Goal: Task Accomplishment & Management: Manage account settings

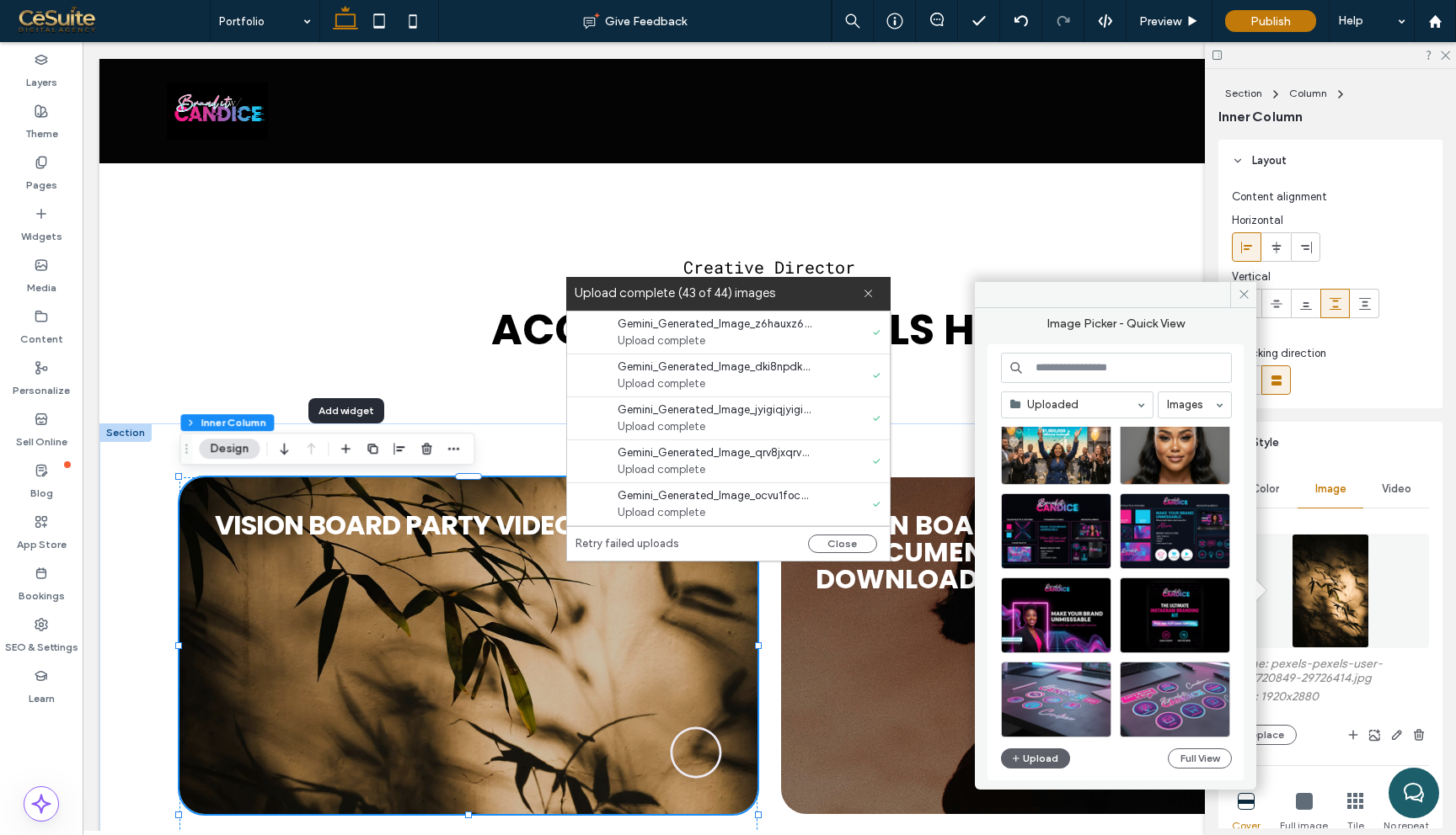
scroll to position [304, 0]
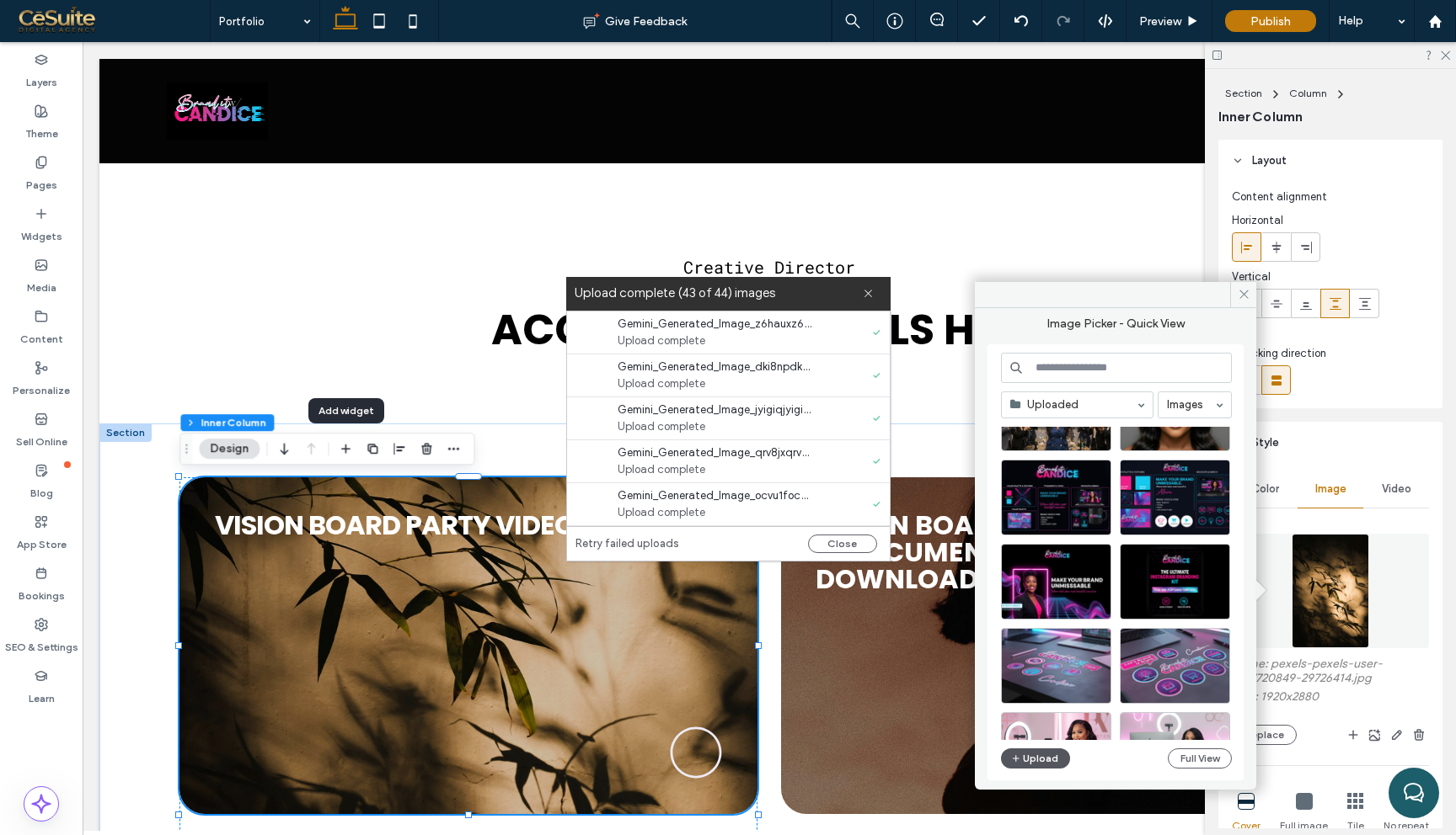
click at [1046, 757] on button "Upload" at bounding box center [1035, 758] width 69 height 20
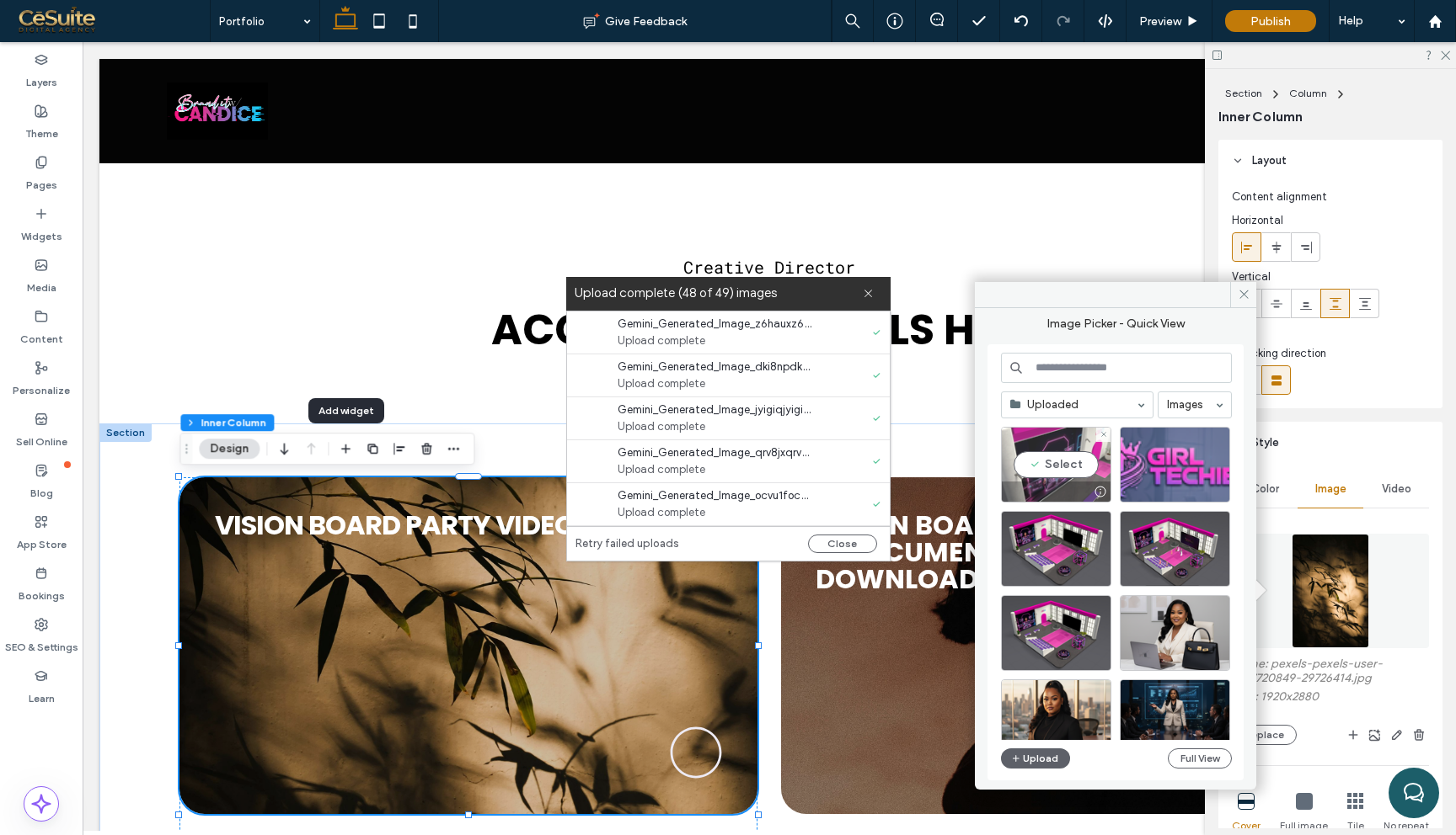
click at [1077, 467] on div "Select" at bounding box center [1056, 465] width 110 height 76
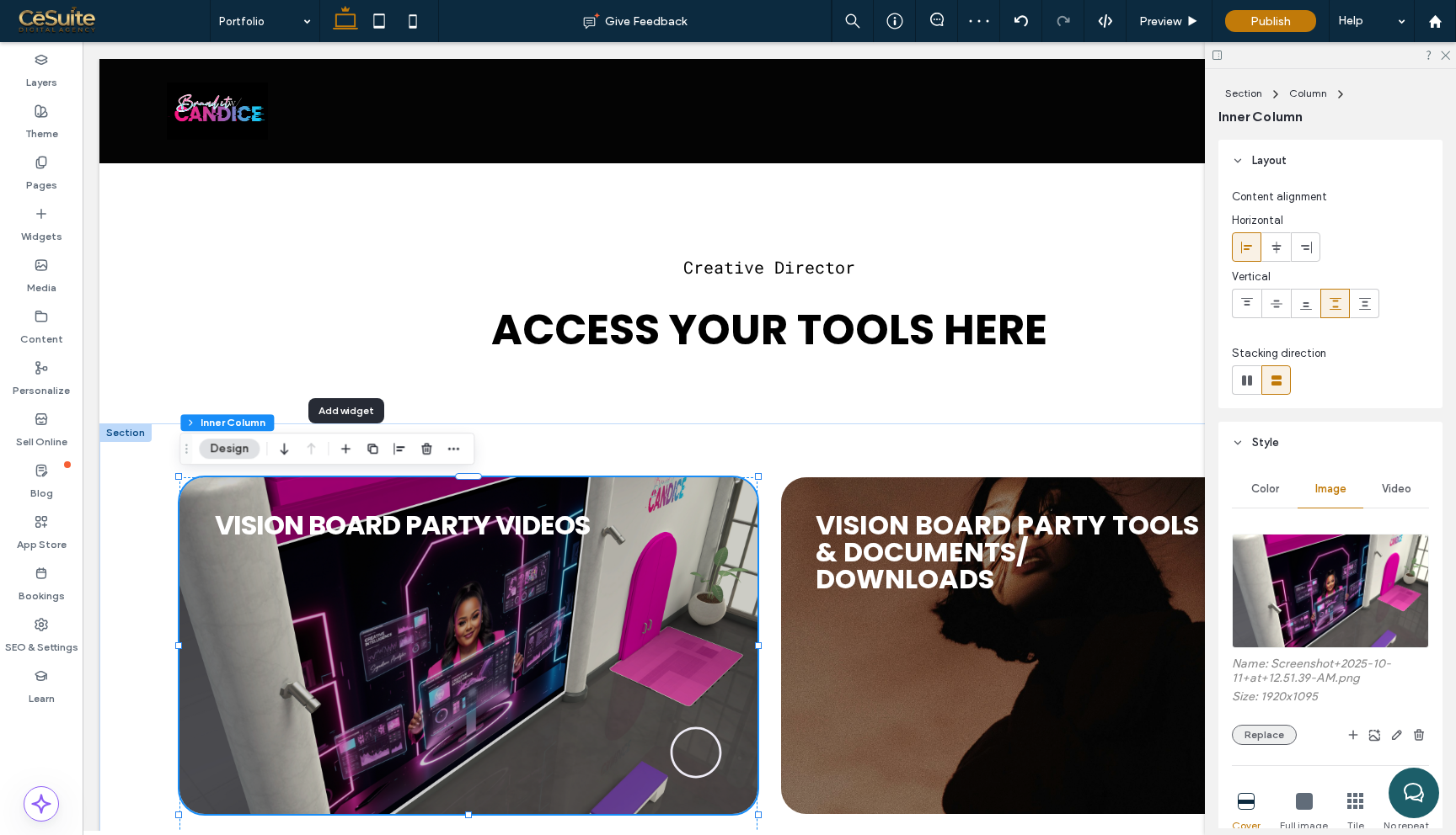
click at [1252, 736] on button "Replace" at bounding box center [1264, 735] width 64 height 20
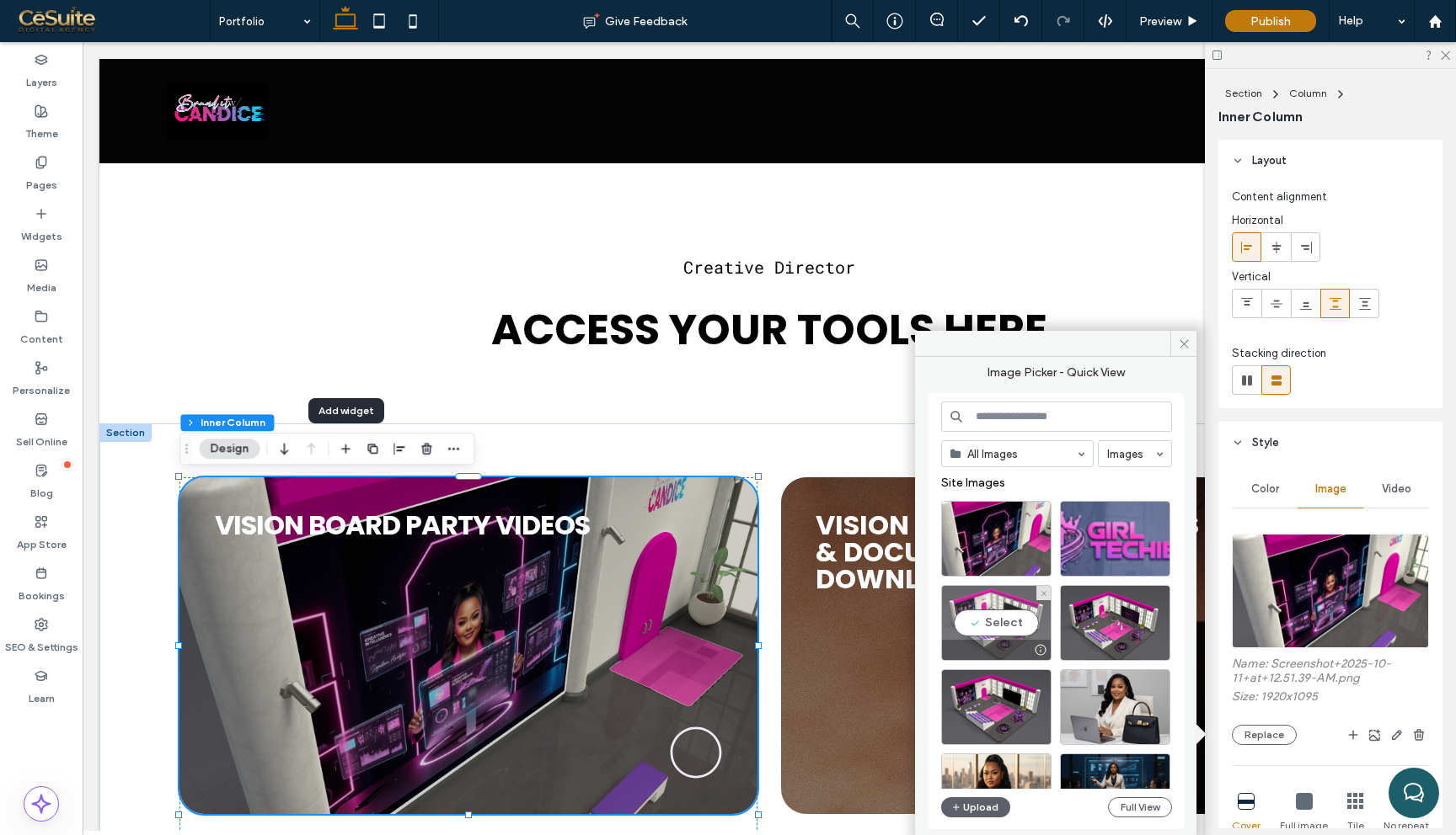
click at [1022, 625] on div "Select" at bounding box center [995, 623] width 110 height 76
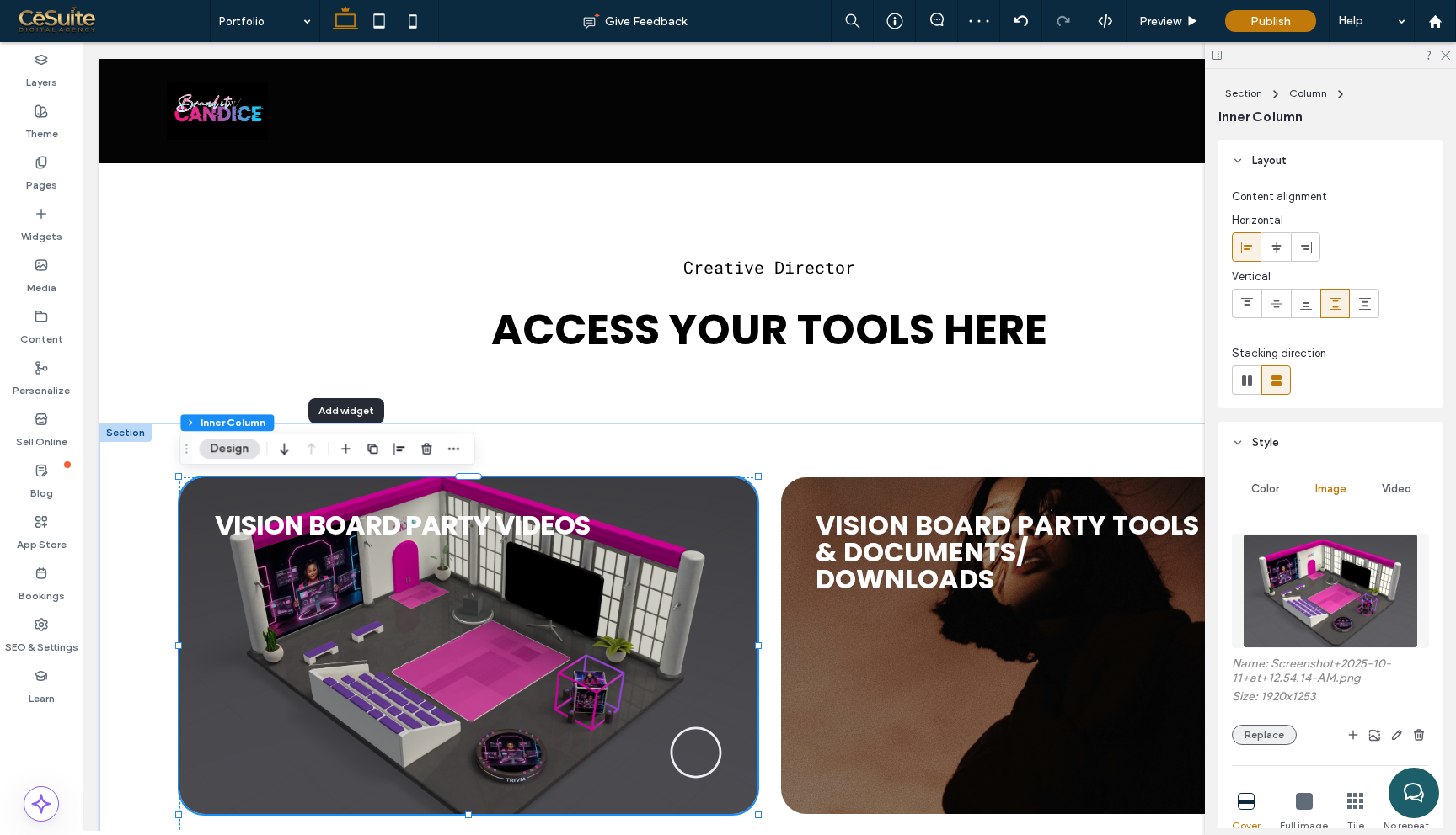
click at [1274, 734] on button "Replace" at bounding box center [1264, 735] width 64 height 20
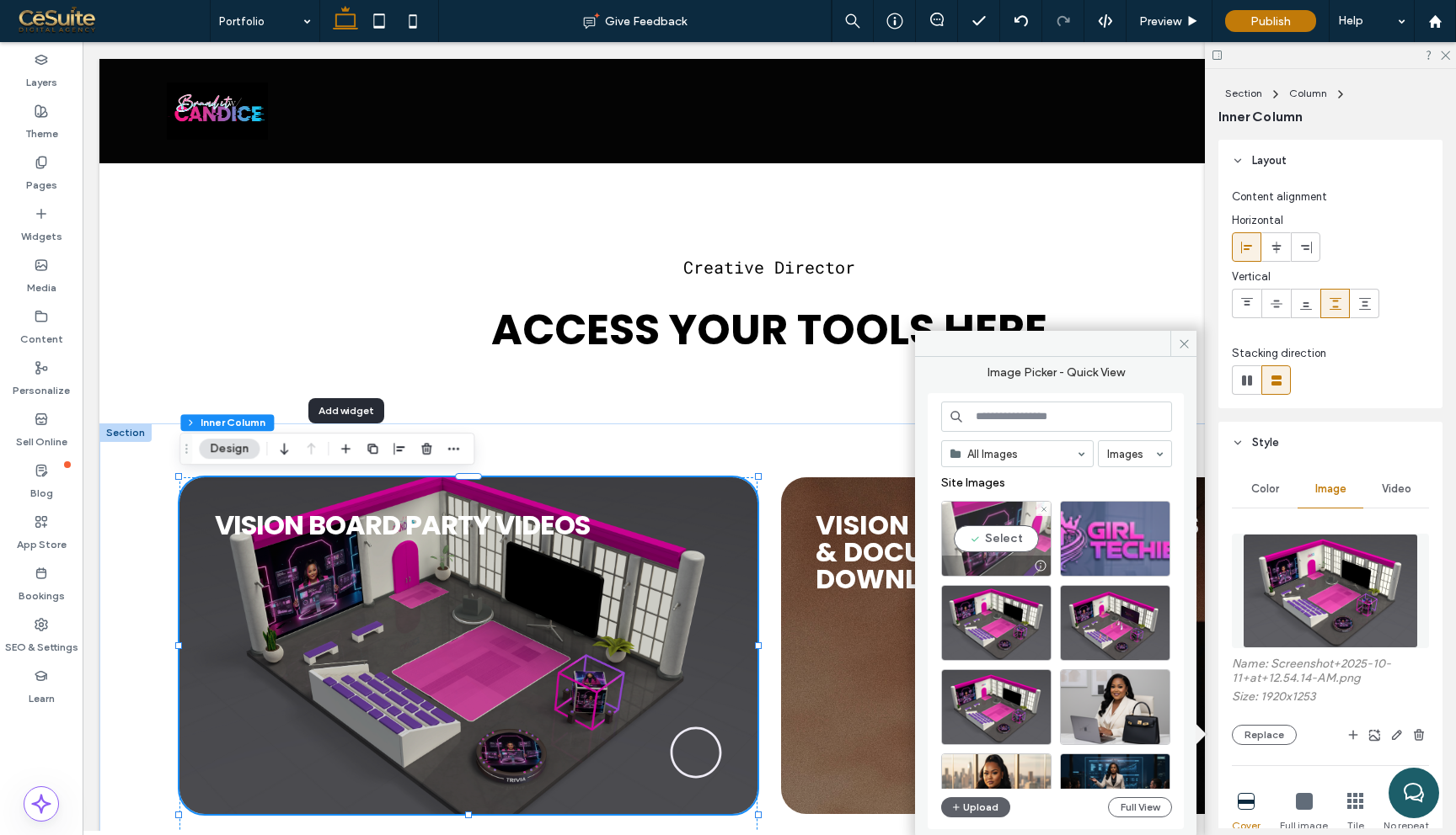
click at [1013, 551] on div "Select" at bounding box center [995, 539] width 110 height 76
type input "**"
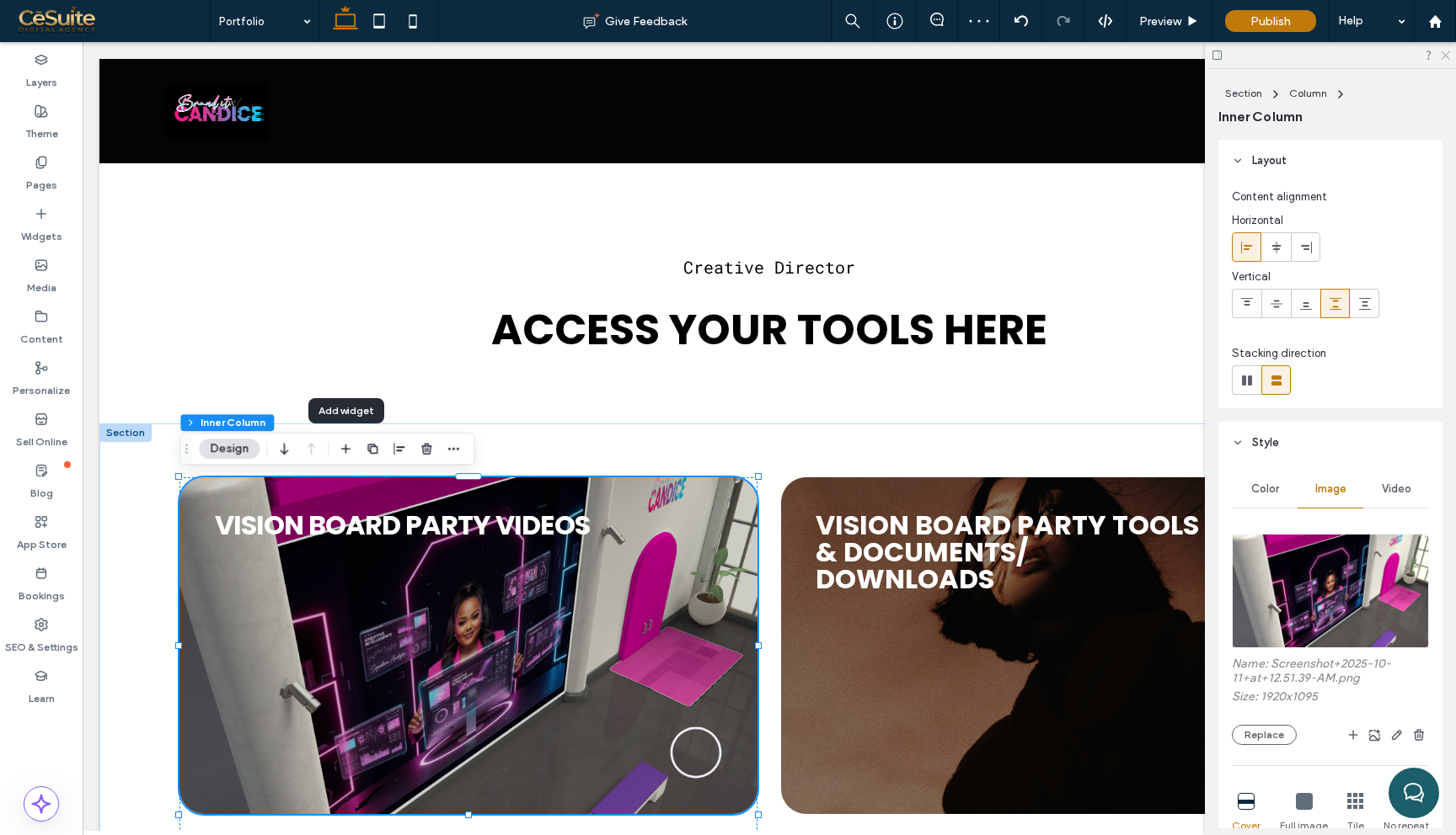
click at [1443, 54] on use at bounding box center [1444, 56] width 9 height 9
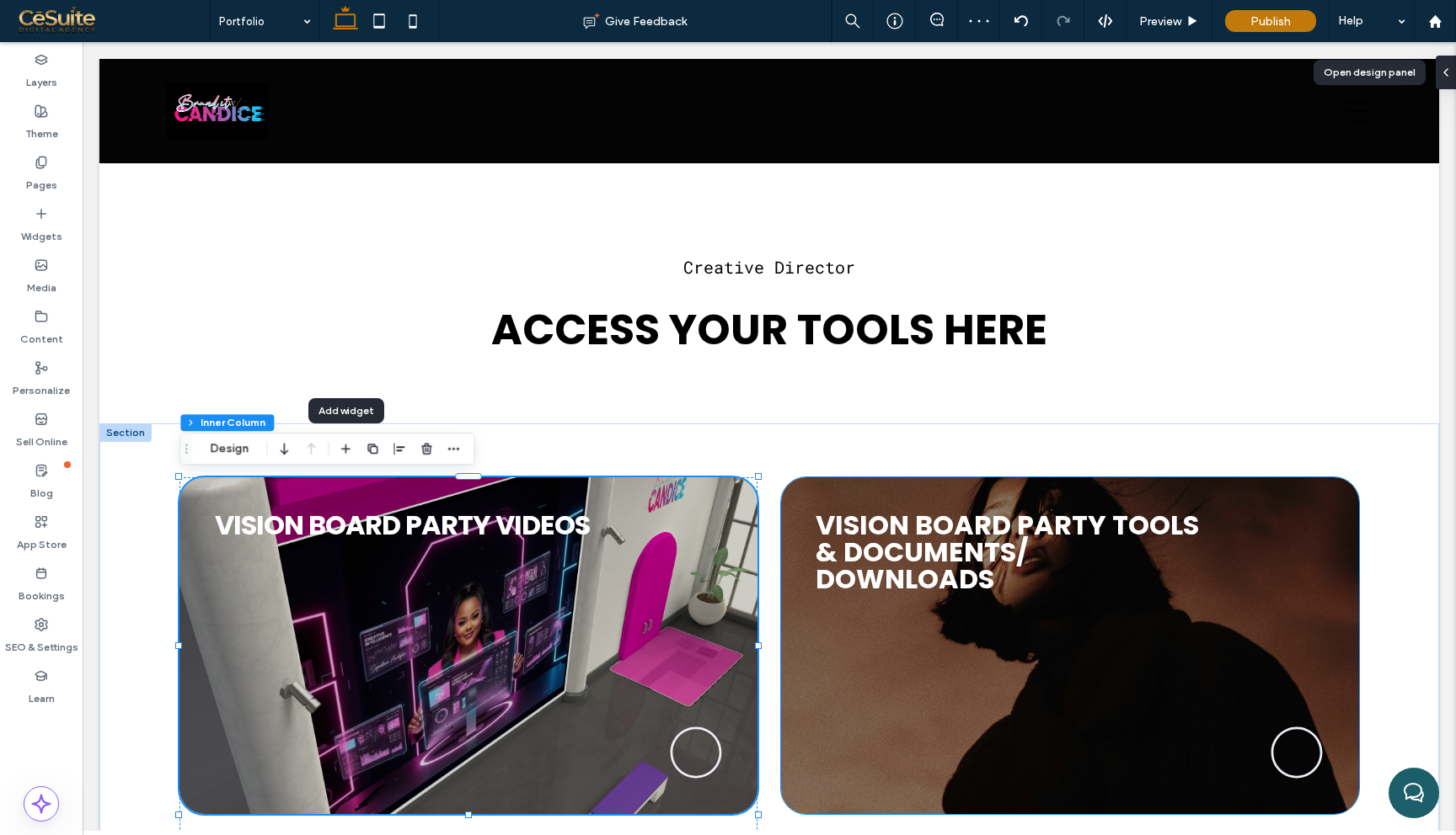
click at [1305, 507] on div "VISION BOARD PARTY TOOLS & DOCUMENTS/ DOWNLOADS ﻿" at bounding box center [1070, 645] width 578 height 337
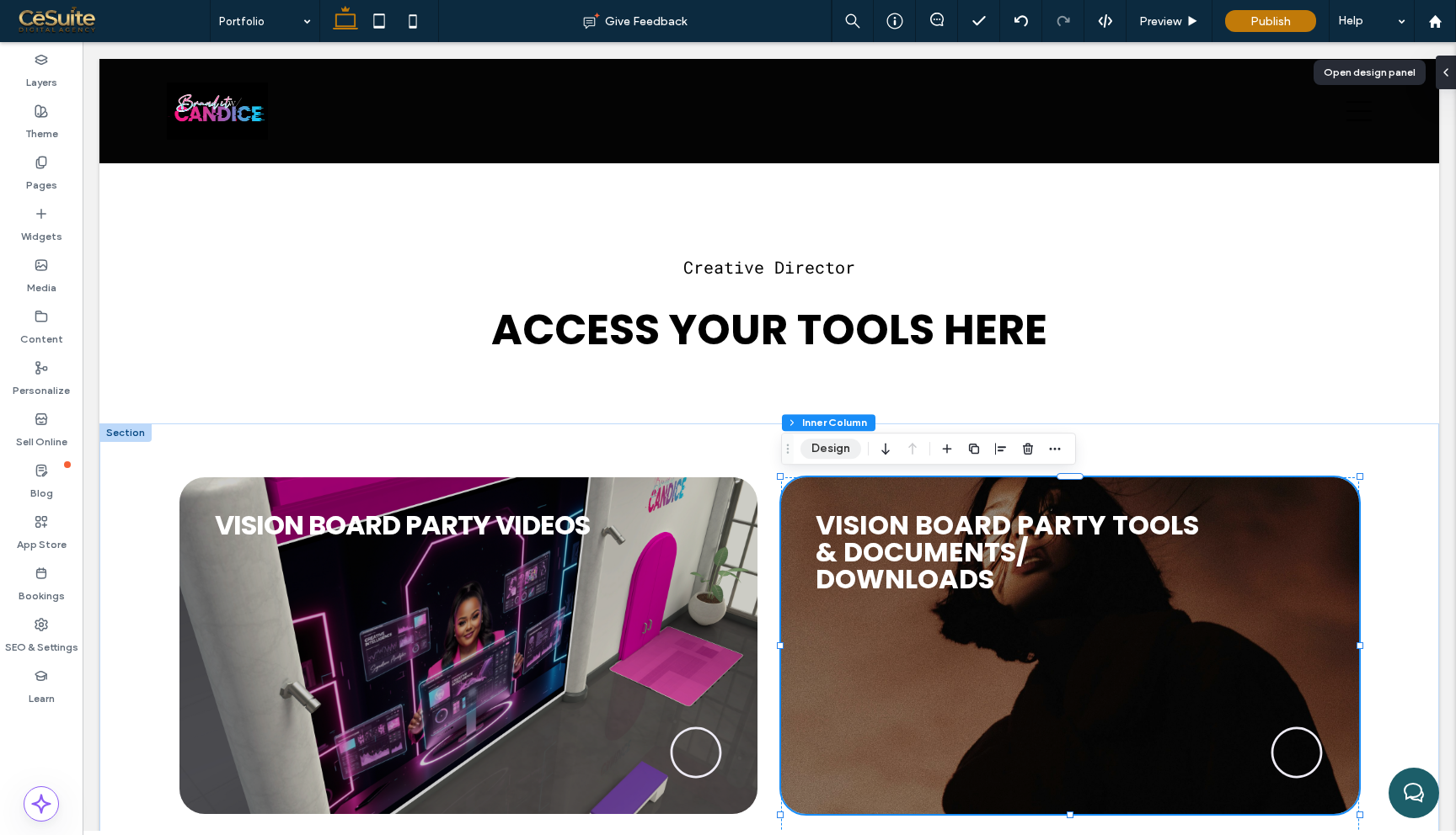
click at [840, 440] on button "Design" at bounding box center [830, 449] width 61 height 20
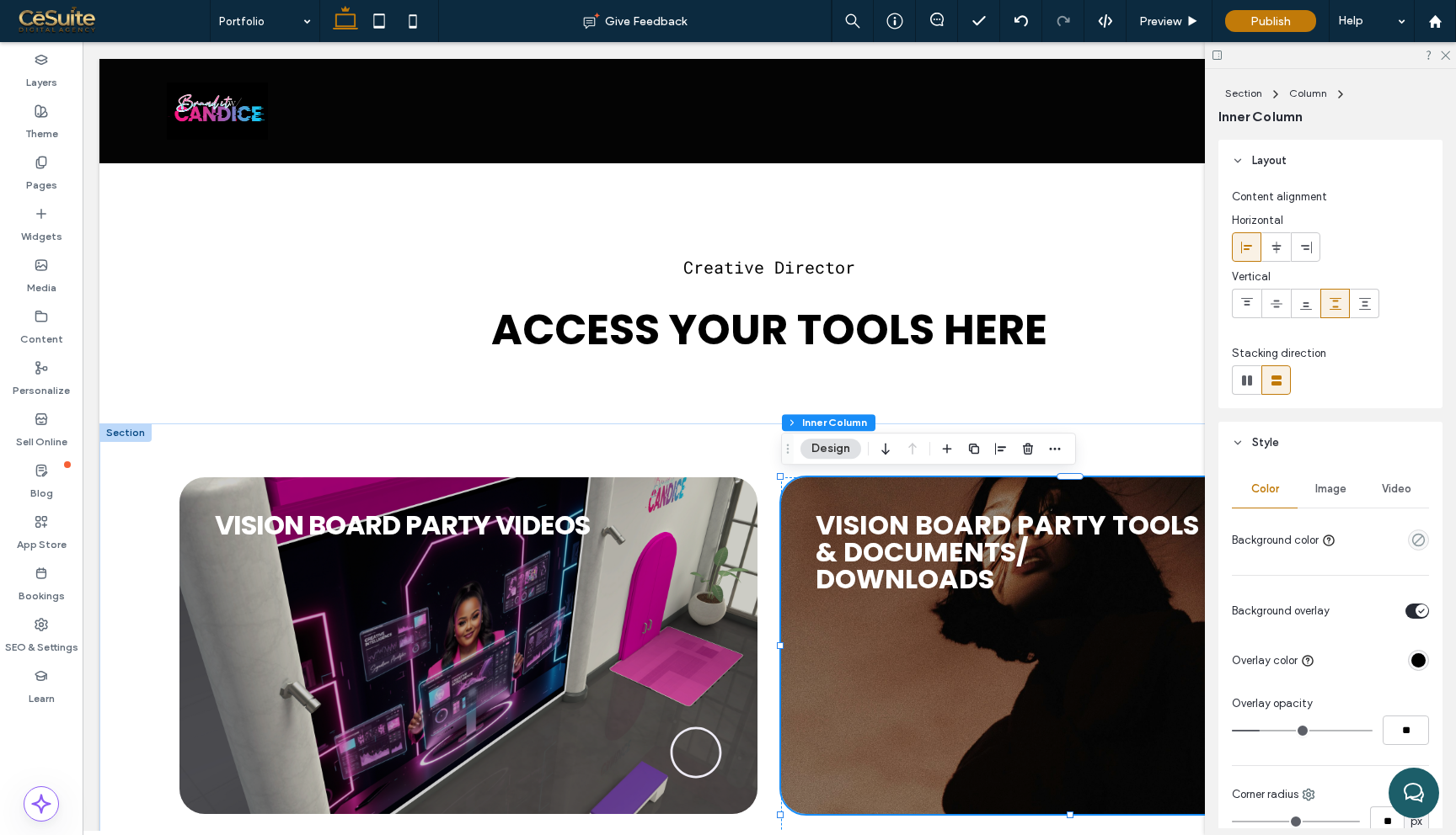
click at [1338, 485] on span "Image" at bounding box center [1331, 490] width 31 height 14
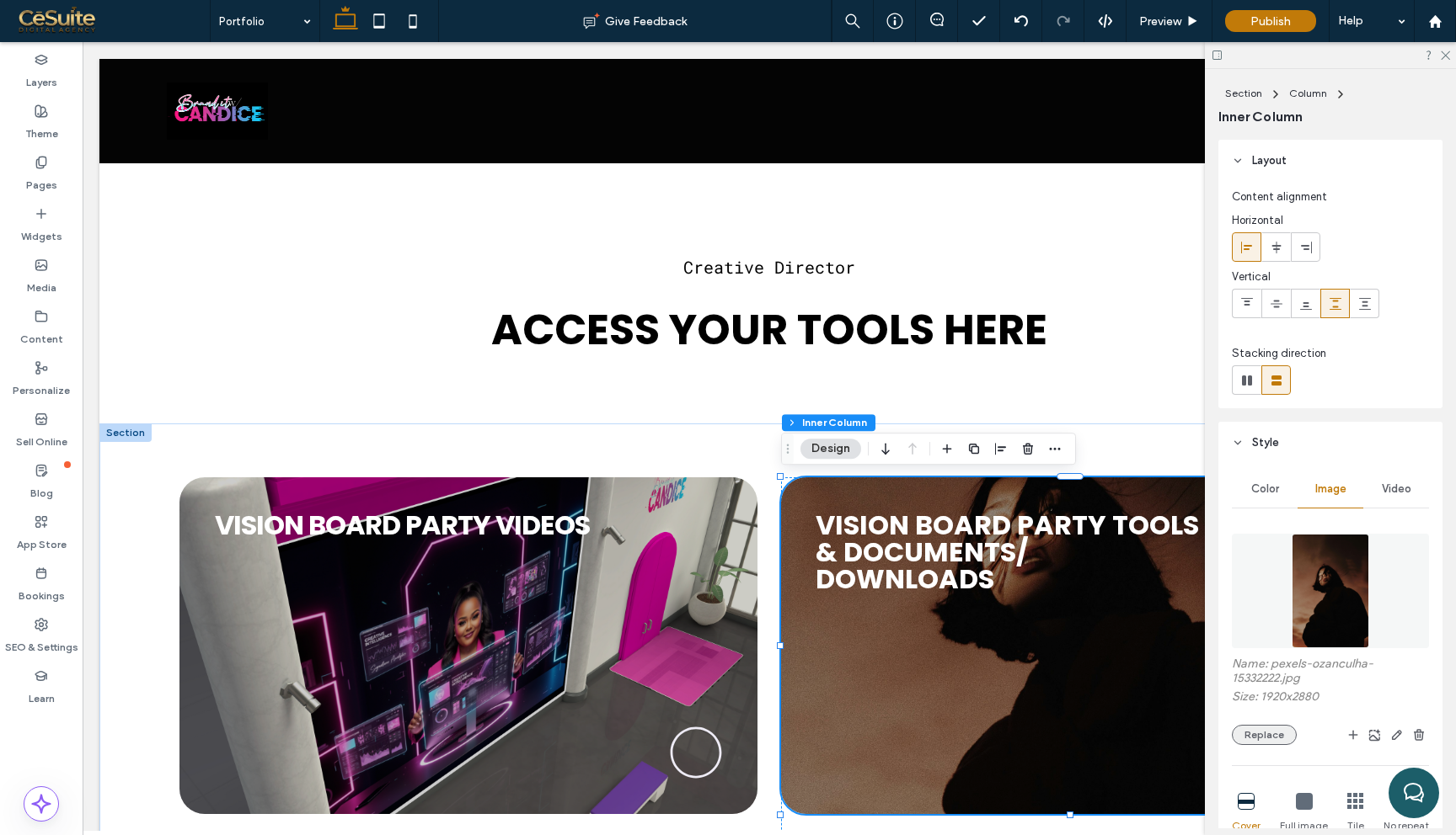
click at [1251, 734] on button "Replace" at bounding box center [1264, 735] width 64 height 20
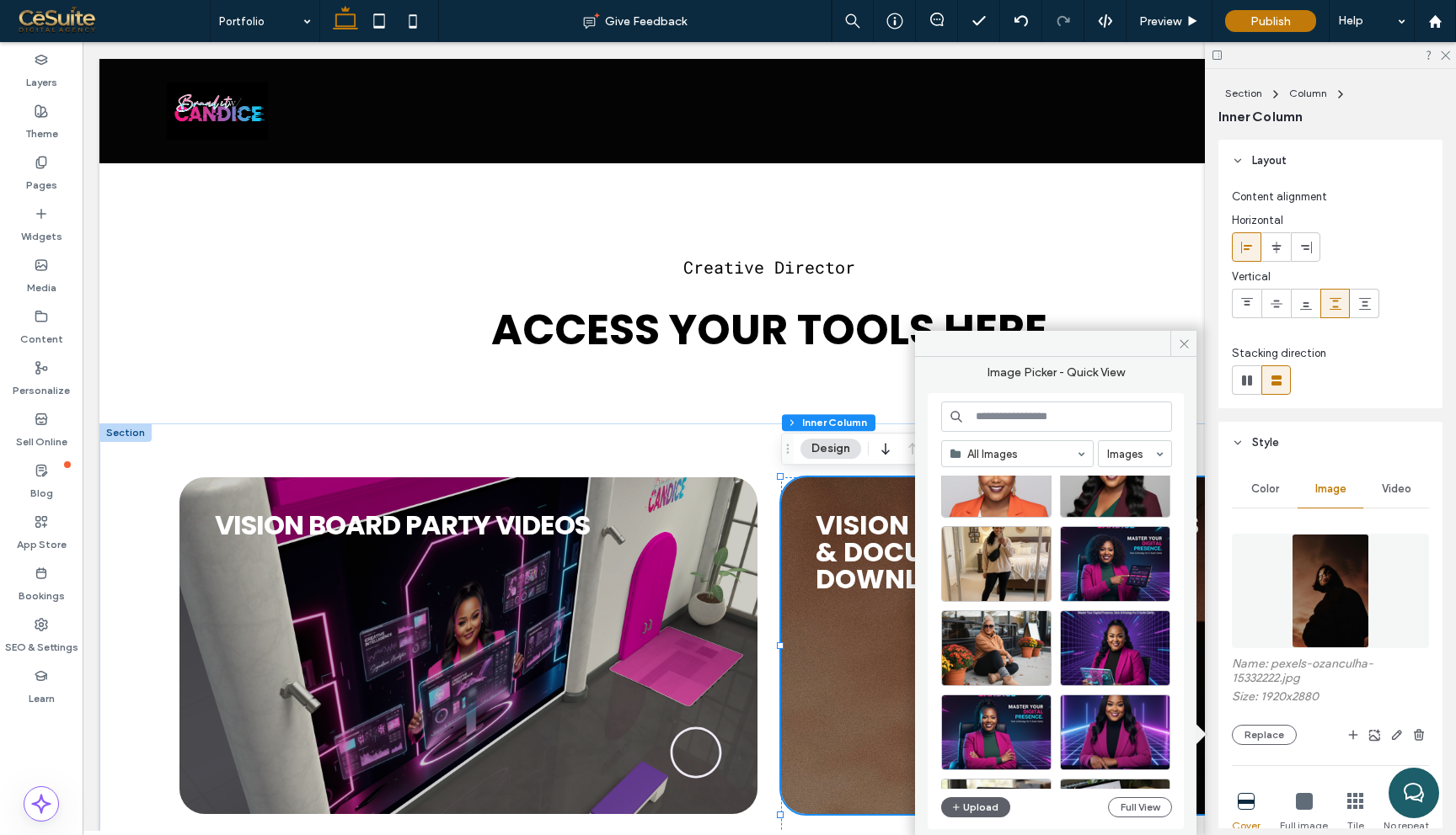
scroll to position [1751, 0]
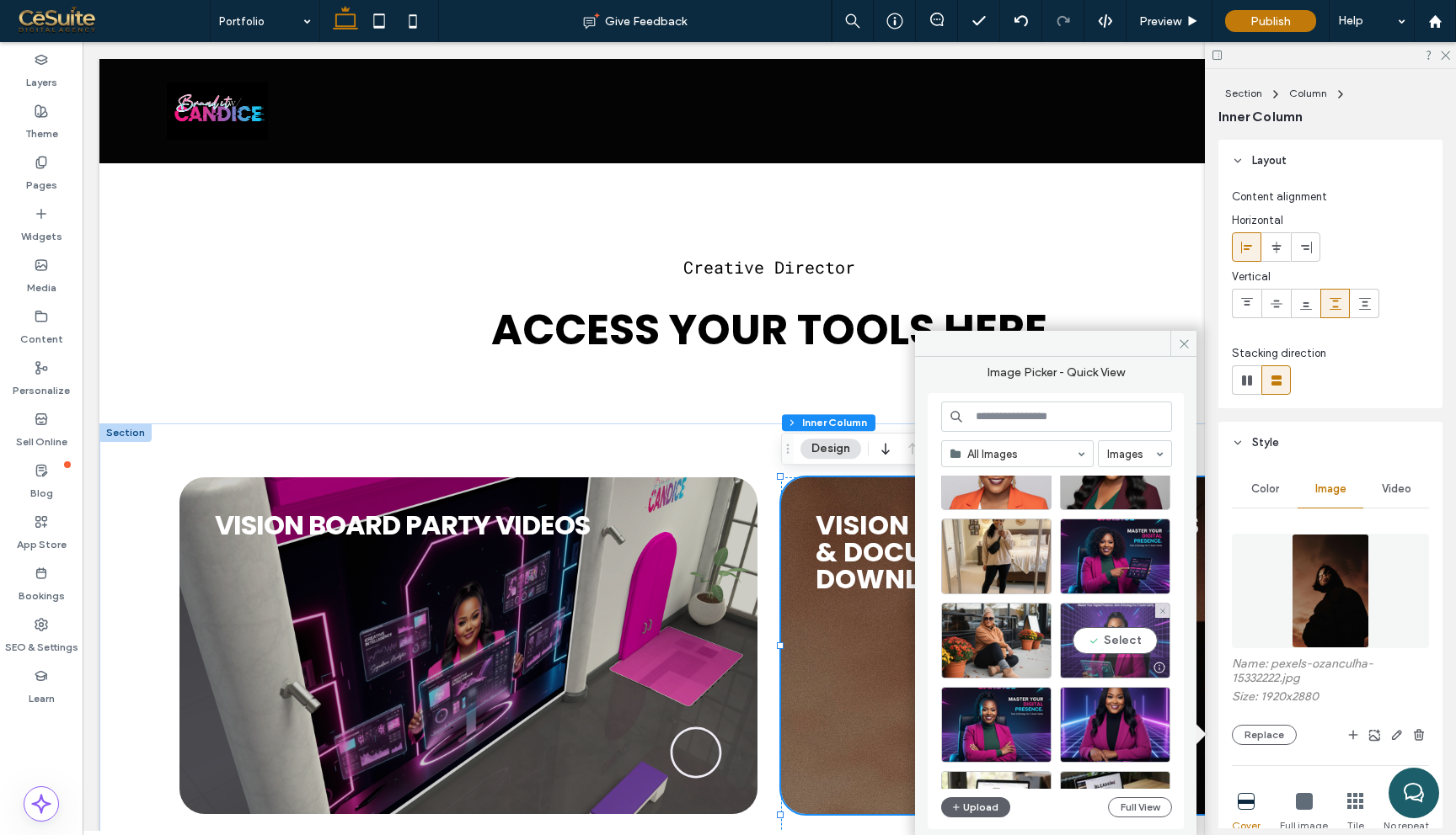
click at [1119, 643] on div "Select" at bounding box center [1114, 641] width 110 height 76
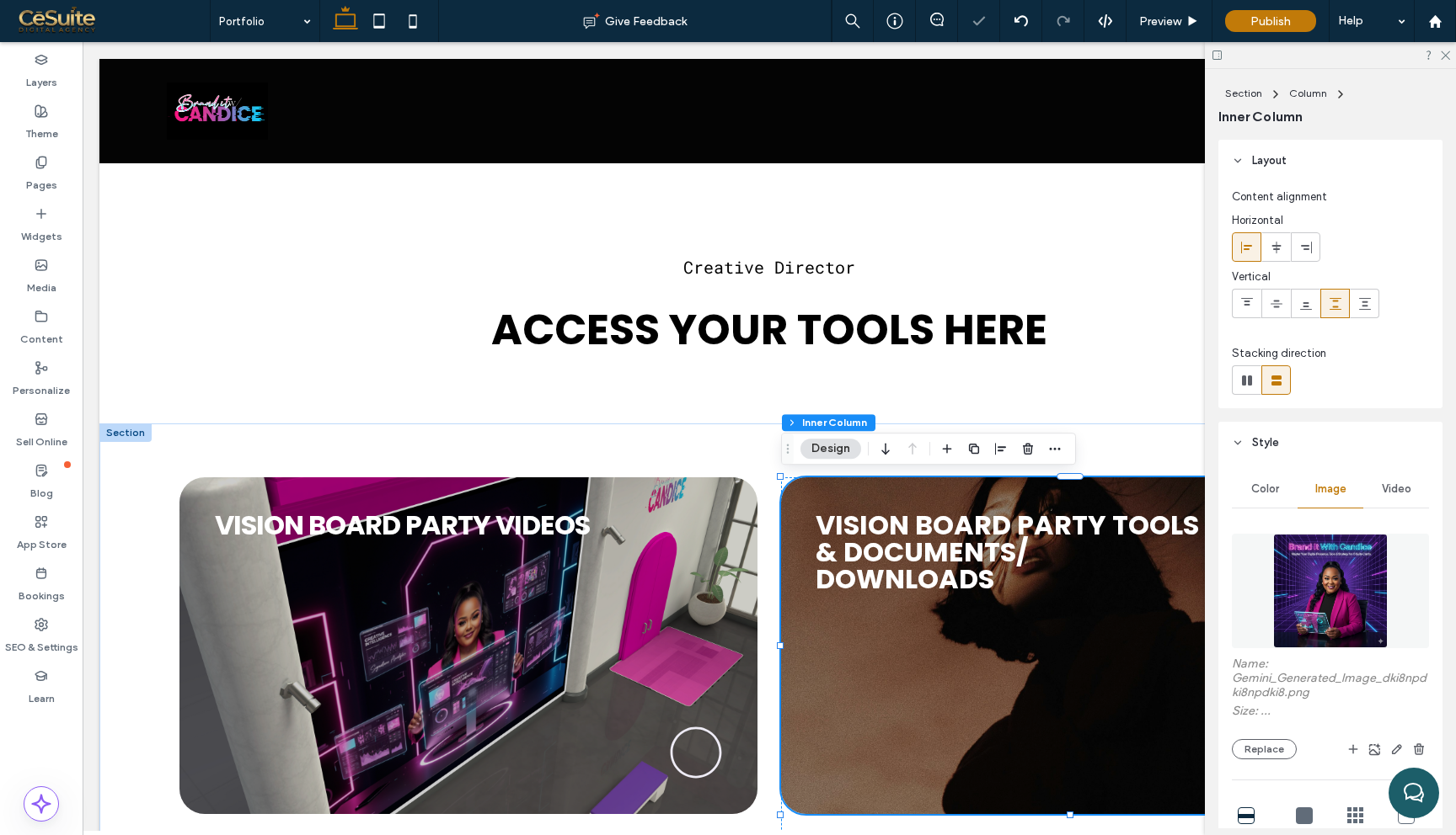
type input "**"
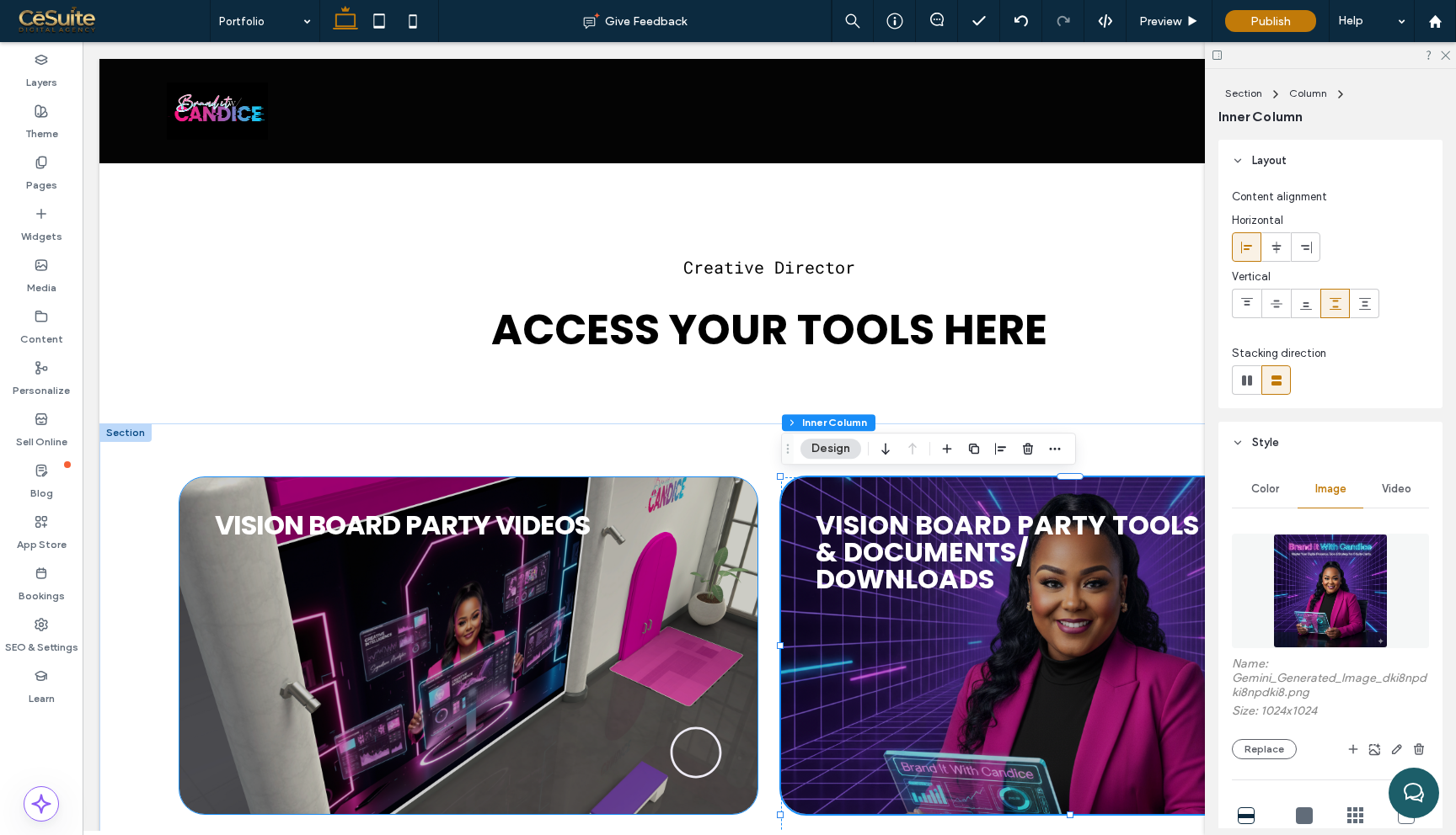
click at [702, 531] on div "VISION B ﻿ OARD PARTY VIDEOS" at bounding box center [468, 645] width 578 height 337
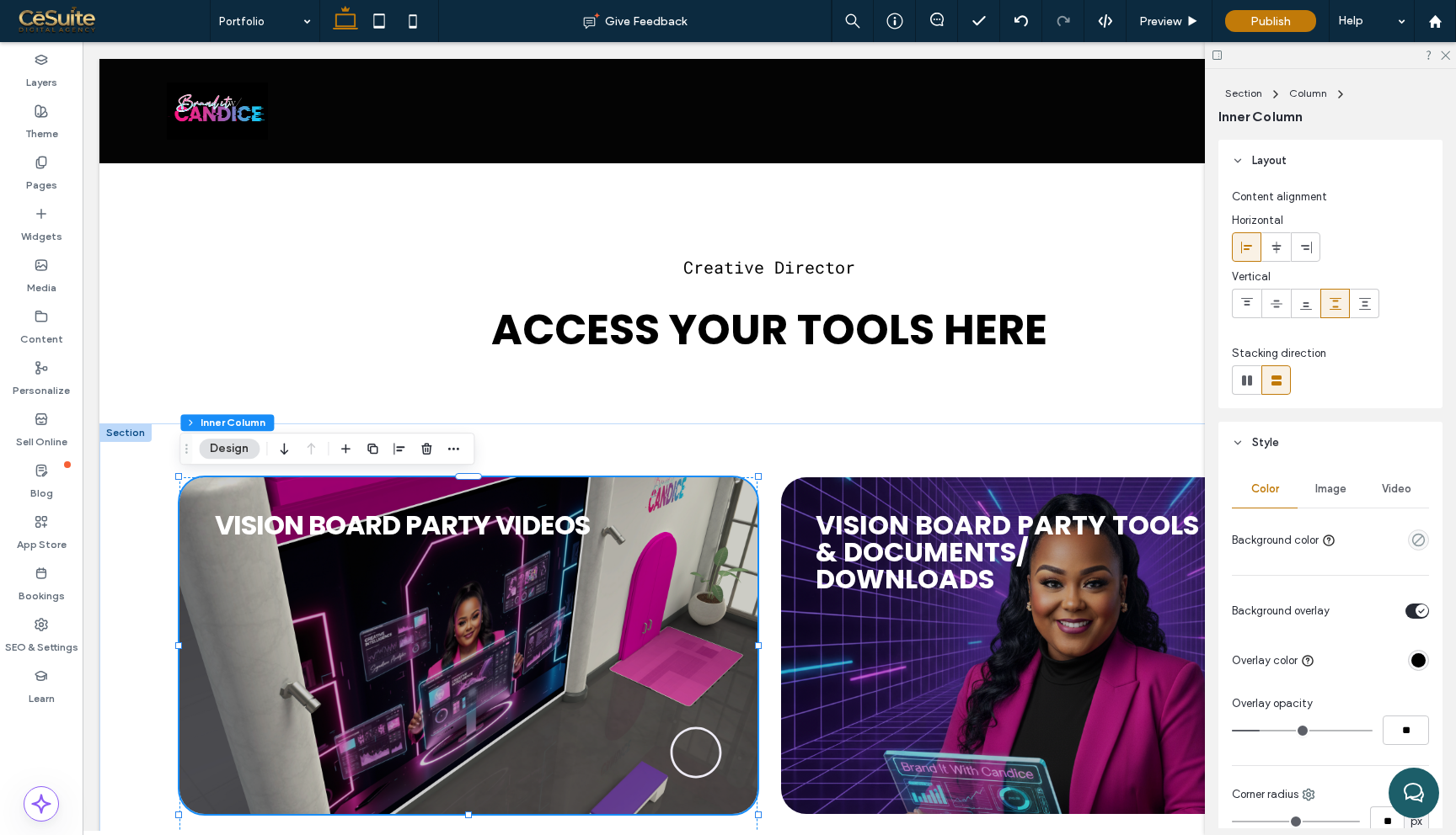
click at [1338, 486] on span "Image" at bounding box center [1331, 490] width 31 height 14
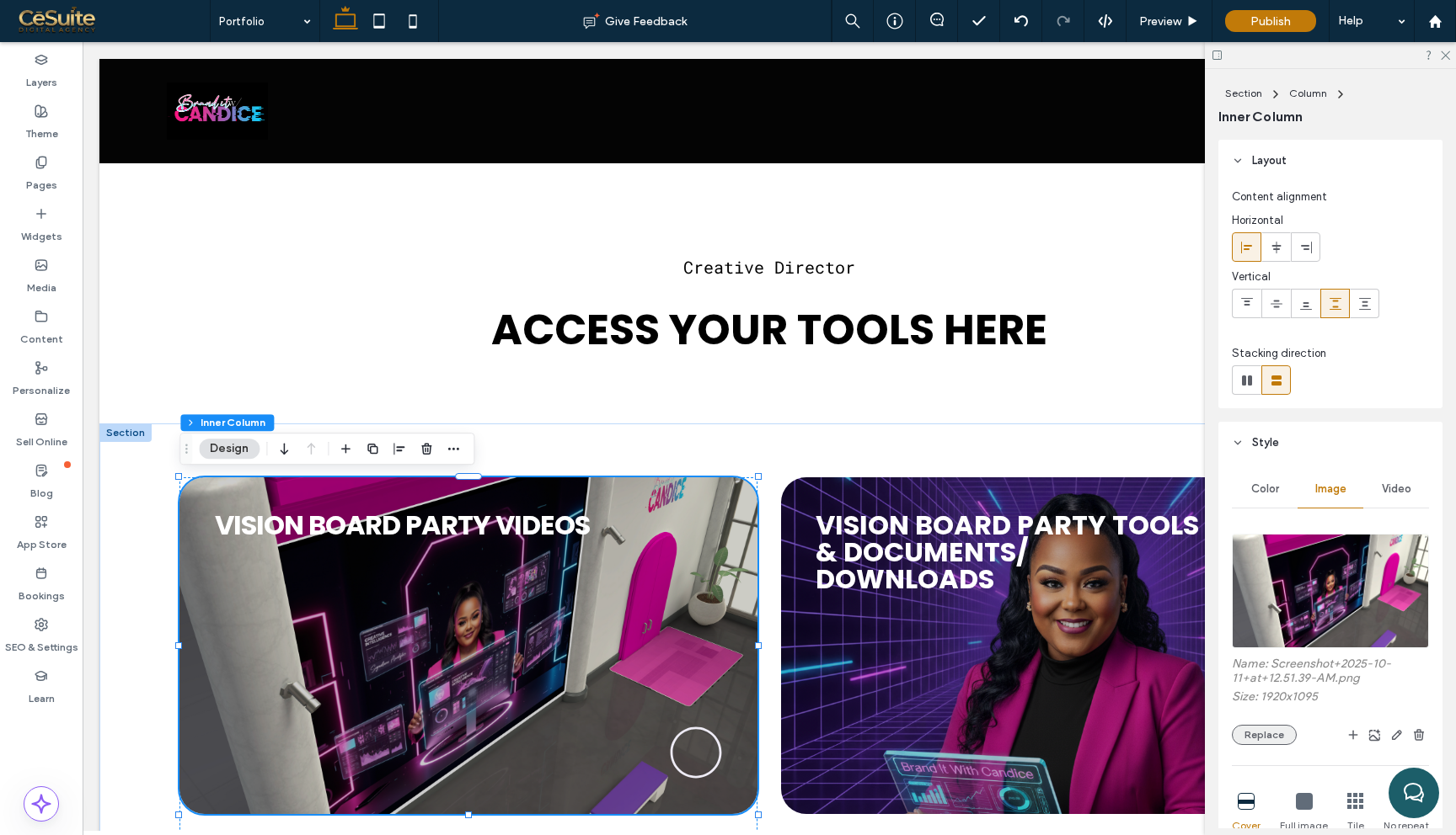
click at [1266, 736] on button "Replace" at bounding box center [1264, 735] width 64 height 20
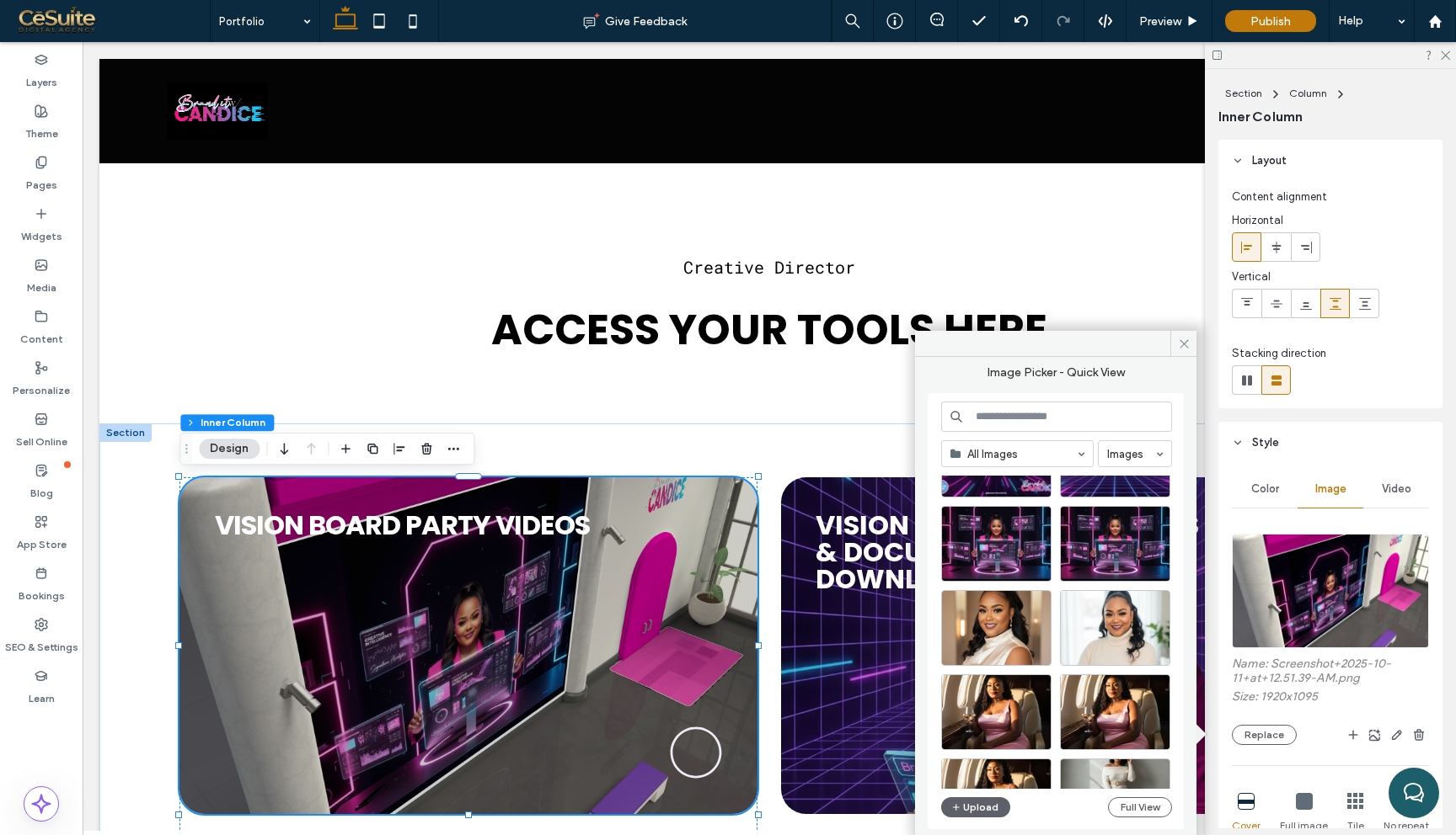
scroll to position [1095, 0]
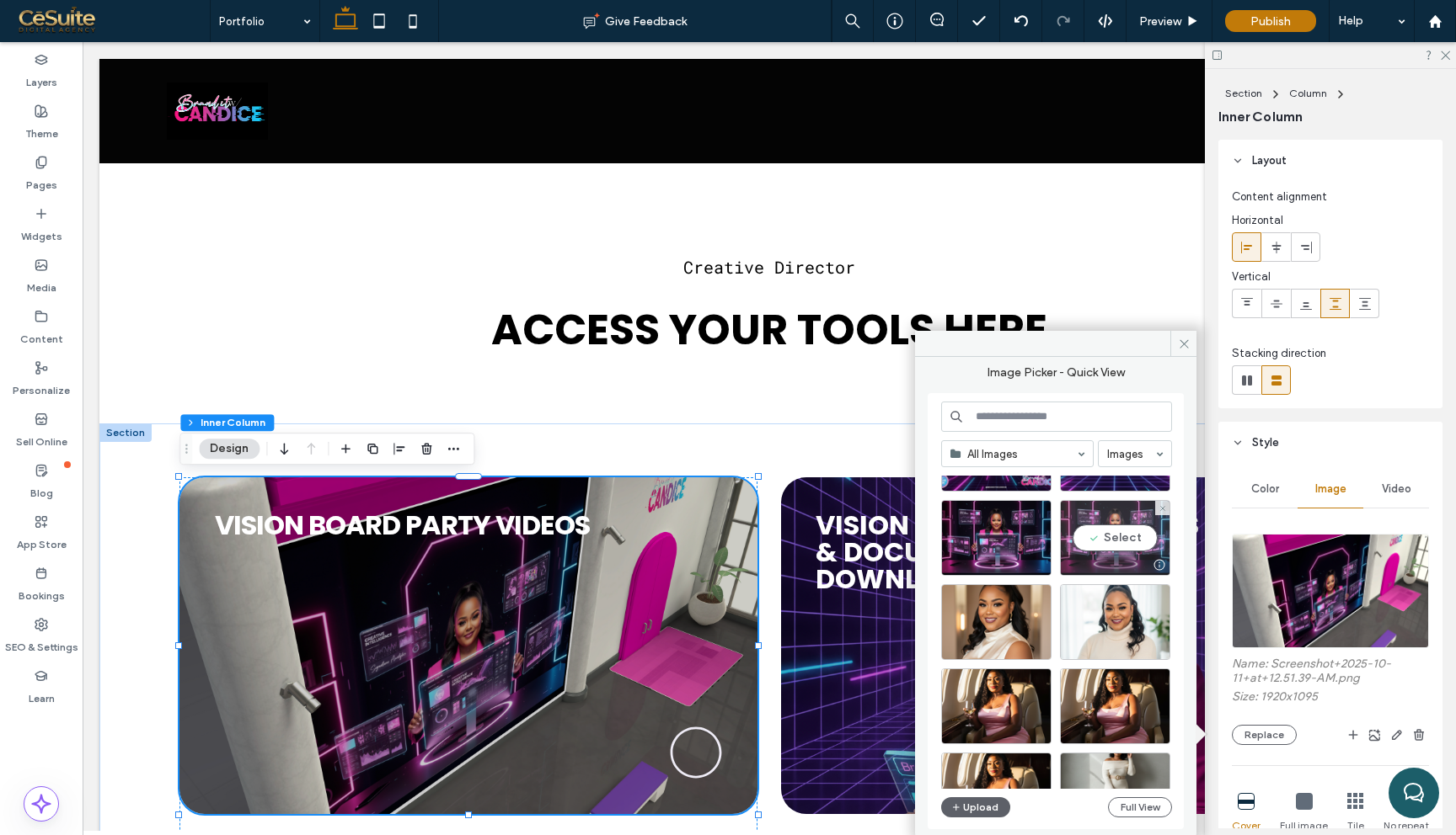
click at [1137, 533] on div "Select" at bounding box center [1114, 538] width 110 height 76
type input "**"
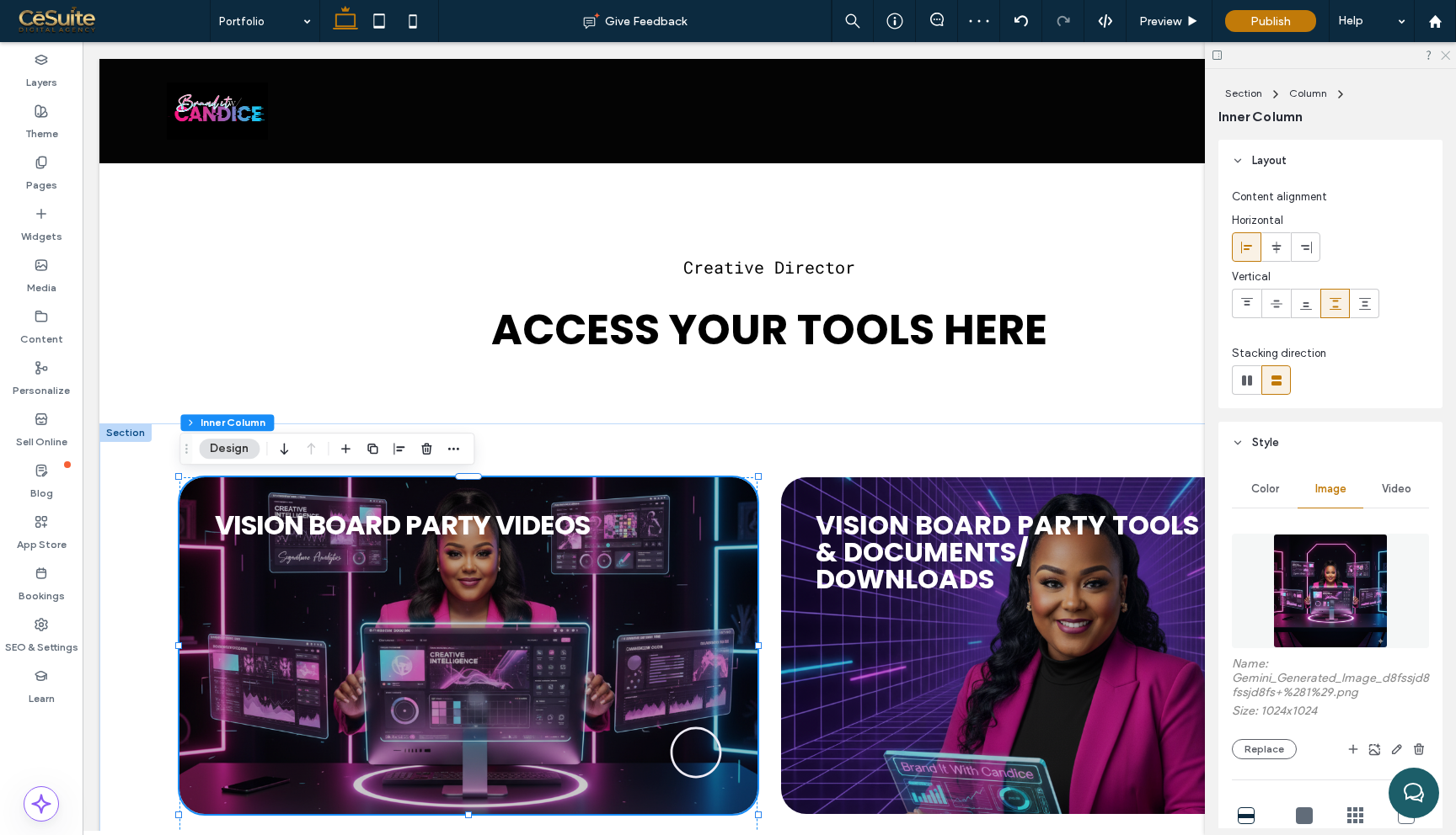
click at [1447, 52] on icon at bounding box center [1443, 54] width 11 height 11
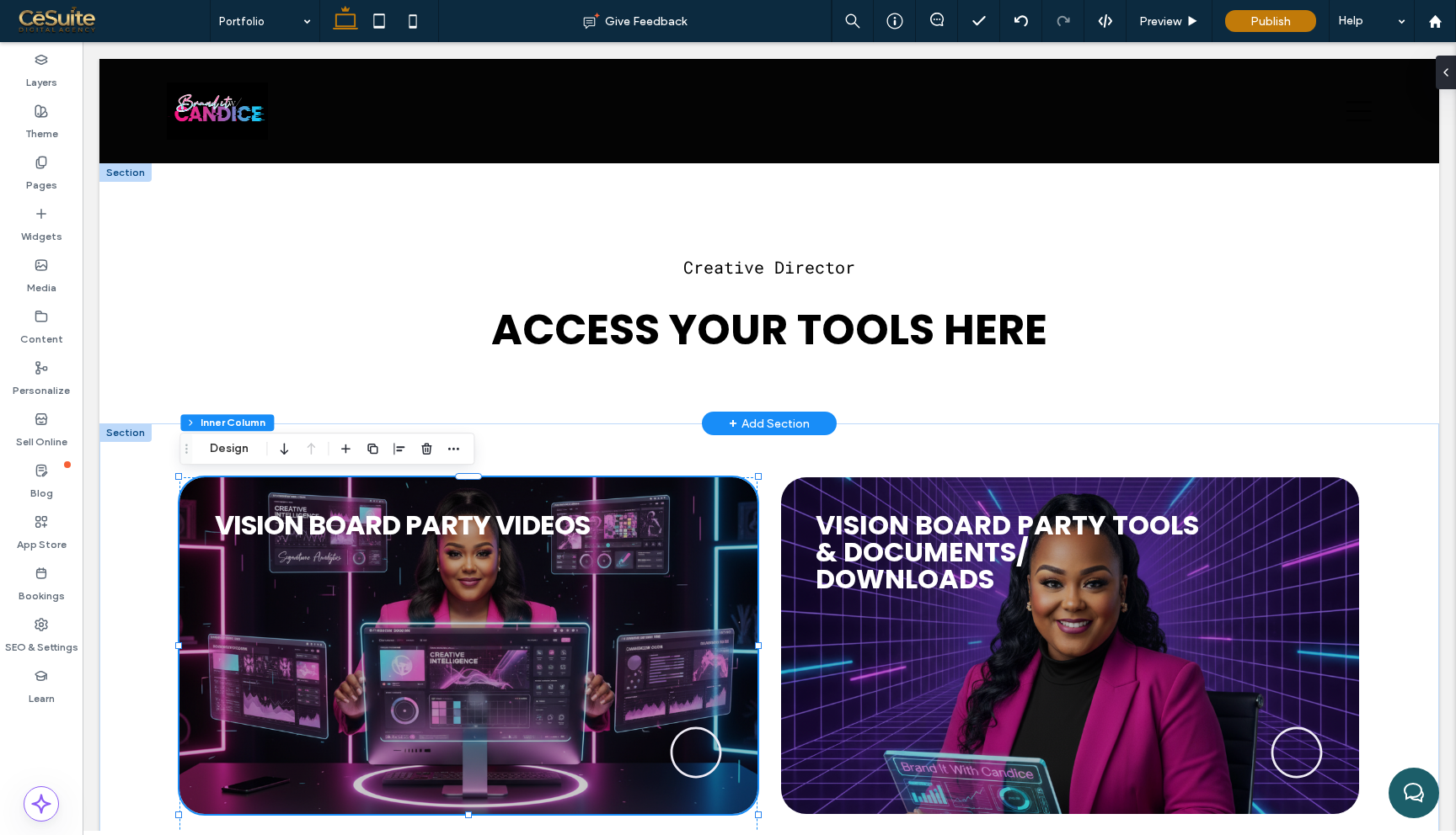
click at [124, 176] on div at bounding box center [126, 172] width 53 height 19
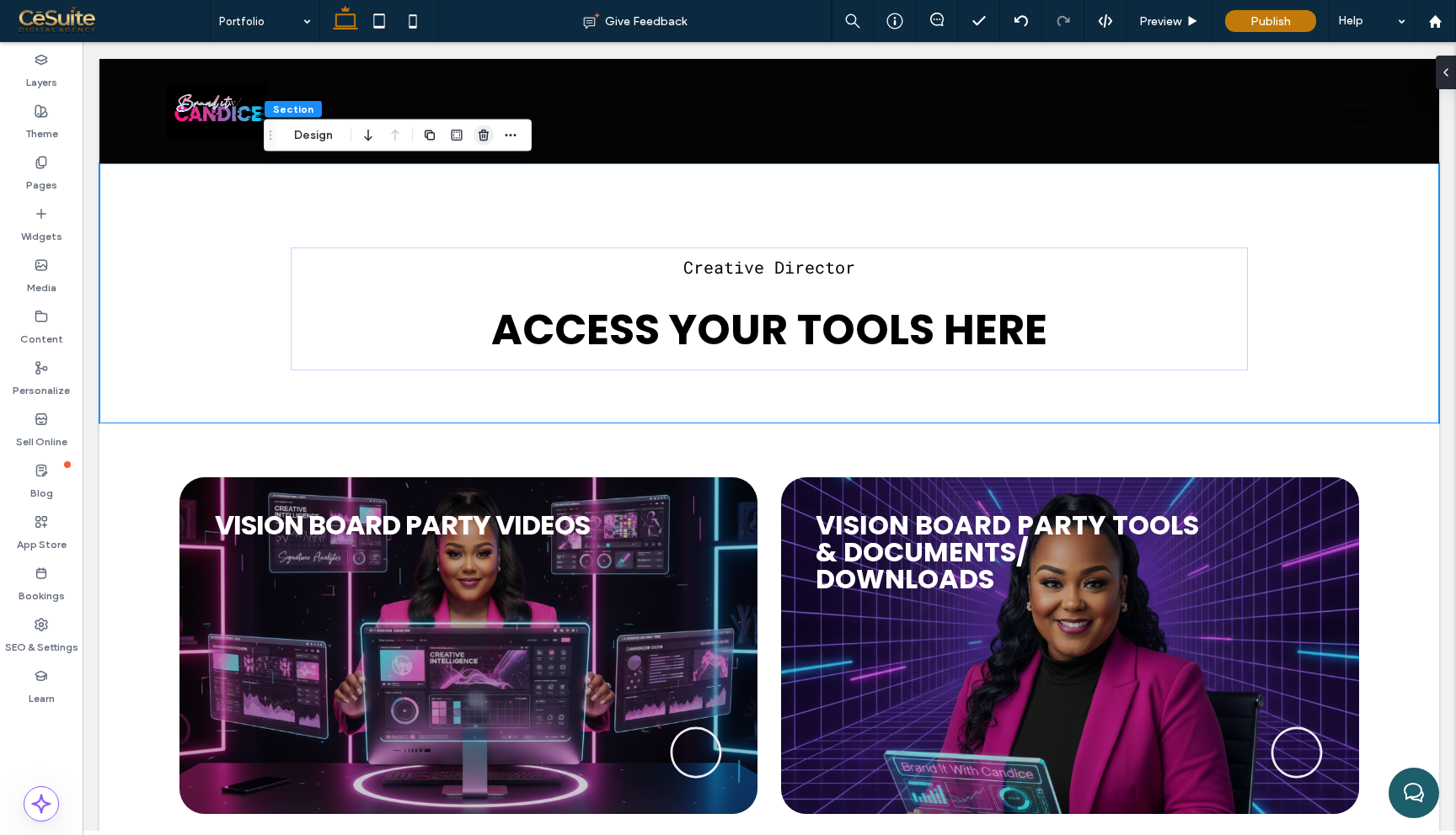
click at [482, 135] on use "button" at bounding box center [483, 135] width 10 height 11
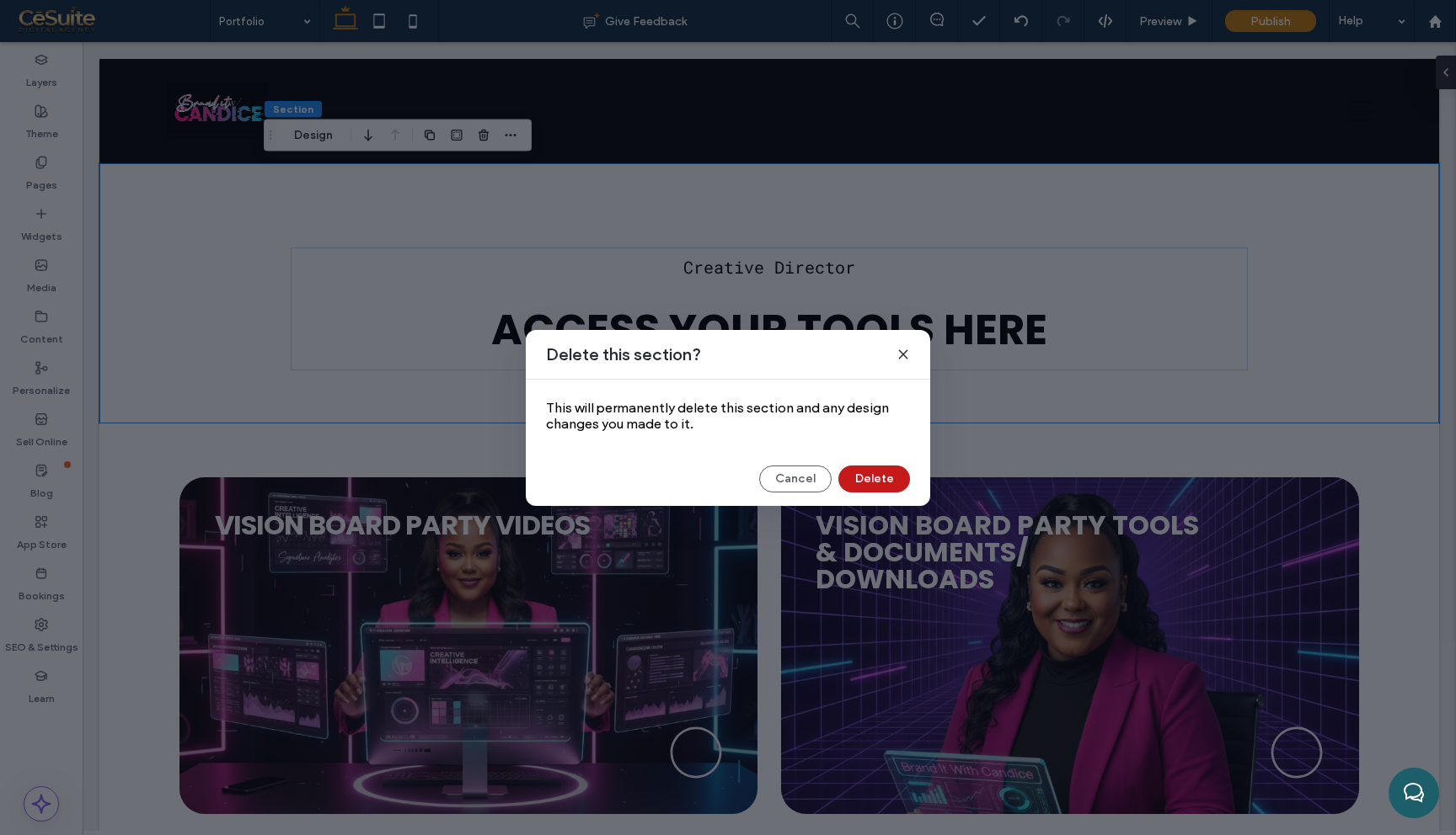
click at [870, 485] on button "Delete" at bounding box center [873, 479] width 71 height 27
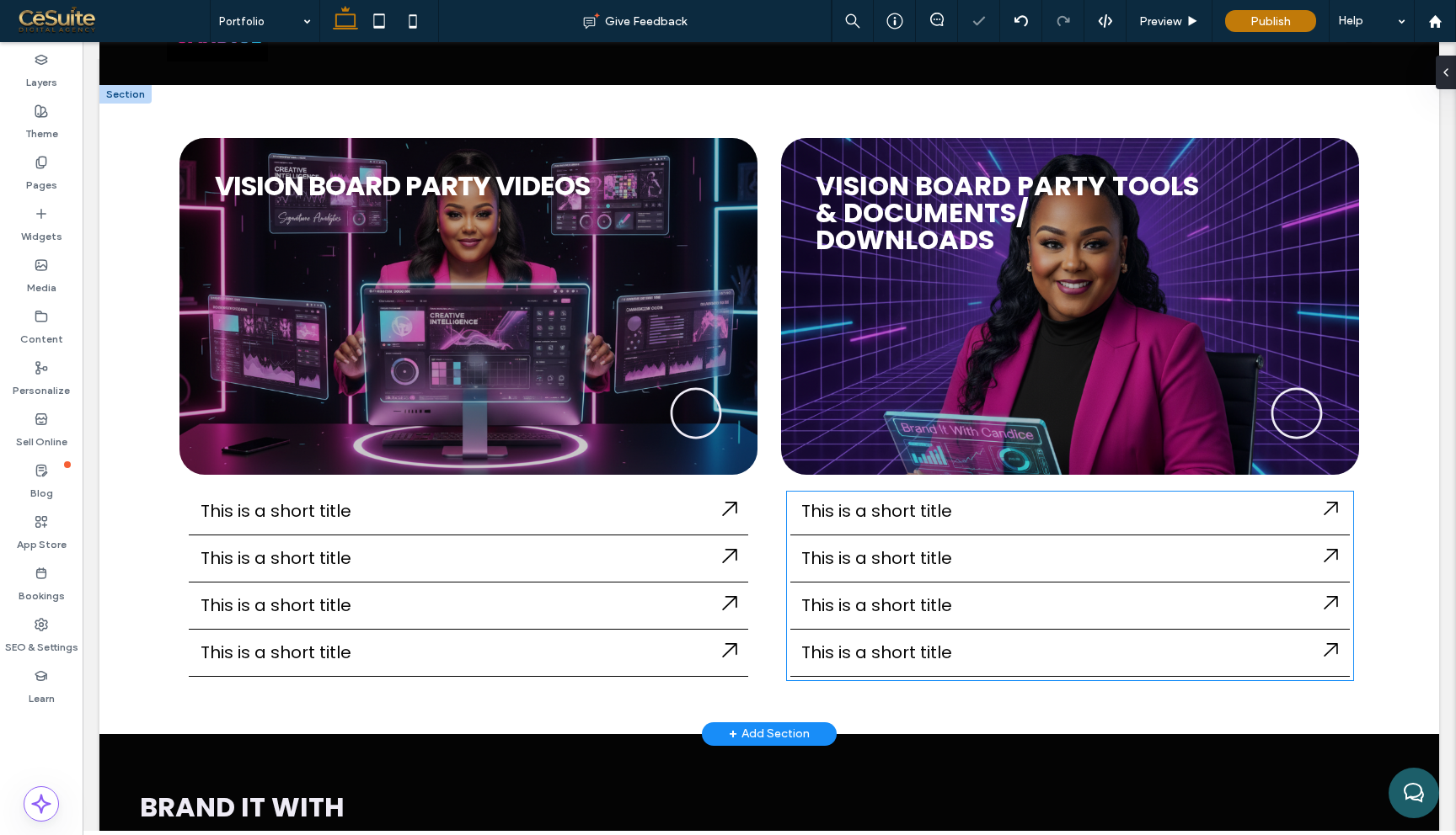
scroll to position [113, 0]
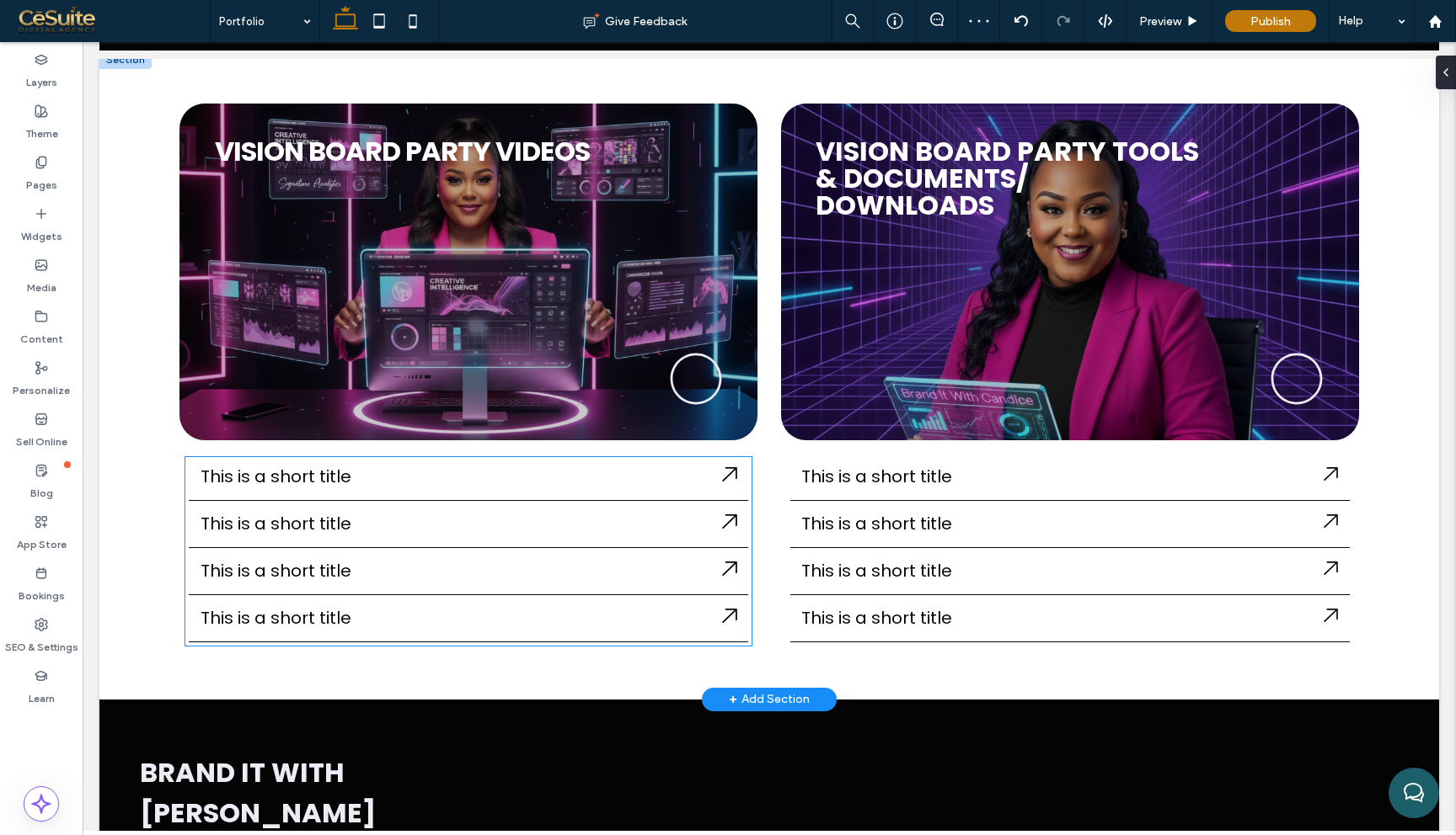
click at [638, 490] on div "This is a short title" at bounding box center [467, 477] width 559 height 39
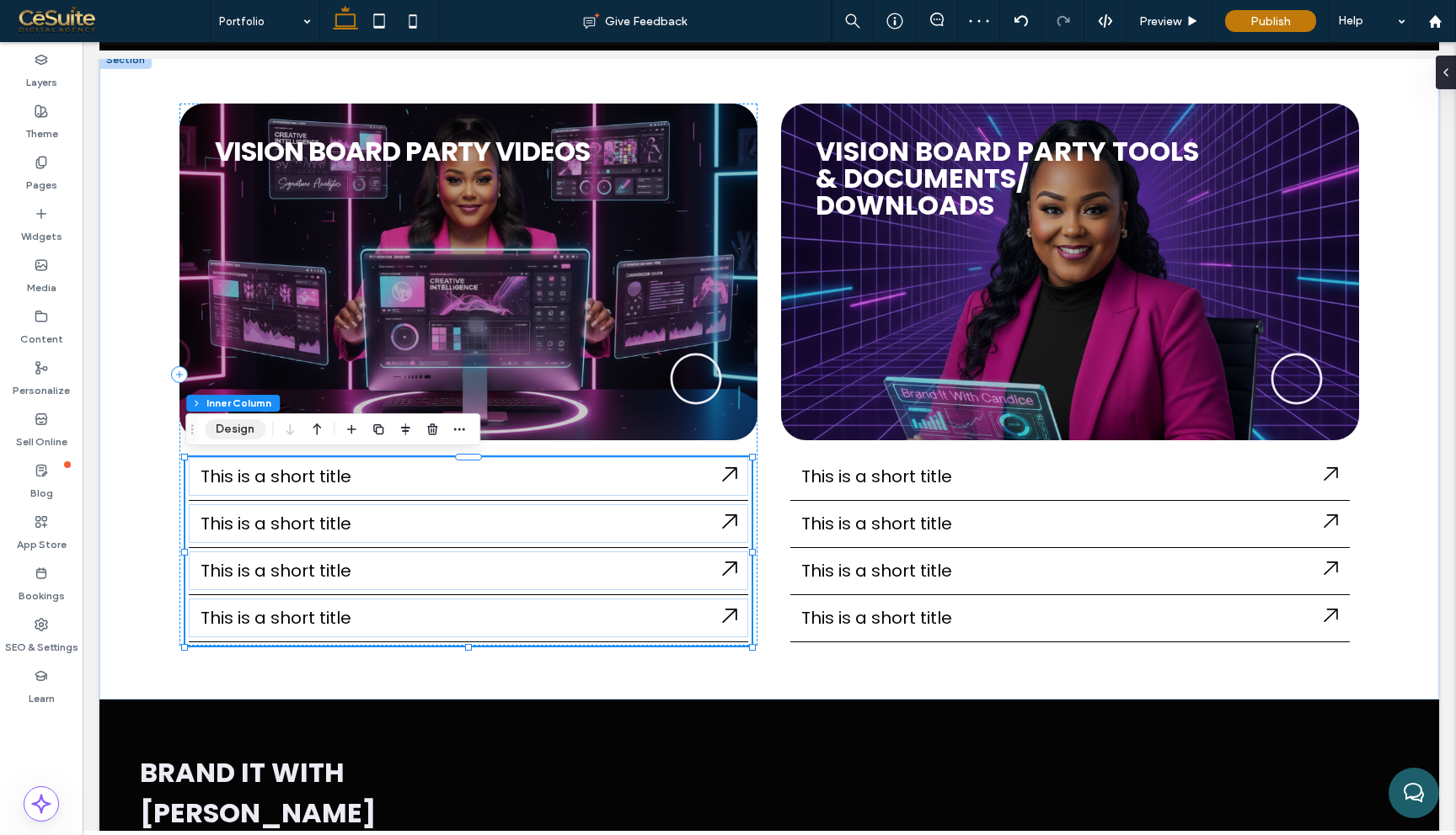
click at [232, 424] on button "Design" at bounding box center [235, 429] width 61 height 20
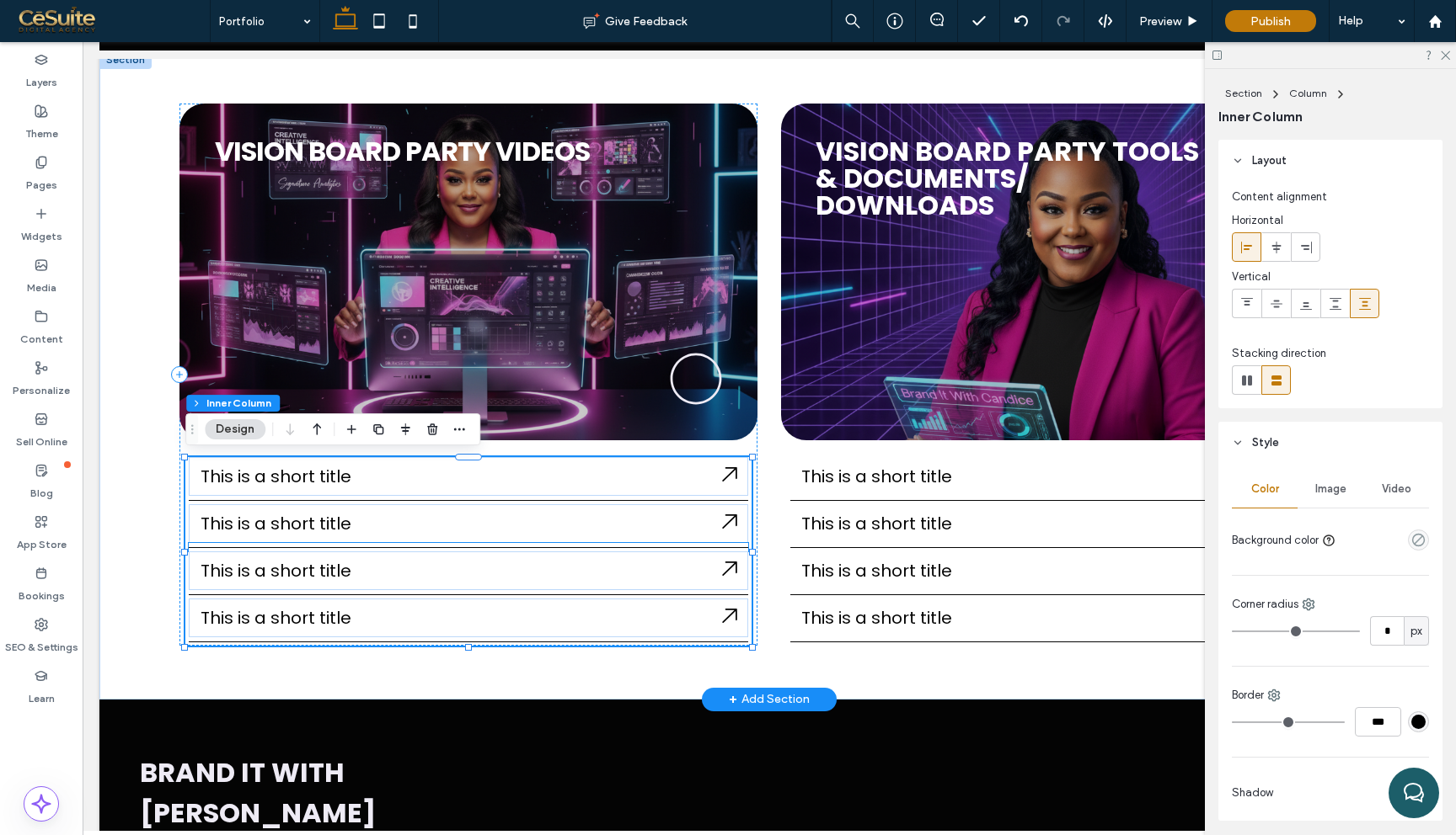
click at [546, 545] on div at bounding box center [467, 547] width 559 height 9
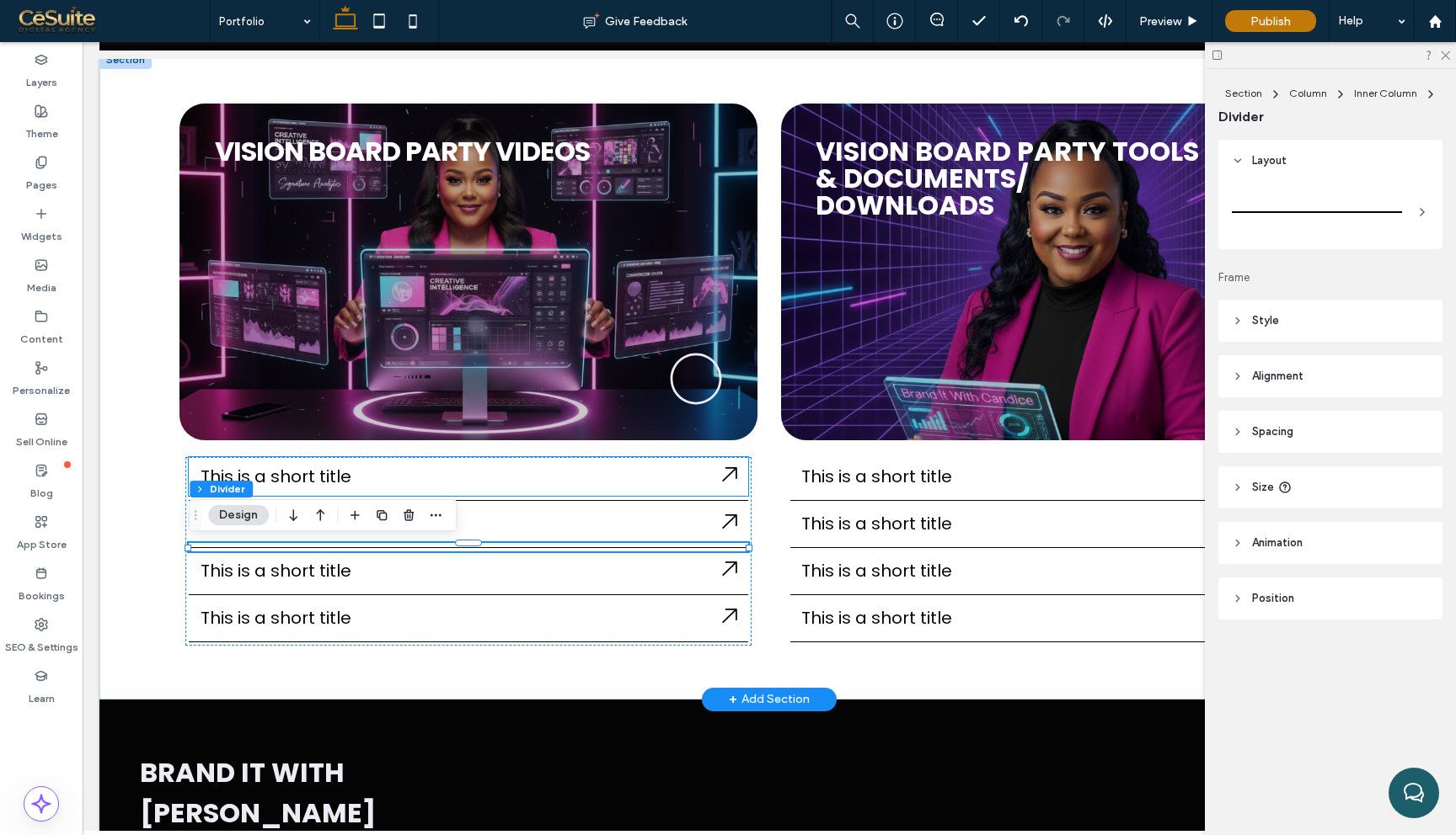
click at [562, 486] on h4 "This is a short title" at bounding box center [461, 477] width 522 height 25
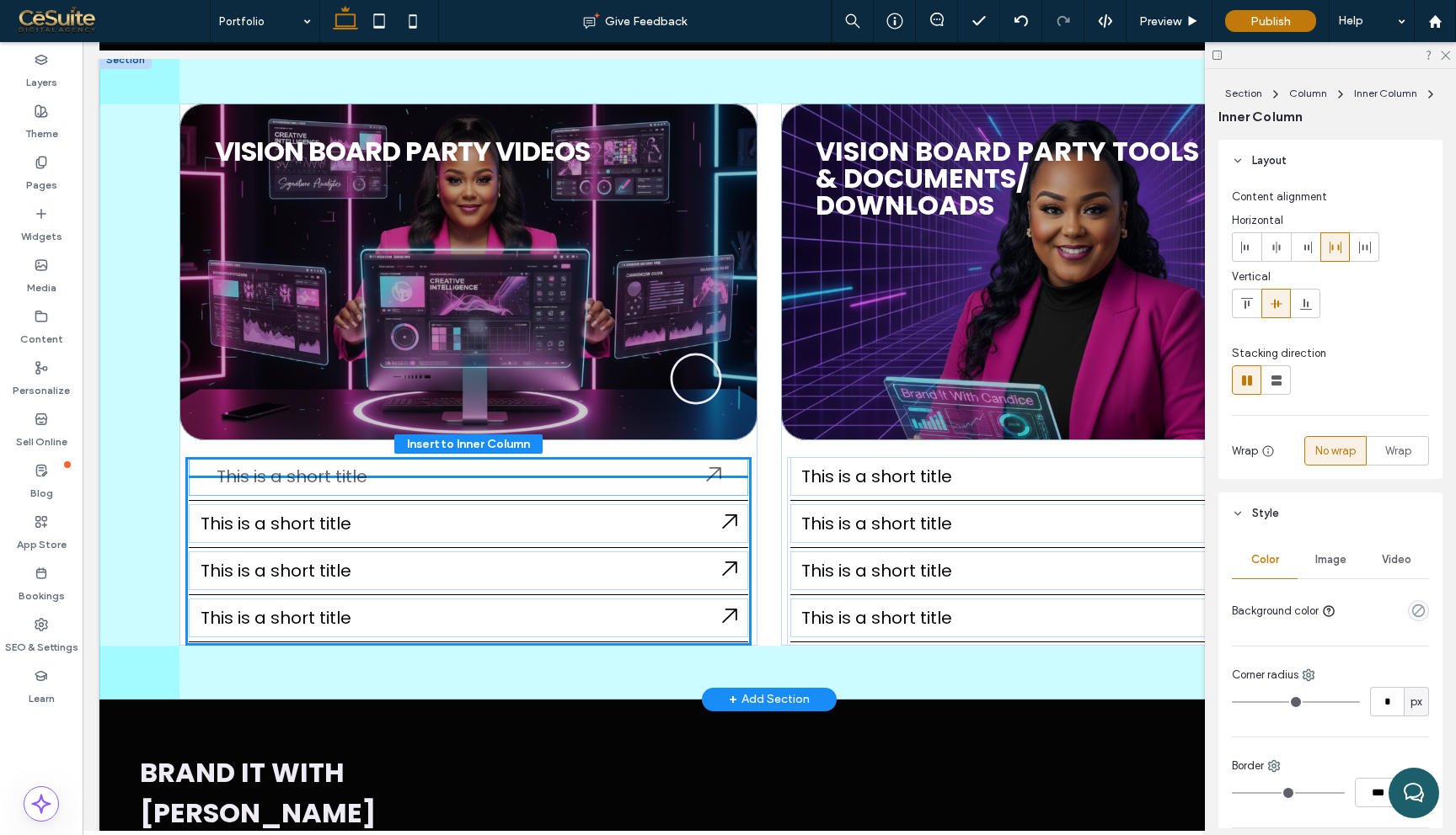
type input "**"
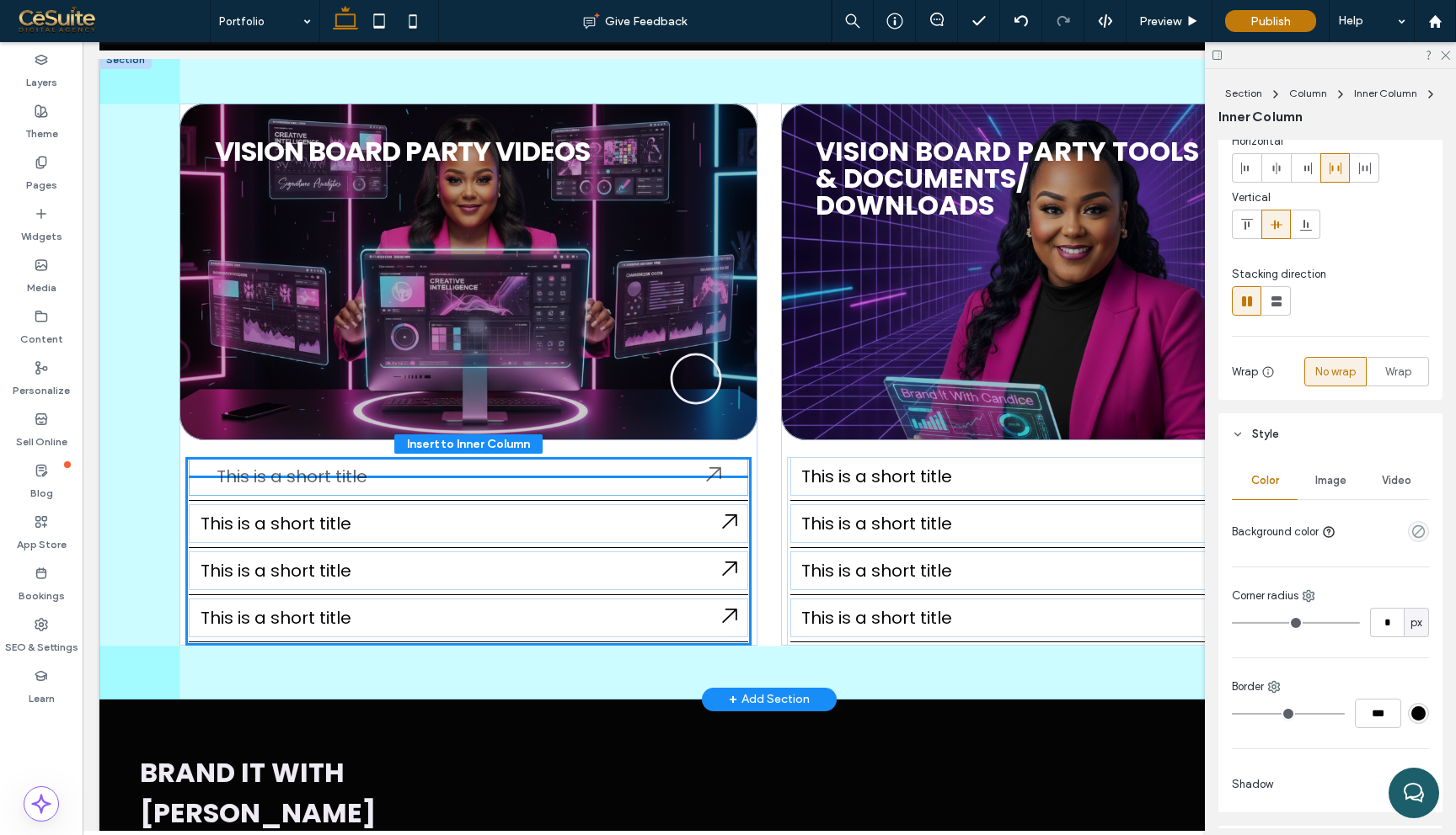
click at [360, 482] on h4 "This is a short title" at bounding box center [462, 477] width 490 height 25
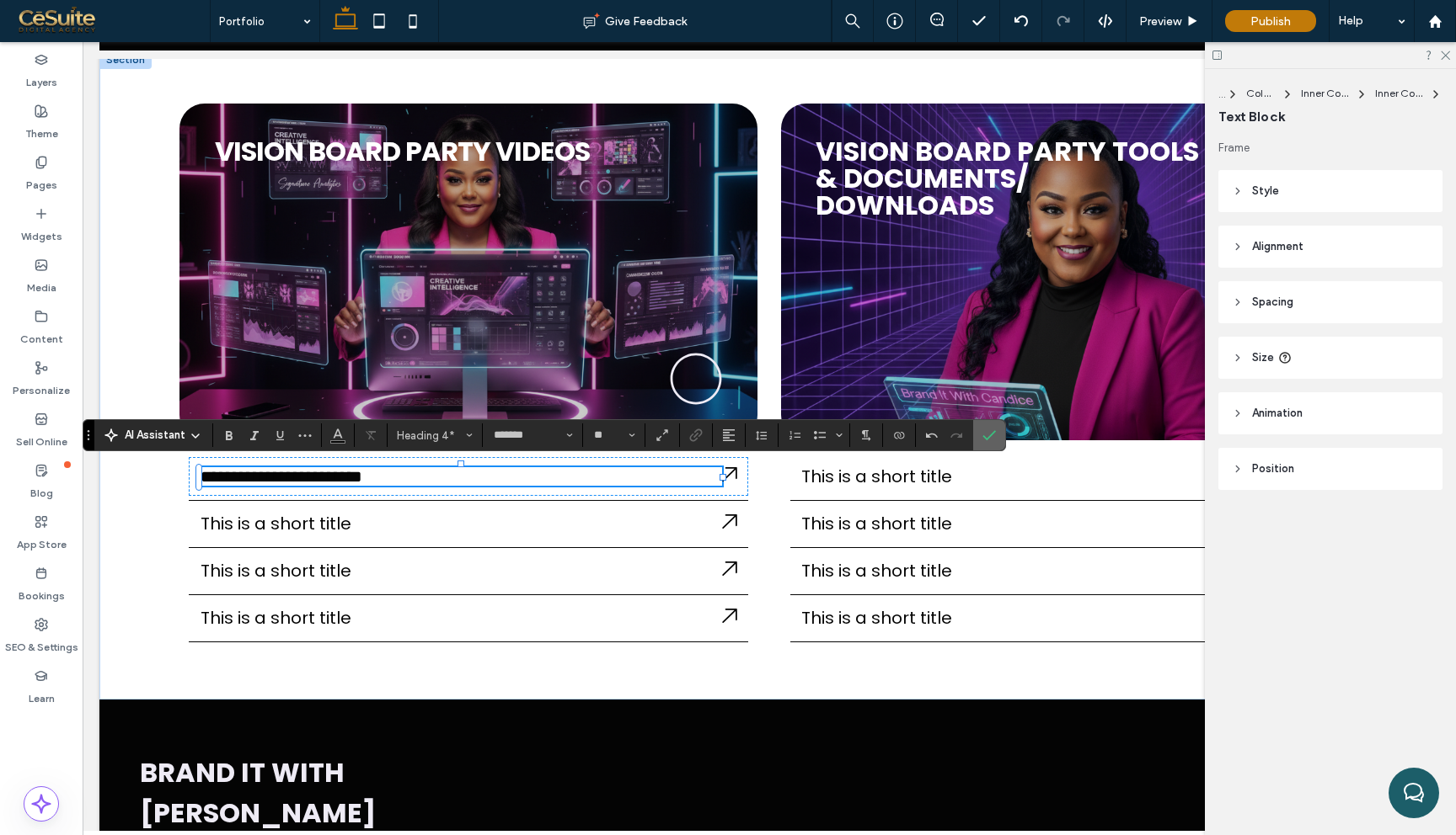
click at [988, 440] on icon "Confirm" at bounding box center [990, 435] width 14 height 14
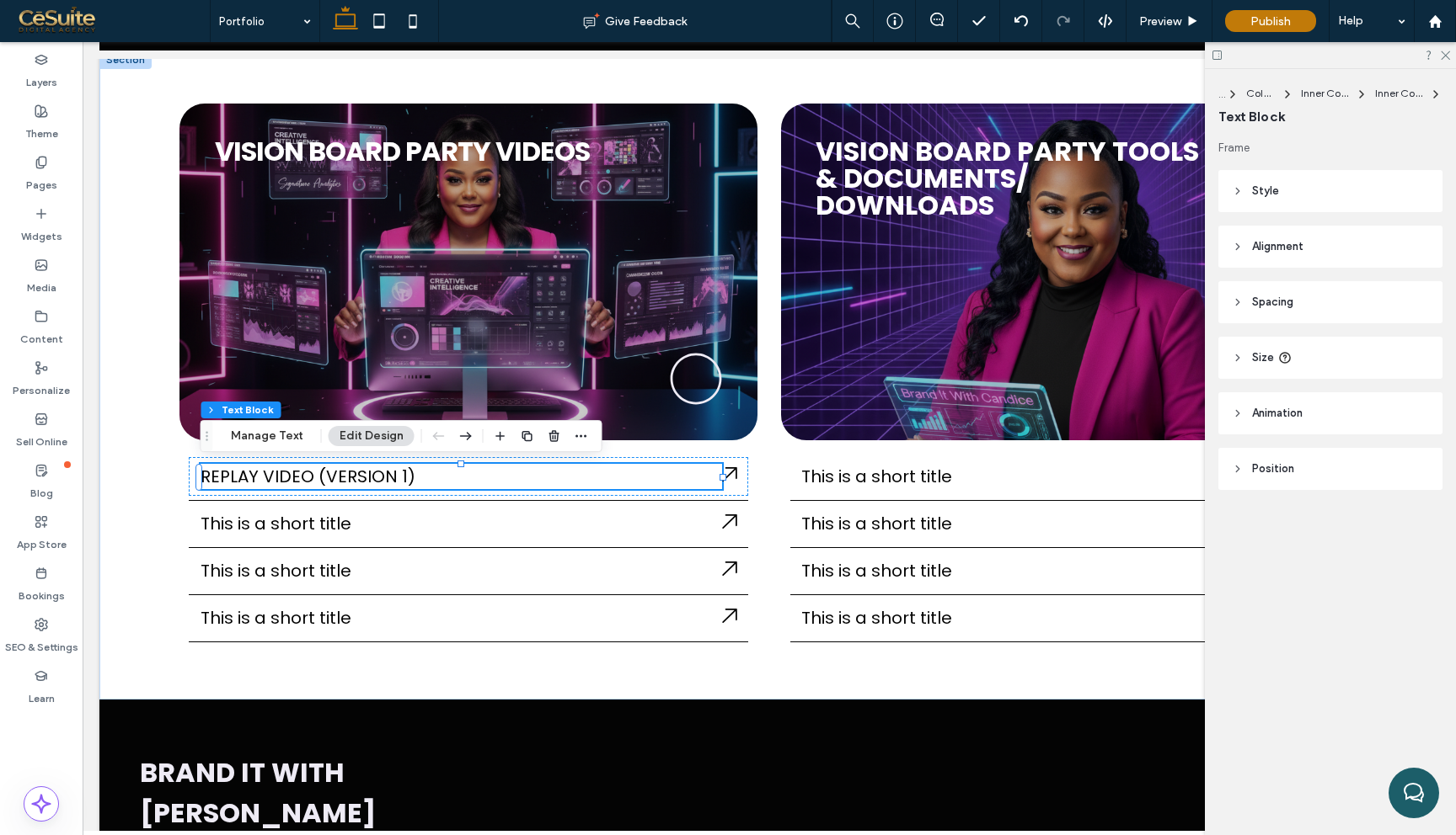
click at [1448, 60] on div at bounding box center [1329, 55] width 251 height 26
click at [1444, 54] on icon at bounding box center [1443, 54] width 11 height 11
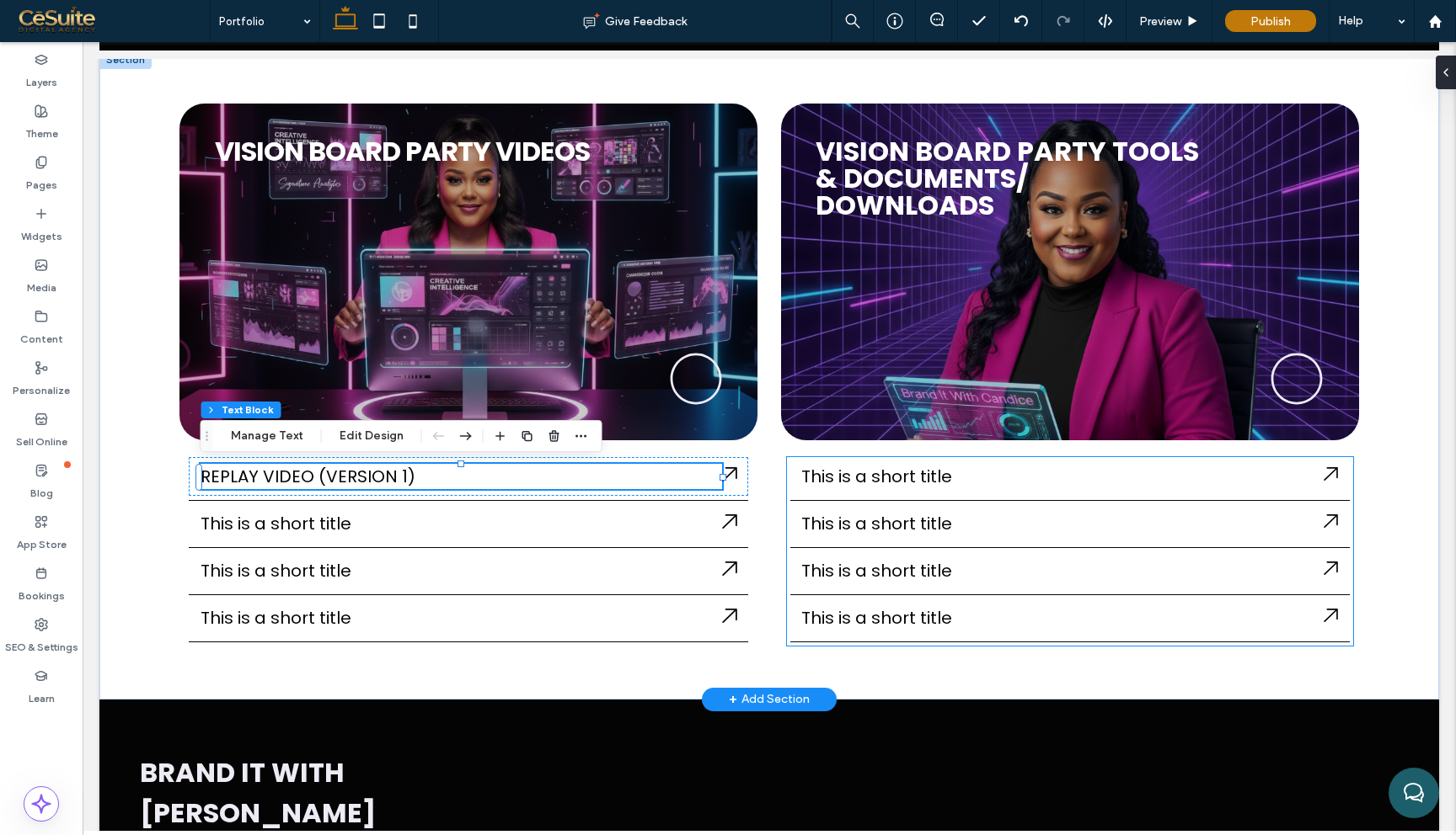
click at [927, 476] on span "This is a short title" at bounding box center [876, 477] width 151 height 23
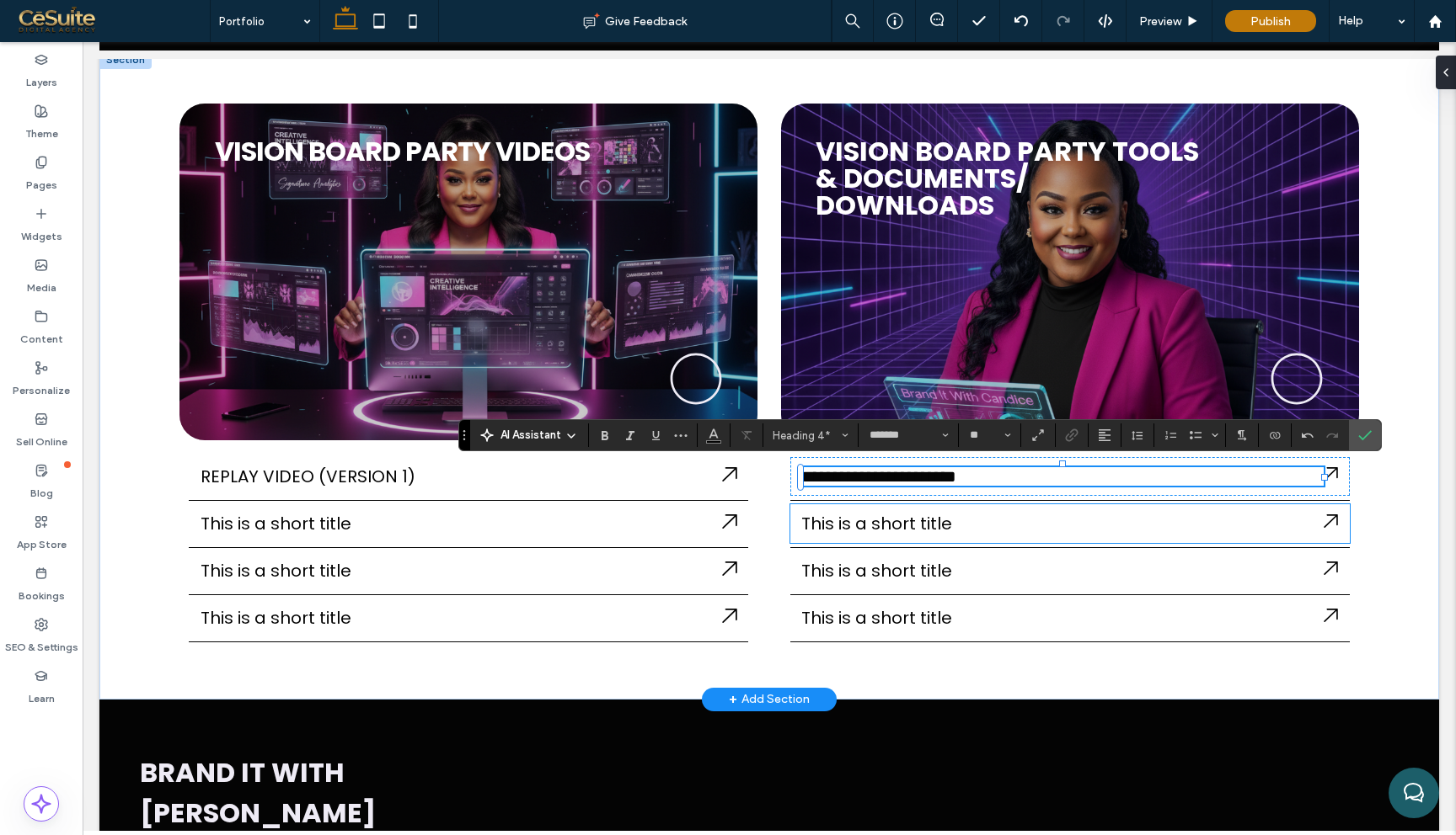
click at [843, 517] on span "This is a short title" at bounding box center [876, 524] width 151 height 23
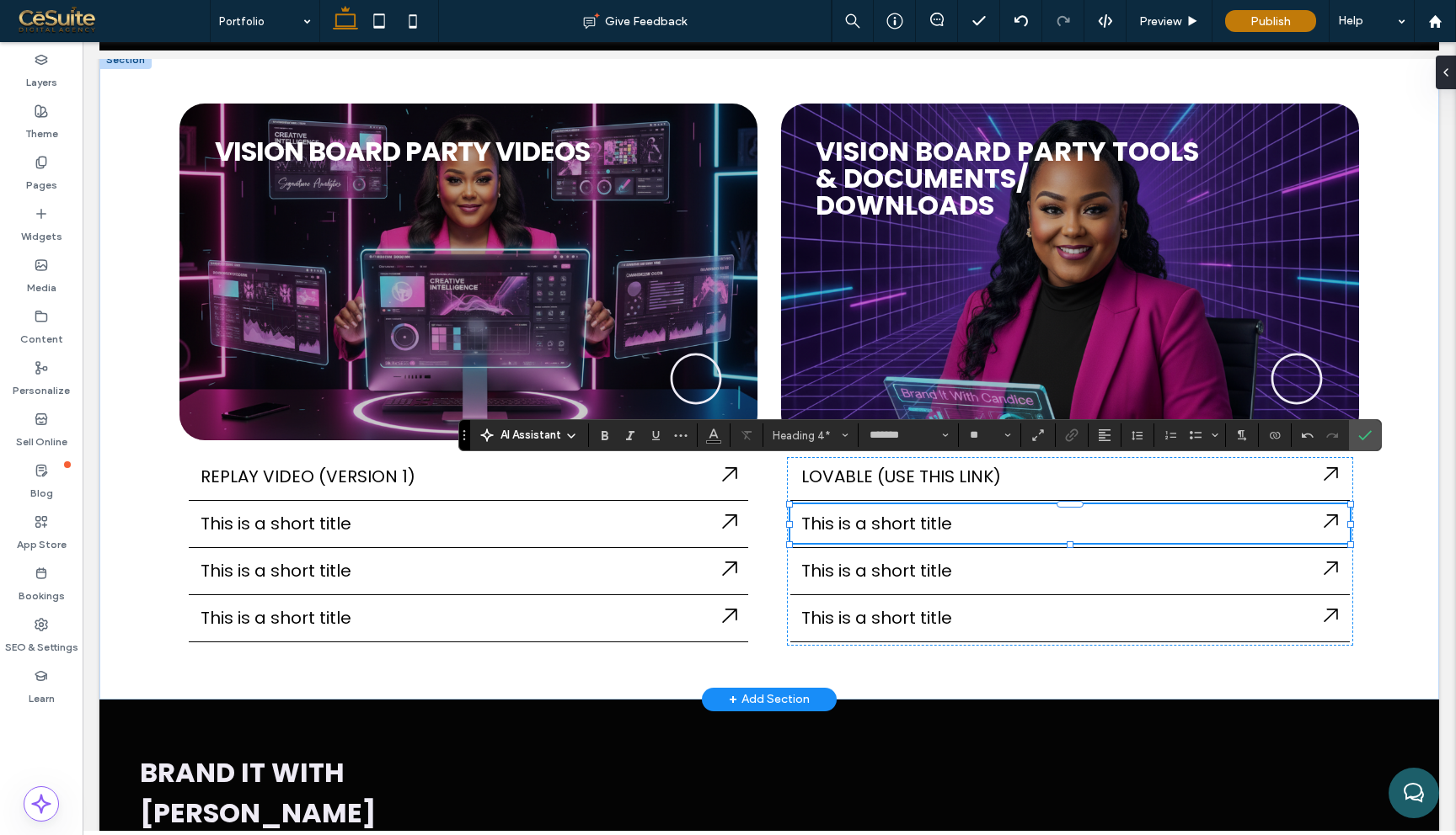
click at [843, 517] on span "This is a short title" at bounding box center [876, 524] width 151 height 23
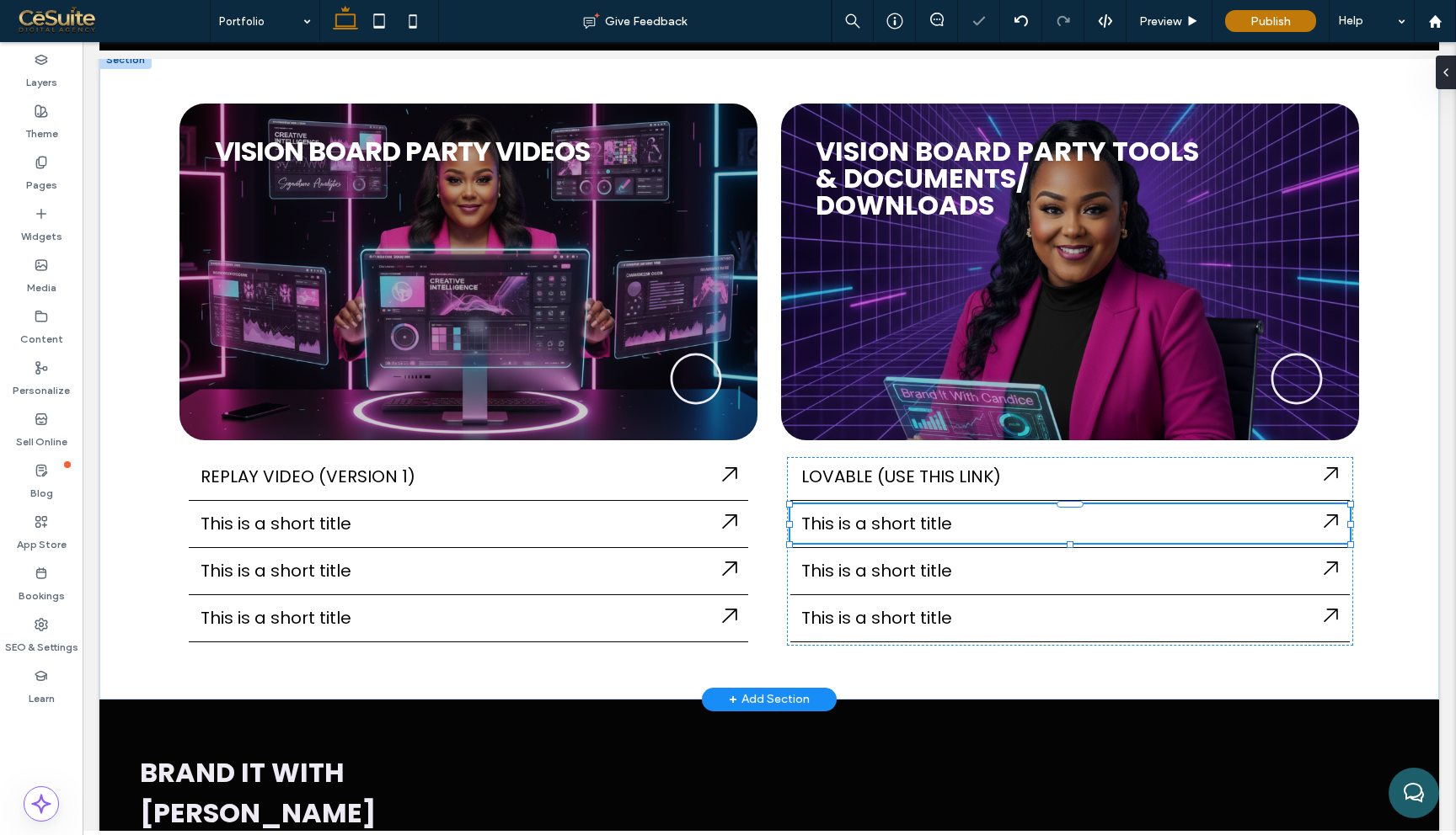
type input "*******"
type input "**"
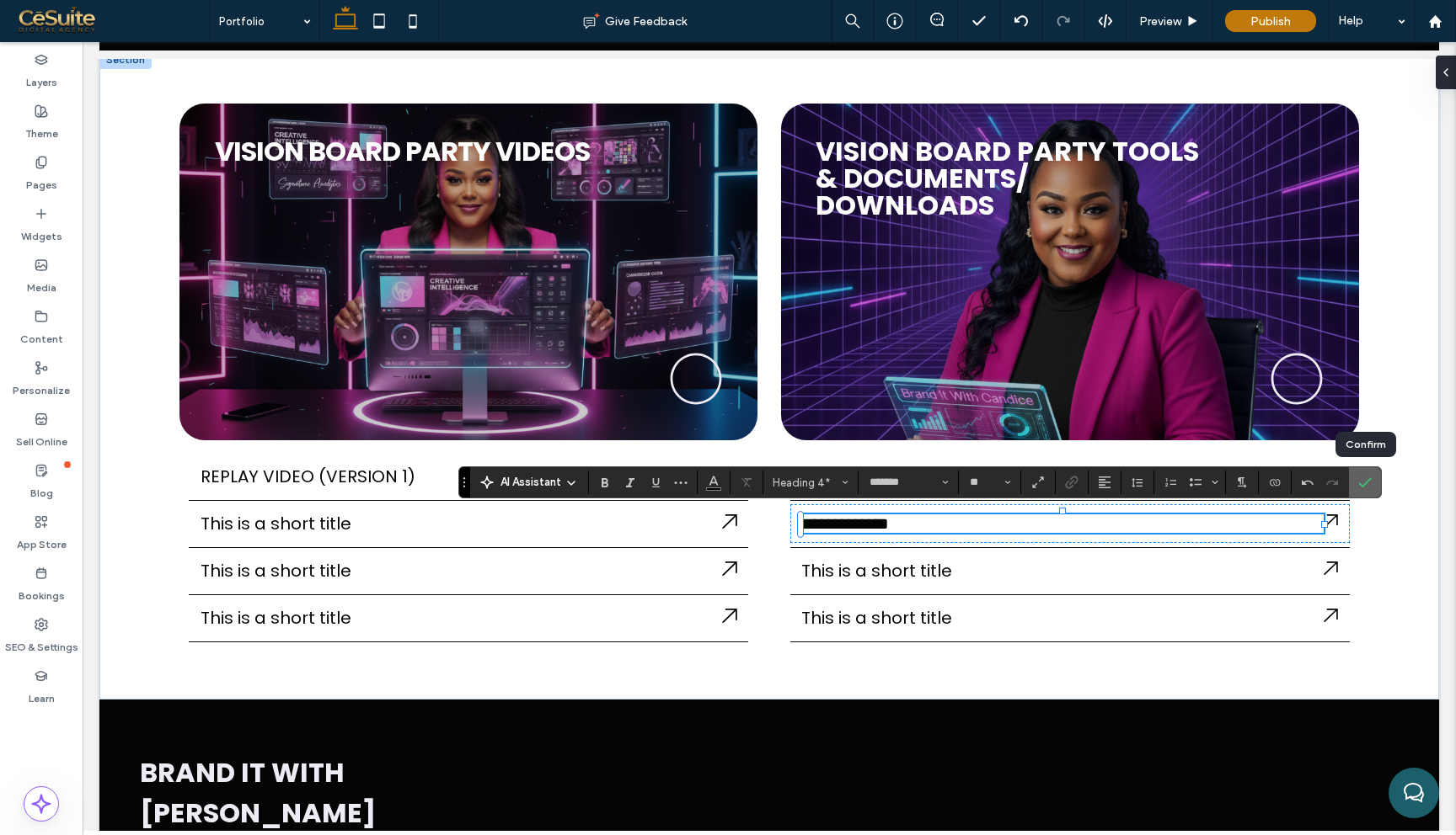
click at [1364, 480] on icon "Confirm" at bounding box center [1365, 483] width 14 height 14
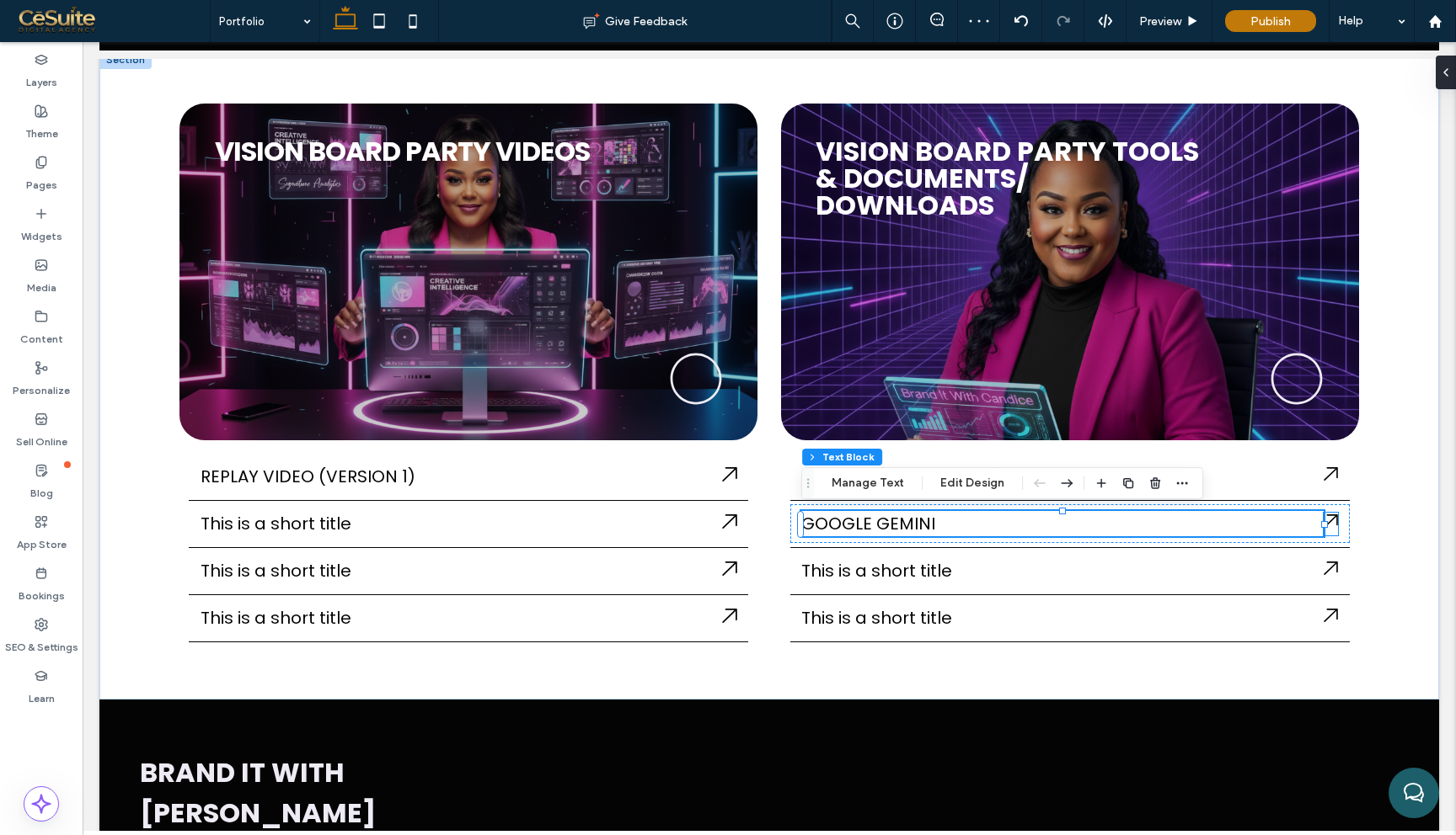
click at [1333, 524] on icon at bounding box center [1331, 522] width 16 height 16
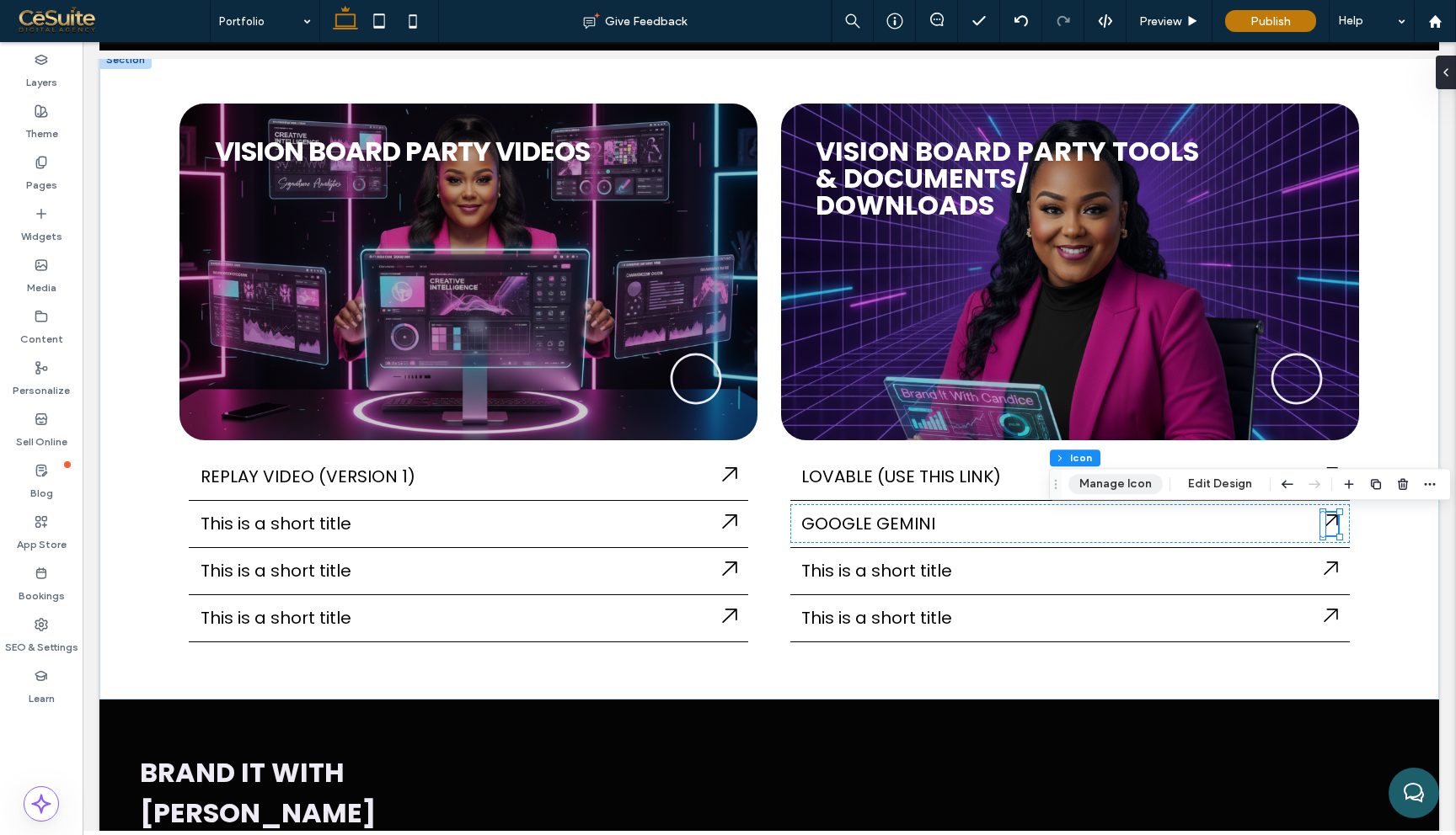
click at [1124, 479] on button "Manage Icon" at bounding box center [1115, 484] width 95 height 20
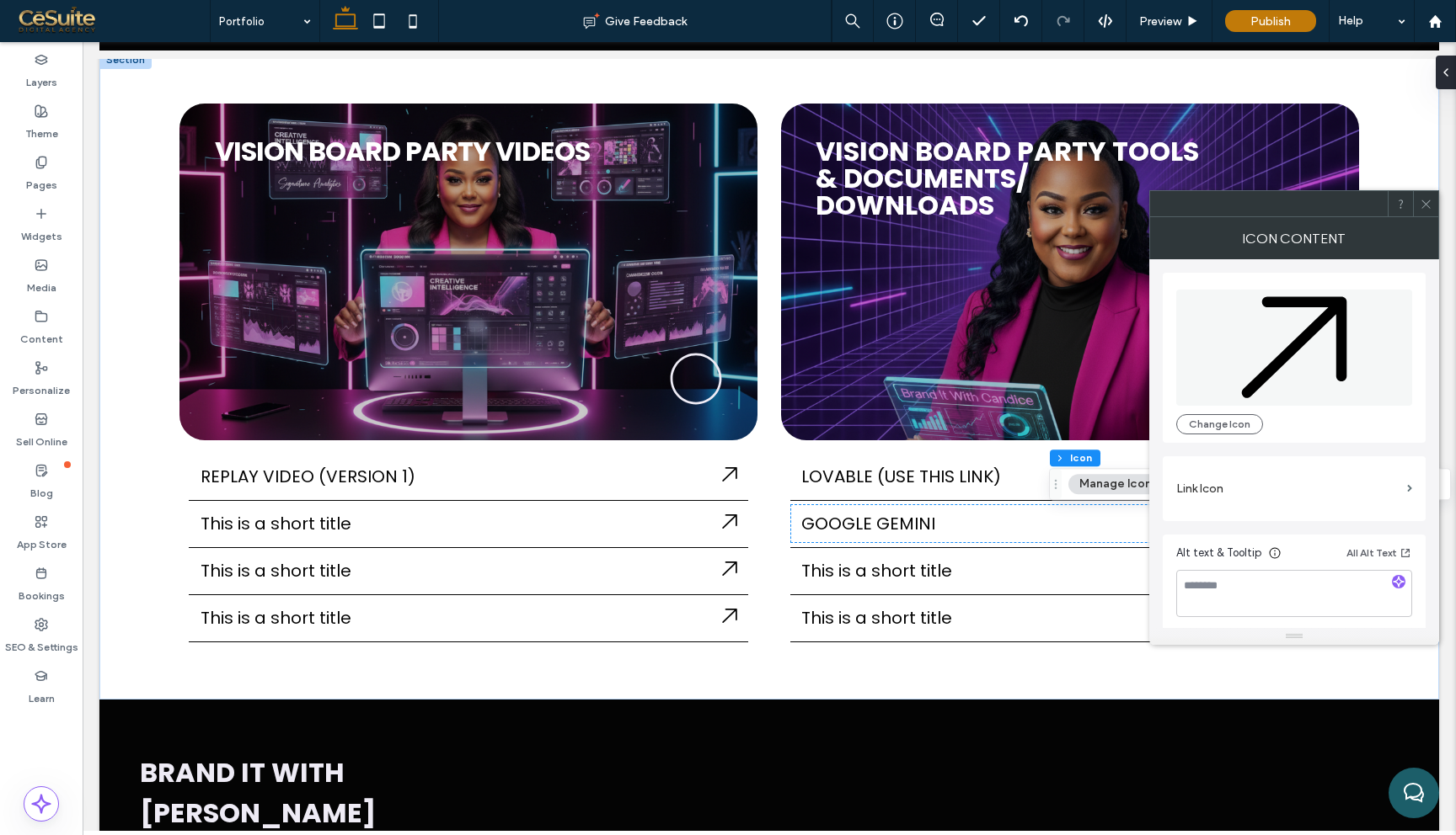
scroll to position [4, 0]
click at [1322, 484] on label "Link Icon" at bounding box center [1288, 485] width 224 height 31
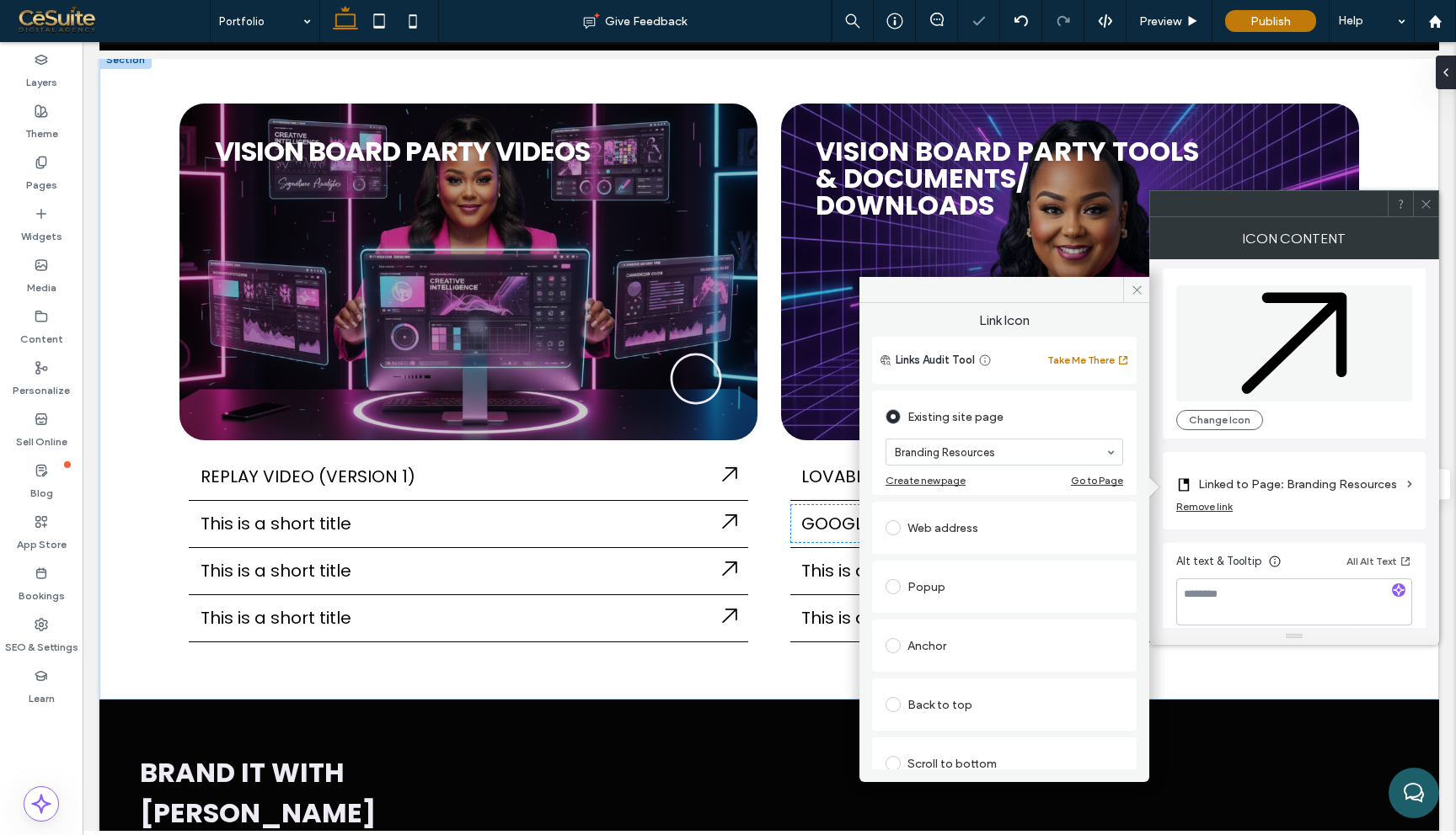
click at [1221, 501] on div "Remove link" at bounding box center [1204, 506] width 57 height 13
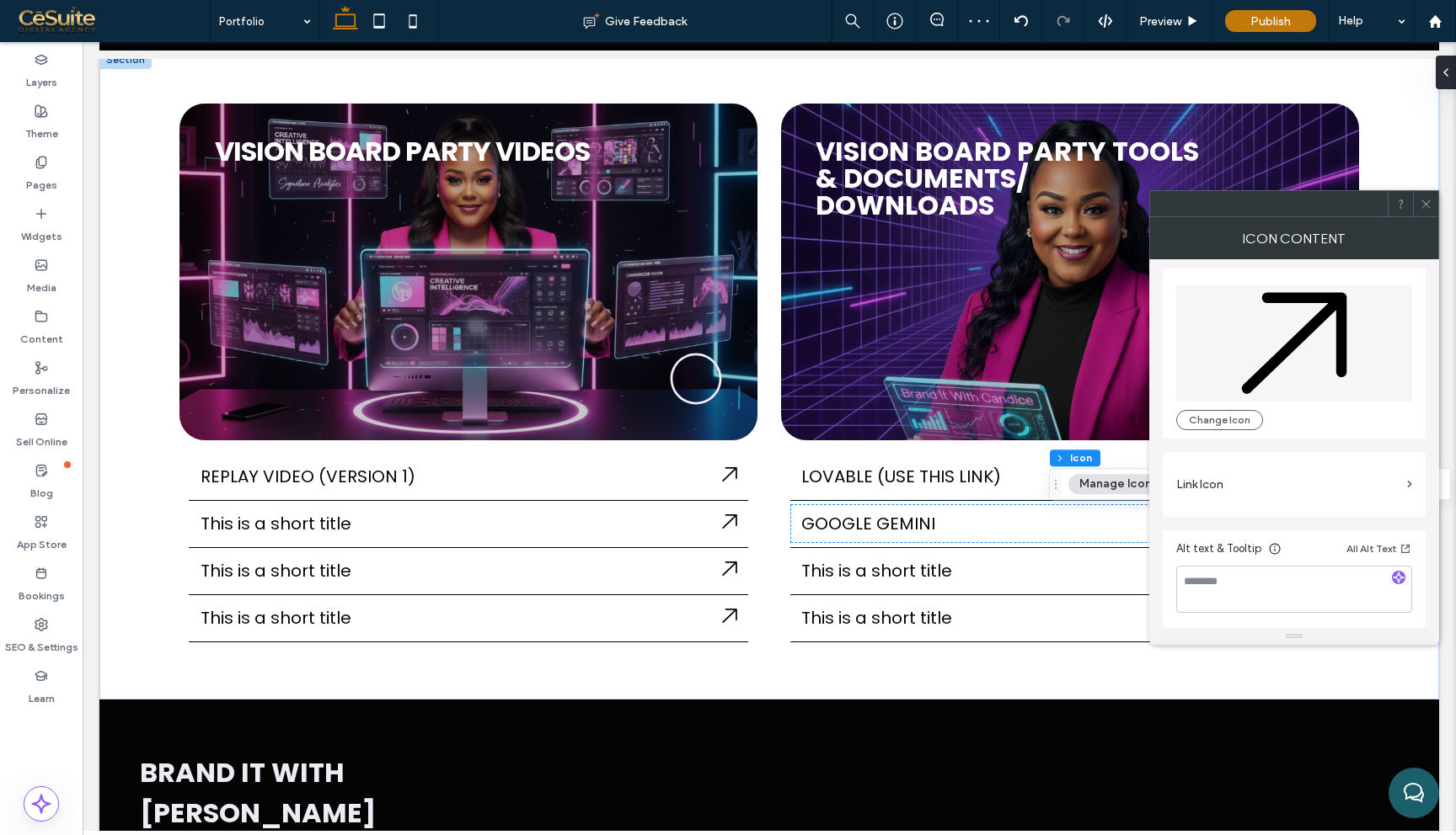
click at [1258, 474] on label "Link Icon" at bounding box center [1288, 485] width 224 height 31
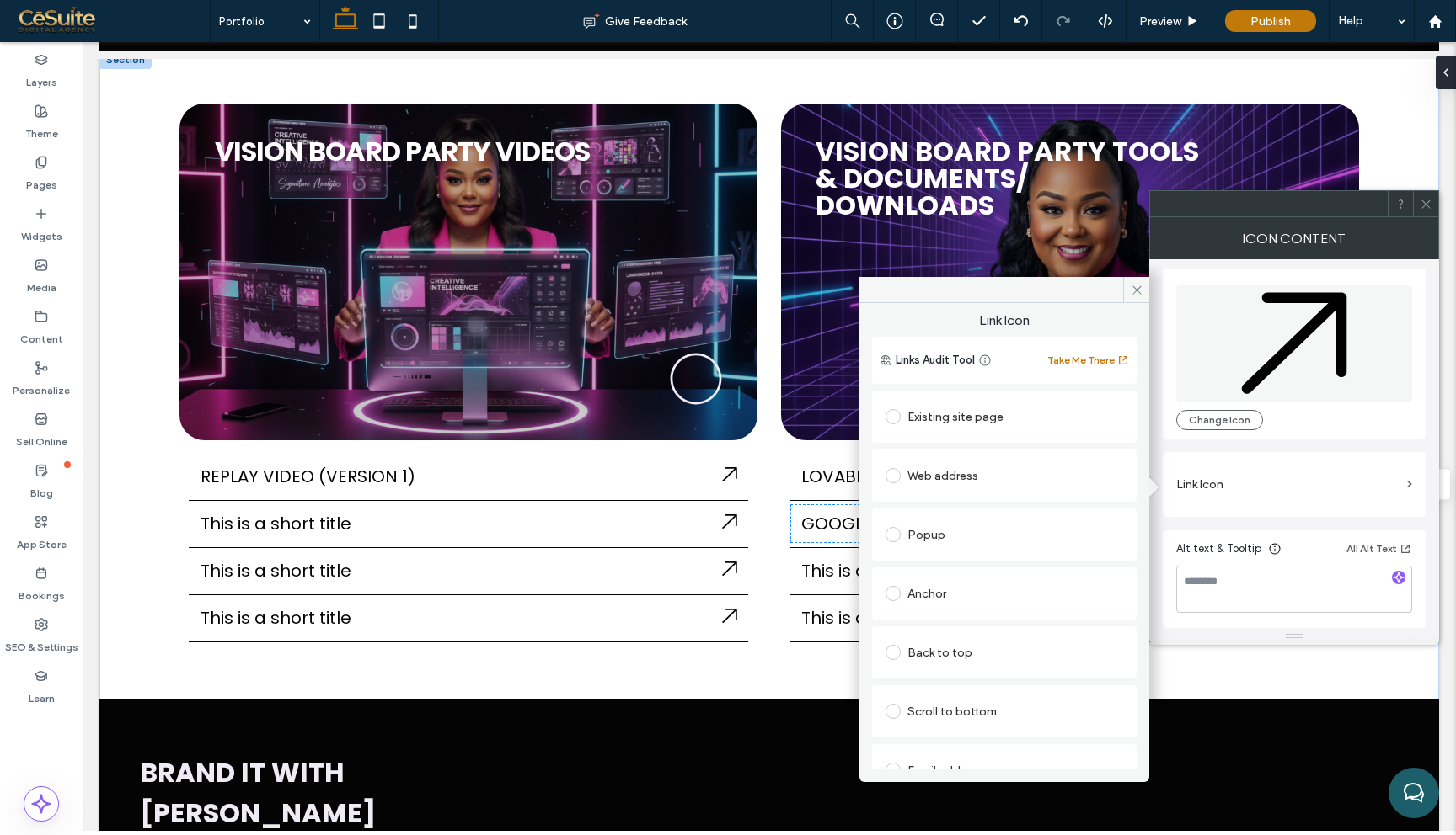
click at [970, 476] on div "Web address" at bounding box center [1003, 476] width 237 height 27
click at [950, 505] on input "url" at bounding box center [1003, 508] width 237 height 21
paste input "**********"
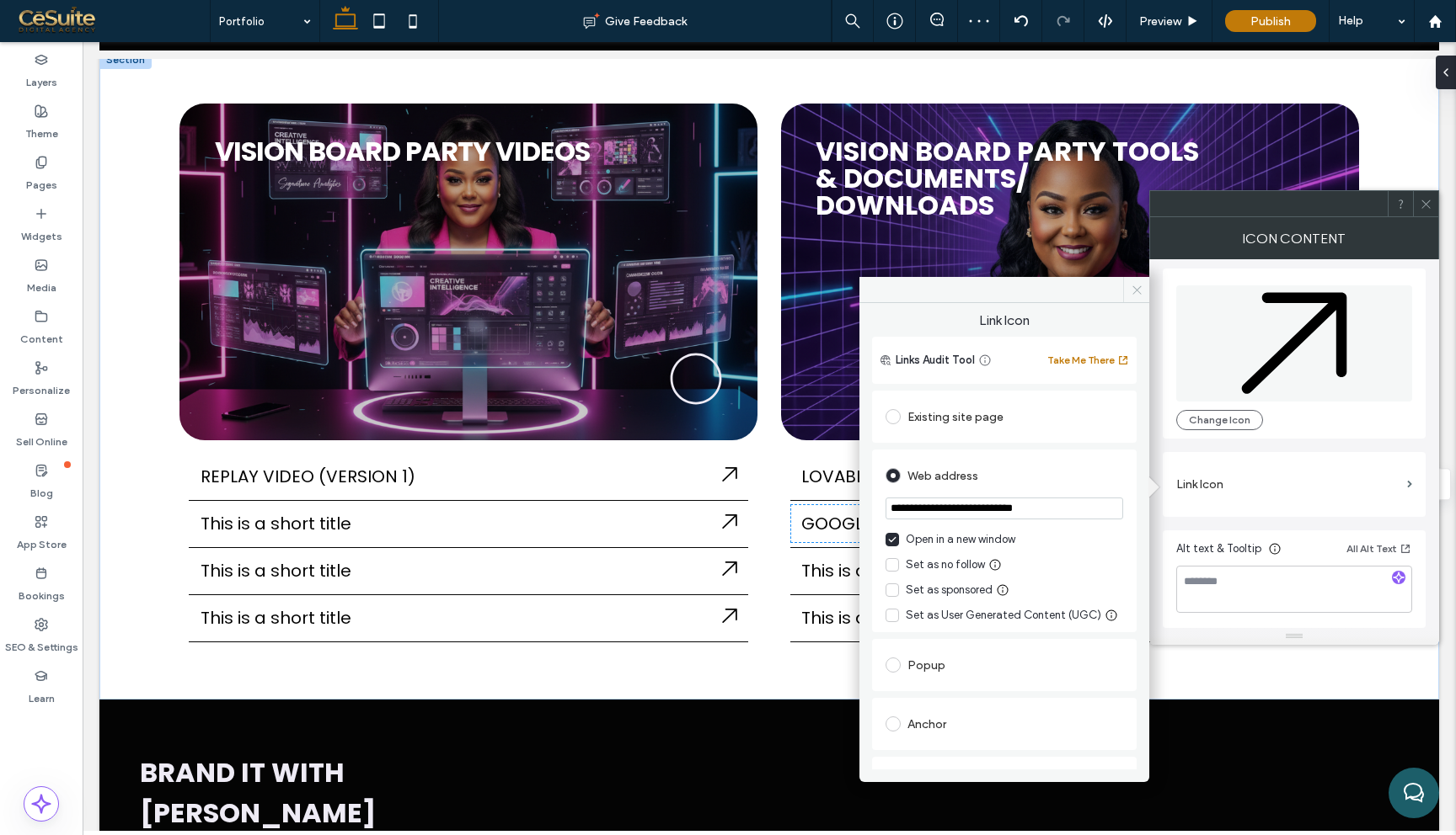
type input "**********"
click at [1133, 293] on use at bounding box center [1136, 290] width 9 height 9
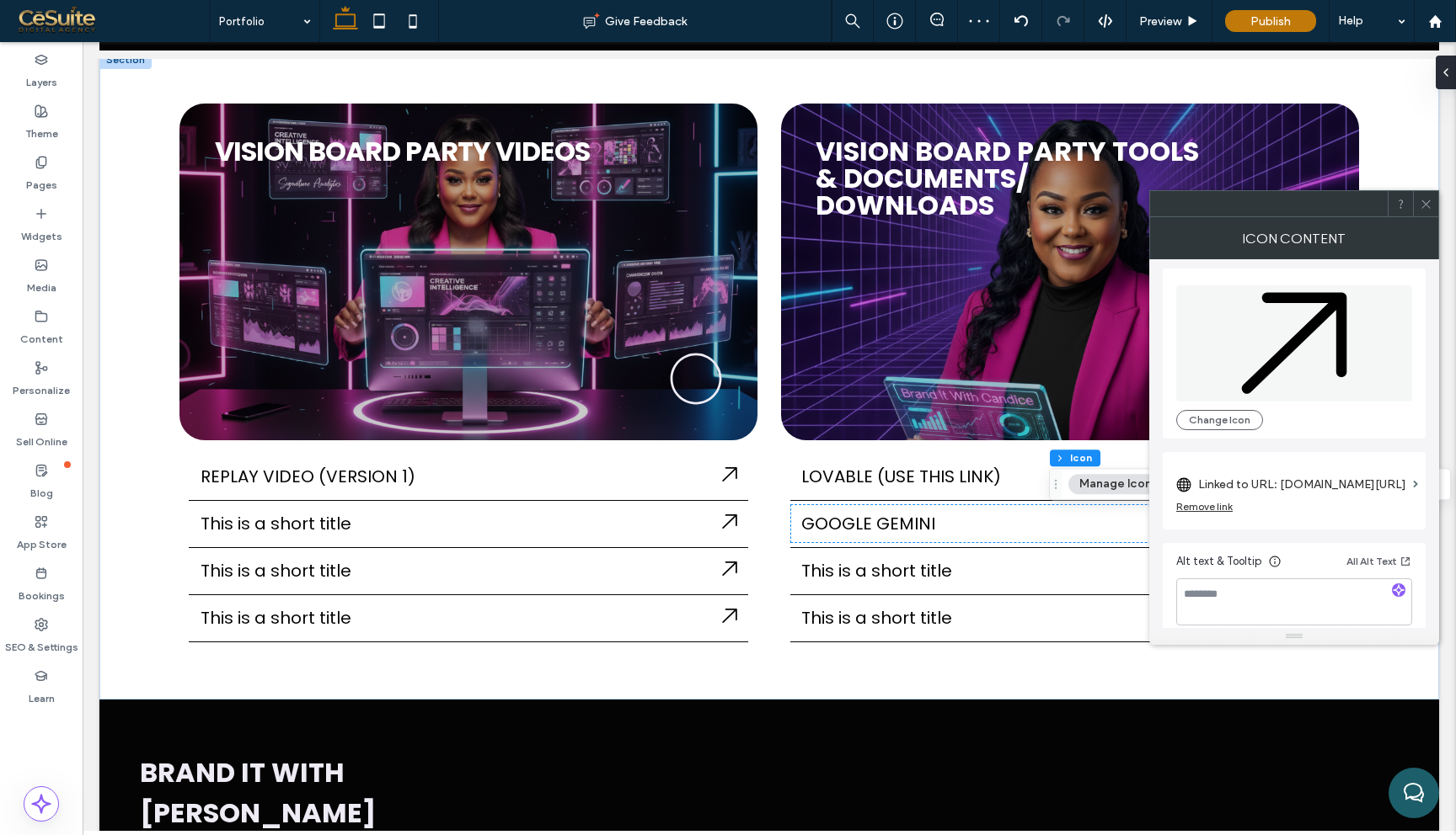
click at [1432, 205] on div at bounding box center [1426, 204] width 25 height 25
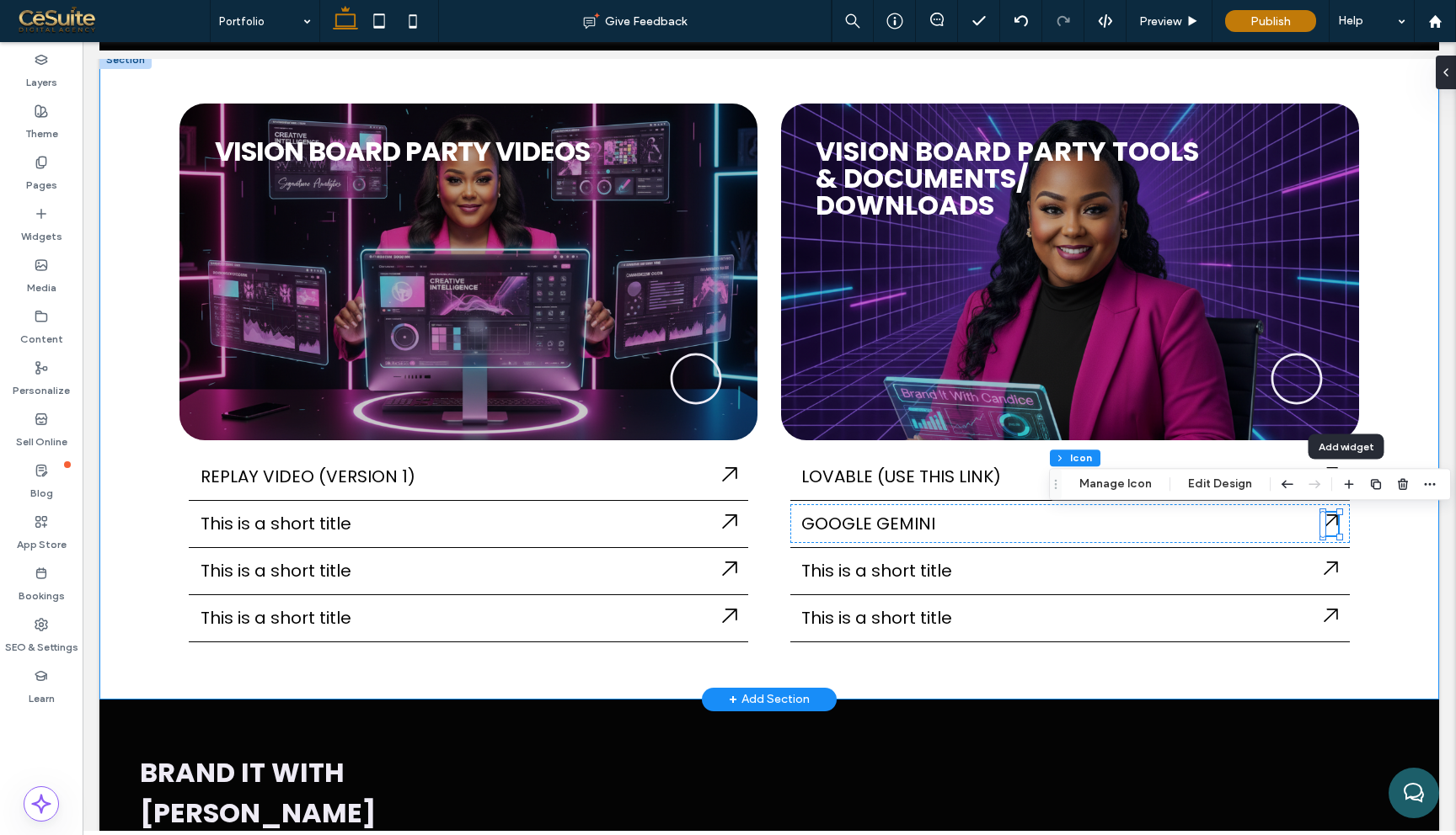
click at [1383, 443] on div "REPLAY VIDEO (VERSION 1) This is a short title This is a short title This is a …" at bounding box center [769, 376] width 1340 height 650
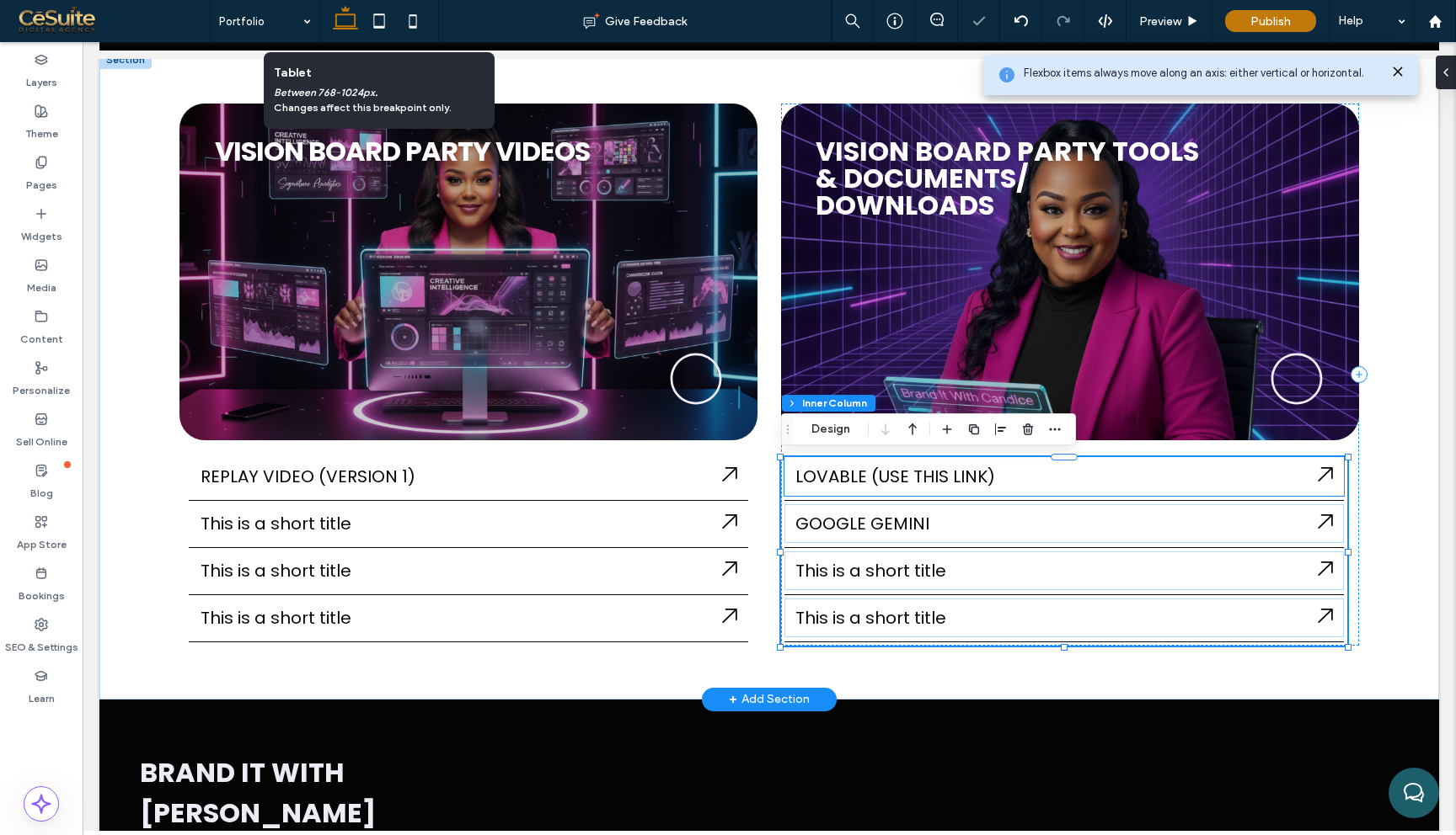
scroll to position [338, 0]
click at [1331, 474] on icon at bounding box center [1324, 474] width 15 height 14
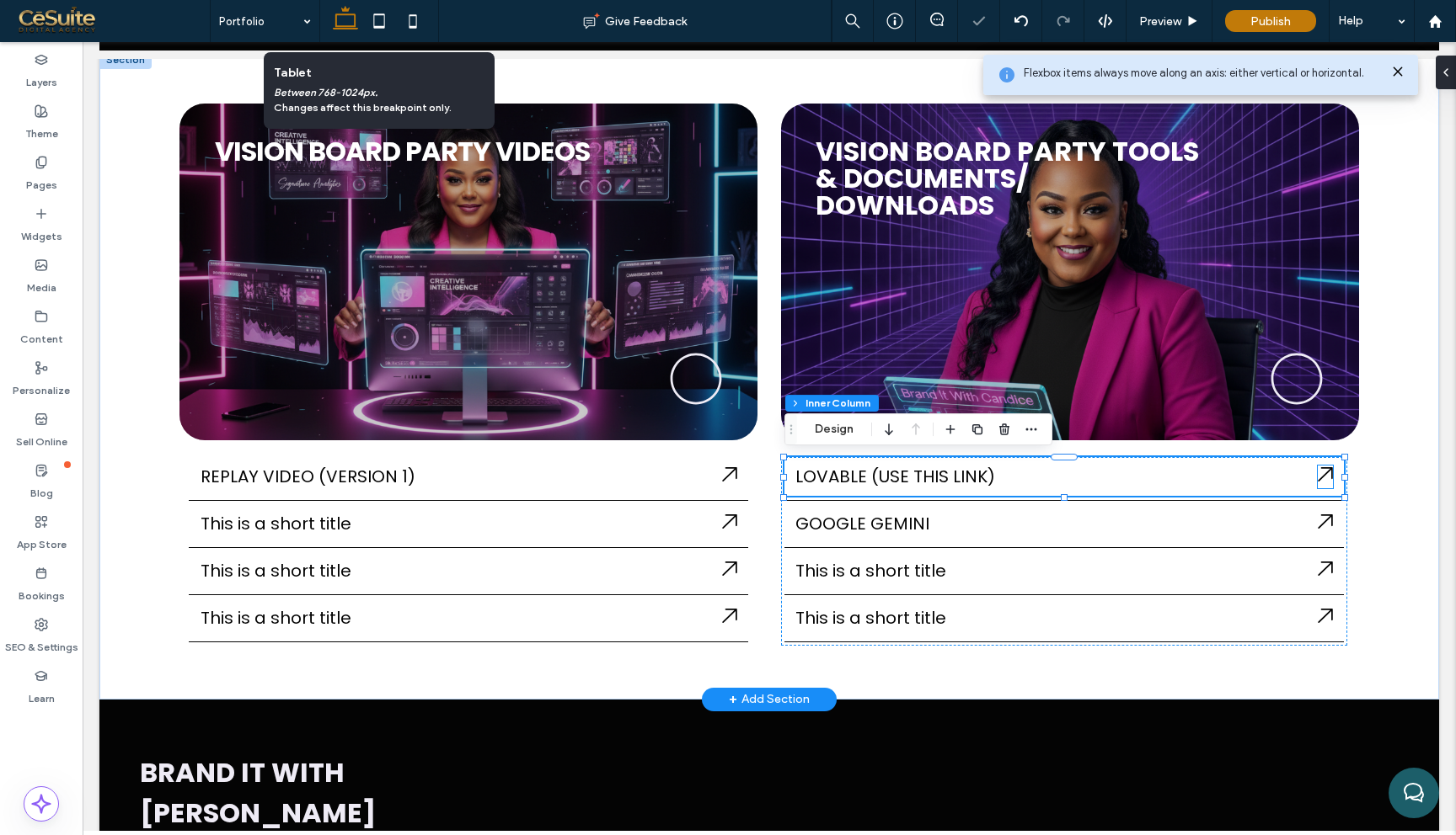
click at [1327, 474] on icon at bounding box center [1325, 474] width 16 height 16
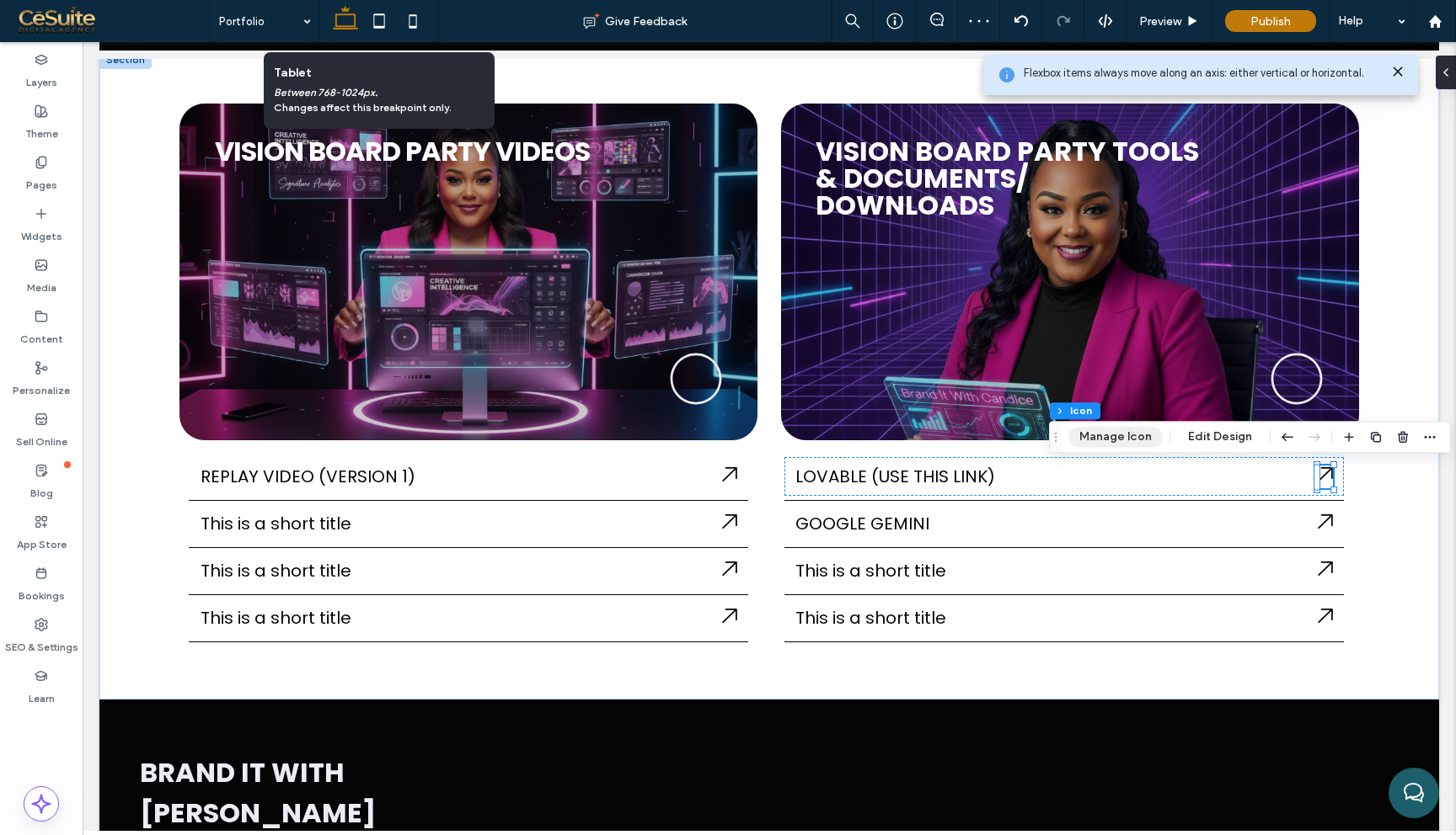
click at [1144, 430] on button "Manage Icon" at bounding box center [1115, 437] width 95 height 20
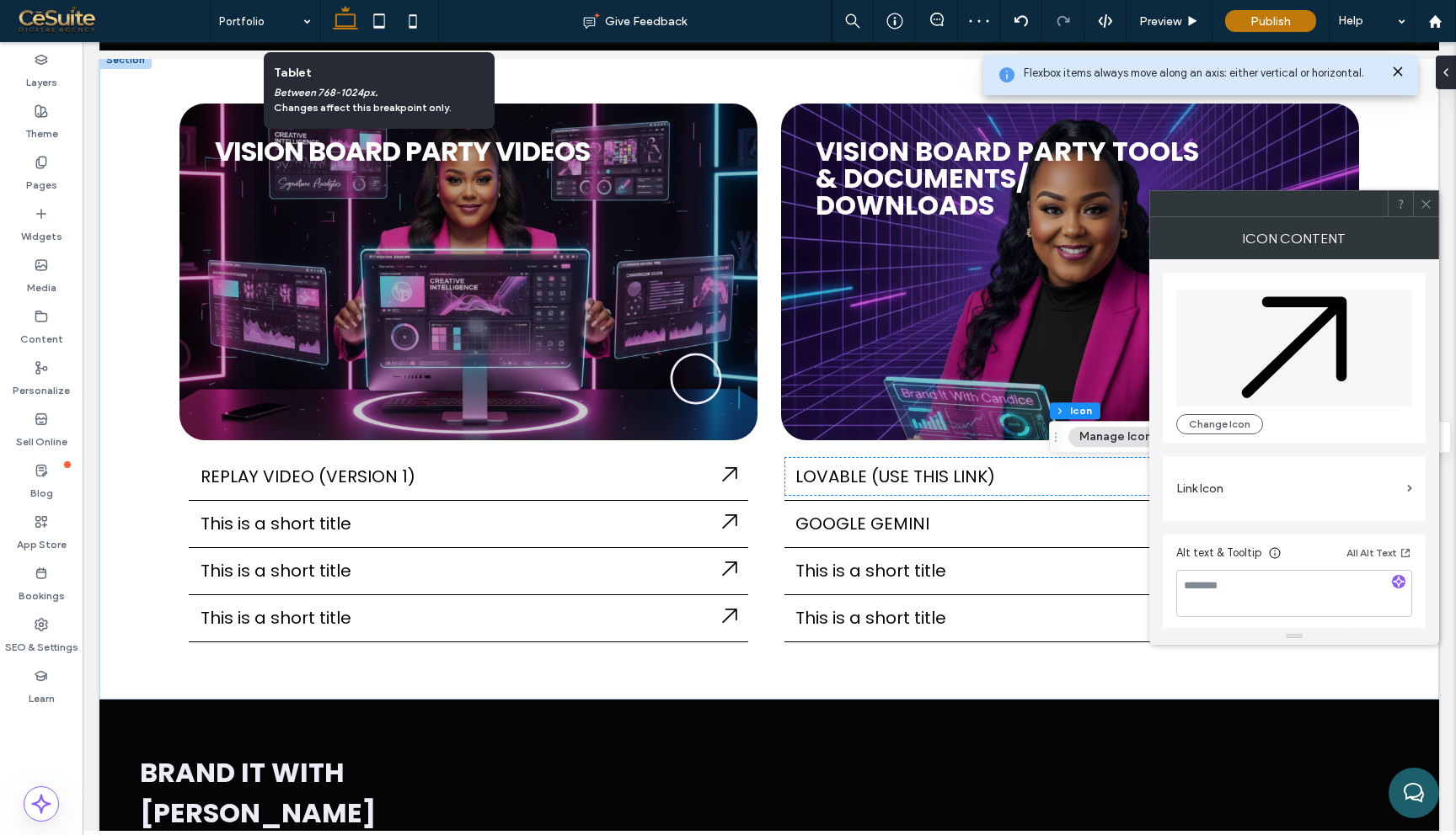
click at [1318, 477] on label "Link Icon" at bounding box center [1288, 489] width 224 height 31
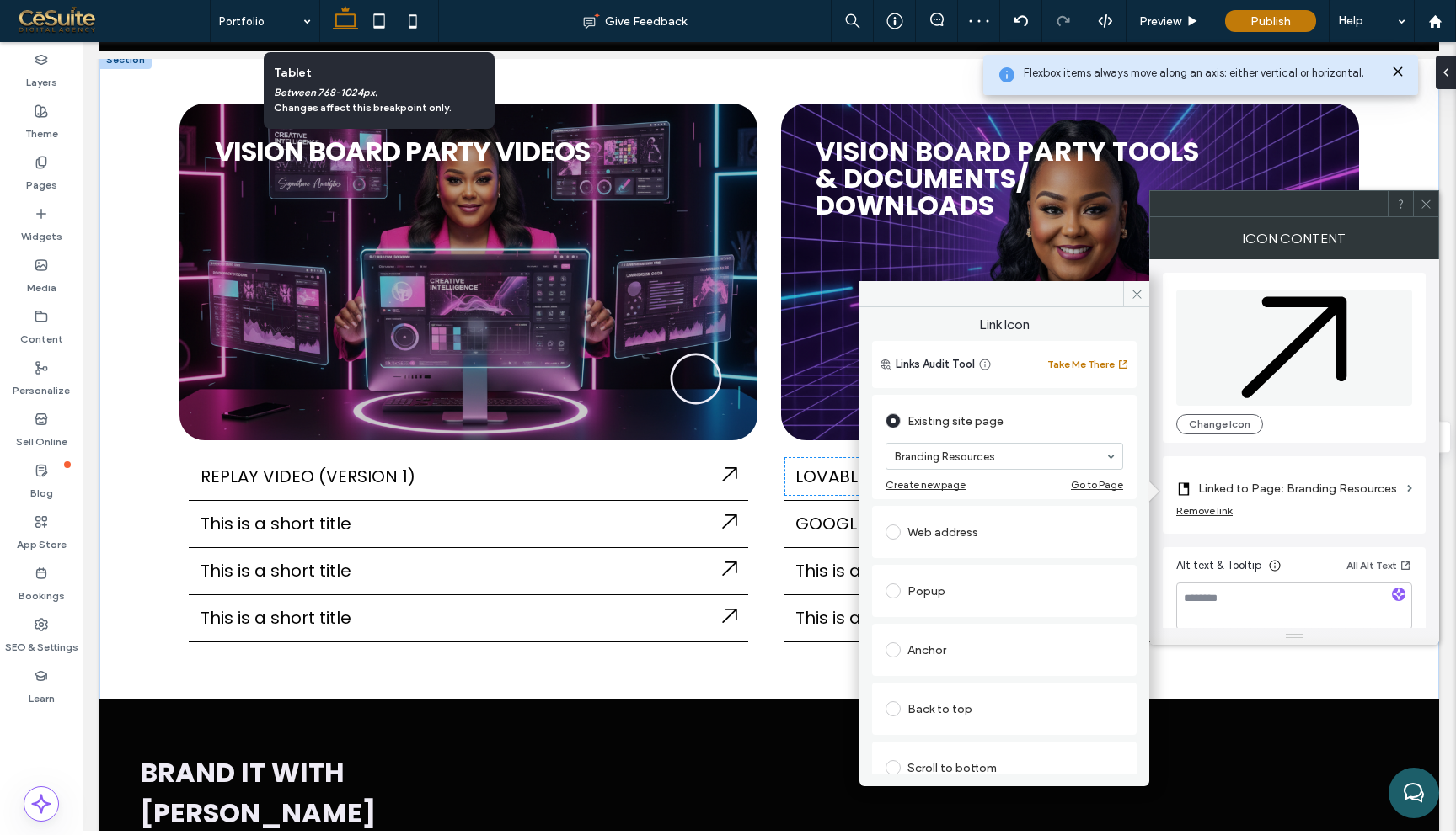
click at [968, 531] on div "Web address" at bounding box center [1003, 533] width 237 height 27
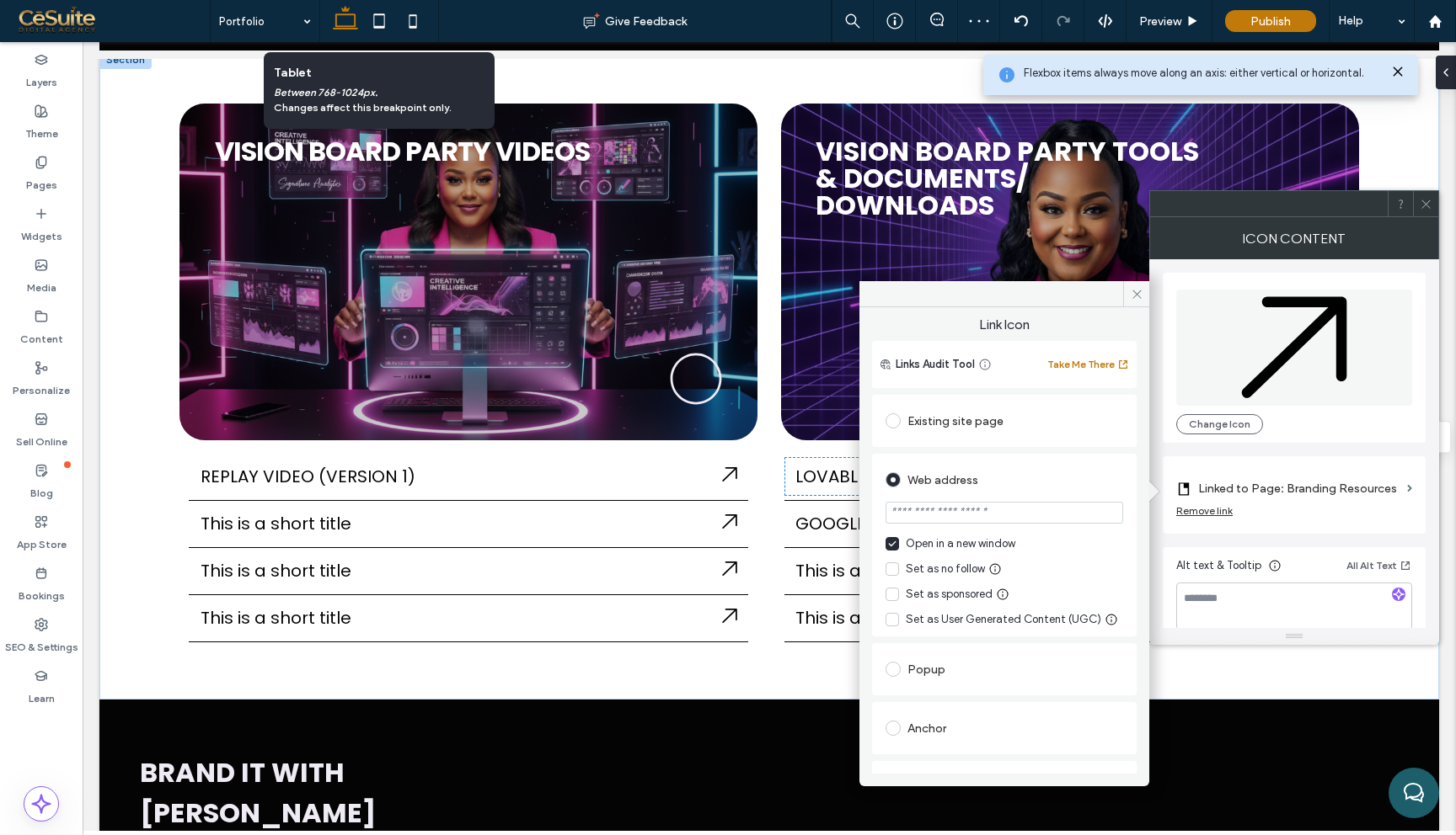
click at [958, 515] on input "url" at bounding box center [1003, 512] width 237 height 21
paste input "**********"
type input "**********"
click at [1138, 296] on use at bounding box center [1136, 294] width 9 height 9
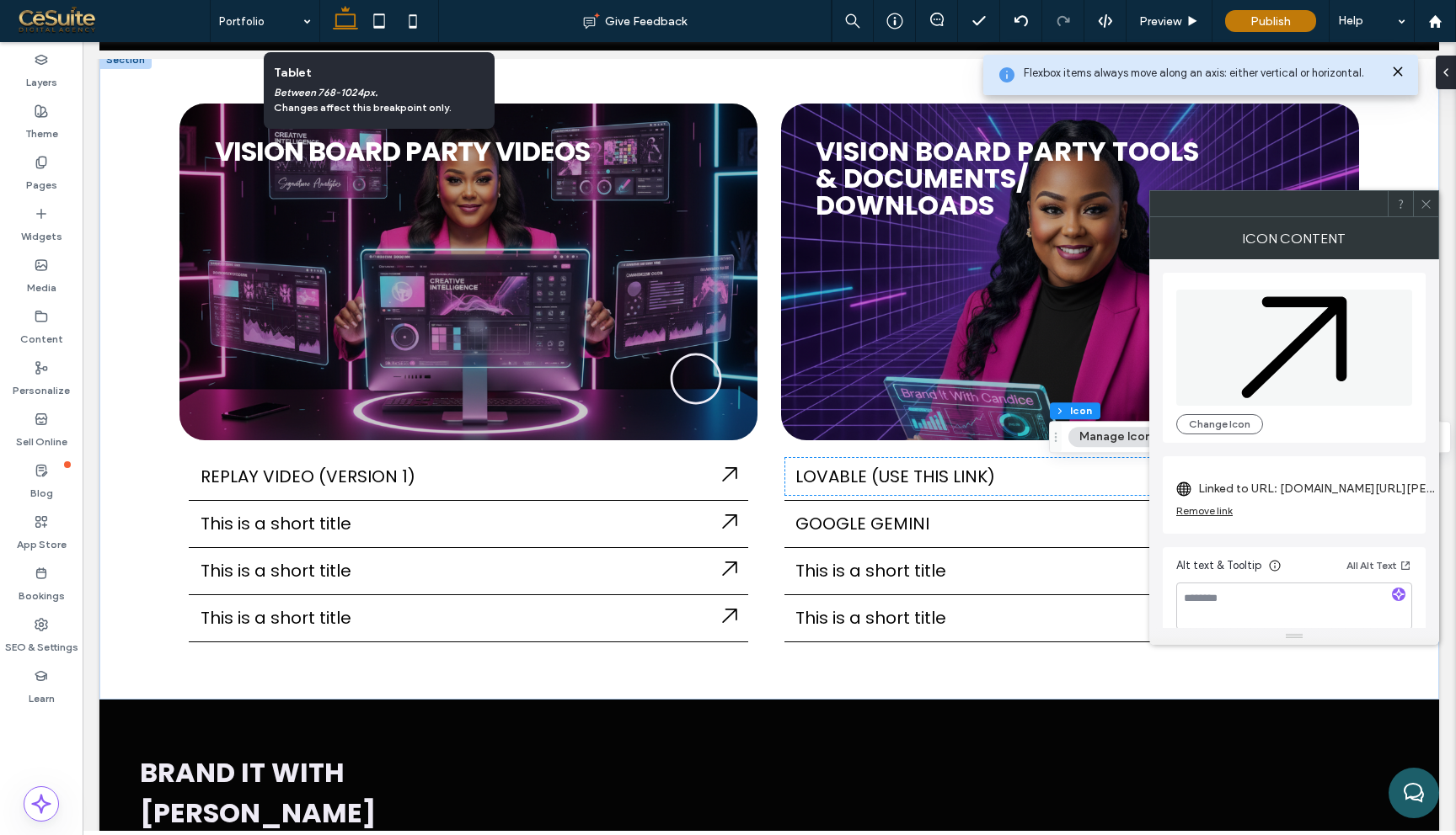
click at [1425, 201] on icon at bounding box center [1426, 204] width 13 height 13
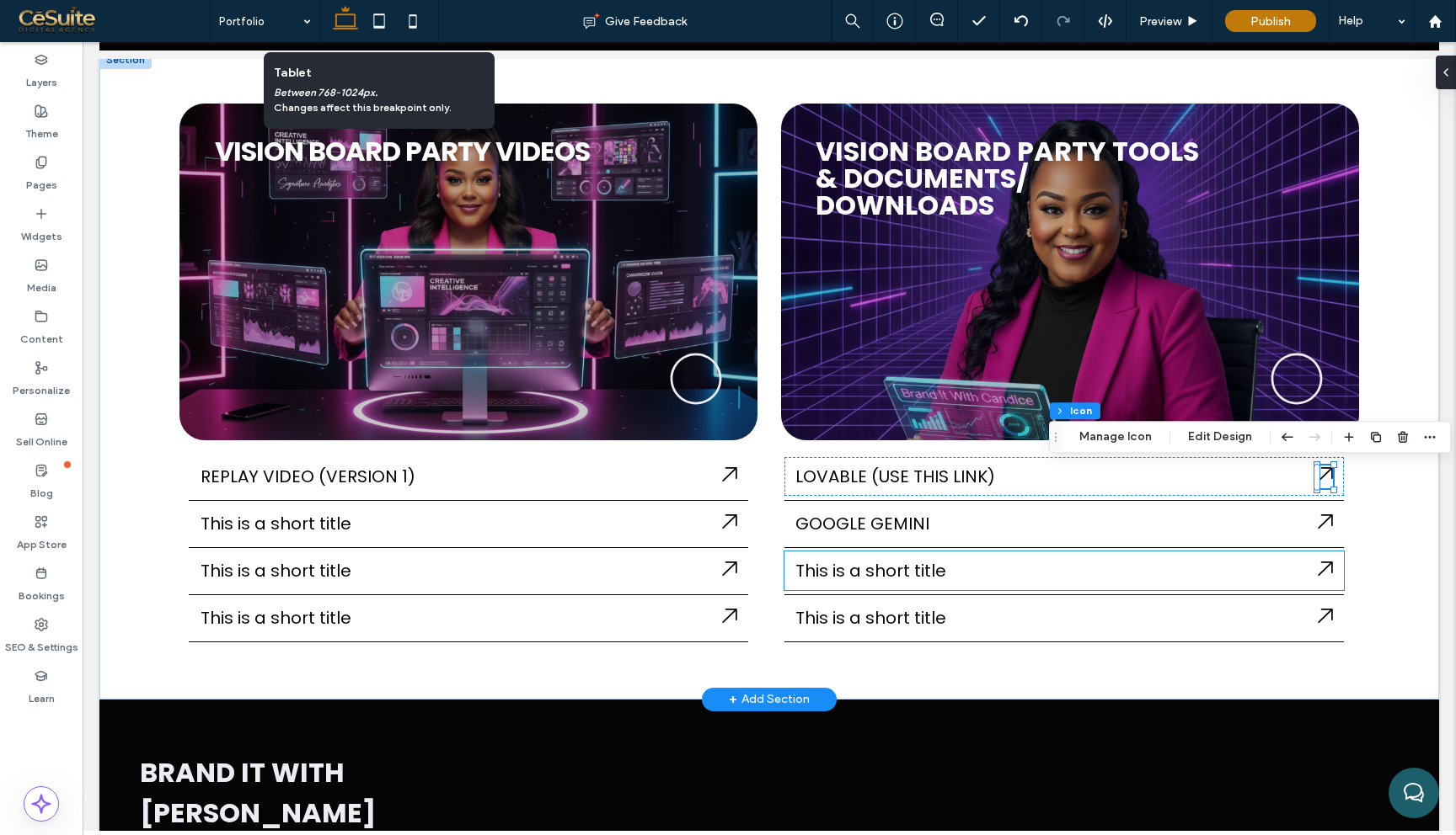
click at [934, 569] on span "This is a short title" at bounding box center [870, 571] width 151 height 23
type input "**"
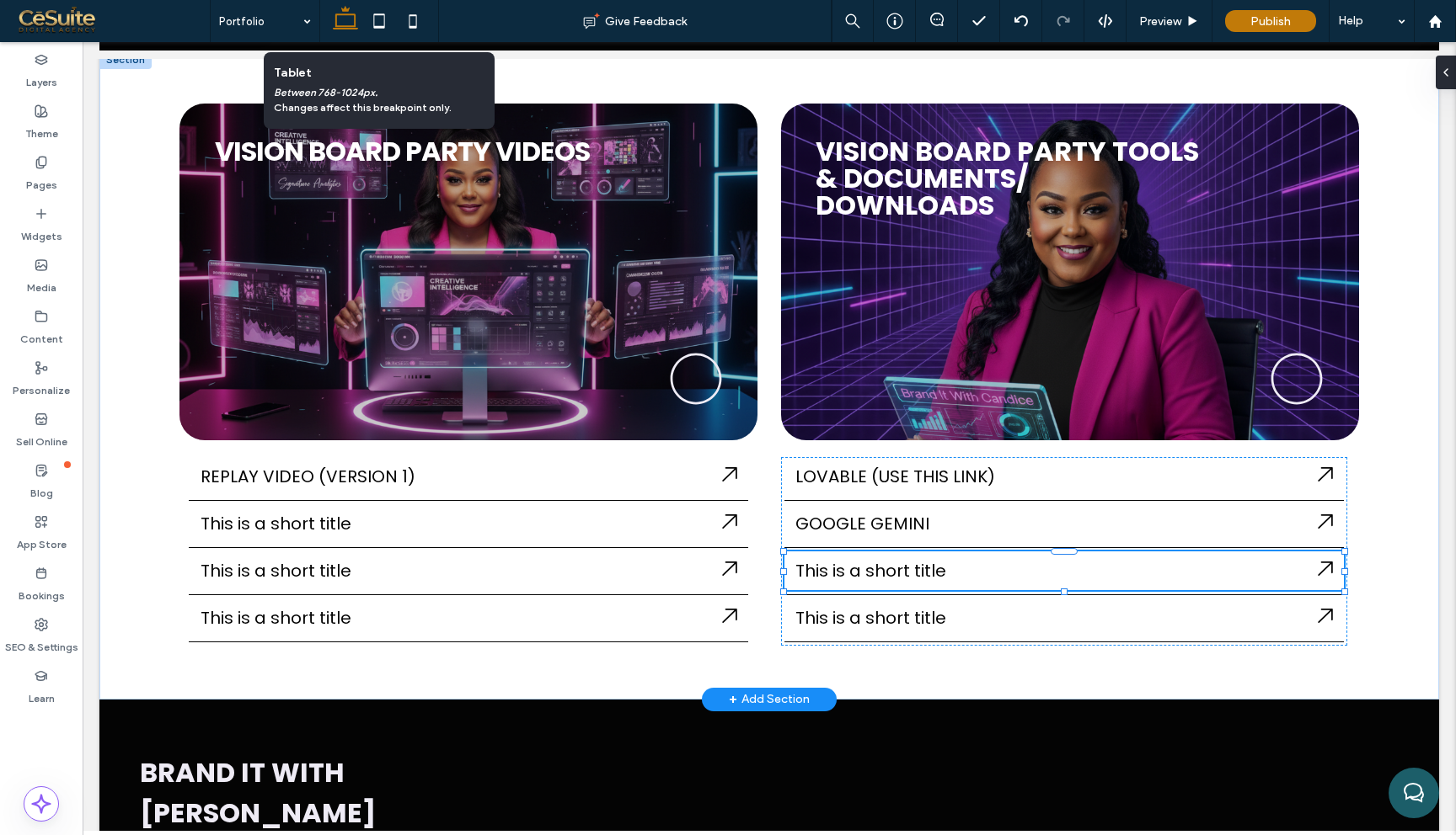
click at [934, 569] on span "This is a short title" at bounding box center [870, 571] width 151 height 23
click at [934, 569] on div "This is a short title" at bounding box center [1056, 571] width 522 height 25
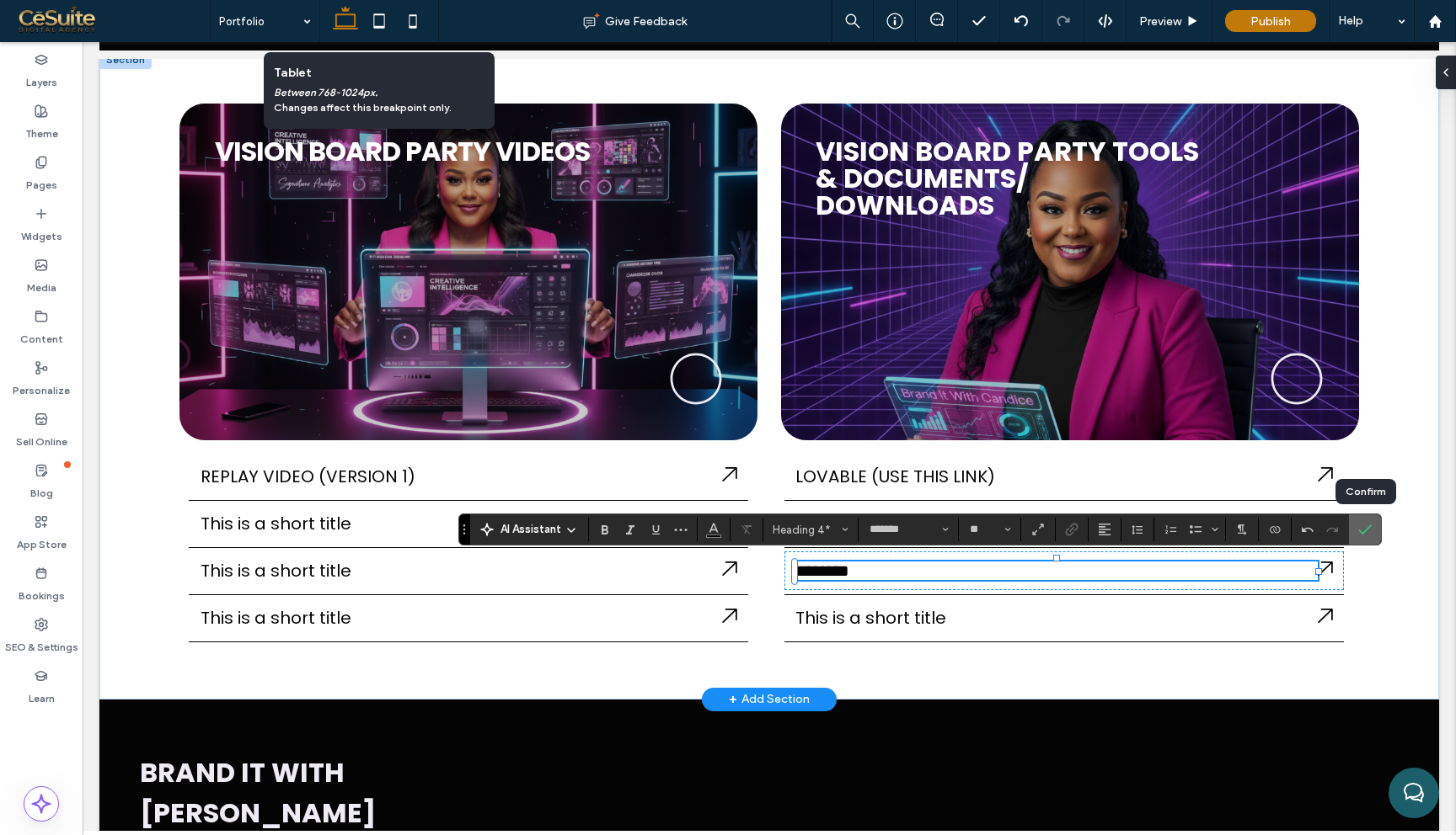
click at [1365, 522] on span "Confirm" at bounding box center [1365, 529] width 14 height 28
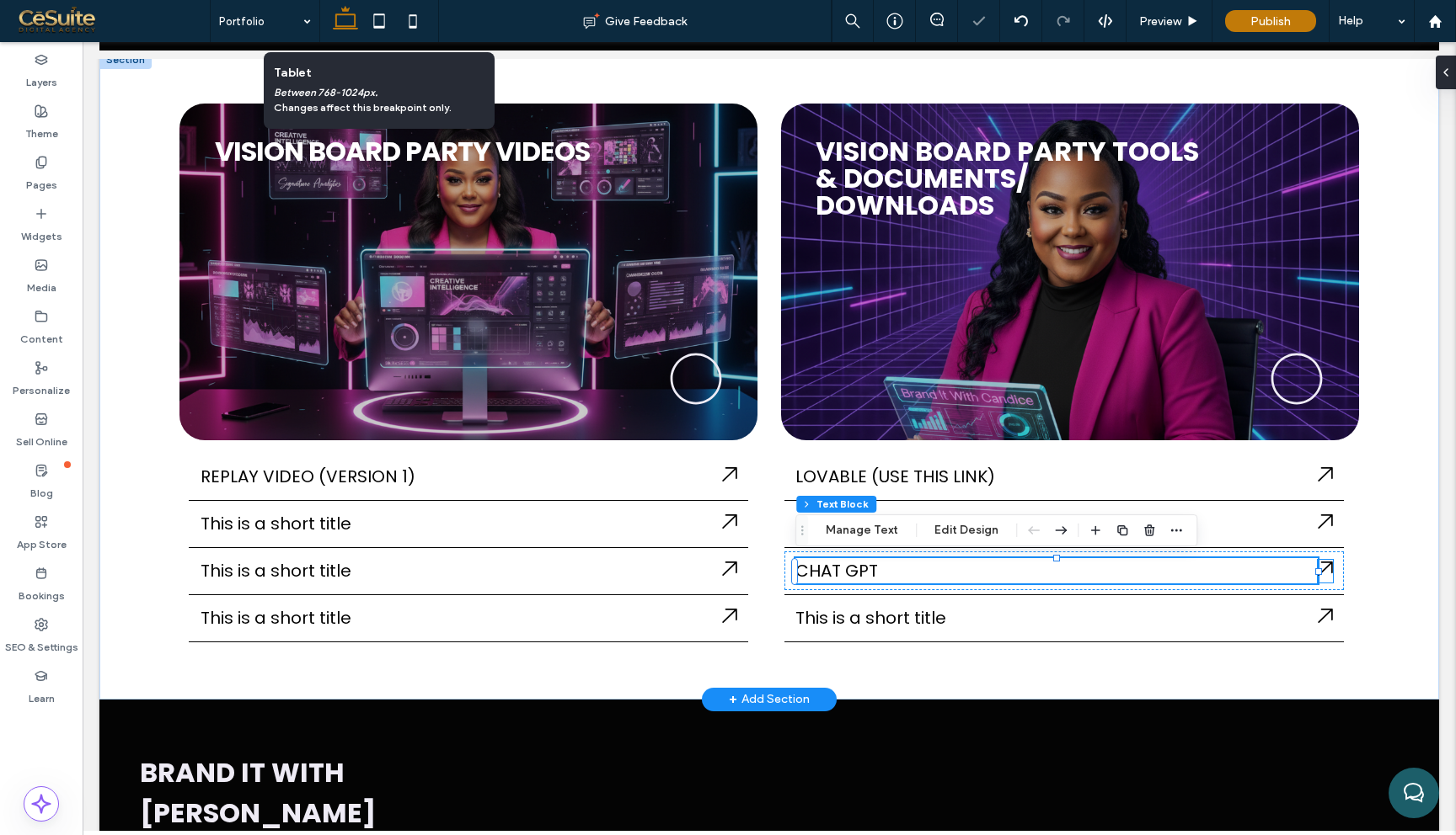
click at [1328, 574] on icon at bounding box center [1325, 569] width 16 height 16
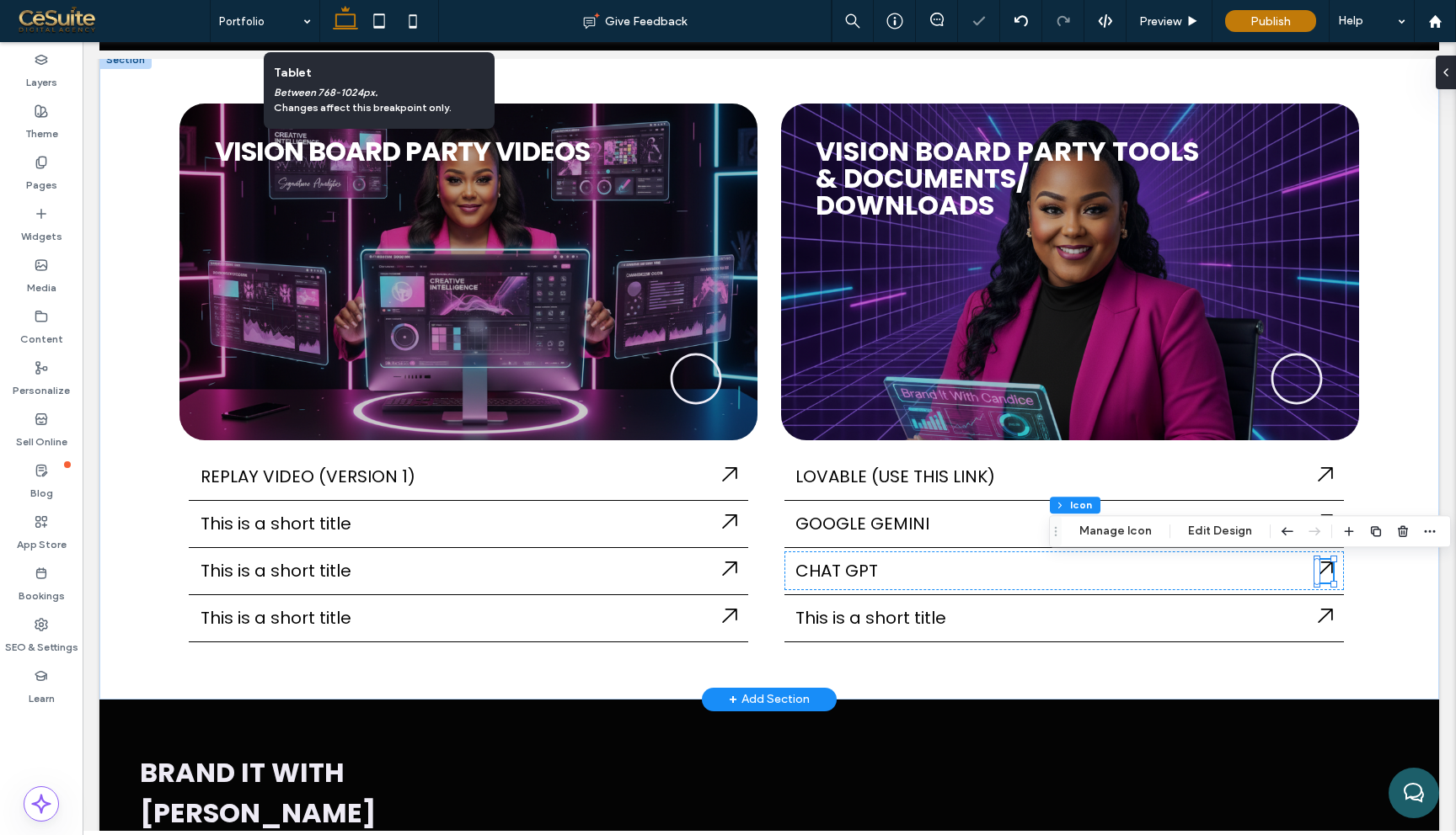
click at [1328, 574] on icon at bounding box center [1325, 569] width 16 height 16
click at [1131, 533] on button "Manage Icon" at bounding box center [1115, 531] width 95 height 20
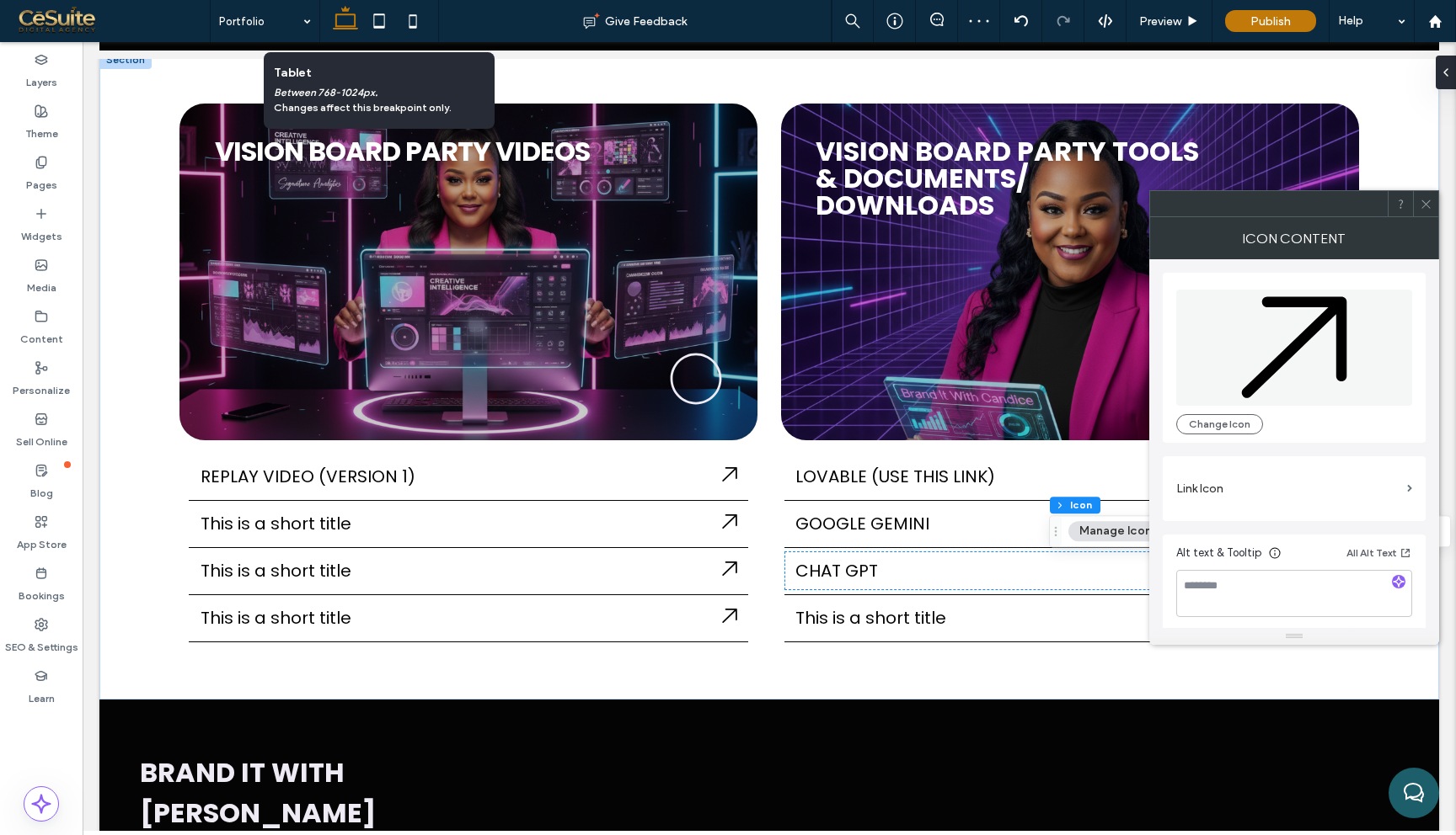
click at [1256, 500] on label "Link Icon" at bounding box center [1288, 489] width 224 height 31
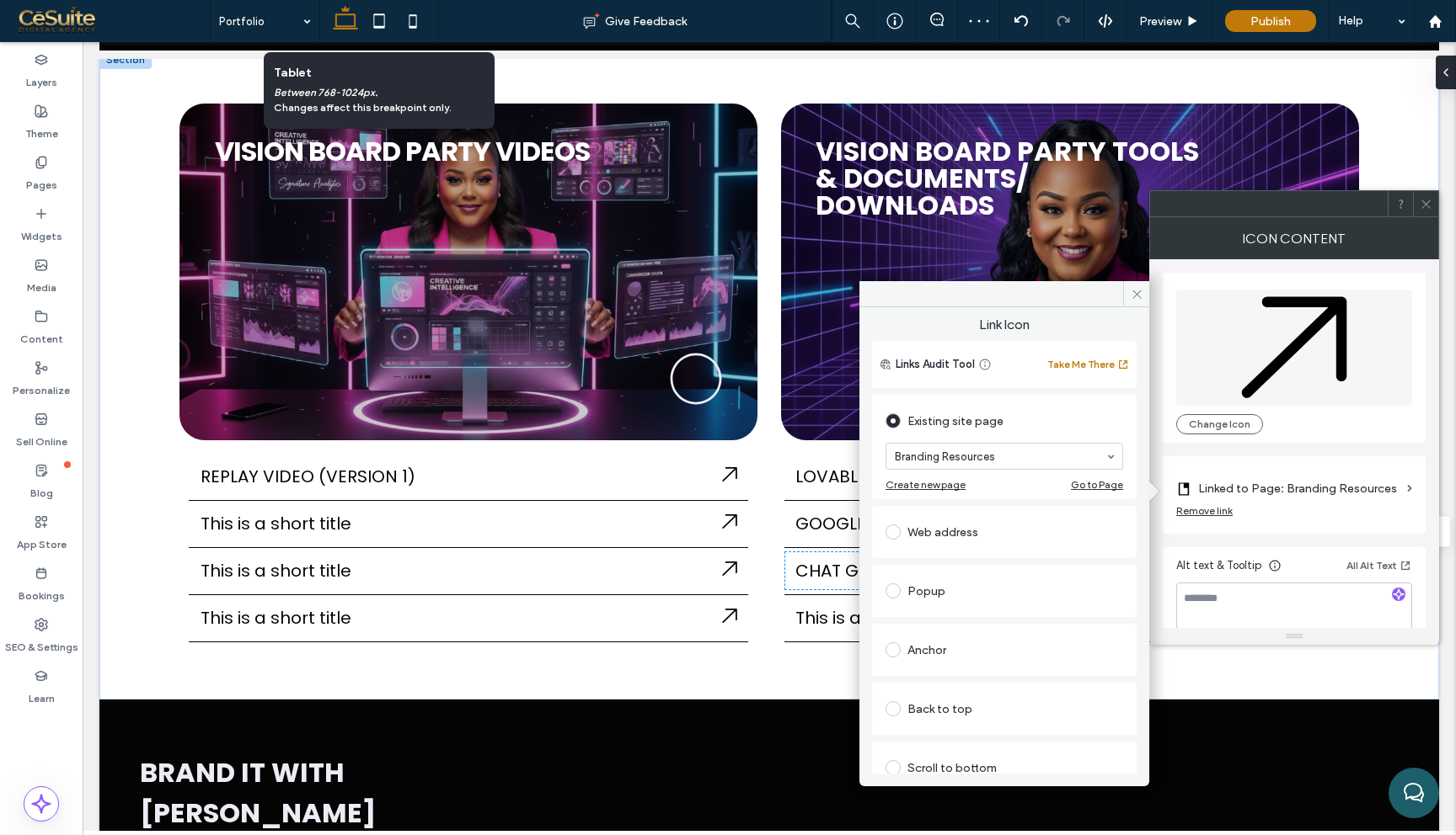
click at [1050, 537] on div "Web address" at bounding box center [1003, 533] width 237 height 27
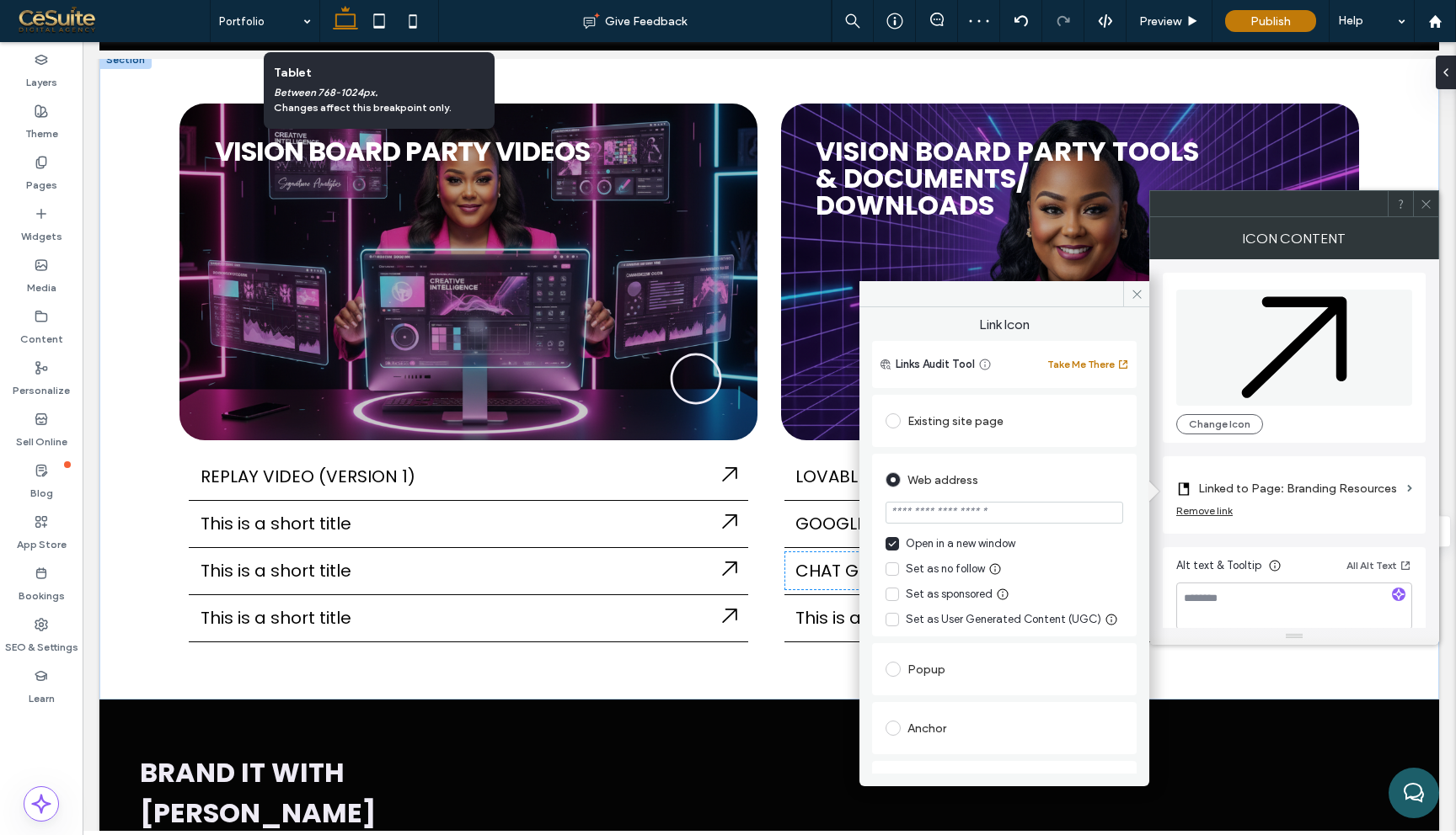
click at [1009, 510] on input "url" at bounding box center [1003, 512] width 237 height 21
paste input "**********"
type input "**********"
click at [1135, 292] on icon at bounding box center [1136, 294] width 13 height 13
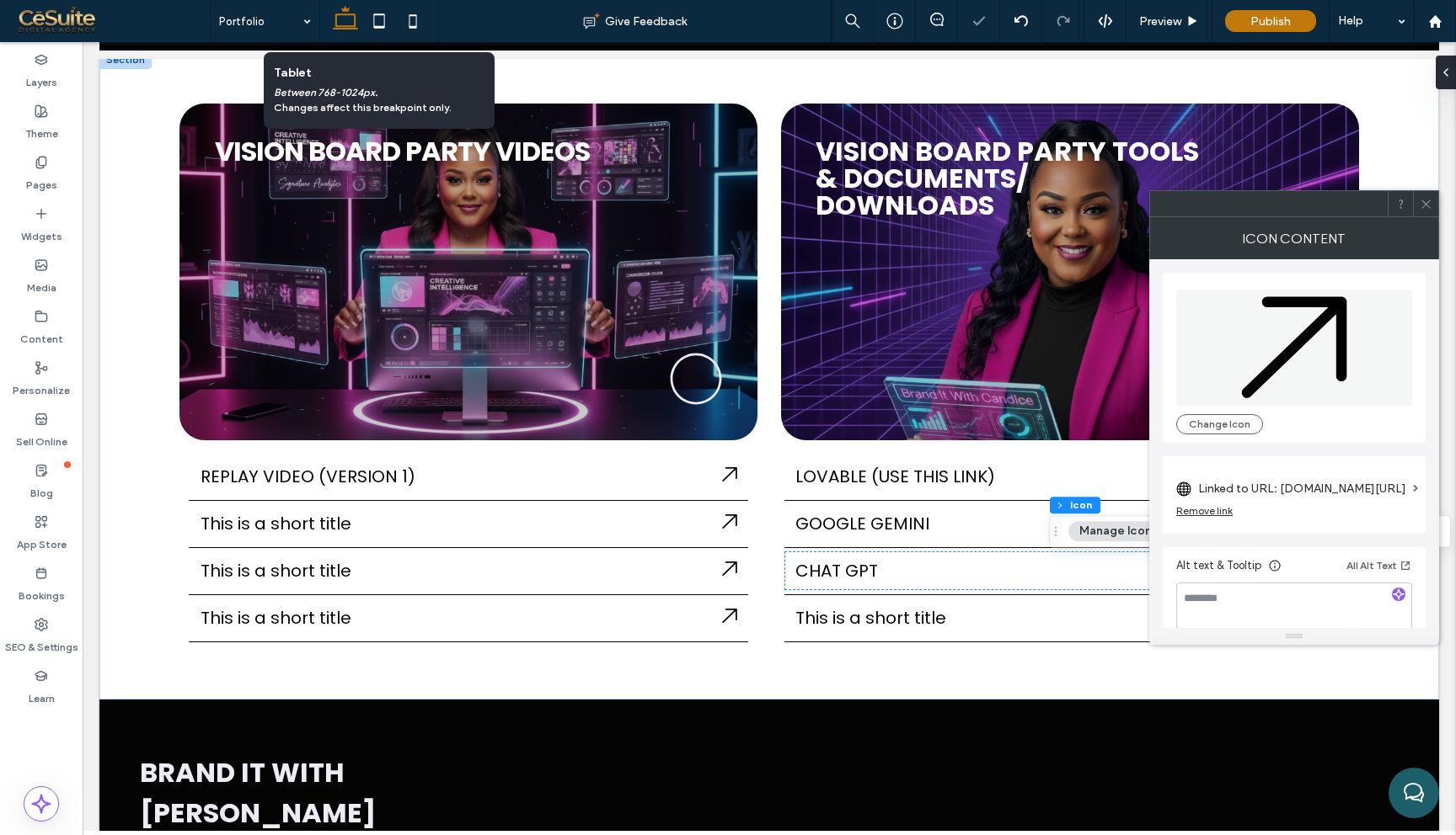
click at [1428, 206] on use at bounding box center [1425, 204] width 9 height 9
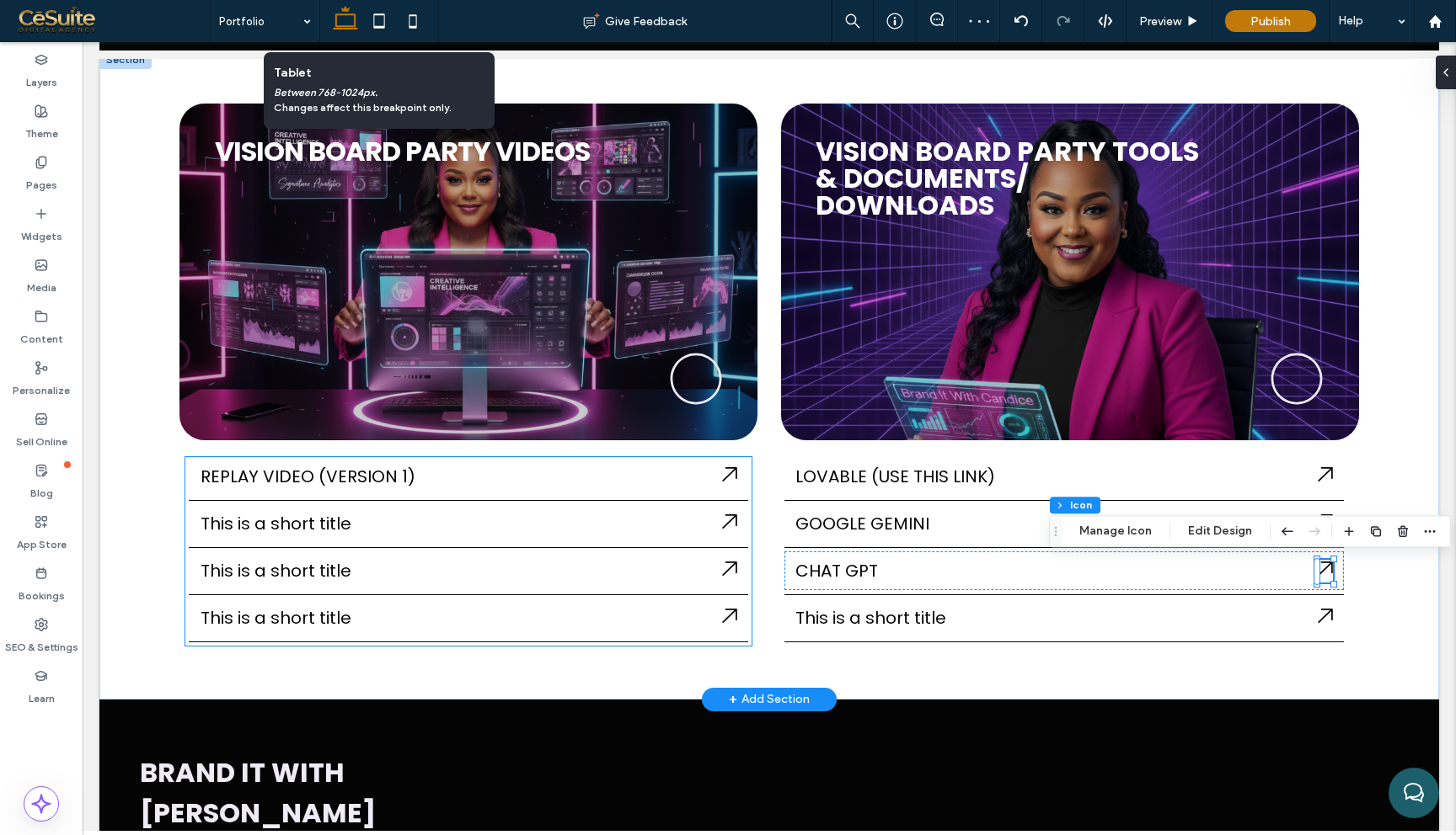
click at [671, 528] on h4 "This is a short title" at bounding box center [461, 524] width 522 height 25
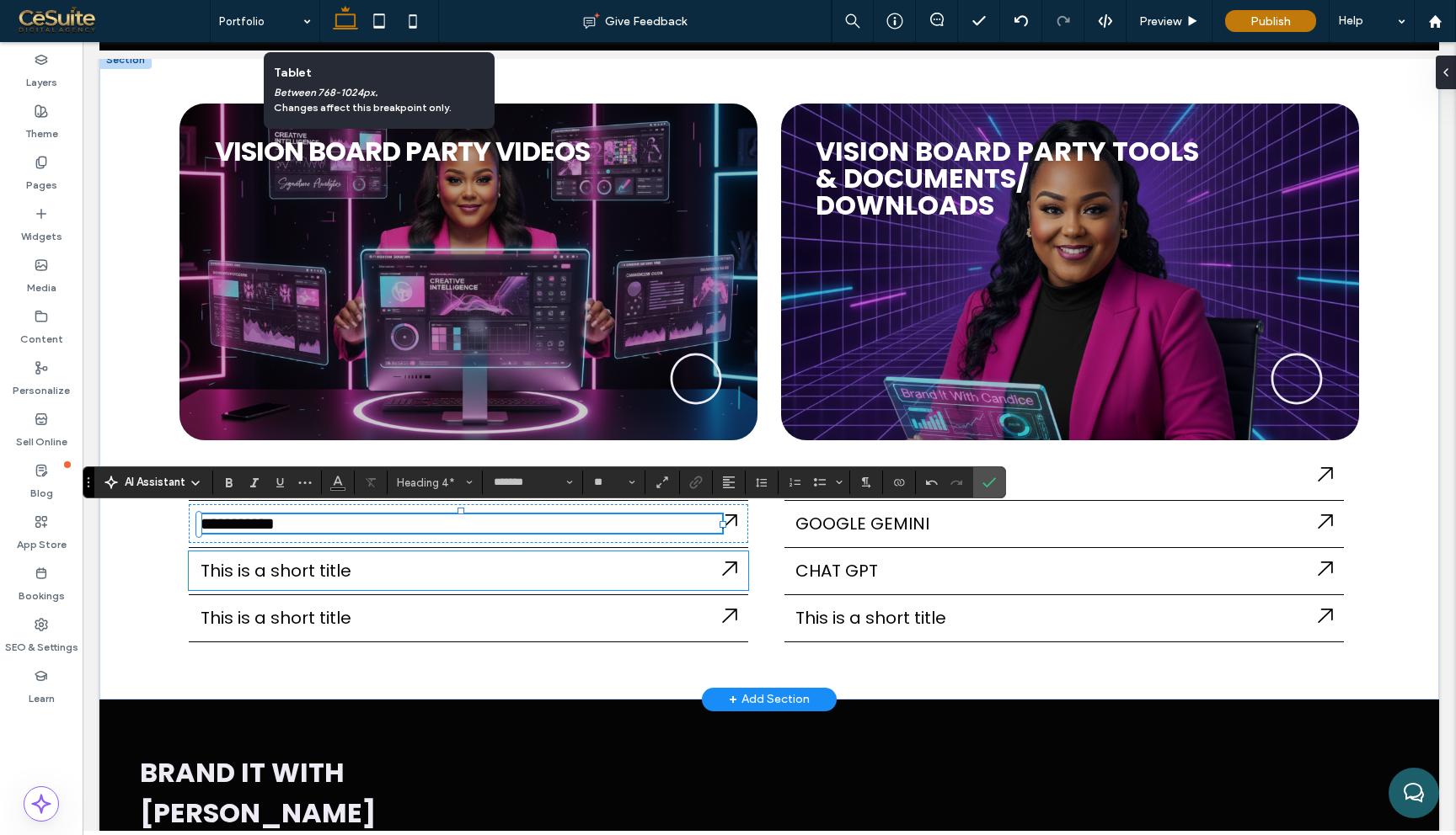
click at [317, 572] on span "This is a short title" at bounding box center [275, 571] width 151 height 23
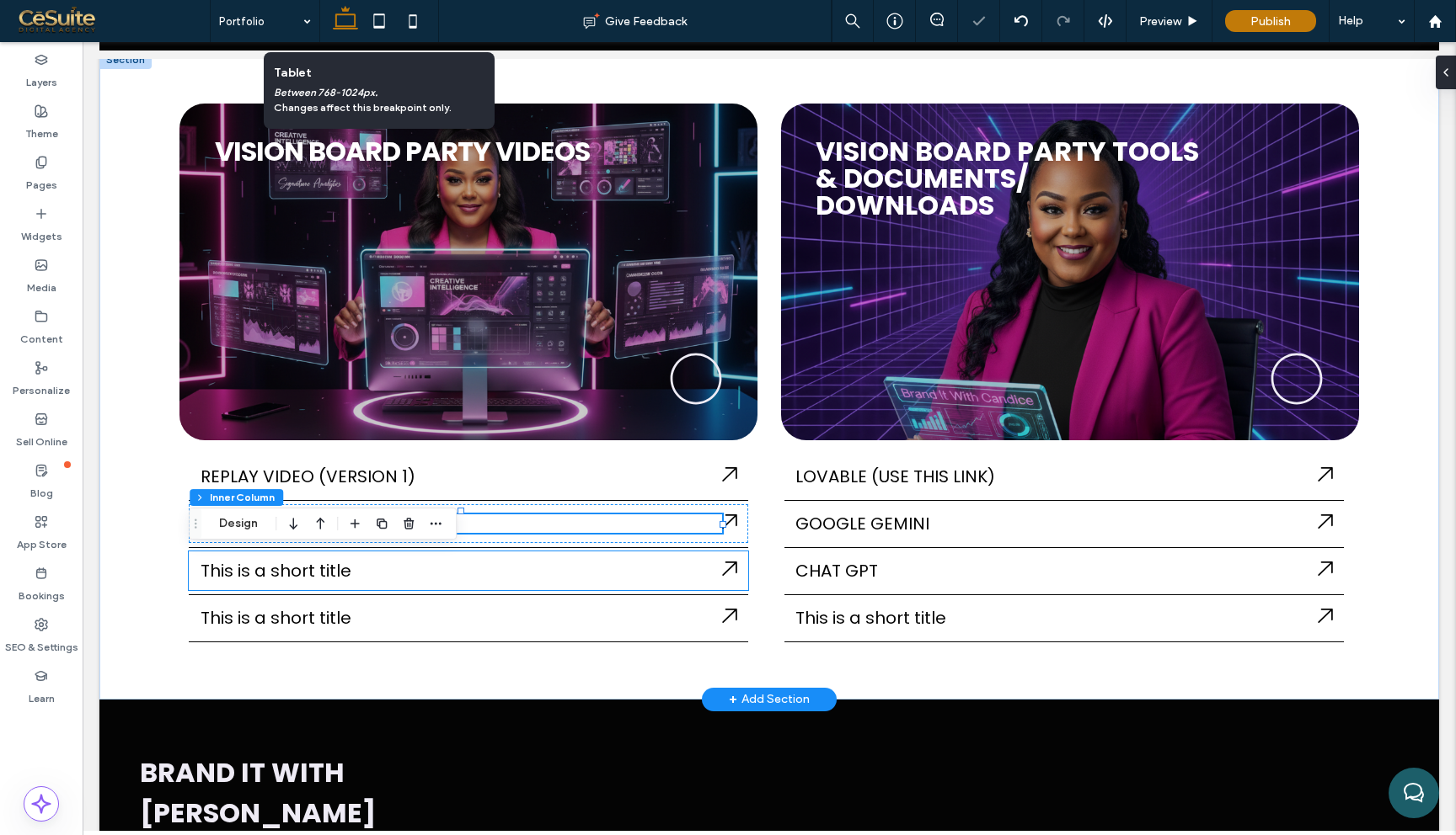
click at [317, 572] on span "This is a short title" at bounding box center [275, 571] width 151 height 23
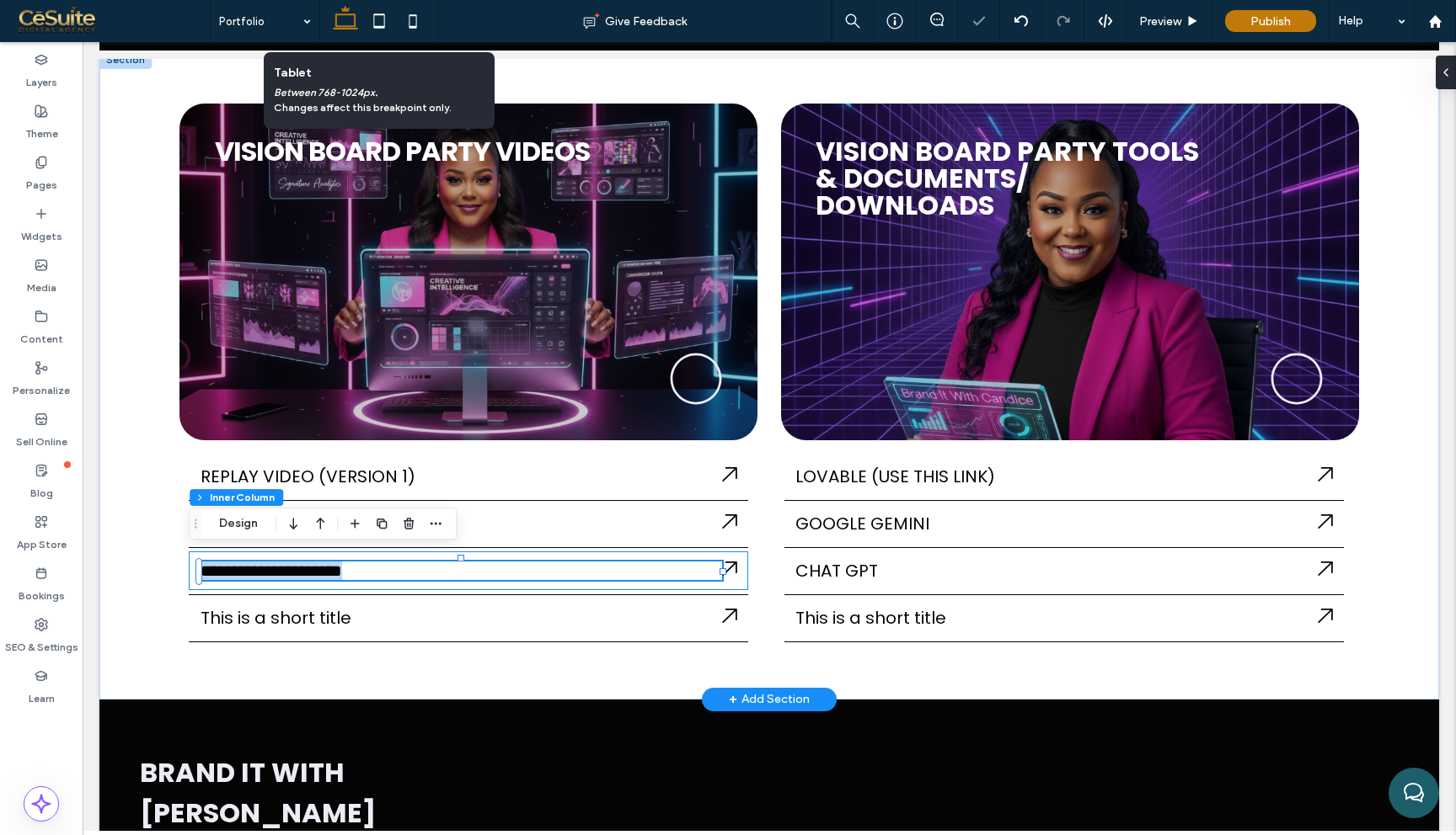
click at [317, 572] on div "**********" at bounding box center [461, 571] width 522 height 19
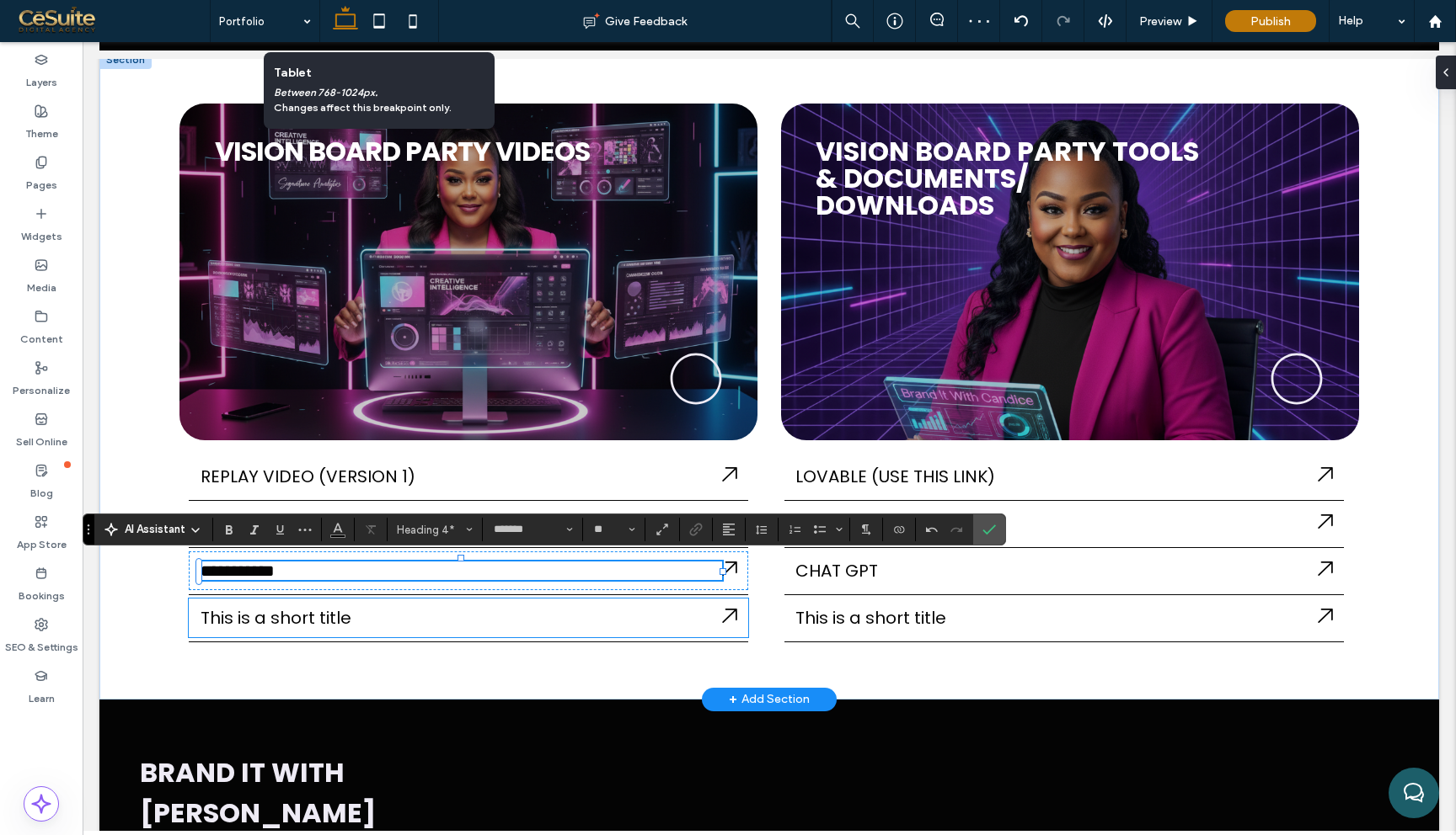
click at [275, 616] on span "This is a short title" at bounding box center [275, 618] width 151 height 23
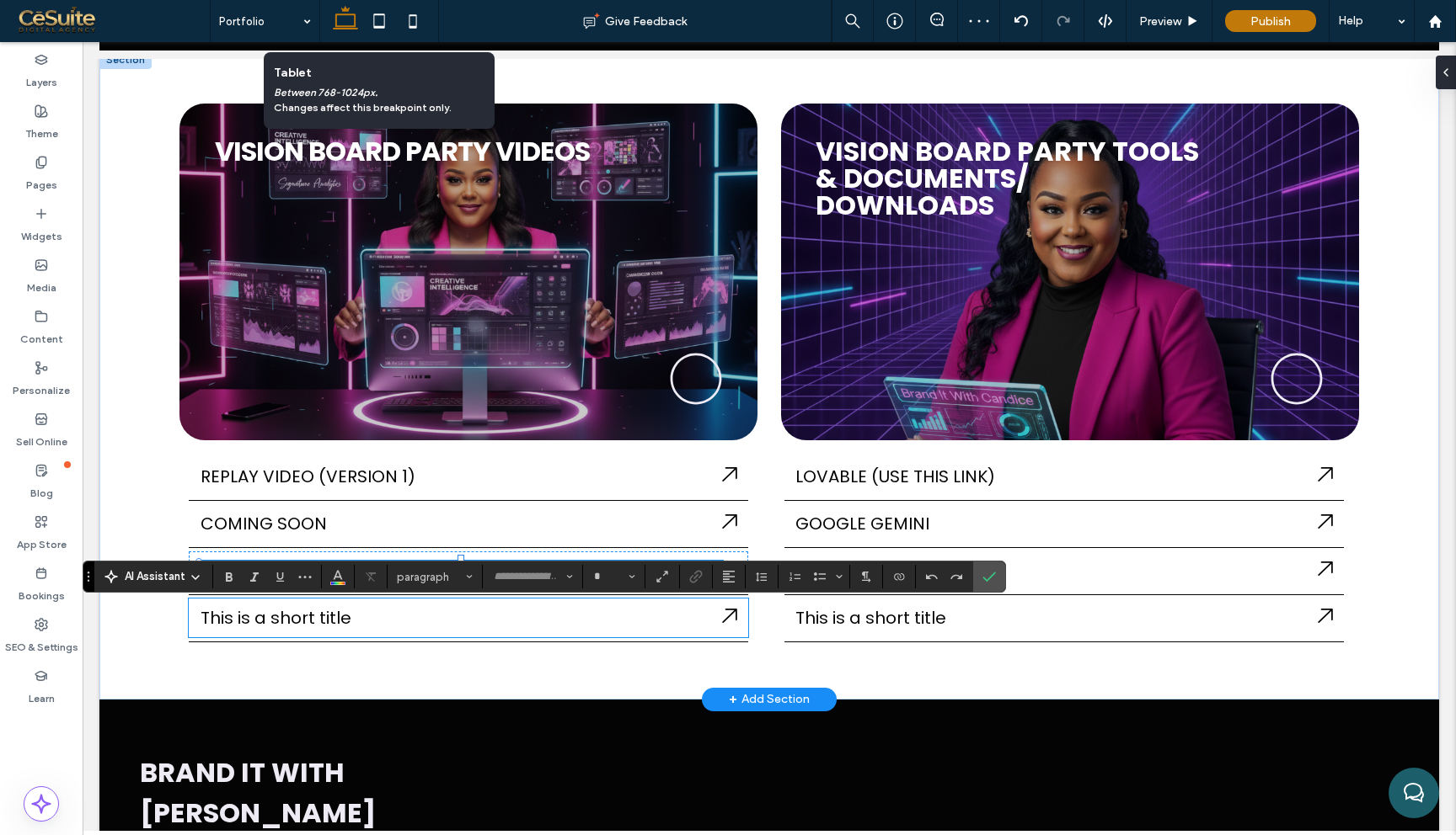
type input "*******"
type input "**"
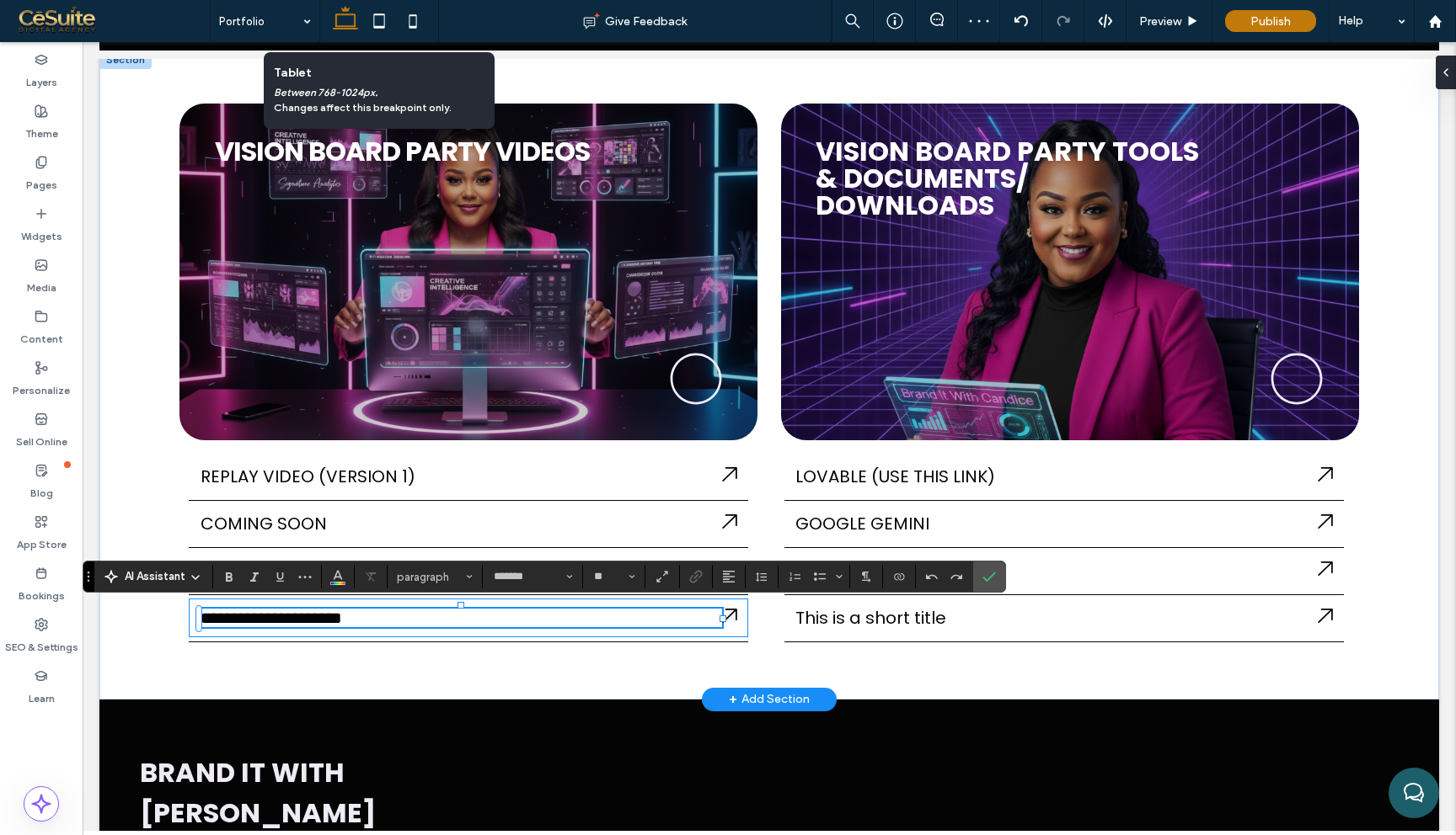
click at [275, 616] on span "**********" at bounding box center [270, 617] width 142 height 17
click at [983, 575] on icon "Confirm" at bounding box center [990, 577] width 14 height 14
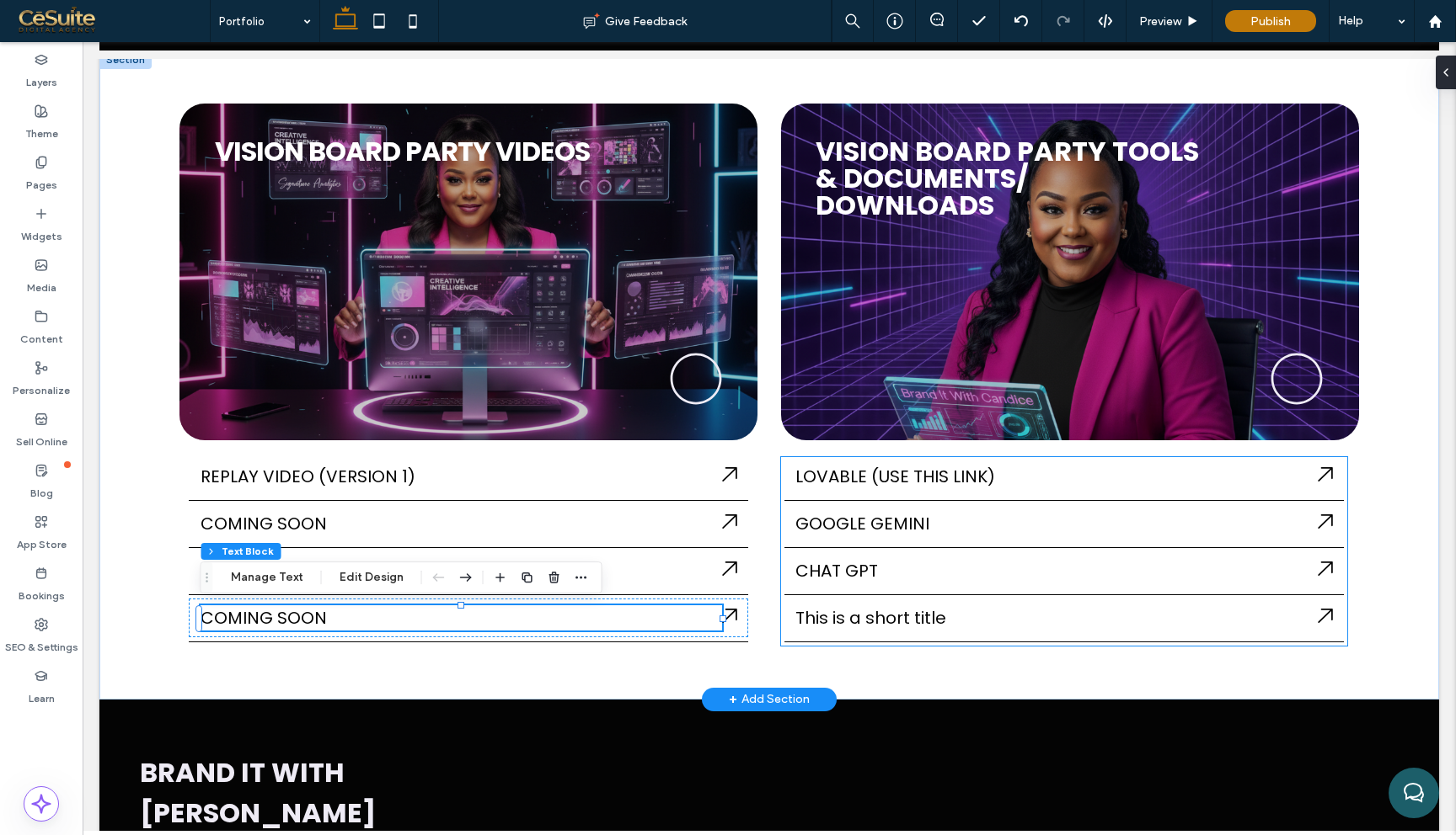
click at [881, 627] on span "This is a short title" at bounding box center [870, 618] width 151 height 23
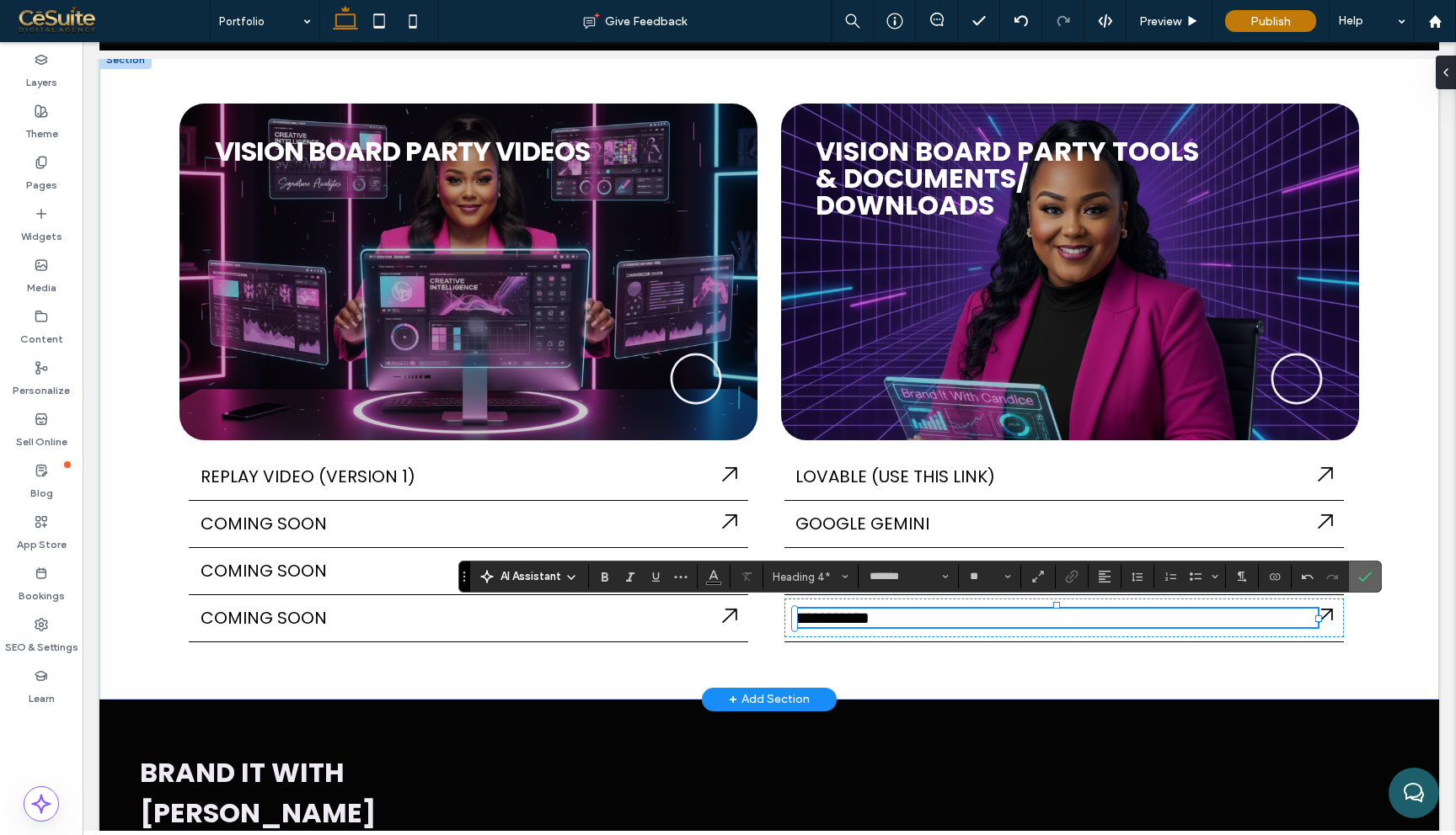
click at [1367, 579] on icon "Confirm" at bounding box center [1365, 577] width 14 height 14
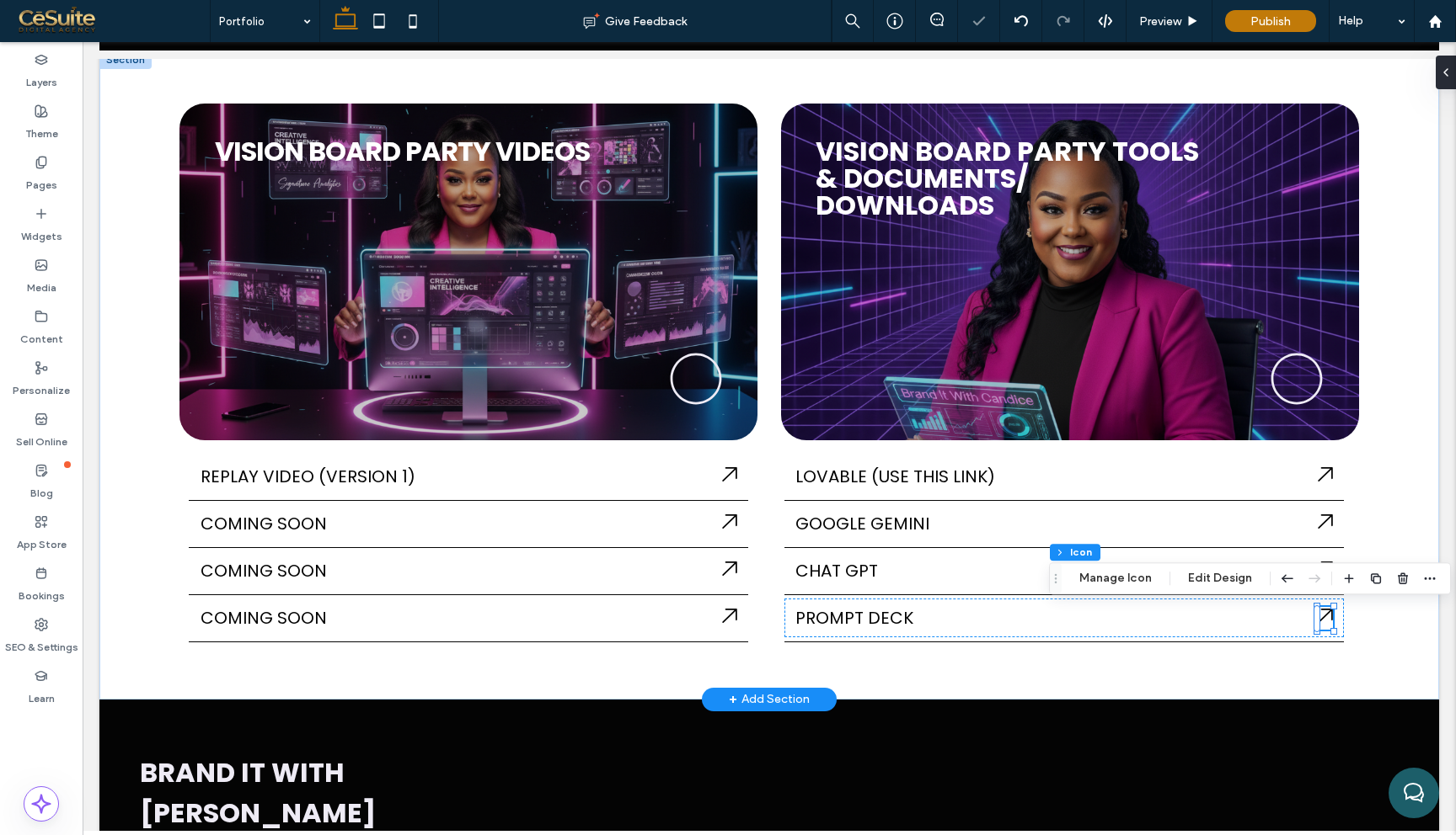
click at [1329, 617] on icon at bounding box center [1325, 616] width 16 height 16
click at [1201, 576] on button "Edit Design" at bounding box center [1220, 578] width 86 height 20
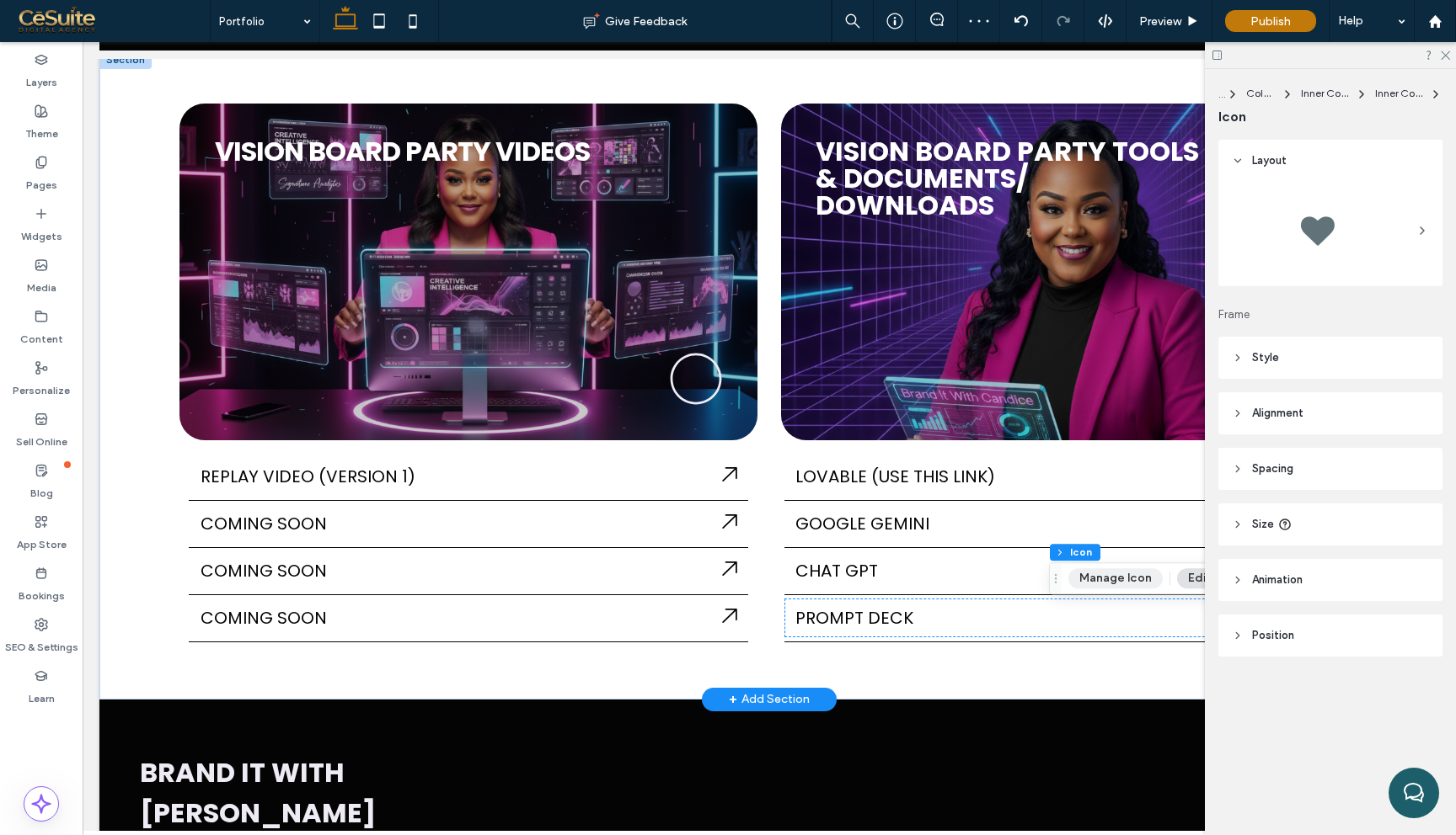
click at [1123, 582] on button "Manage Icon" at bounding box center [1115, 578] width 95 height 20
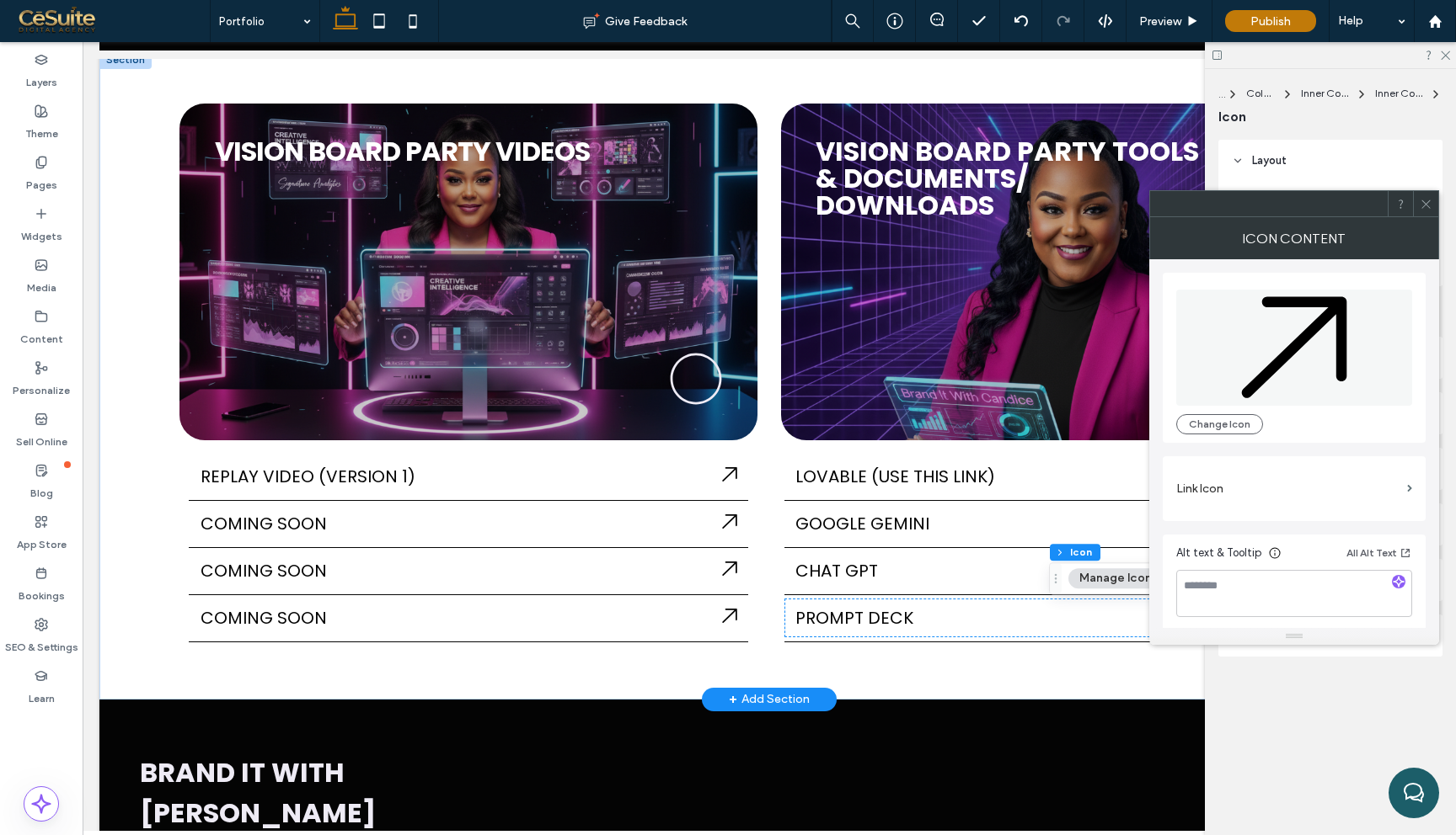
click at [1362, 483] on label "Link Icon" at bounding box center [1288, 489] width 224 height 31
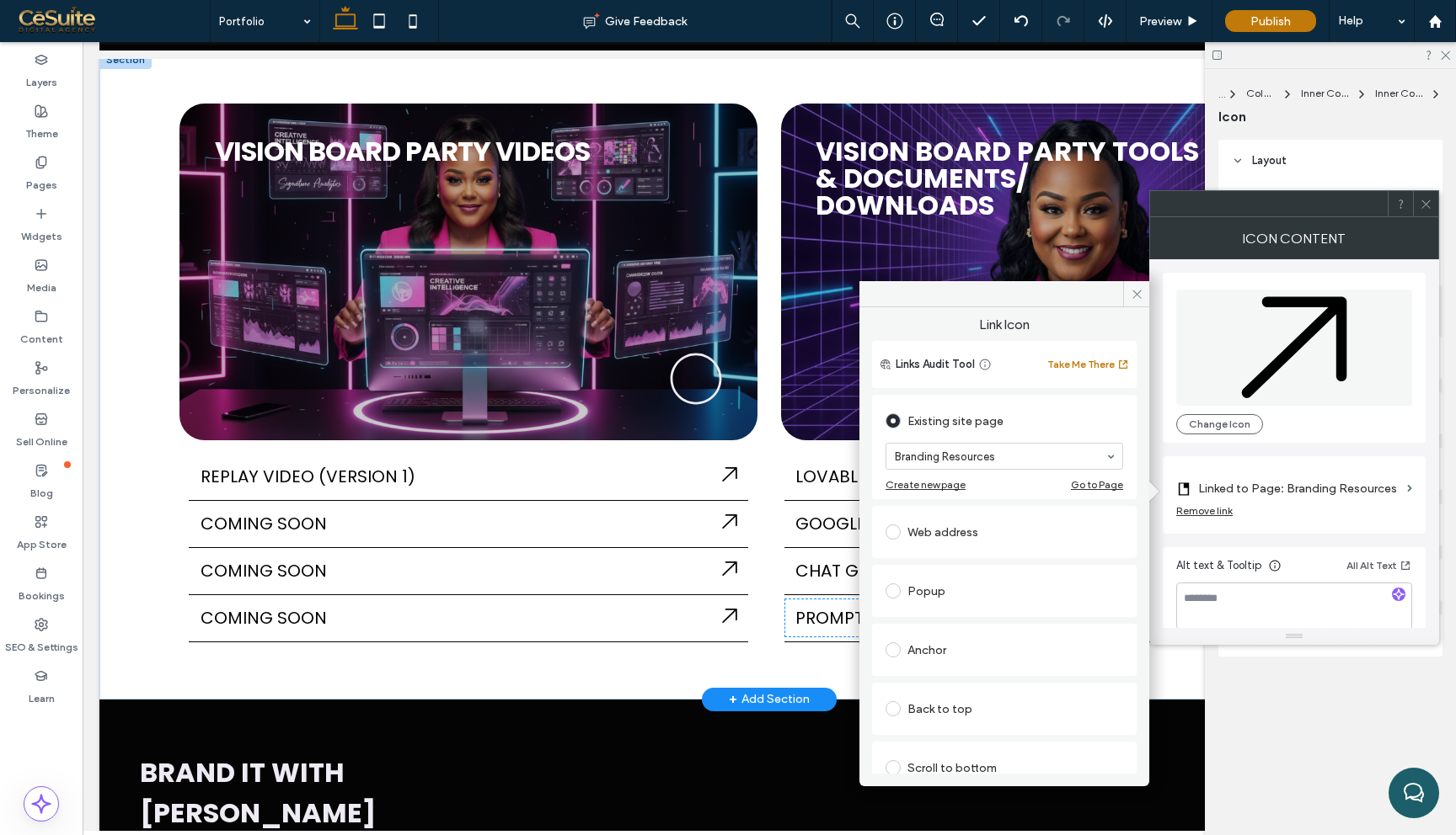
click at [946, 525] on div "Web address" at bounding box center [1003, 533] width 237 height 27
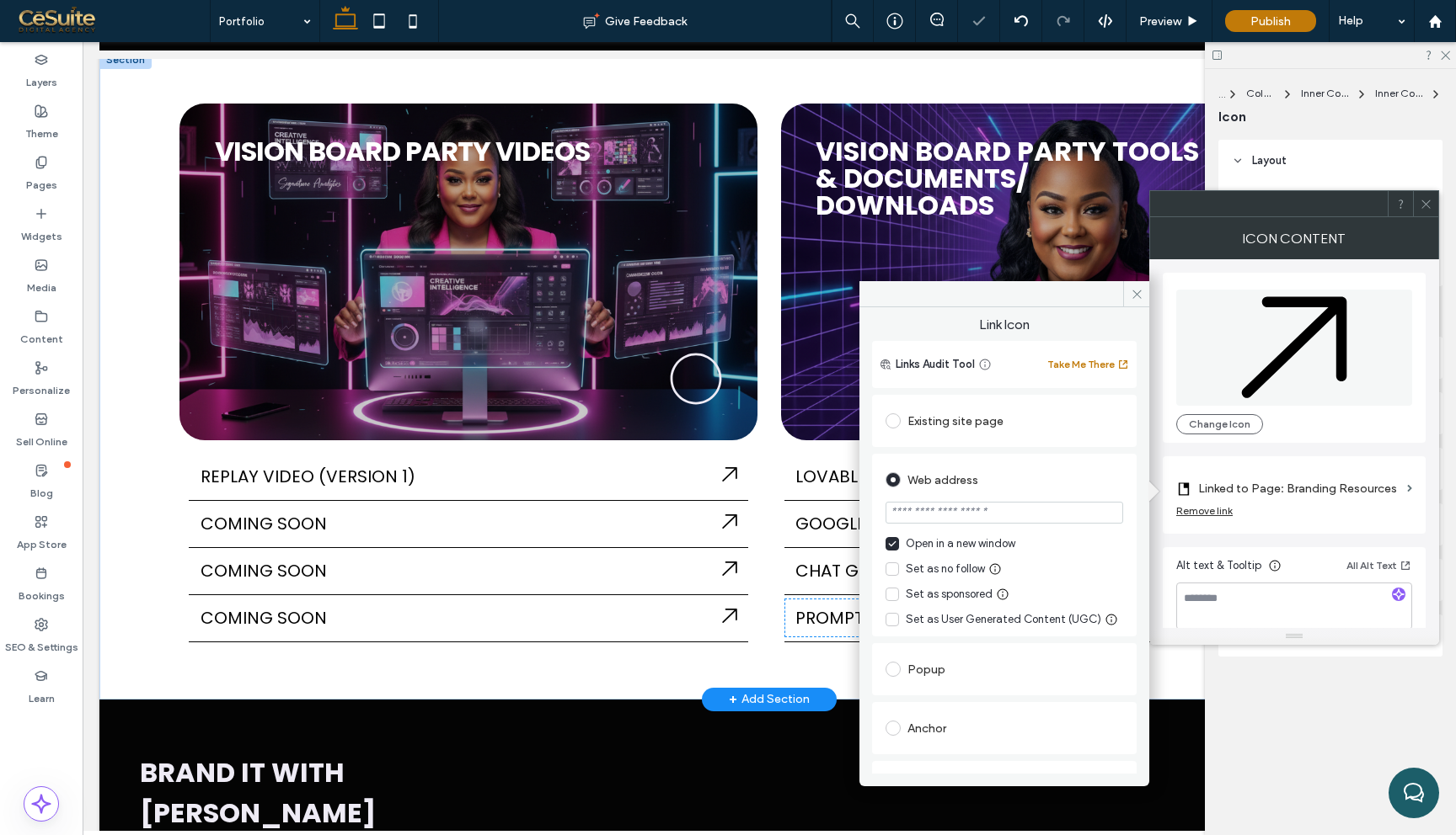
click at [935, 515] on input "url" at bounding box center [1003, 512] width 237 height 21
paste input "**********"
type input "**********"
click at [1140, 298] on icon at bounding box center [1136, 294] width 13 height 13
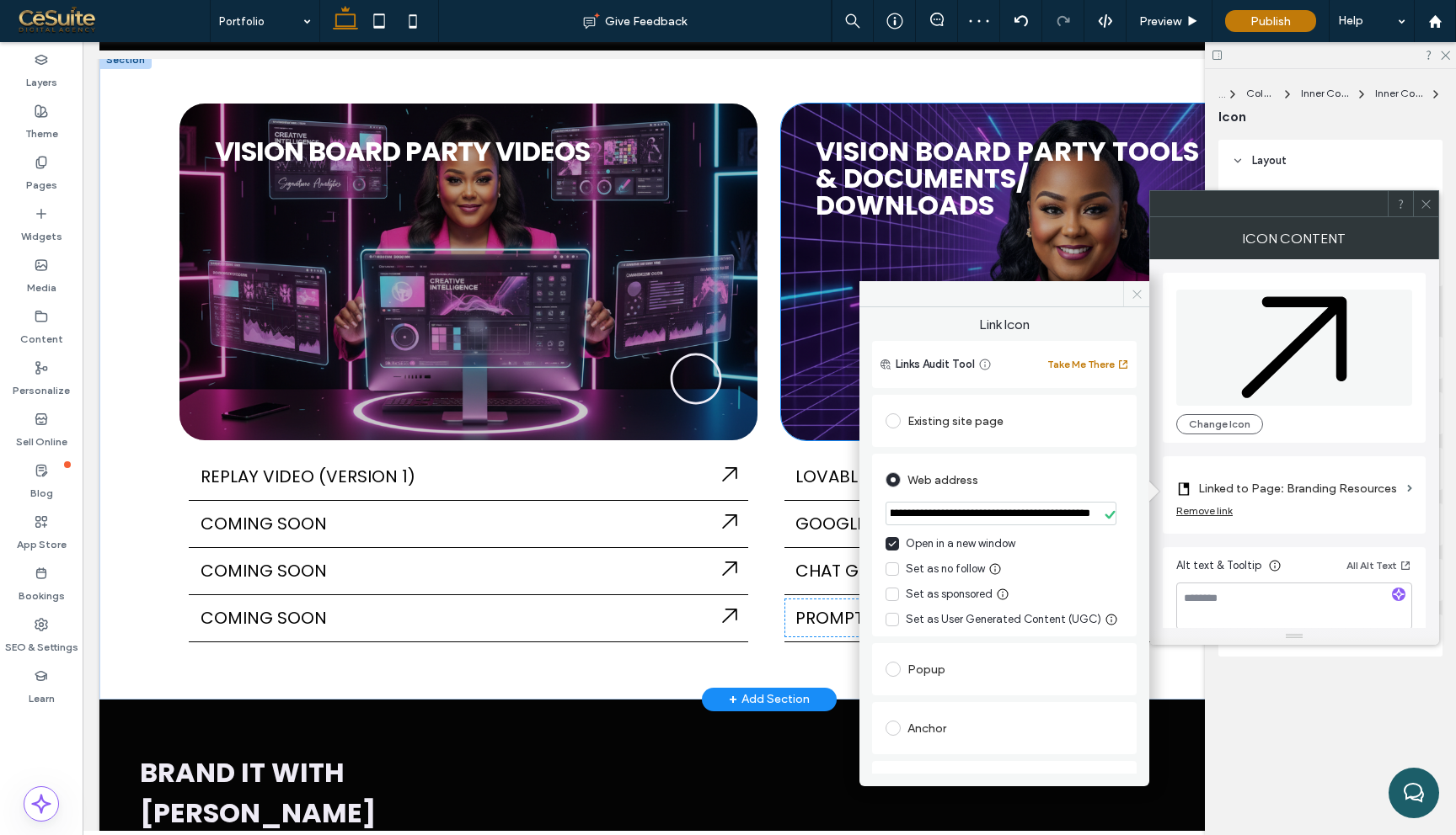
scroll to position [0, 0]
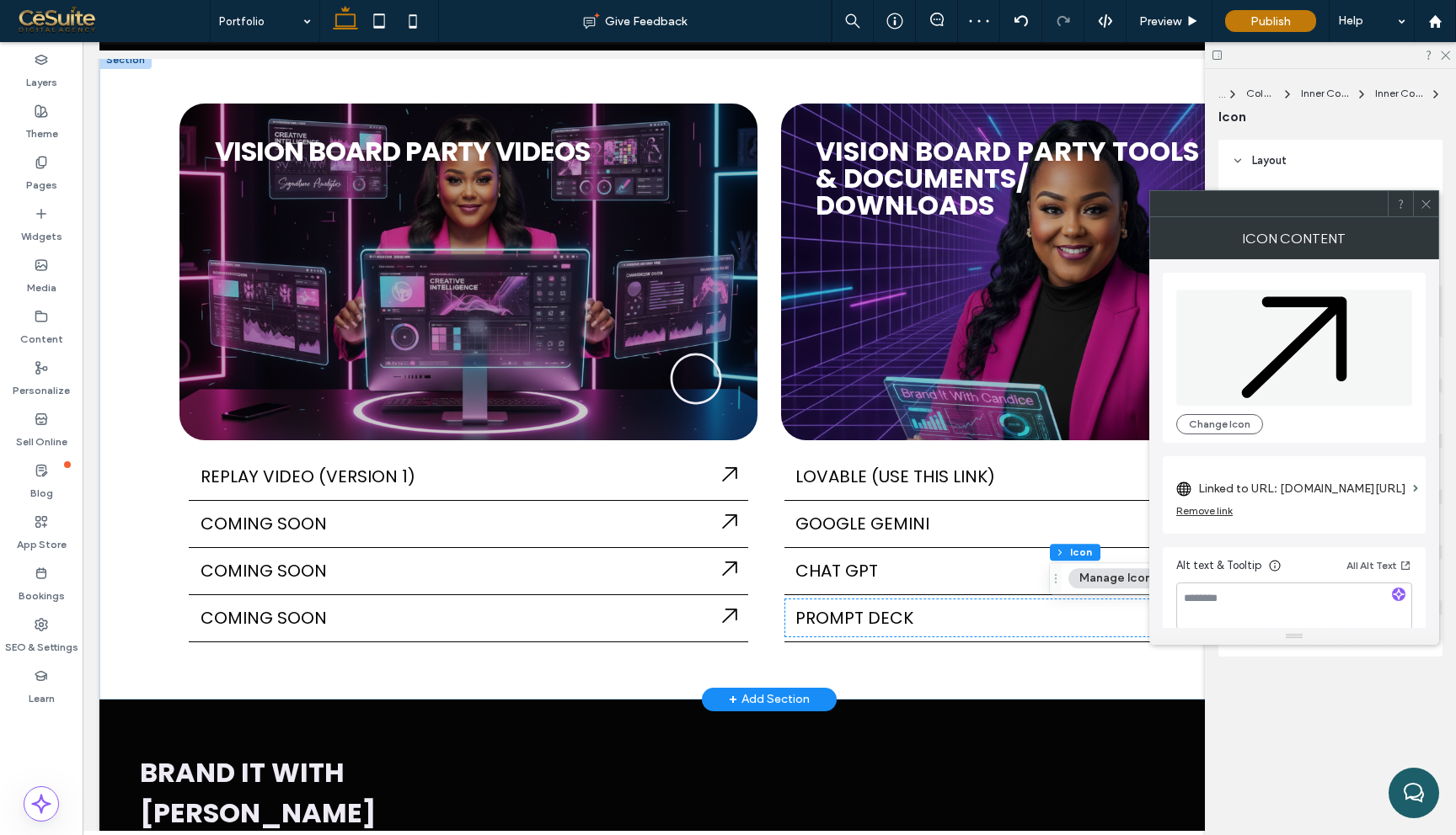
click at [1428, 208] on icon at bounding box center [1426, 204] width 13 height 13
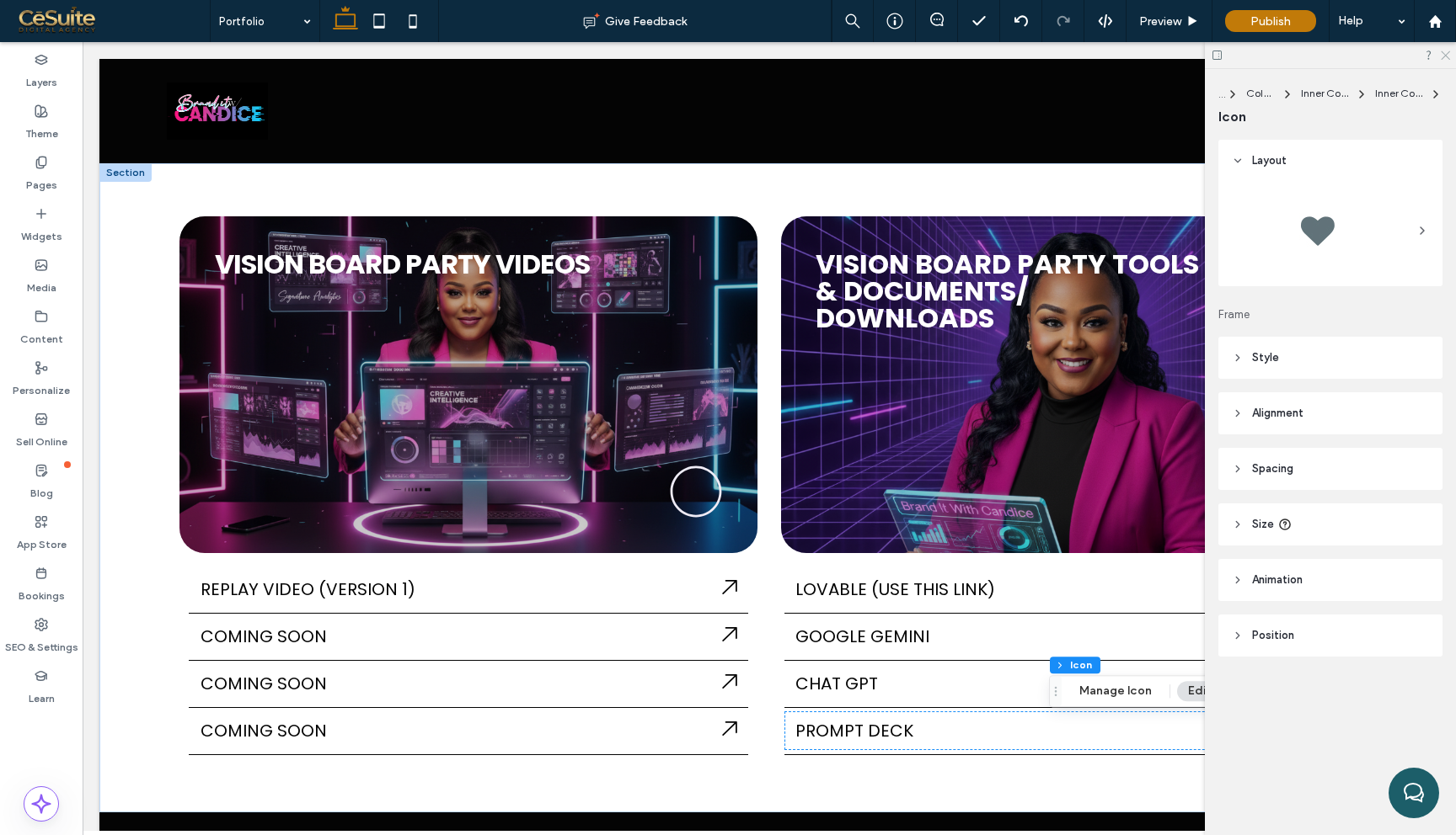
click at [1445, 54] on icon at bounding box center [1443, 54] width 11 height 11
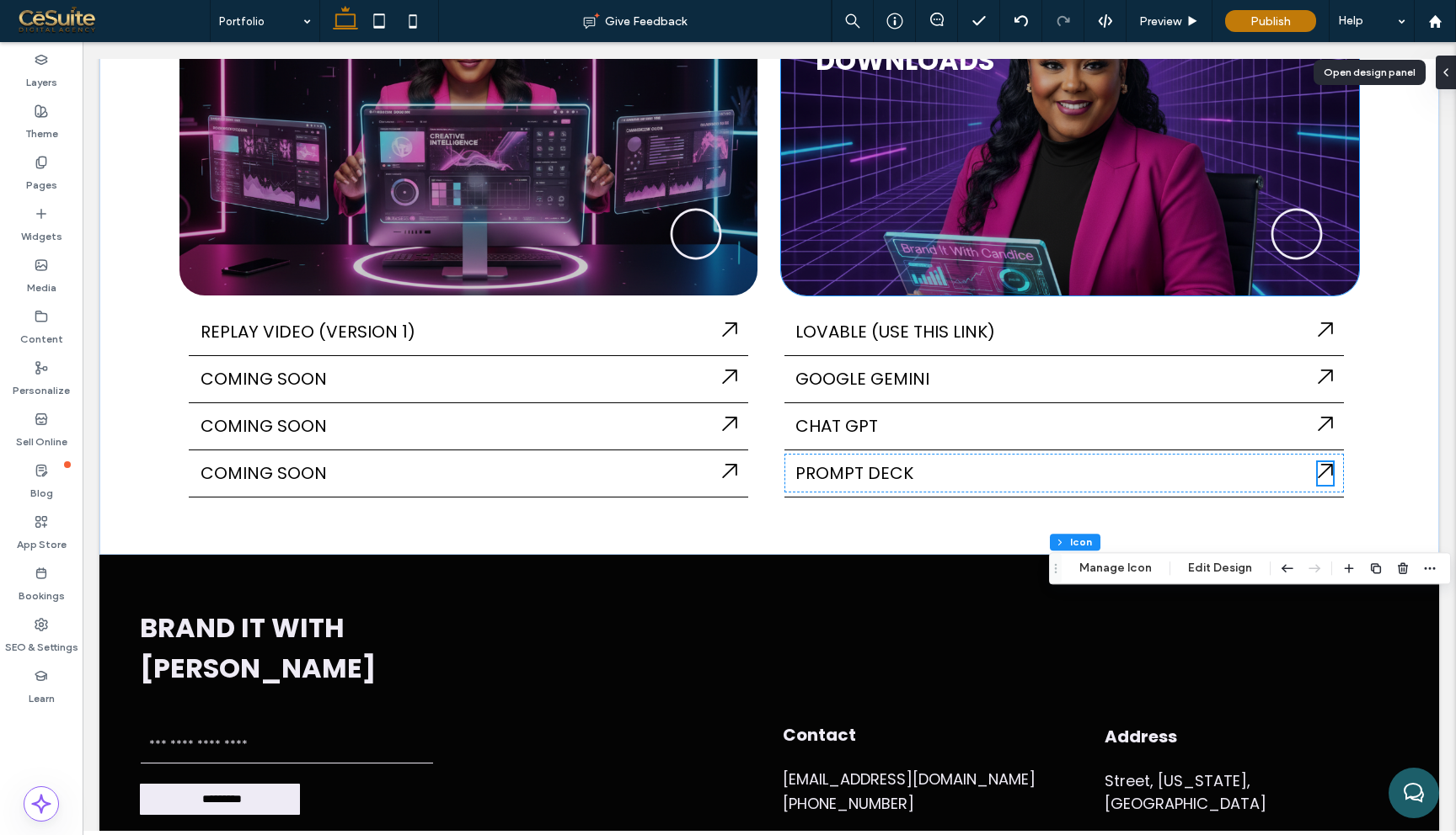
scroll to position [404, 0]
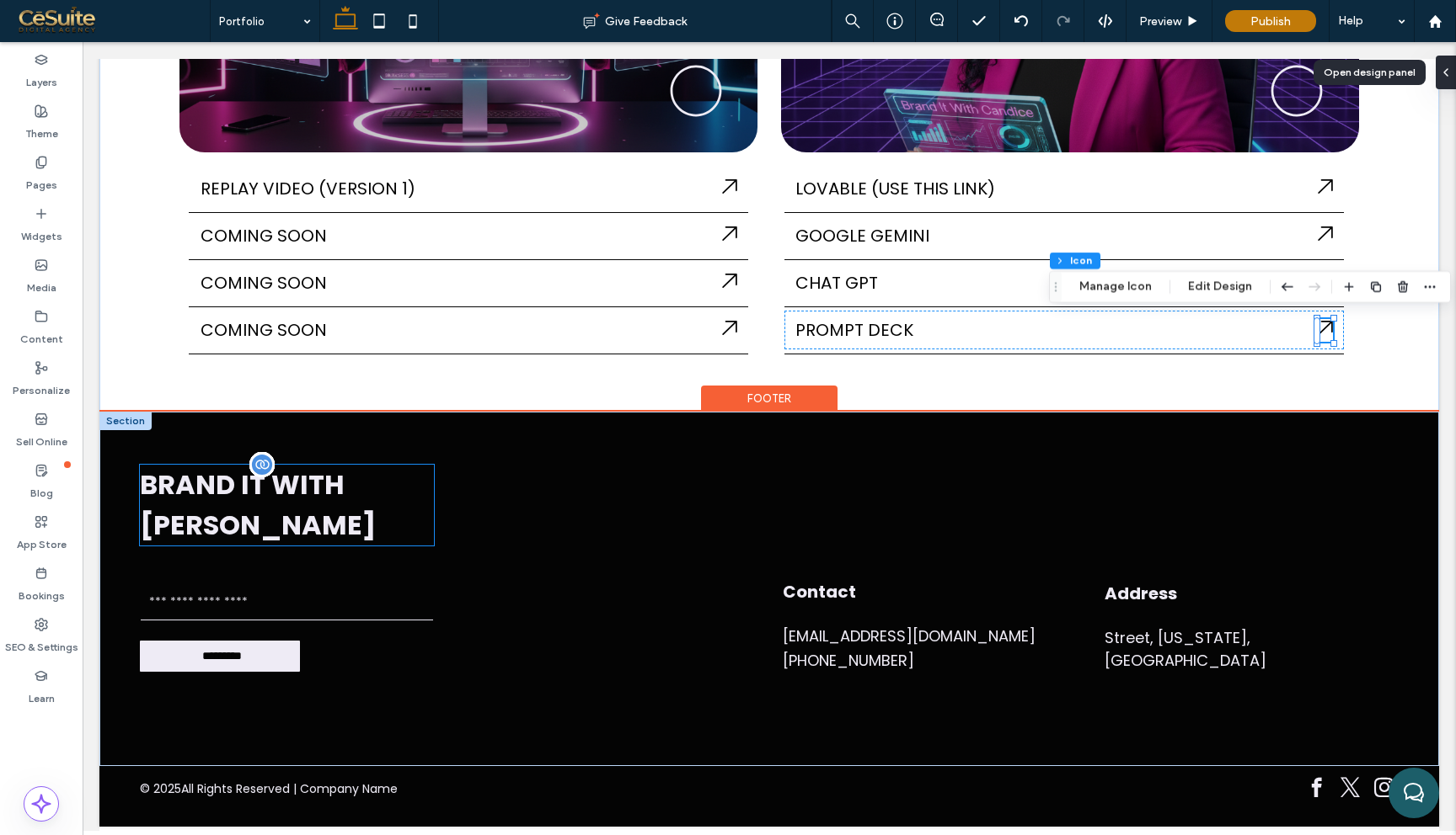
click at [269, 499] on div "BRAND IT WITH [PERSON_NAME]" at bounding box center [287, 505] width 295 height 81
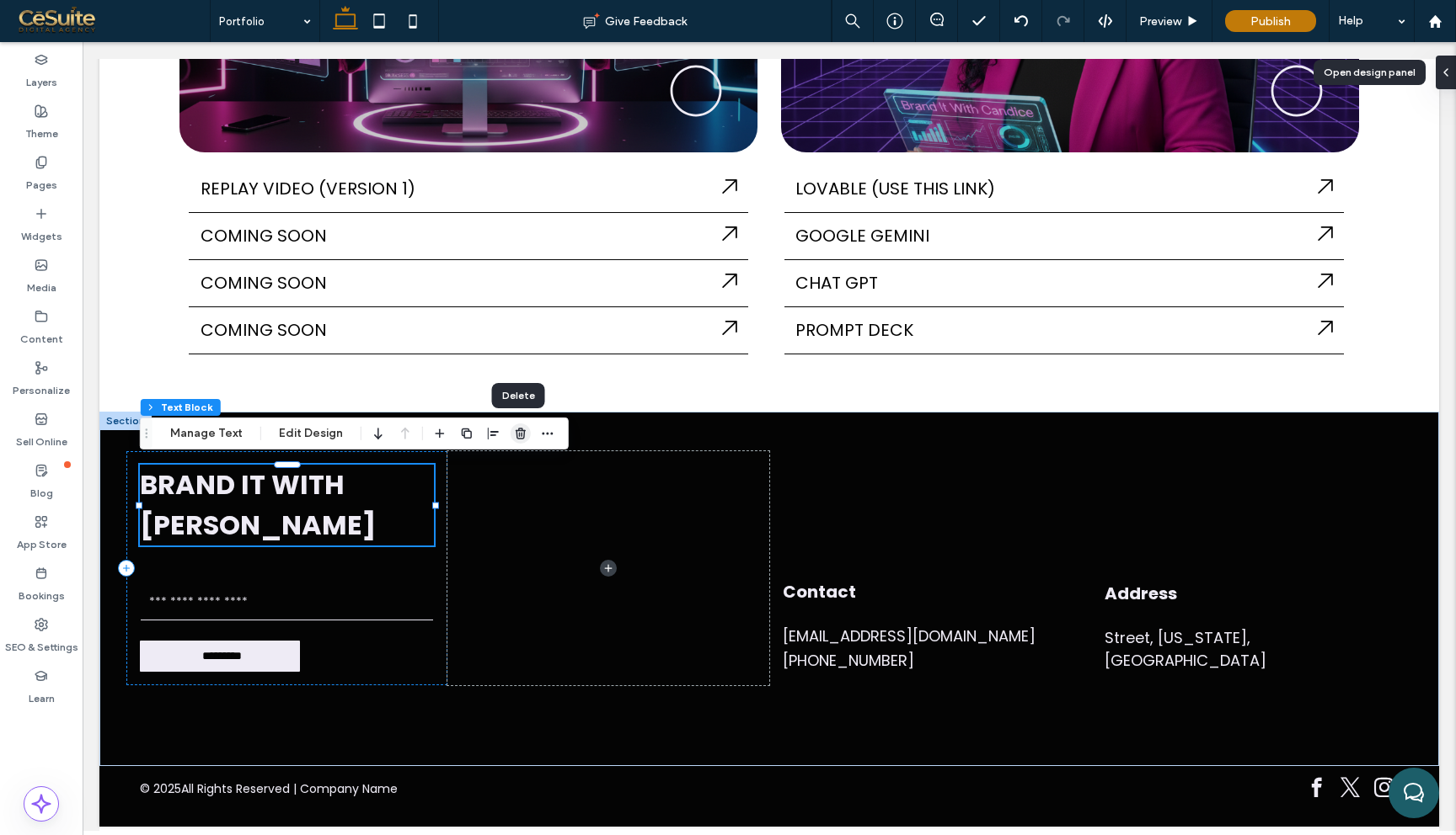
click at [520, 433] on use "button" at bounding box center [520, 433] width 10 height 11
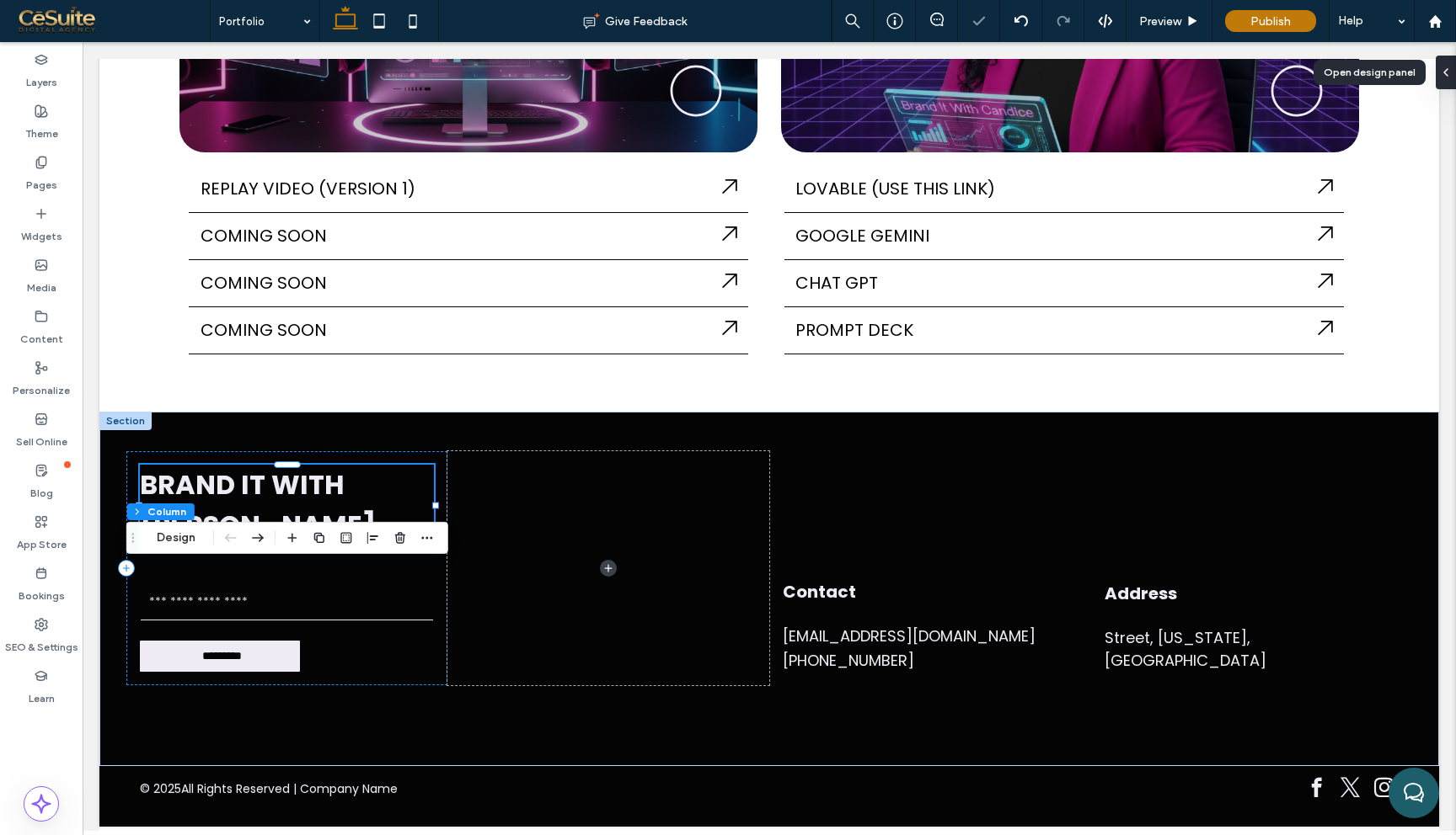
scroll to position [287, 0]
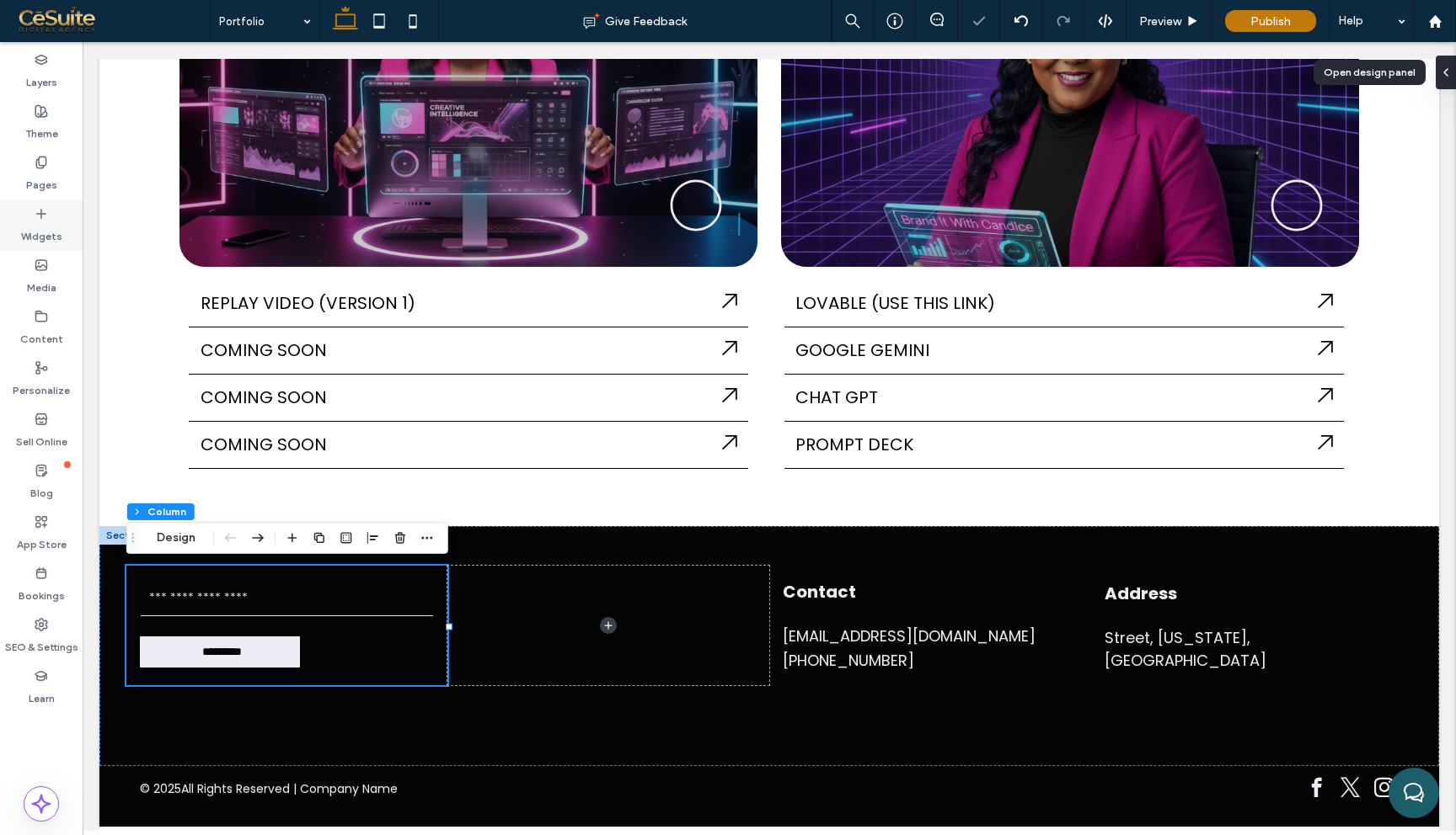
click at [50, 228] on label "Widgets" at bounding box center [42, 232] width 41 height 23
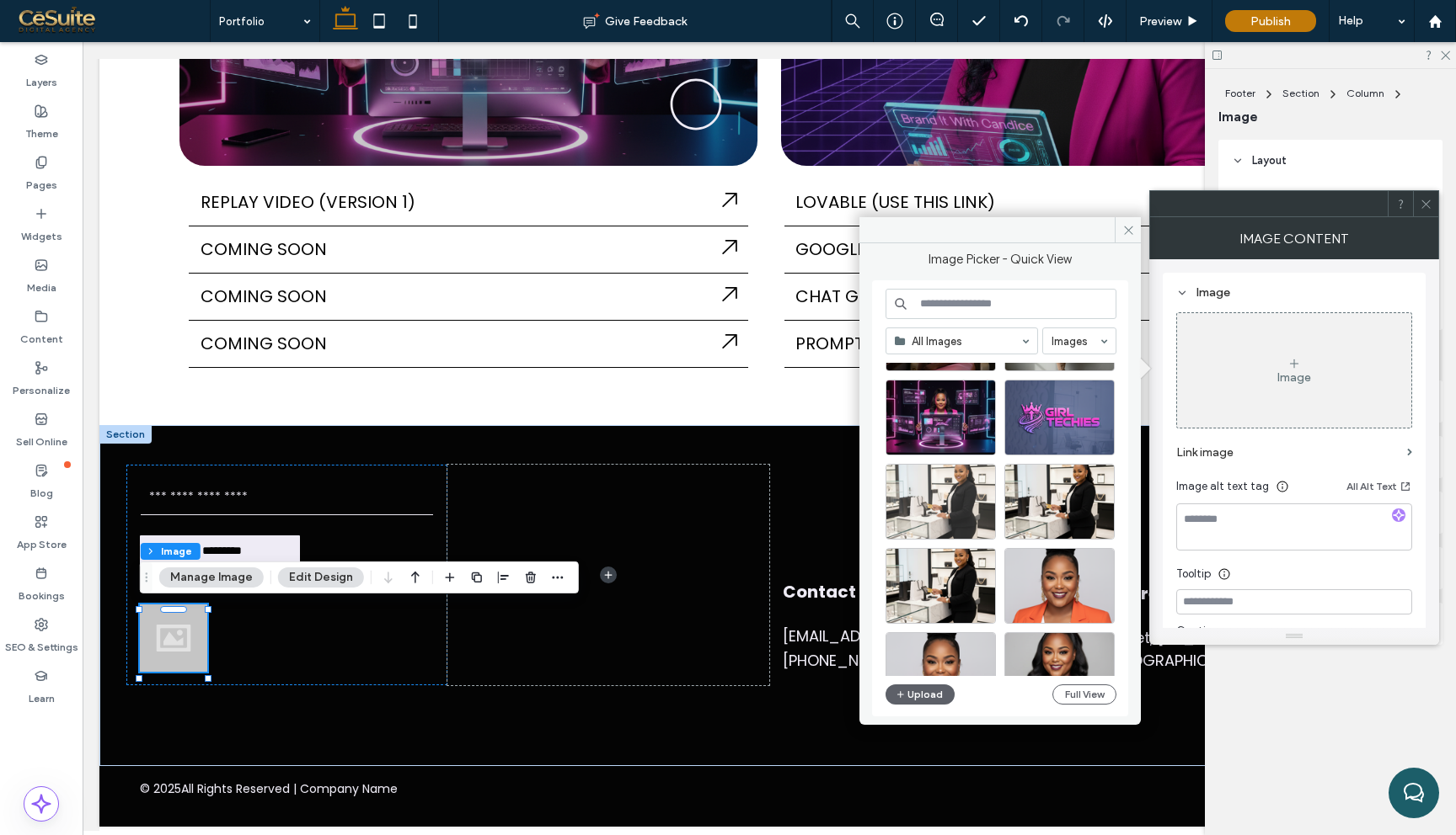
scroll to position [1326, 0]
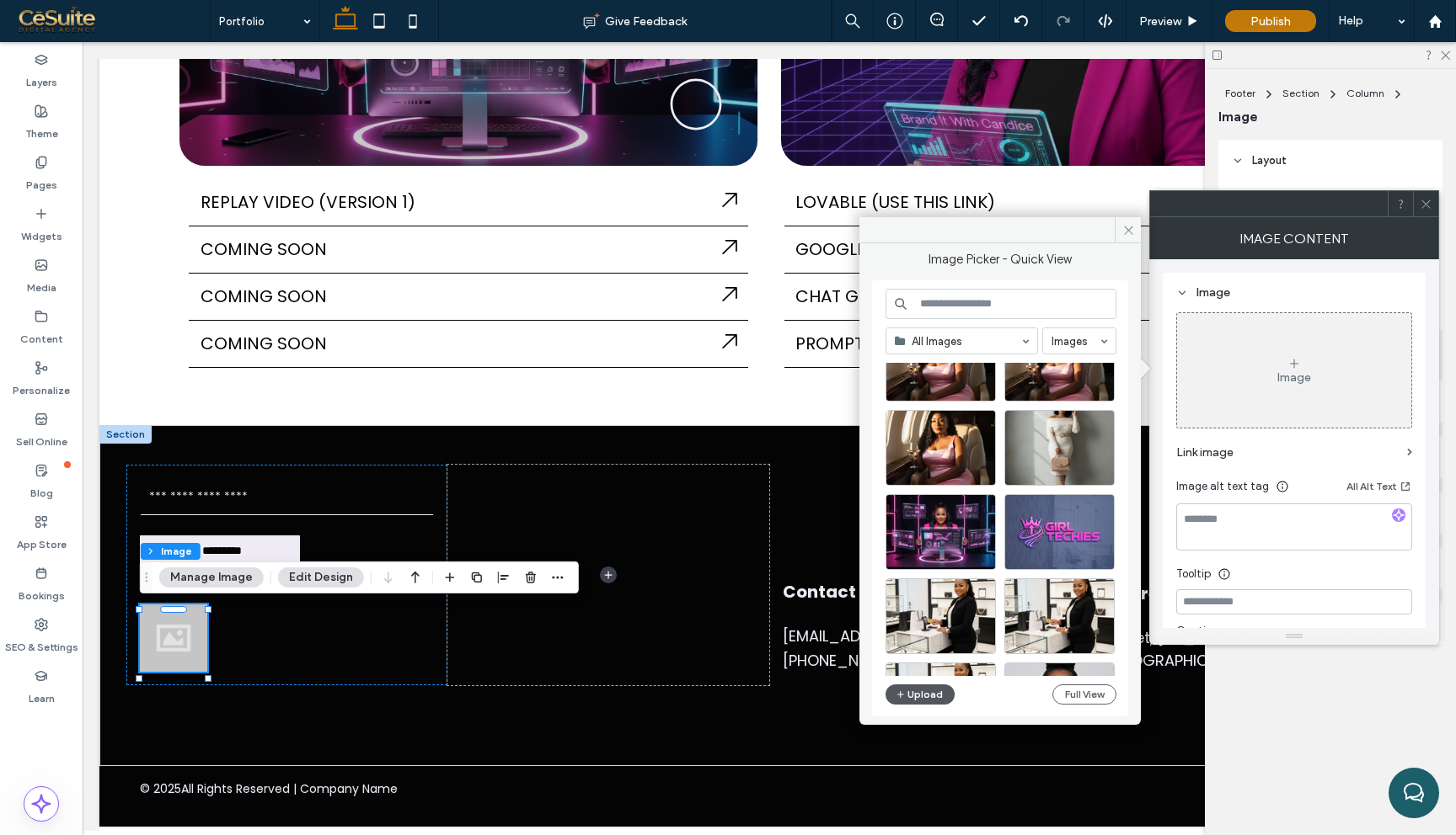
click at [933, 693] on button "Upload" at bounding box center [919, 695] width 69 height 20
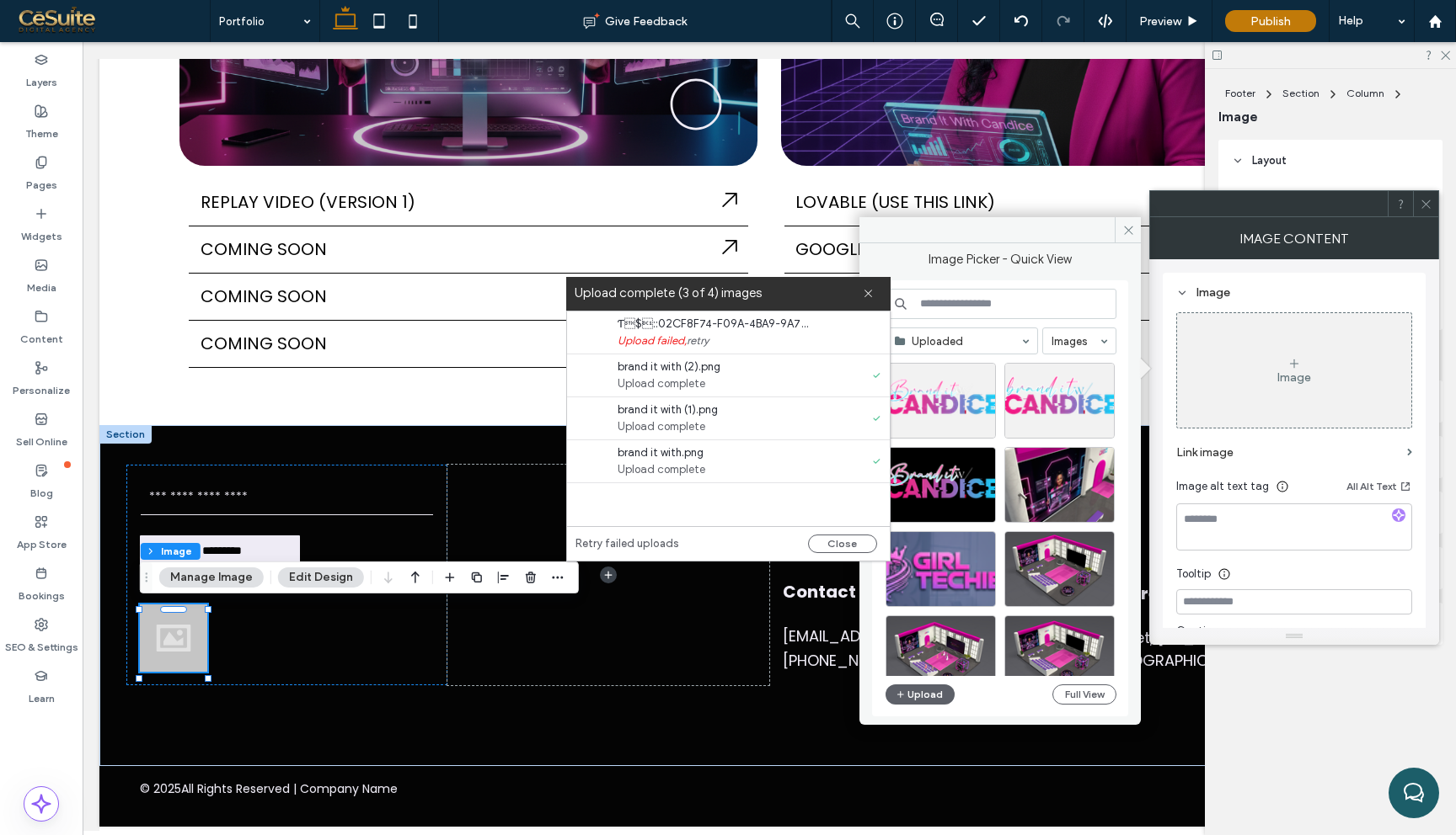
click at [708, 338] on link "retry" at bounding box center [698, 340] width 21 height 17
click at [836, 537] on button "Close" at bounding box center [842, 543] width 69 height 19
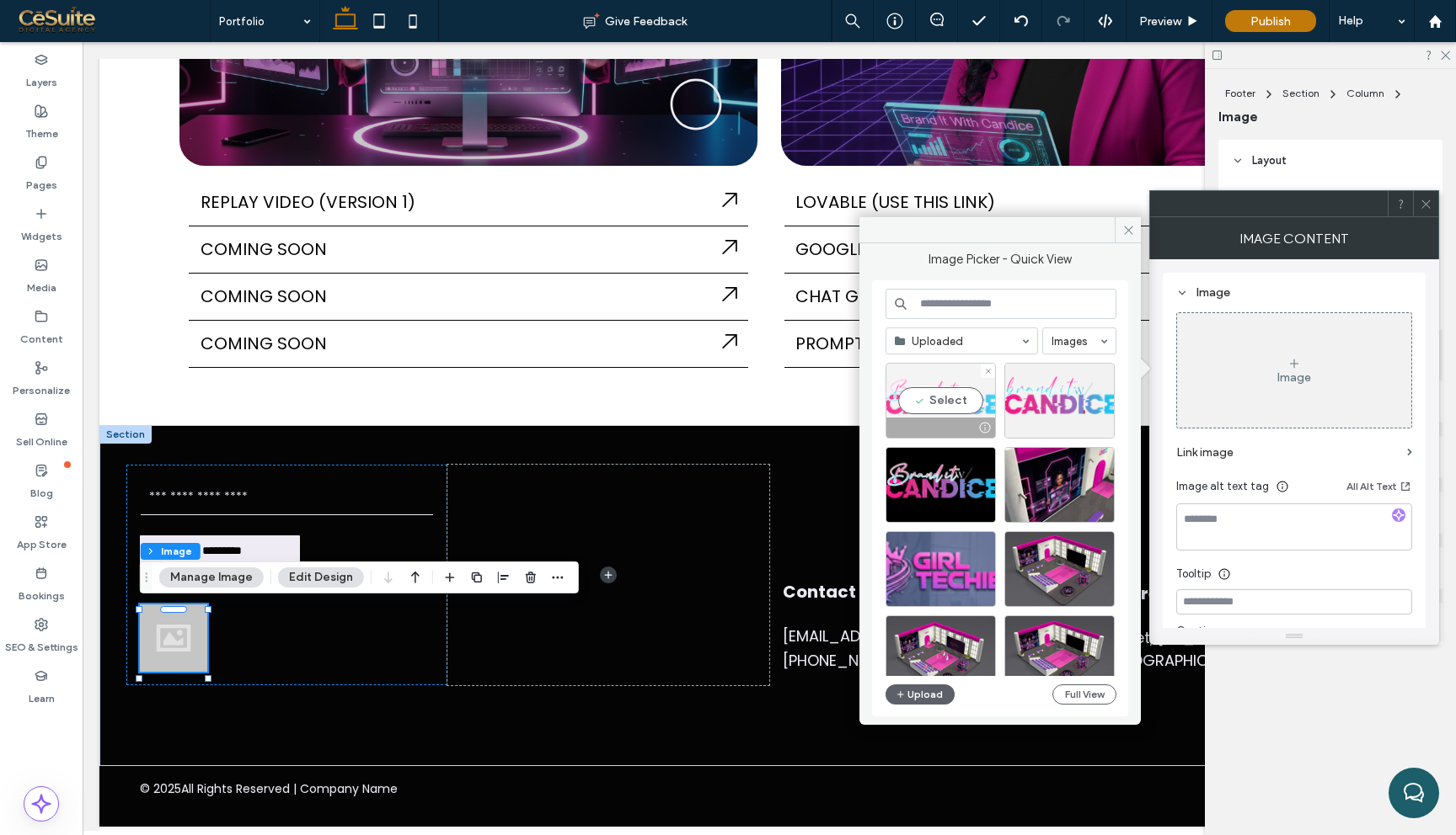
click at [971, 410] on div "Select" at bounding box center [940, 401] width 110 height 76
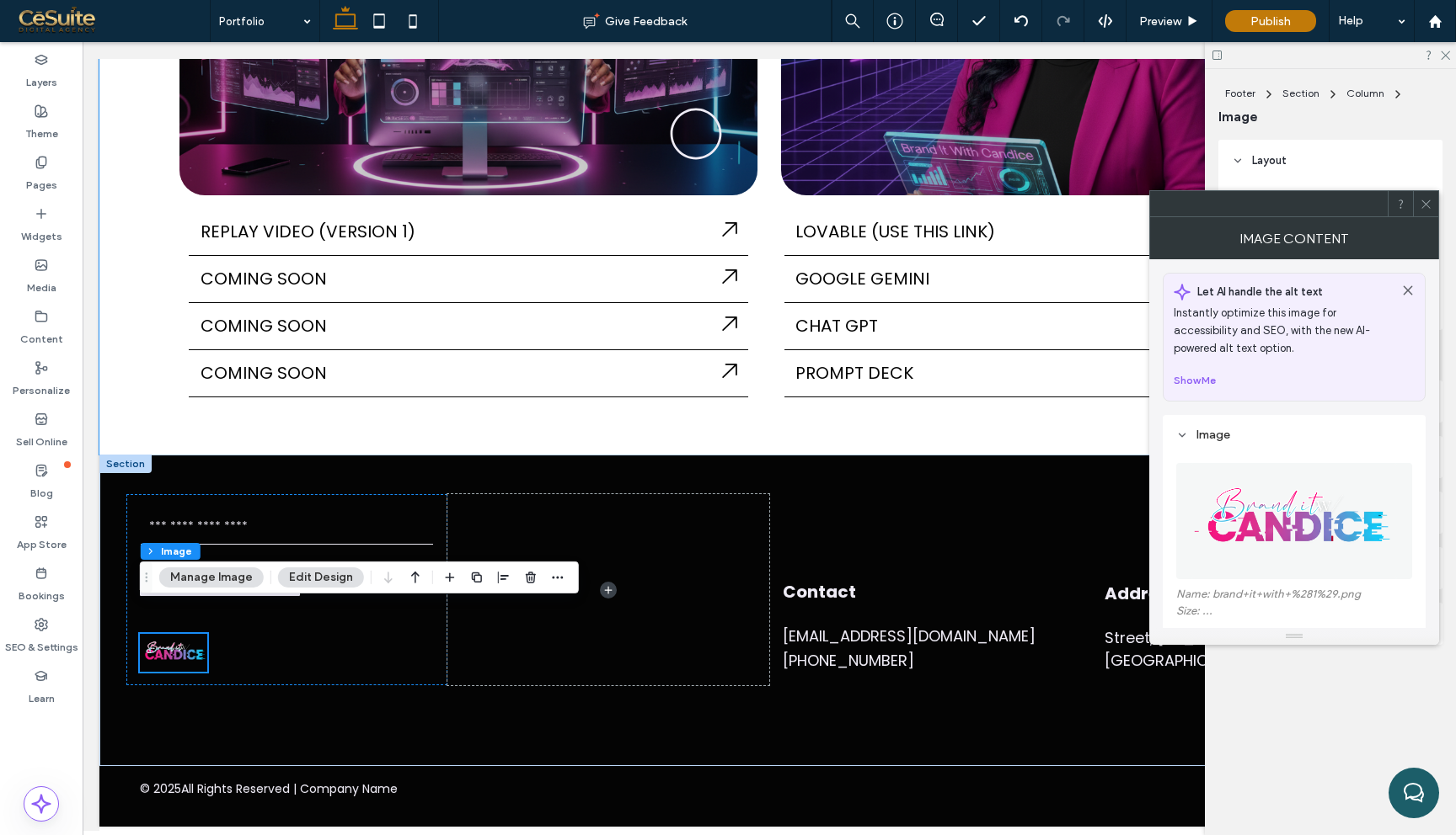
scroll to position [362, 0]
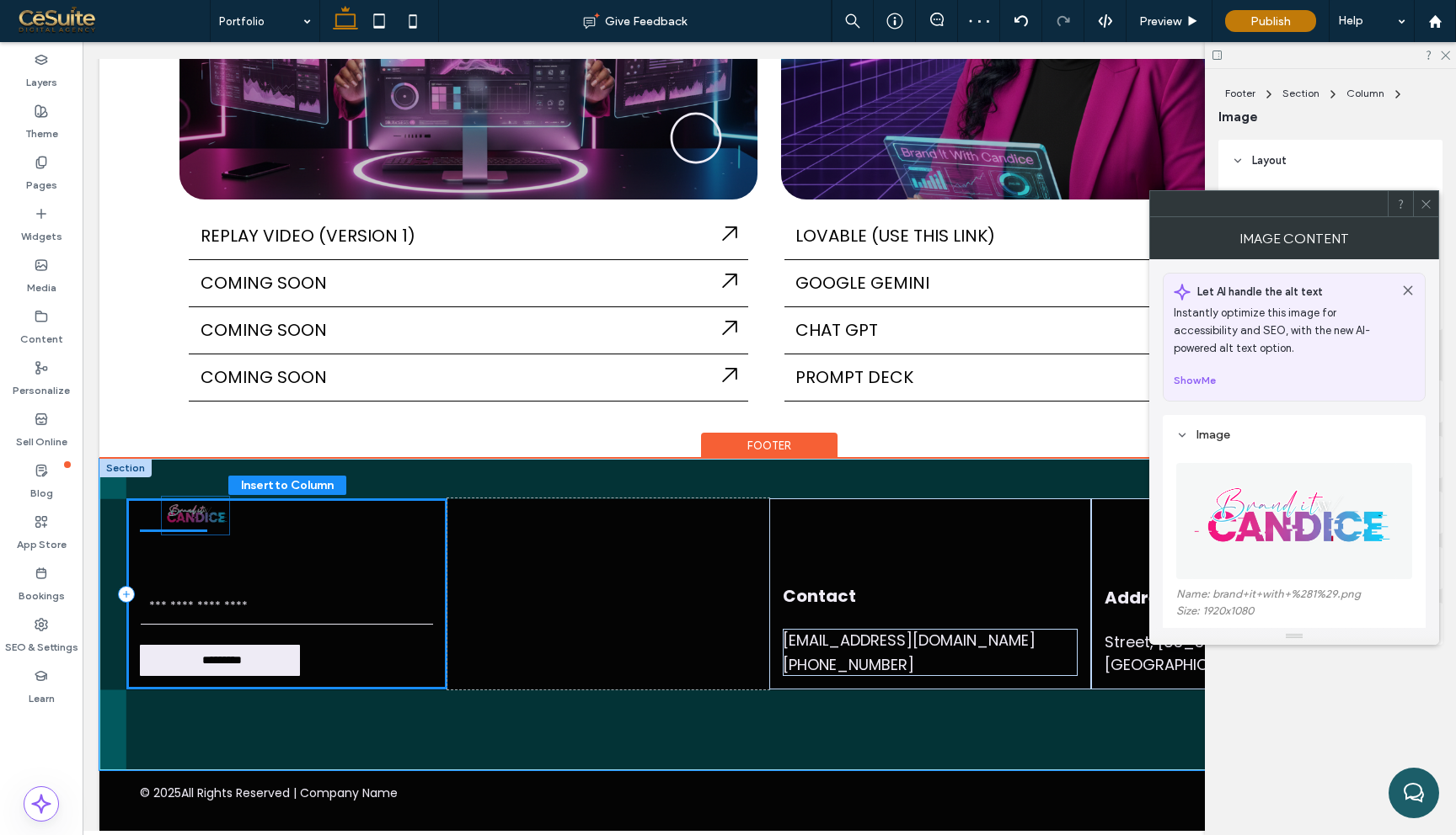
drag, startPoint x: 179, startPoint y: 651, endPoint x: 200, endPoint y: 513, distance: 139.6
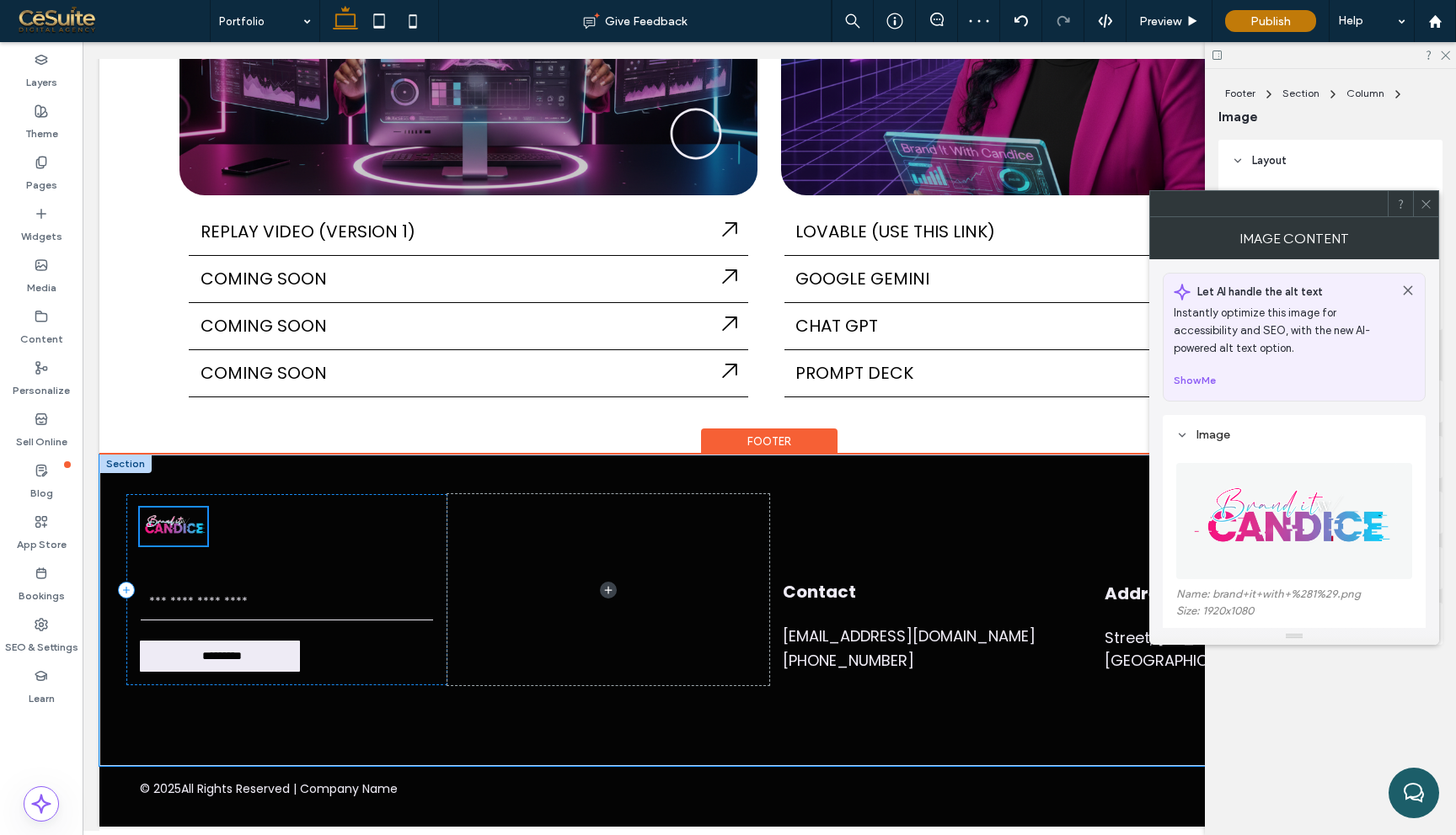
scroll to position [301, 0]
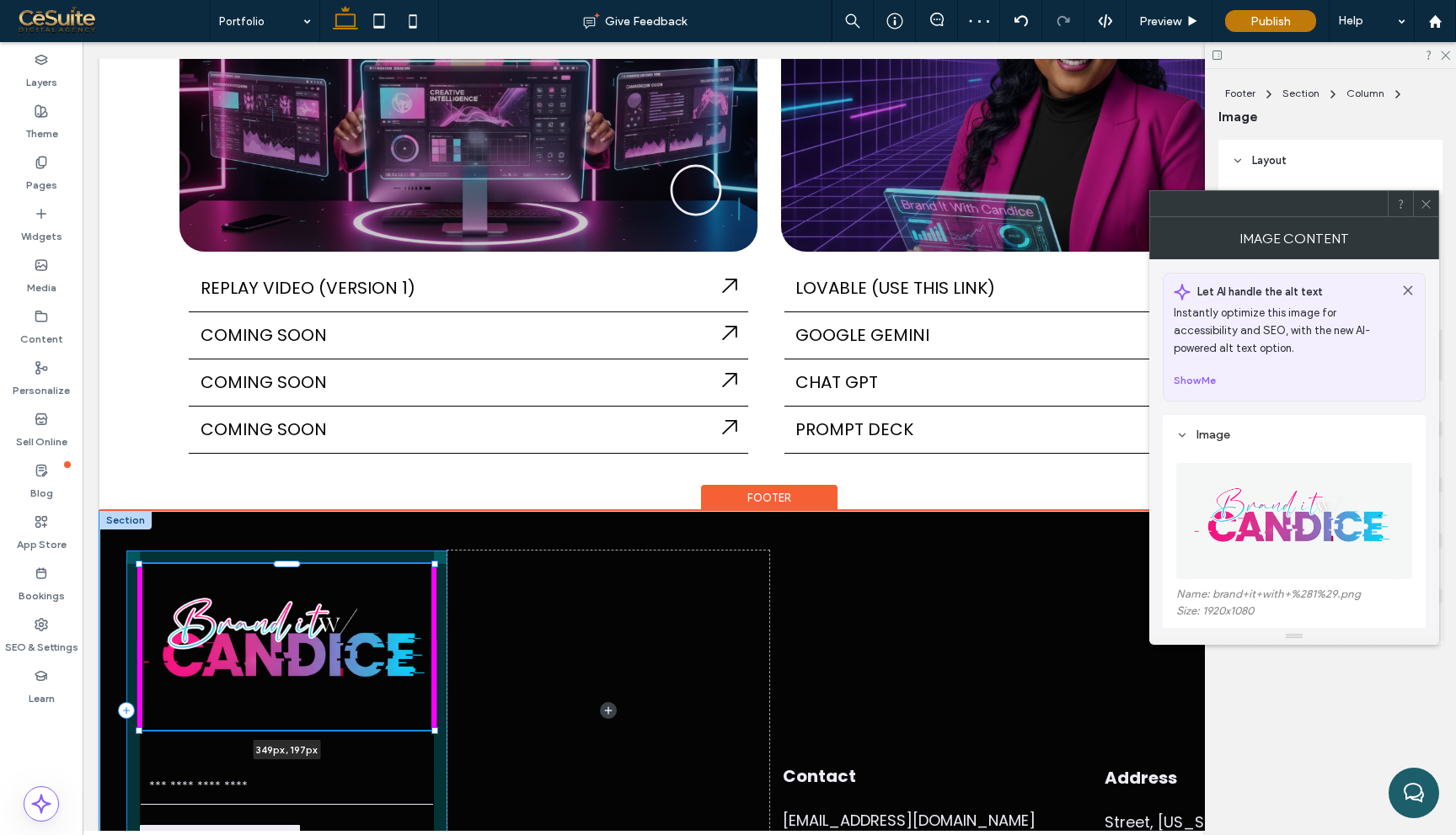
drag, startPoint x: 207, startPoint y: 603, endPoint x: 509, endPoint y: 673, distance: 310.0
click at [509, 673] on div "349px , 197px Contact Us Email ********* Thank you for contacting us. We will g…" at bounding box center [769, 731] width 1340 height 439
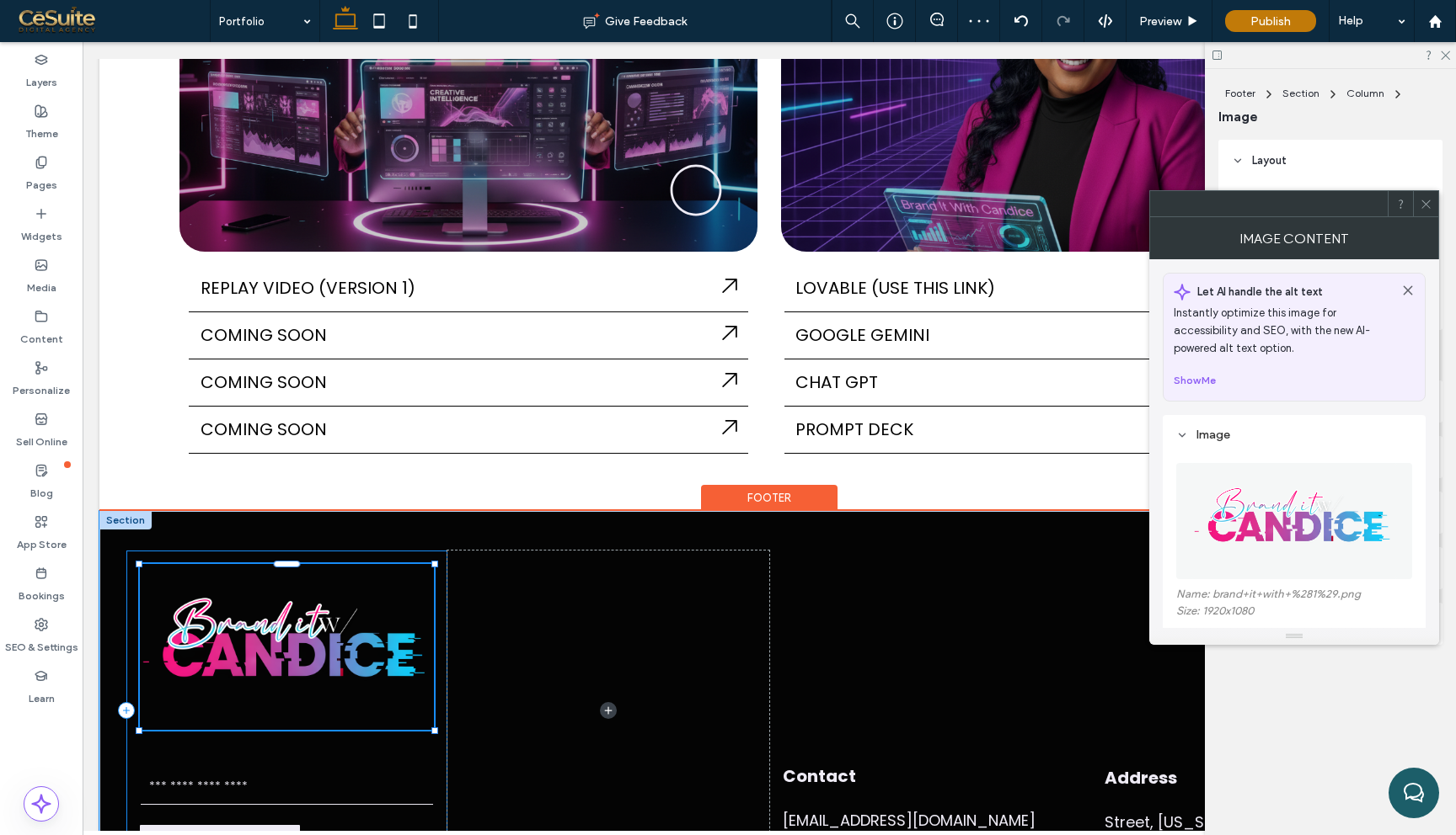
type input "***"
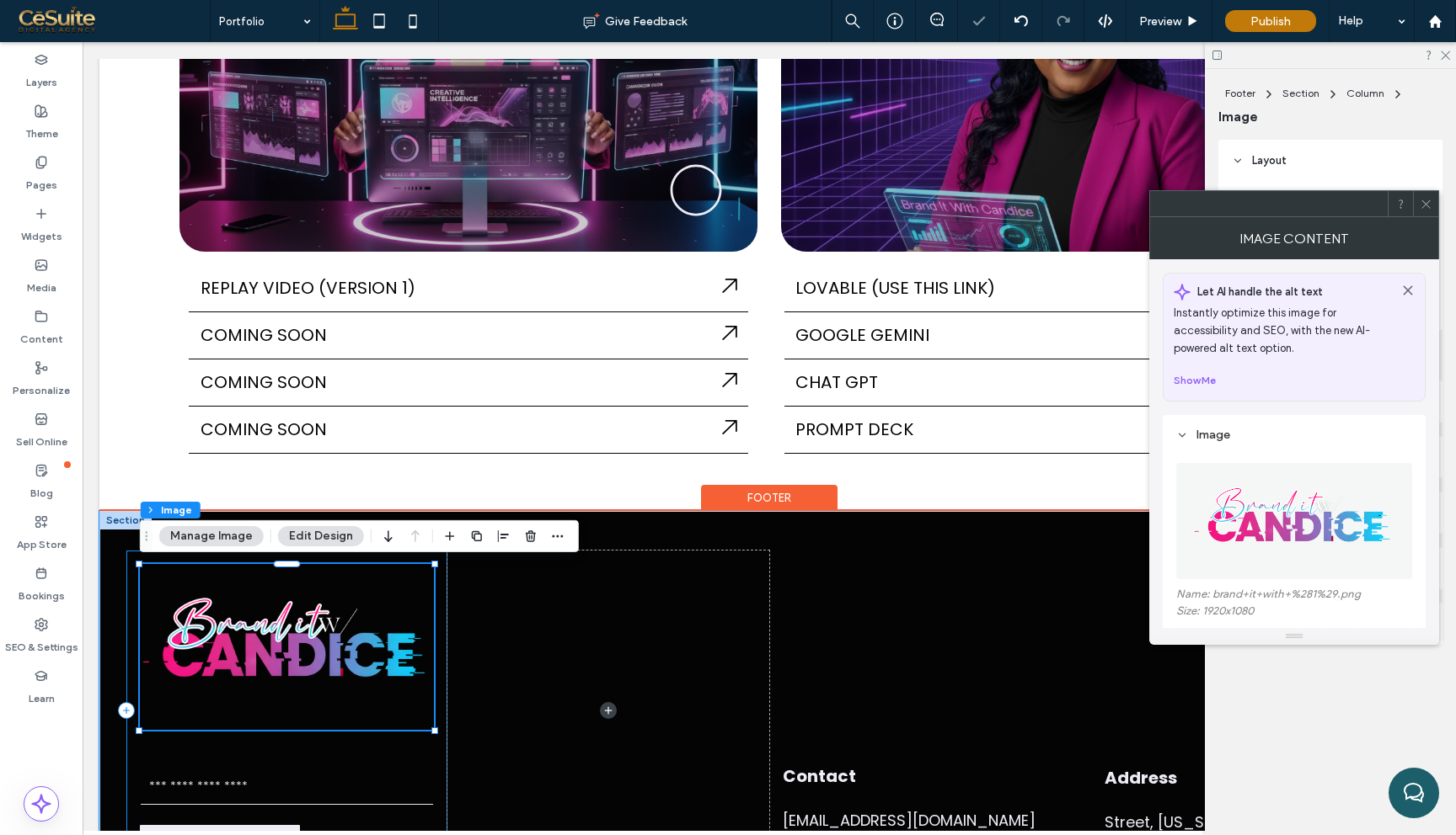
click at [642, 633] on span at bounding box center [608, 710] width 322 height 318
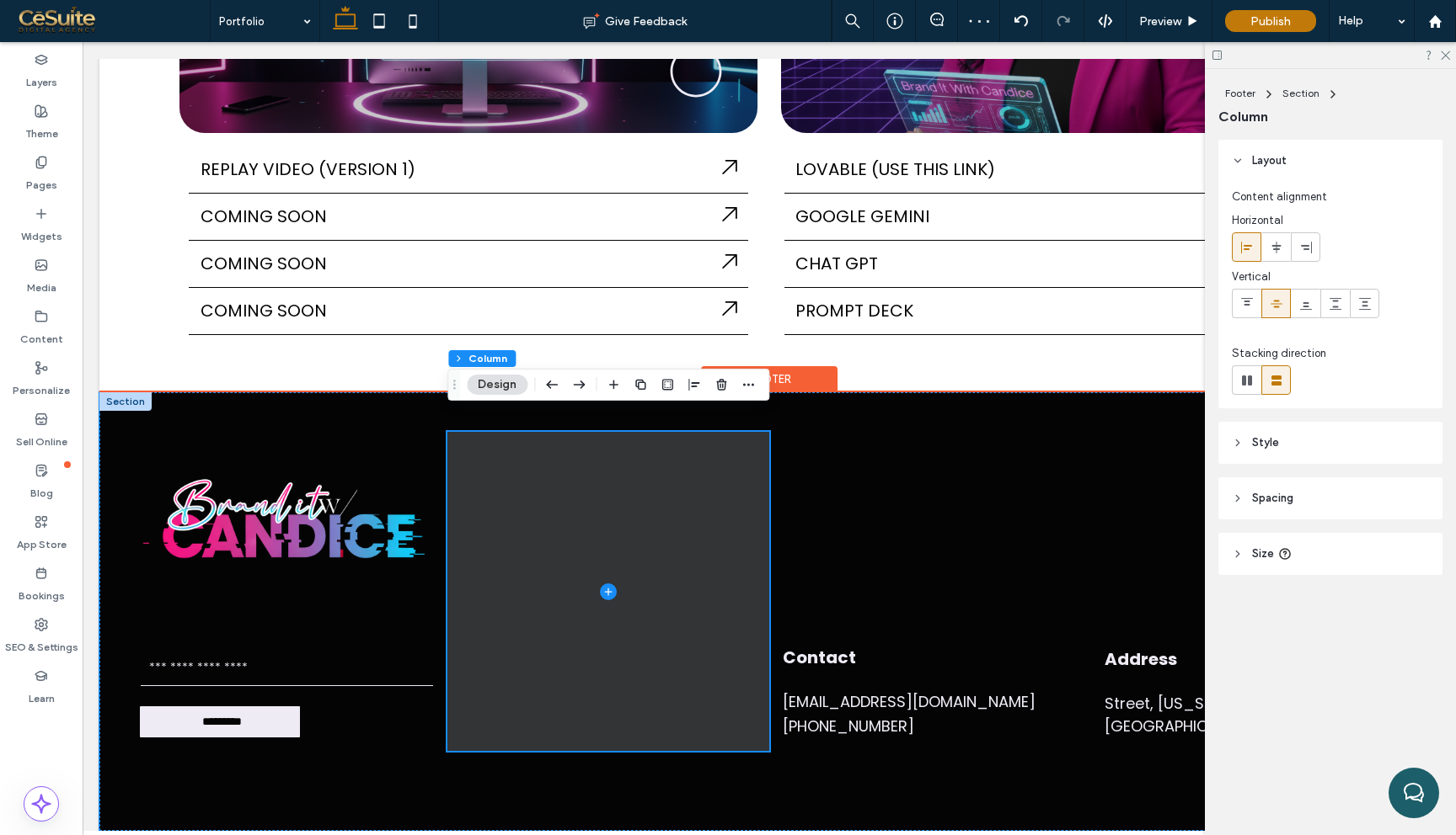
scroll to position [490, 0]
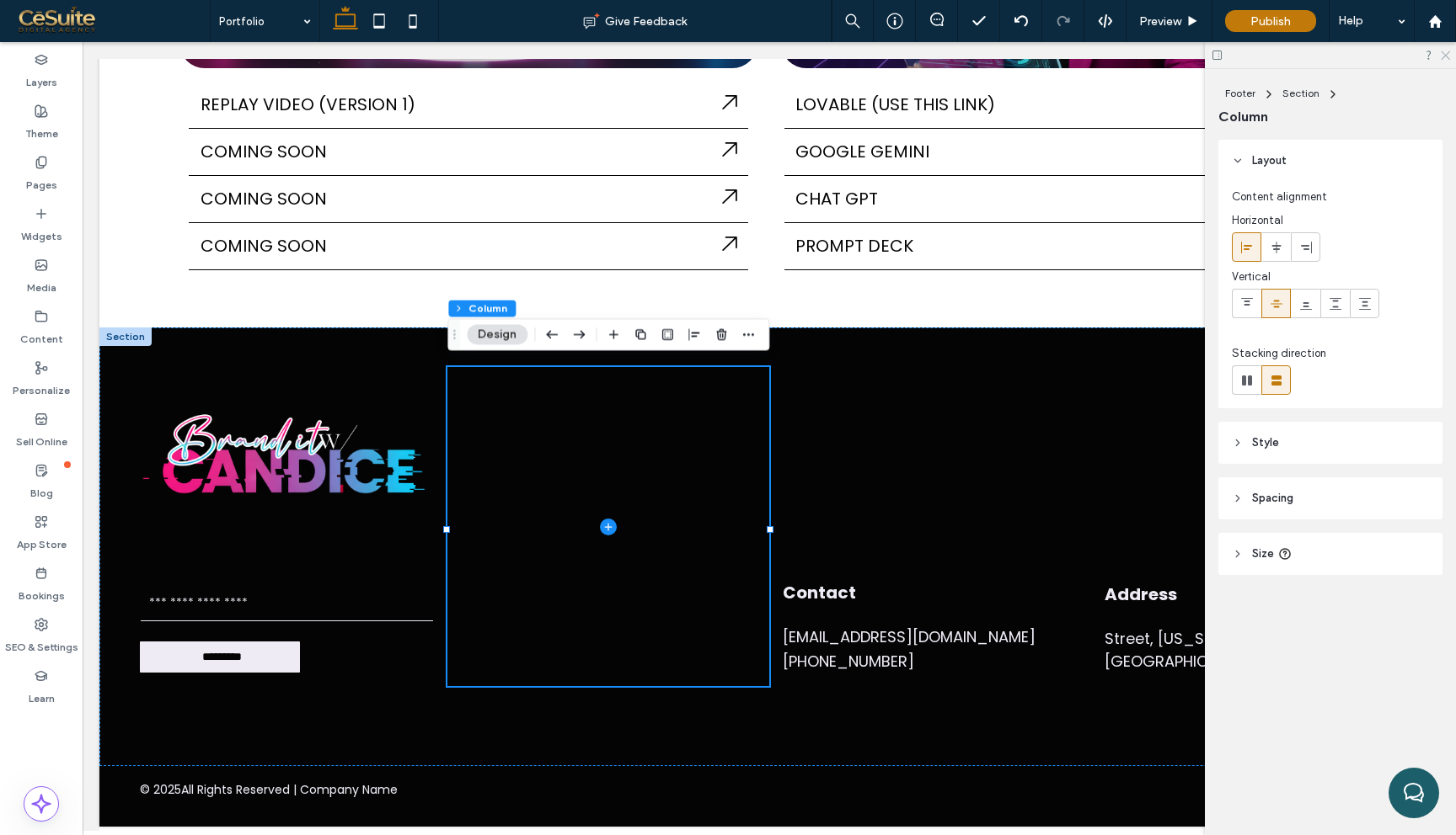
click at [1445, 57] on icon at bounding box center [1443, 54] width 11 height 11
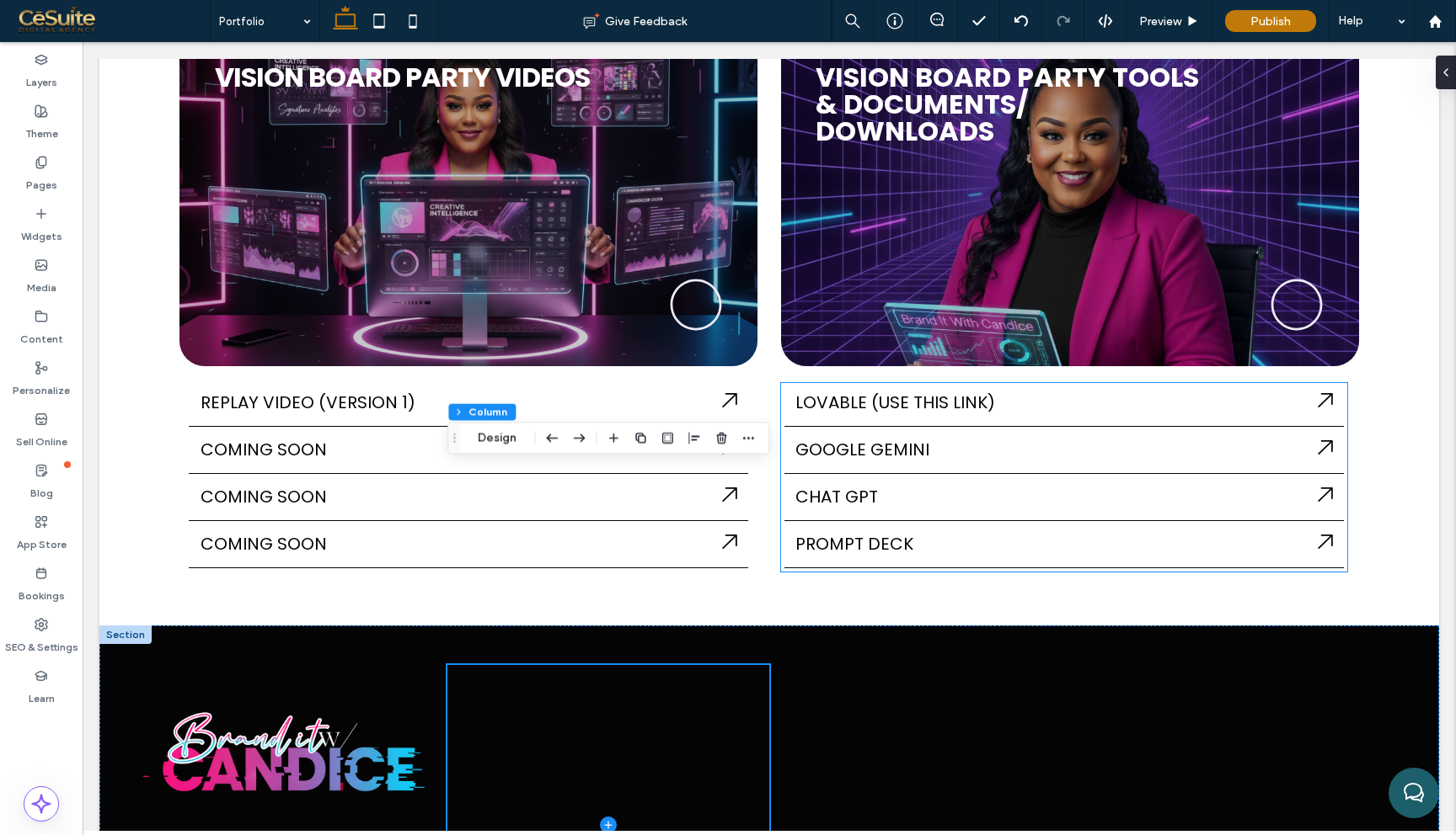
scroll to position [0, 0]
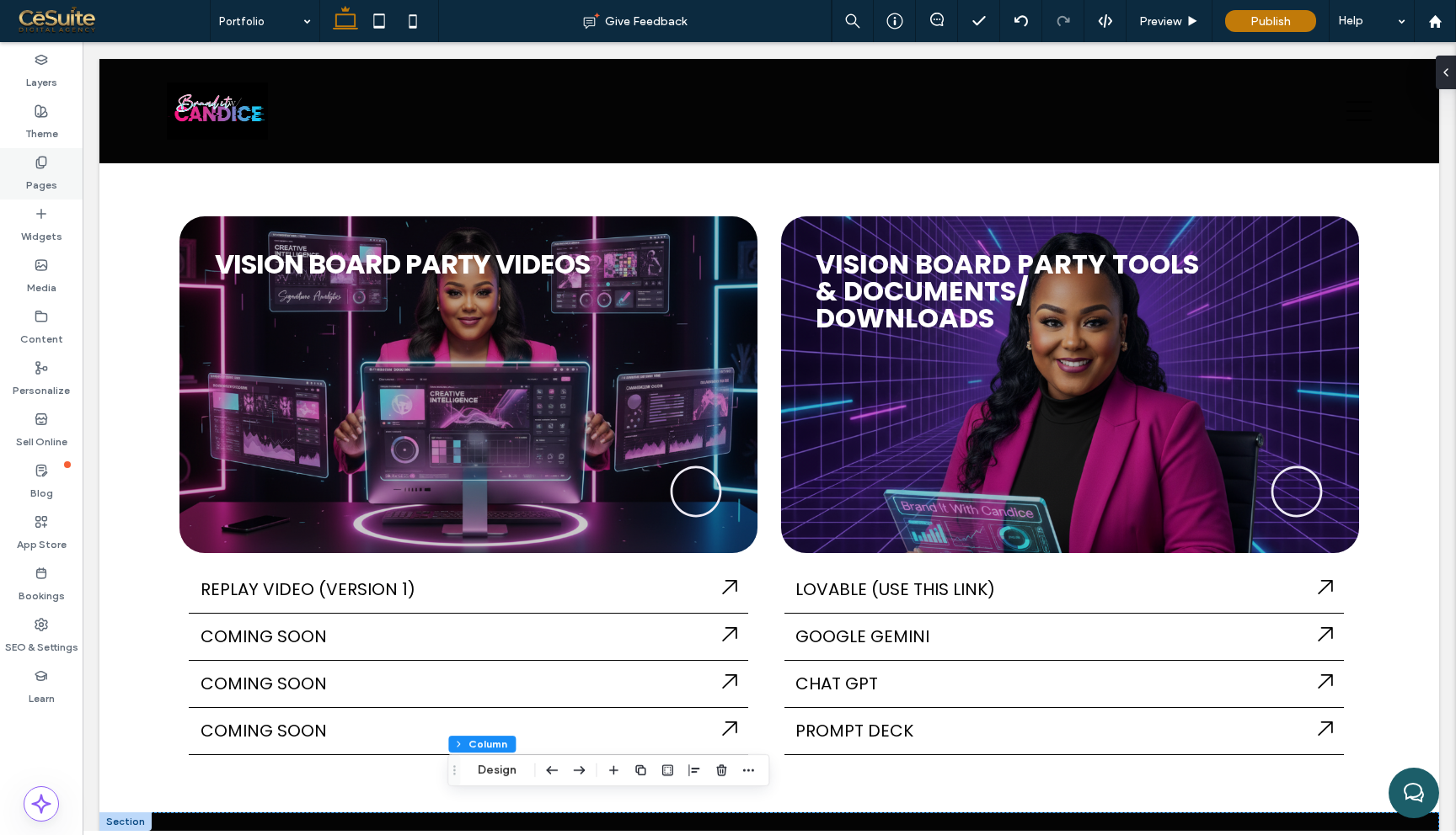
click at [52, 165] on div "Pages" at bounding box center [41, 174] width 83 height 52
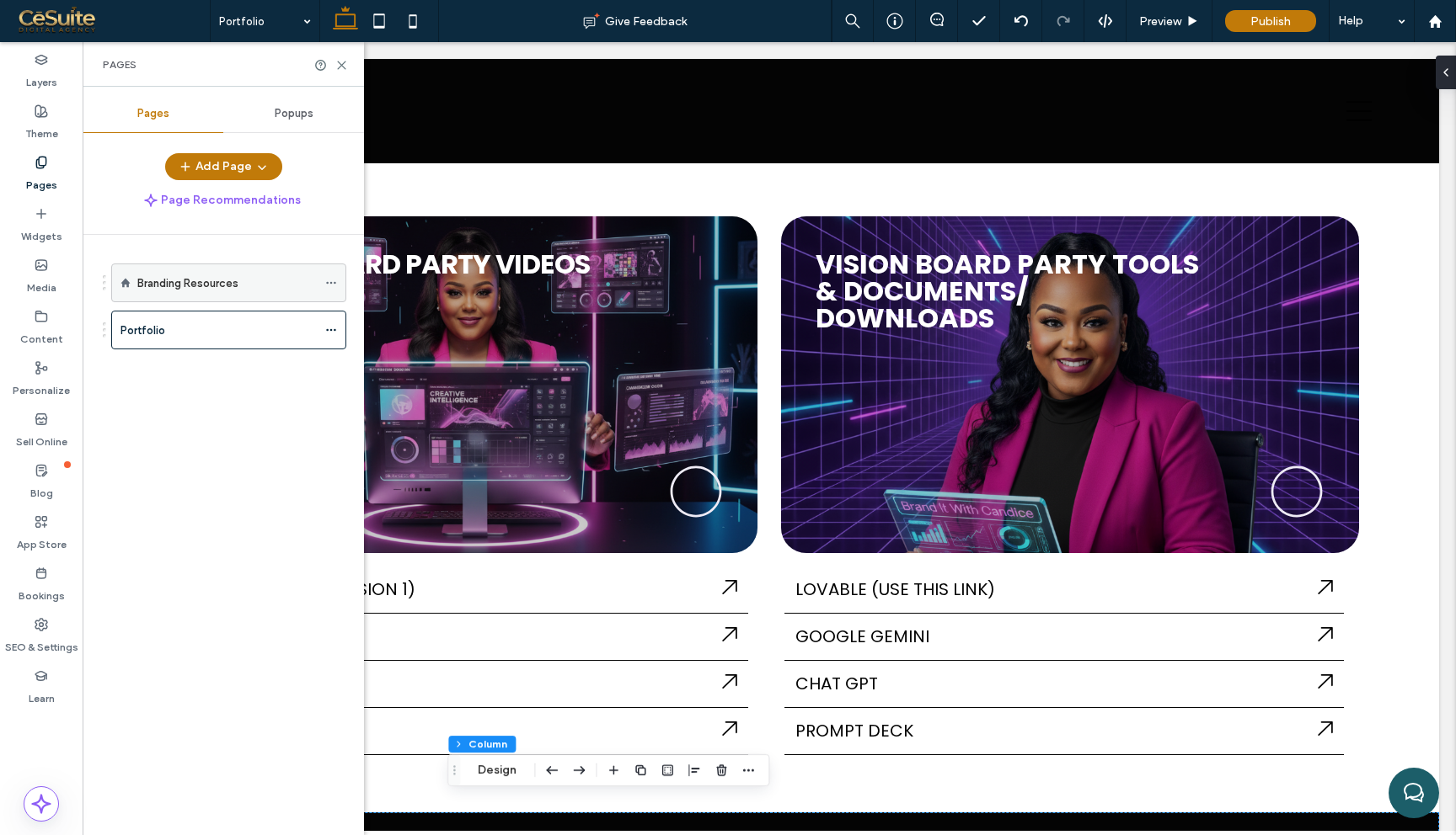
click at [303, 285] on div "Branding Resources" at bounding box center [227, 283] width 180 height 18
click at [335, 331] on icon at bounding box center [331, 330] width 12 height 12
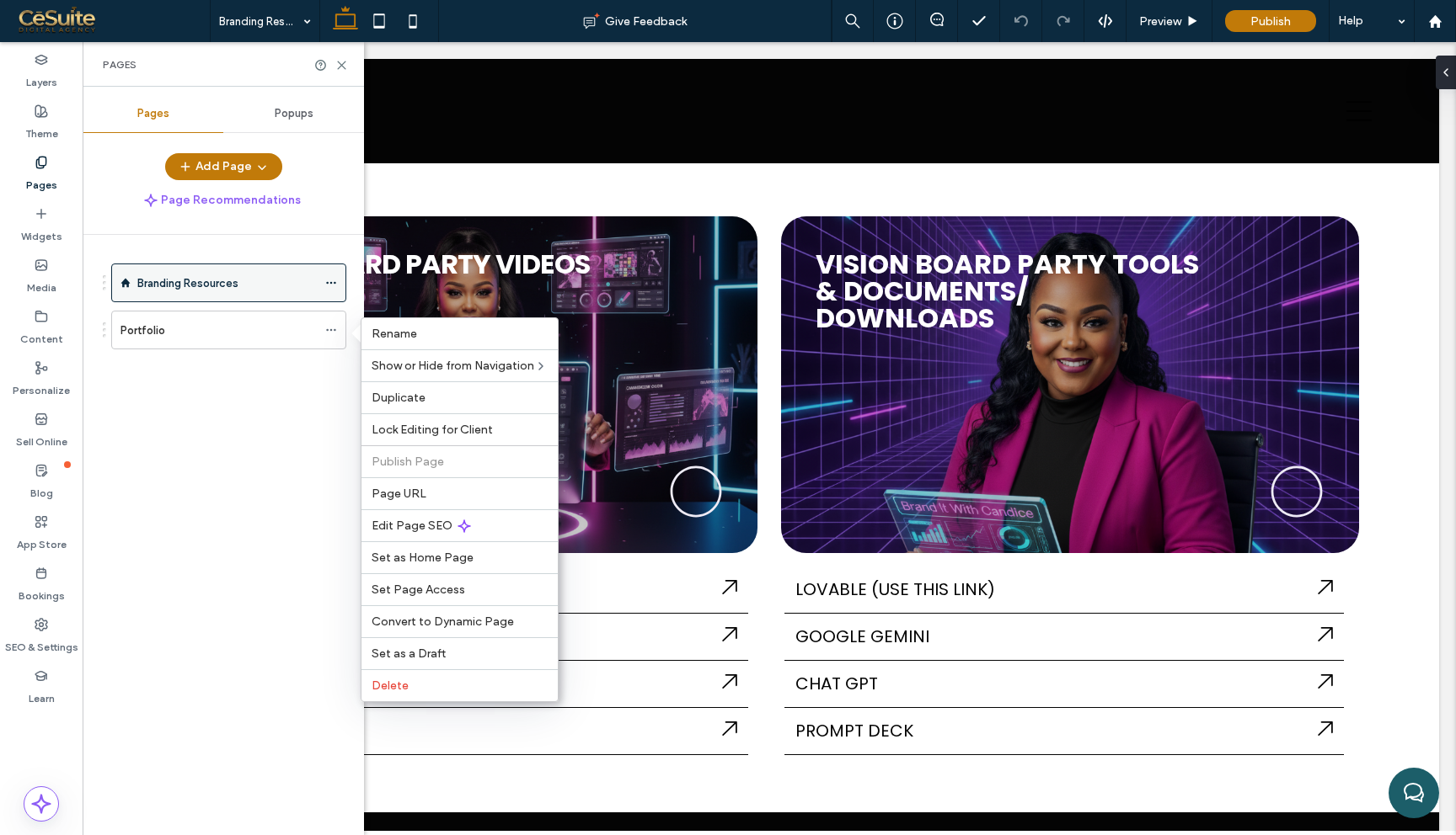
click at [338, 281] on div at bounding box center [335, 283] width 20 height 25
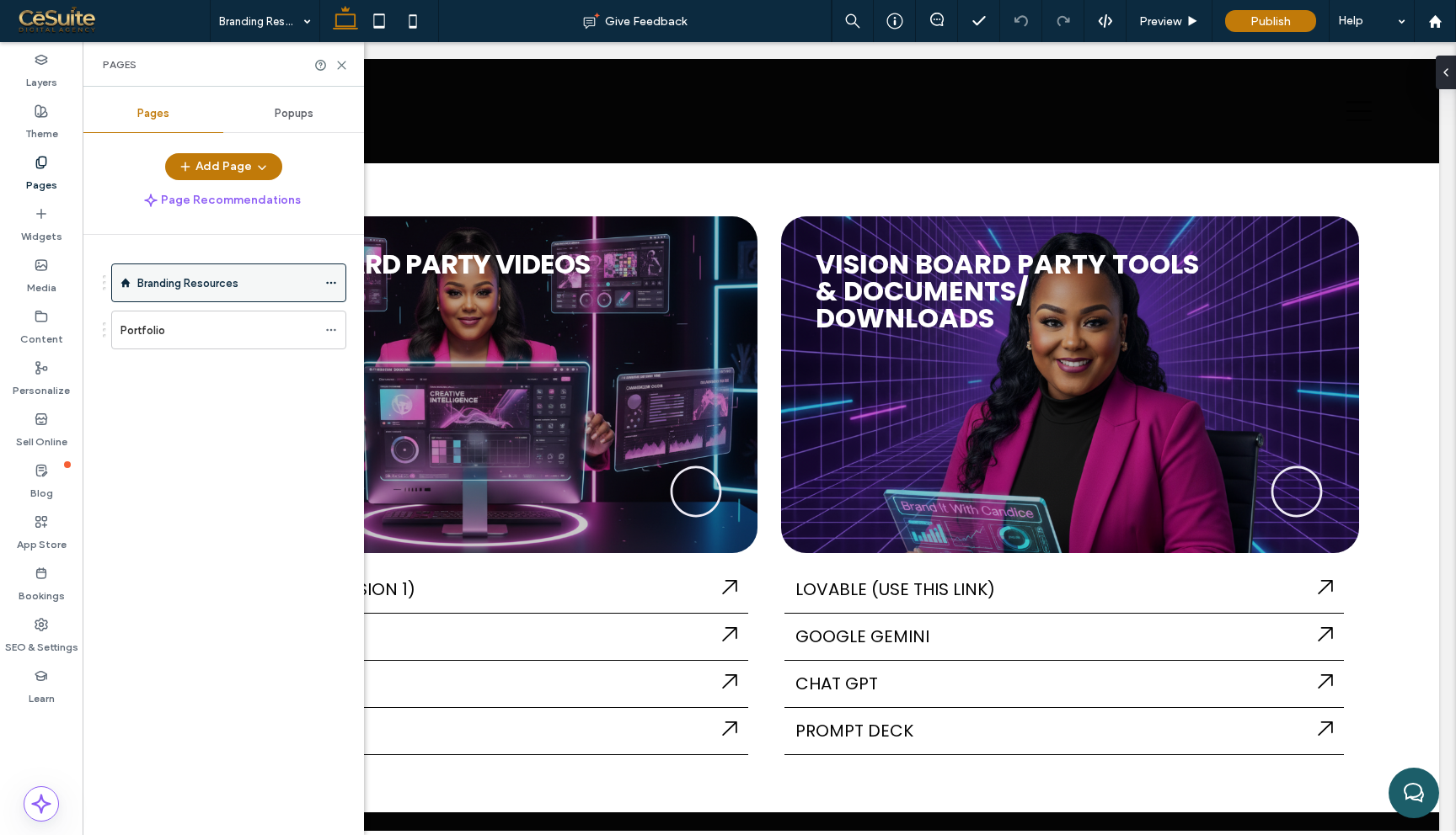
click at [336, 281] on icon at bounding box center [331, 283] width 12 height 12
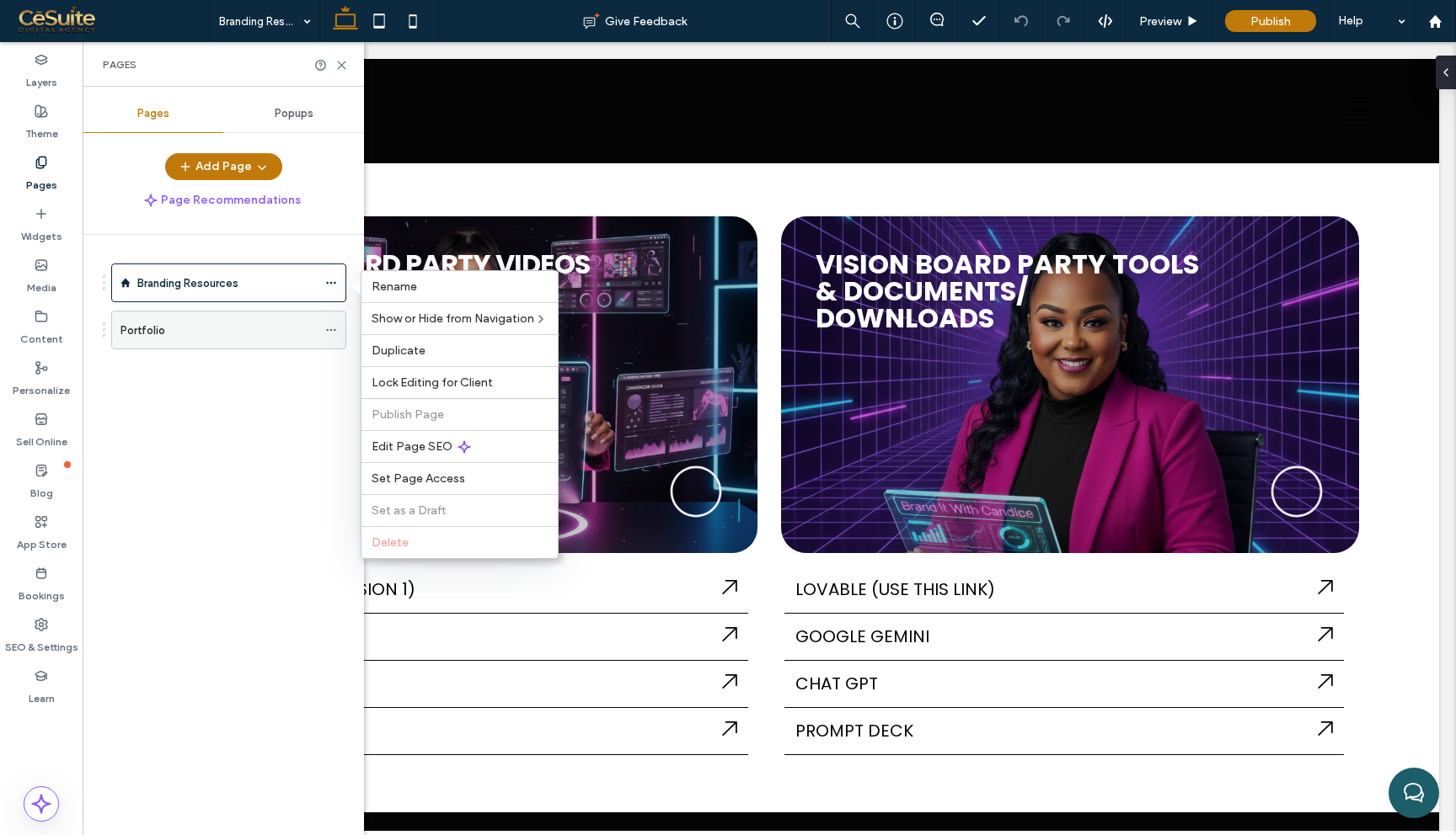
click at [328, 326] on icon at bounding box center [331, 330] width 12 height 12
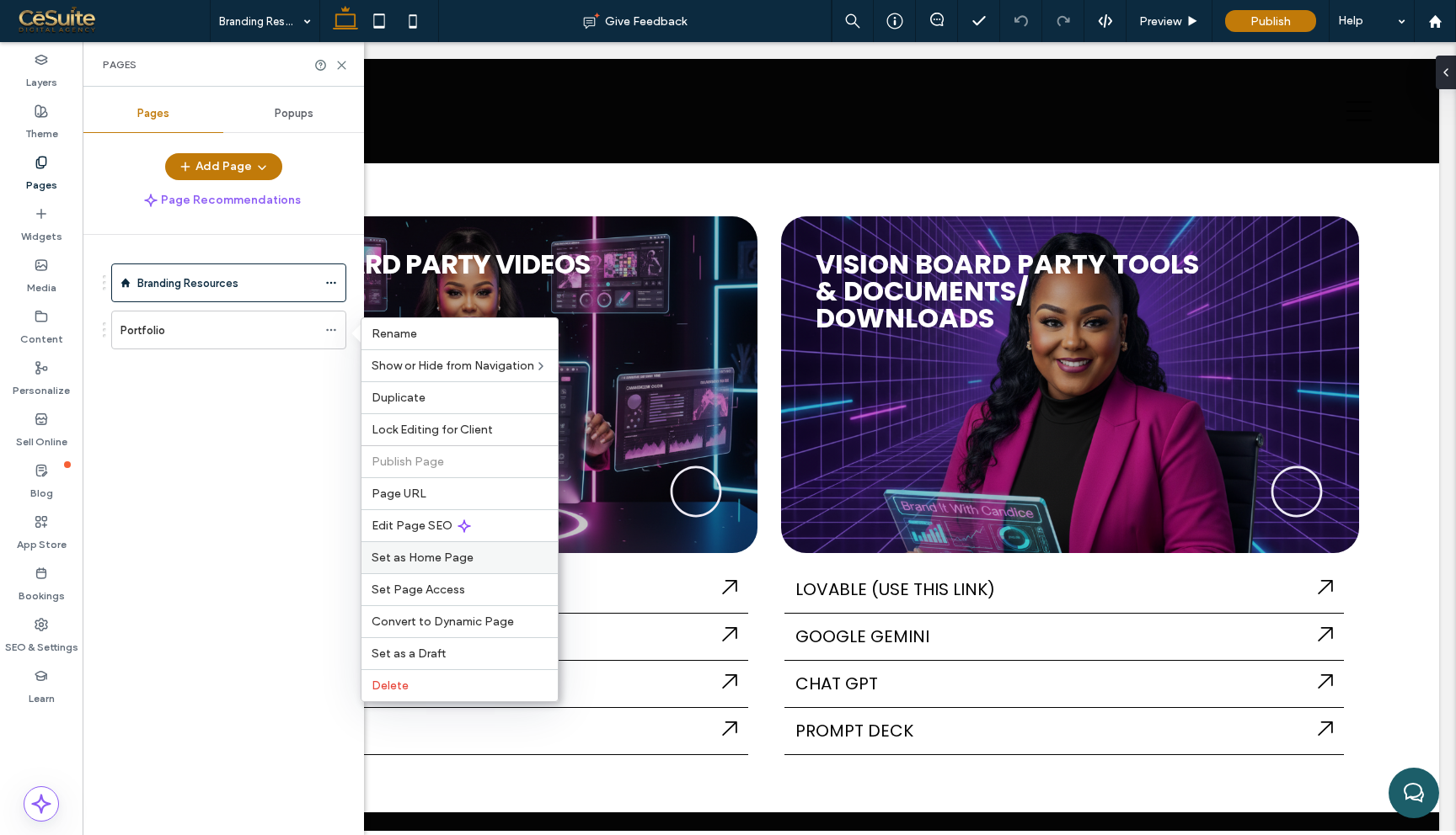
click at [430, 560] on span "Set as Home Page" at bounding box center [423, 558] width 101 height 15
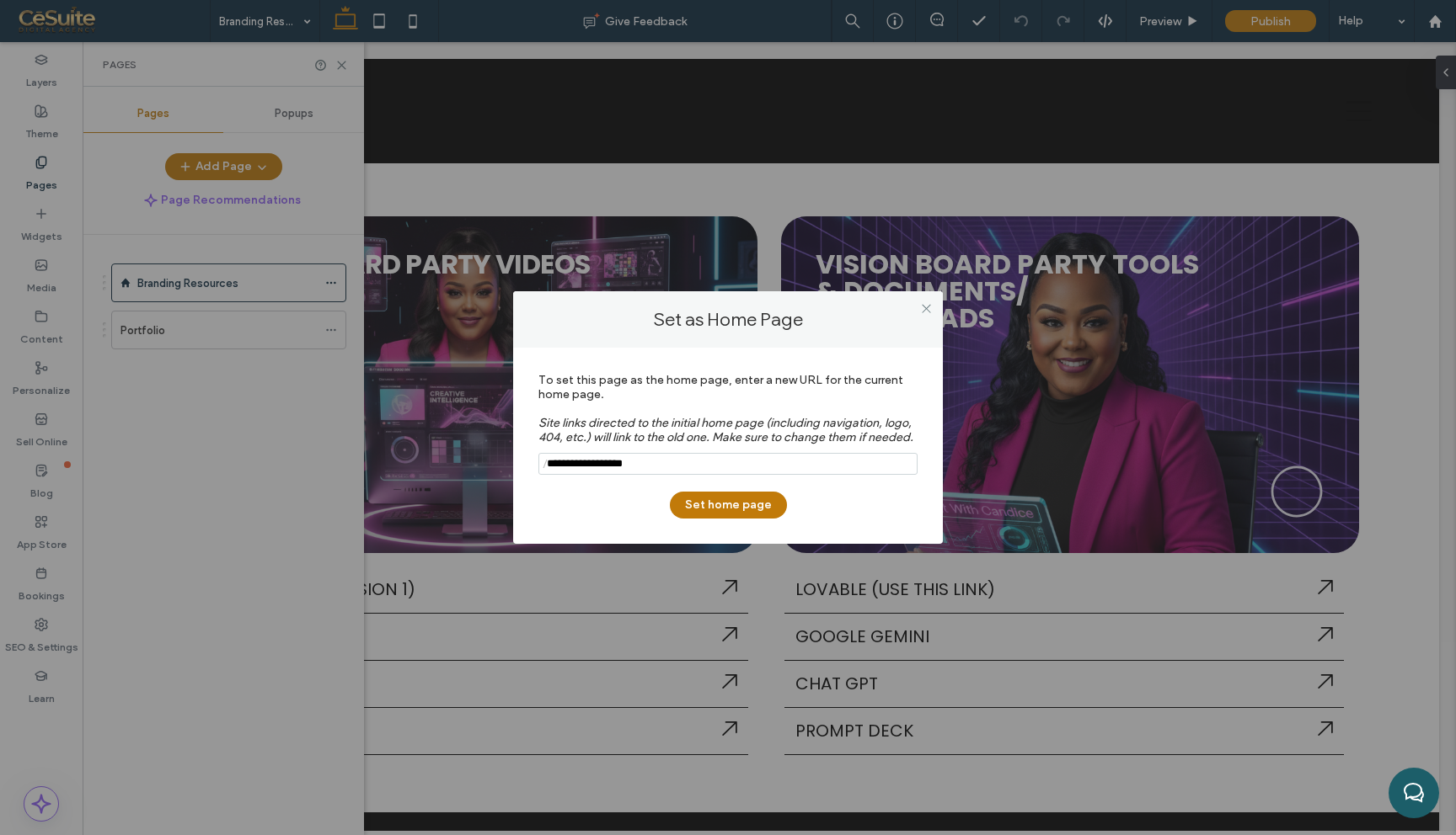
click at [700, 468] on input "notEmpty" at bounding box center [728, 463] width 379 height 21
type input "*"
type input "****"
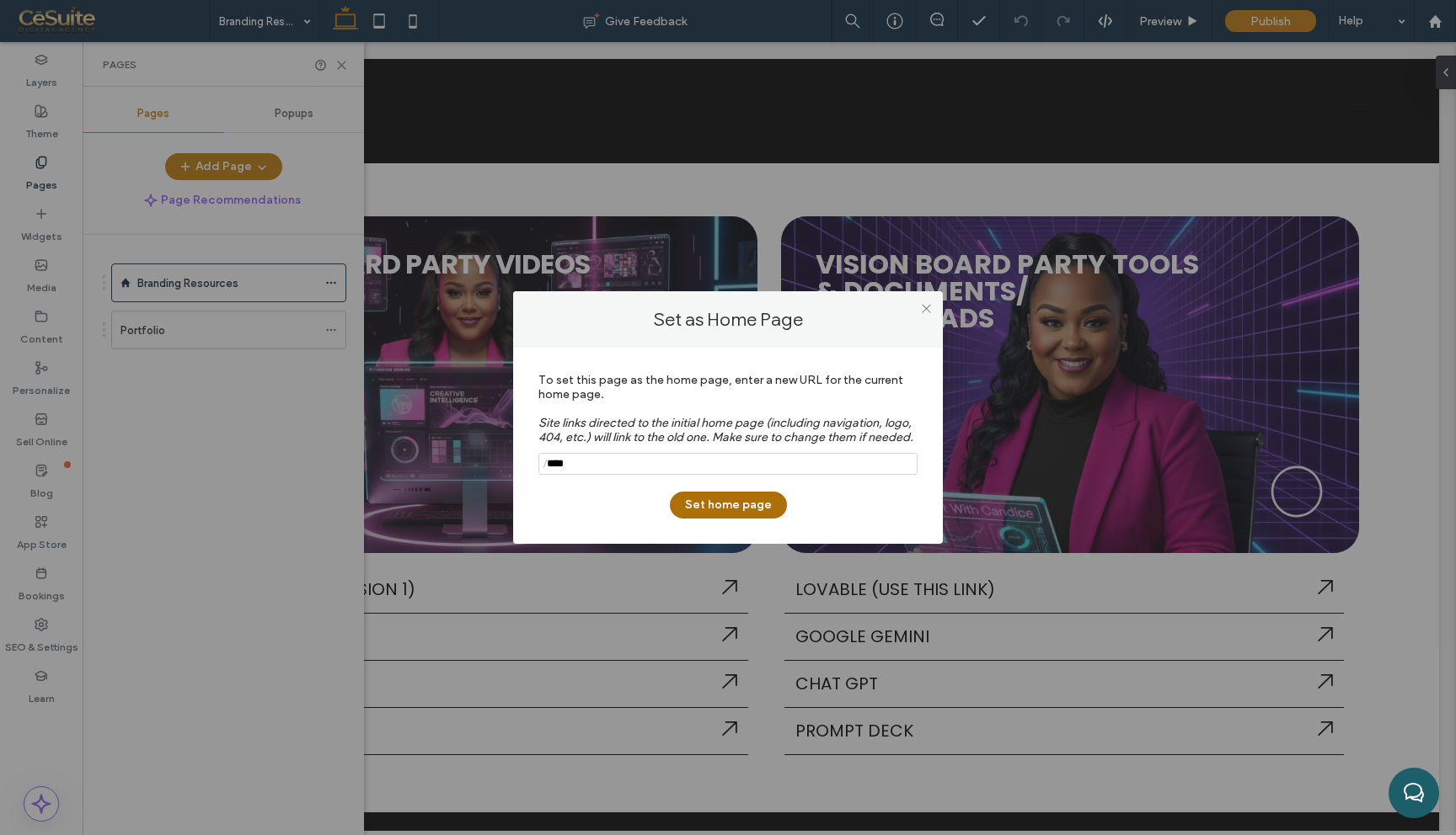
click at [751, 501] on button "Set home page" at bounding box center [728, 505] width 117 height 27
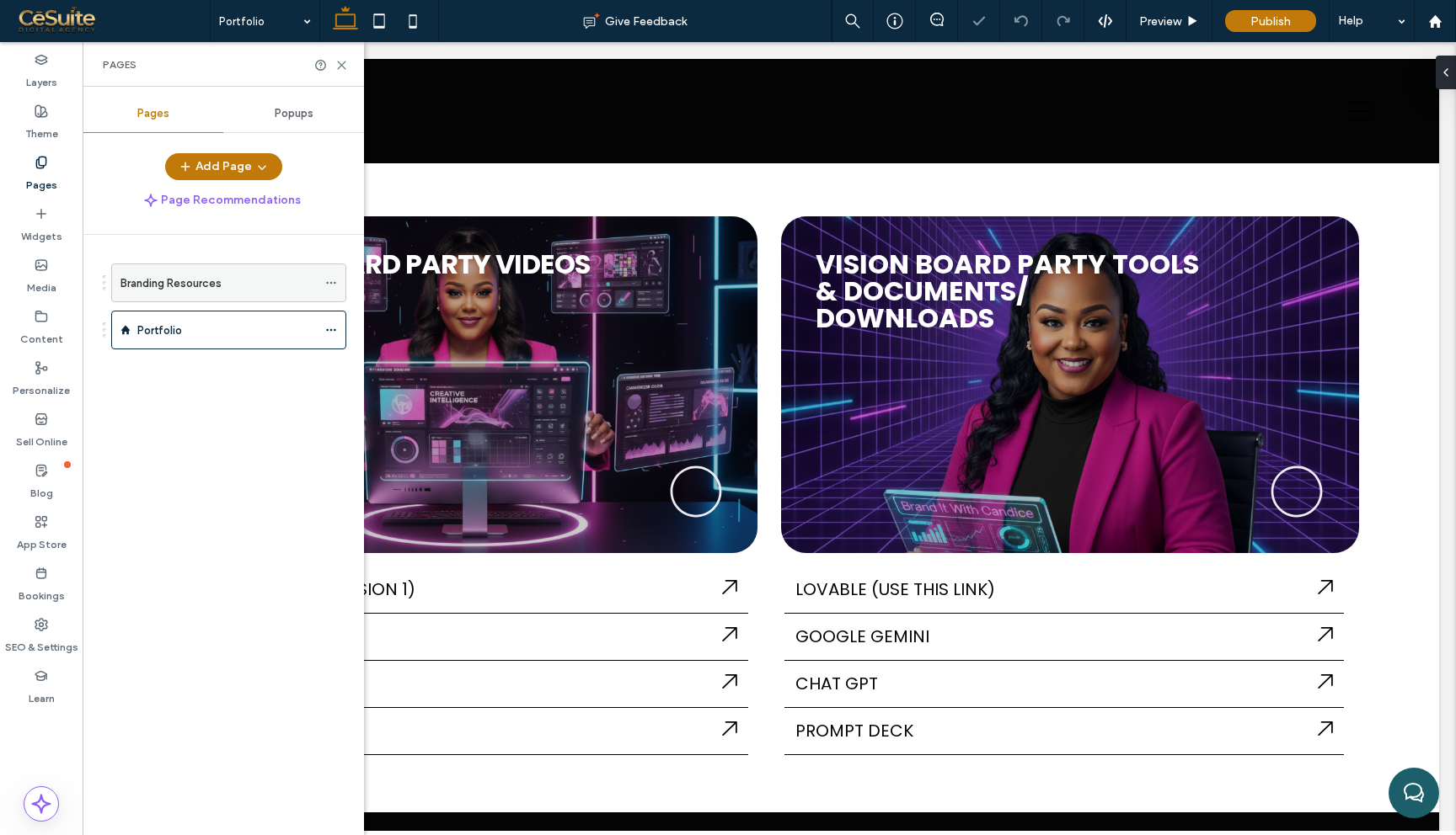
click at [335, 282] on use at bounding box center [330, 283] width 9 height 3
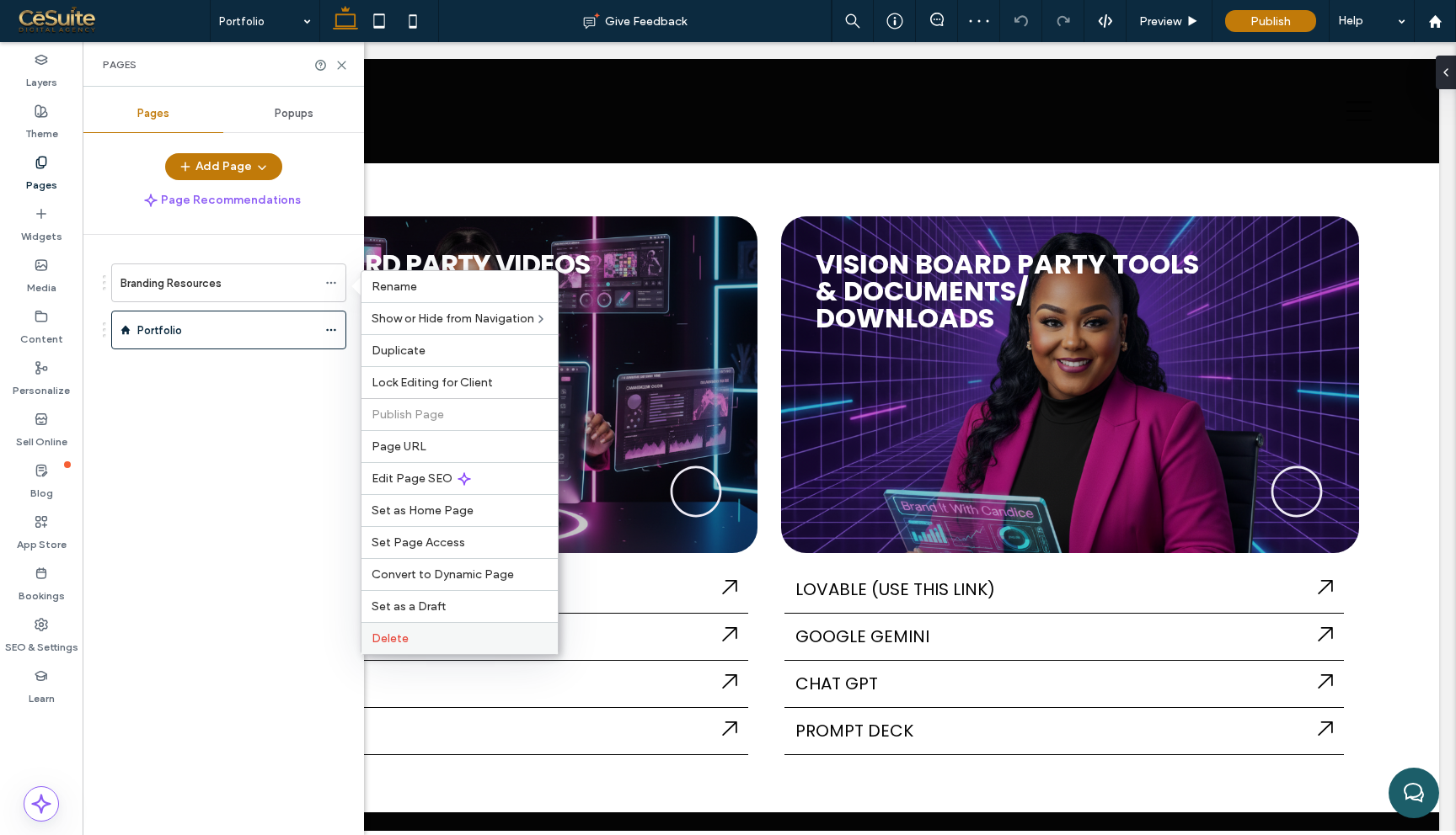
click at [388, 644] on span "Delete" at bounding box center [390, 638] width 37 height 15
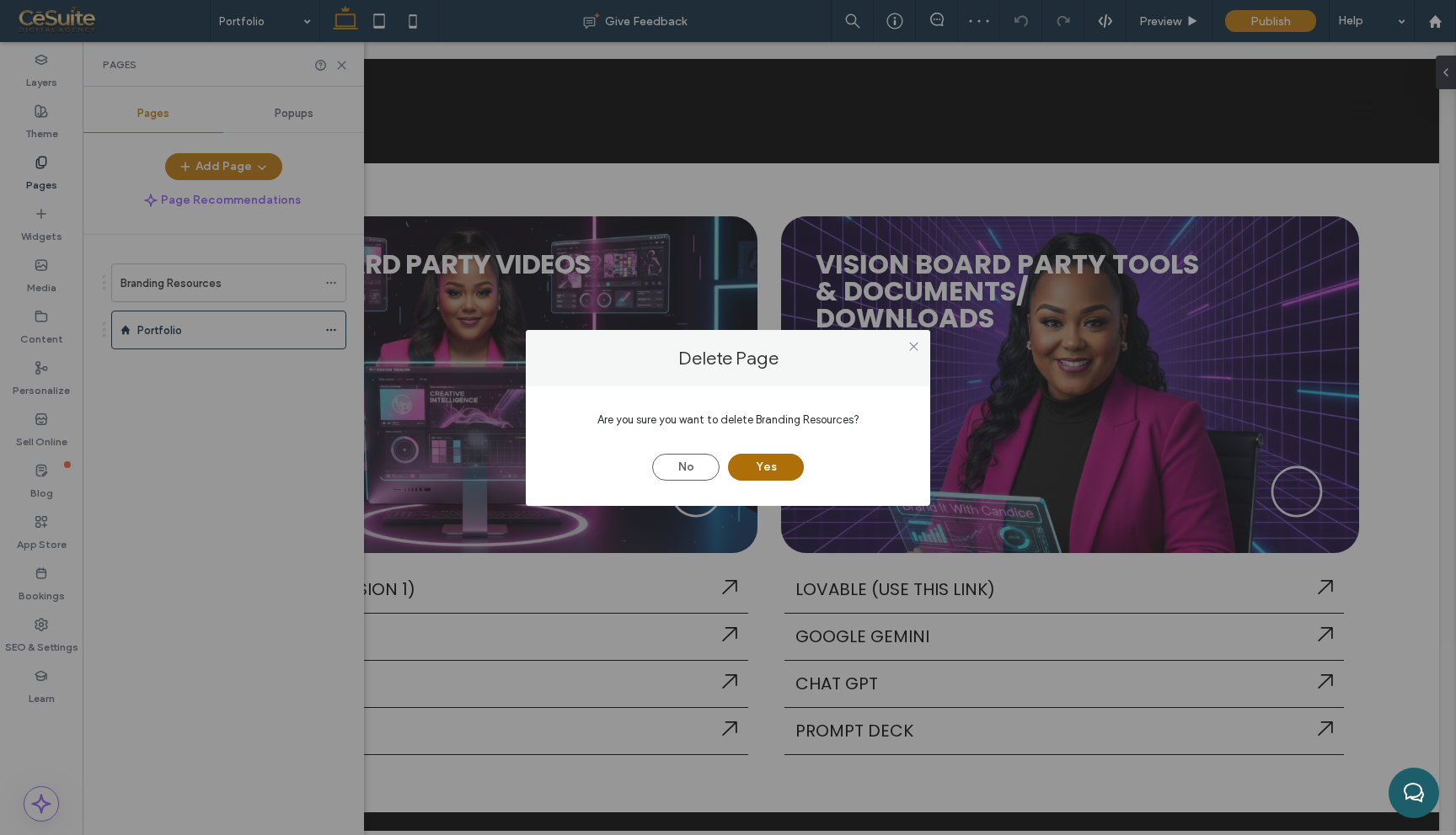
click at [762, 465] on button "Yes" at bounding box center [766, 467] width 76 height 27
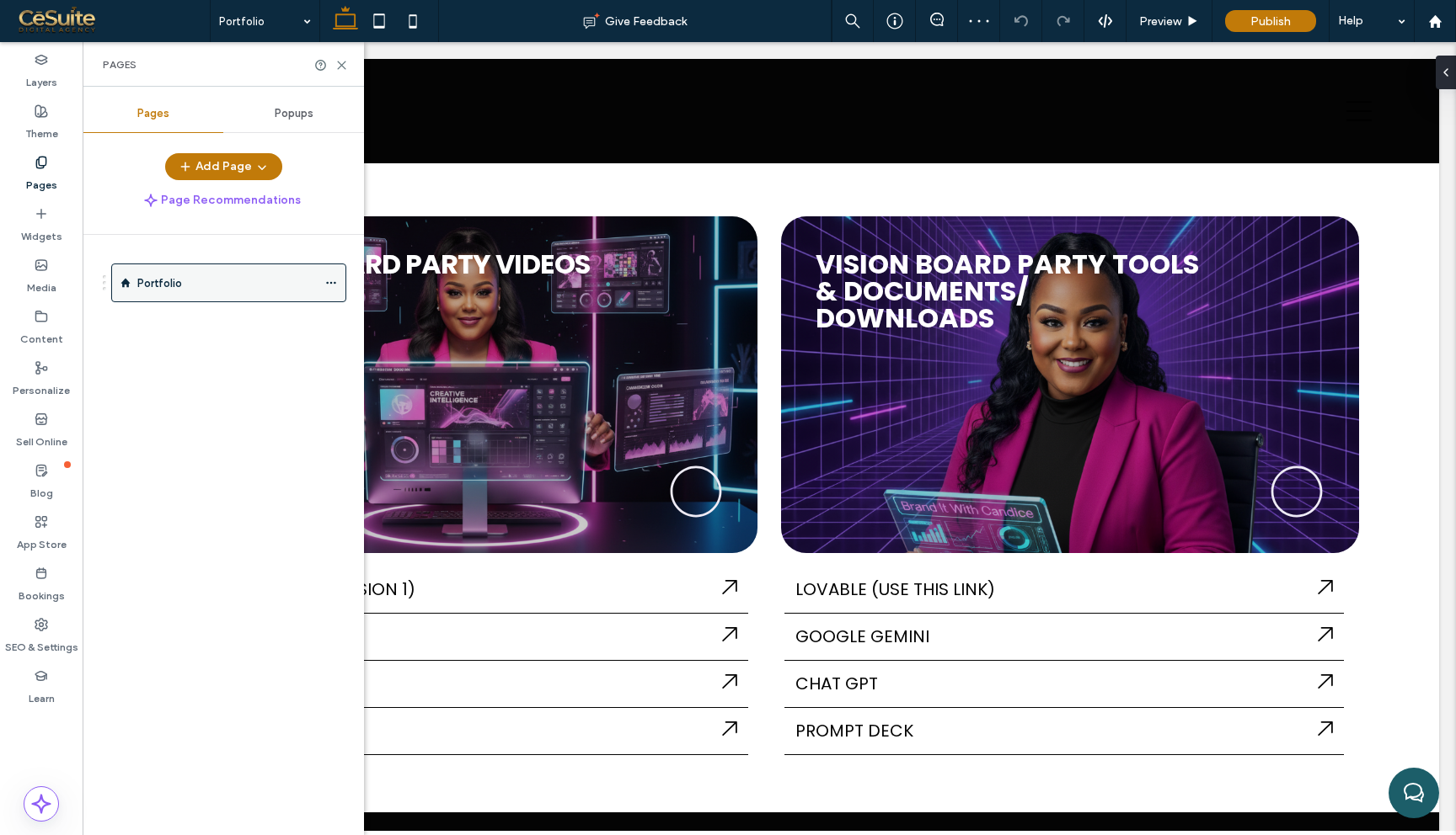
click at [332, 285] on icon at bounding box center [331, 283] width 12 height 12
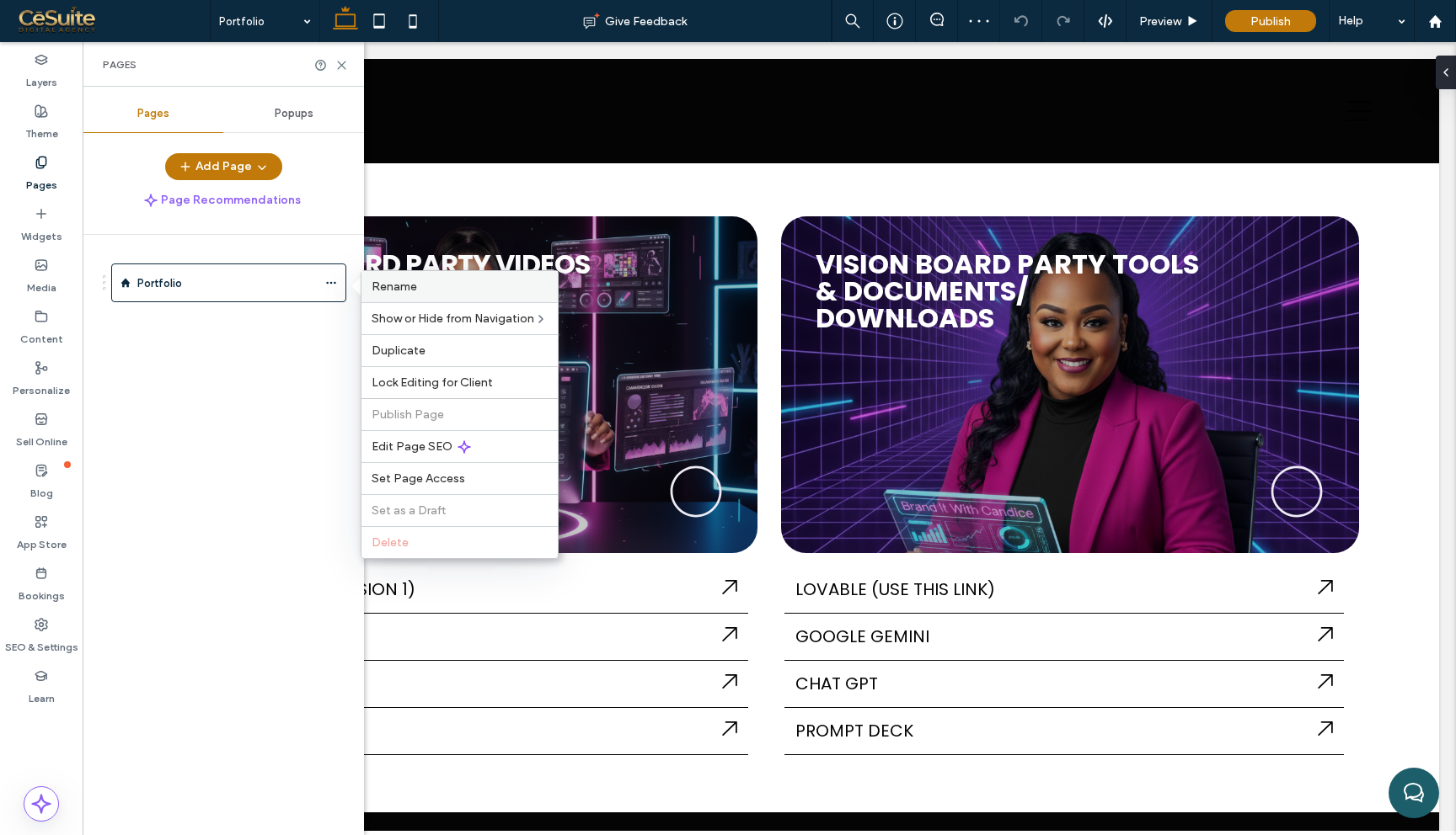
click at [392, 289] on span "Rename" at bounding box center [394, 287] width 46 height 15
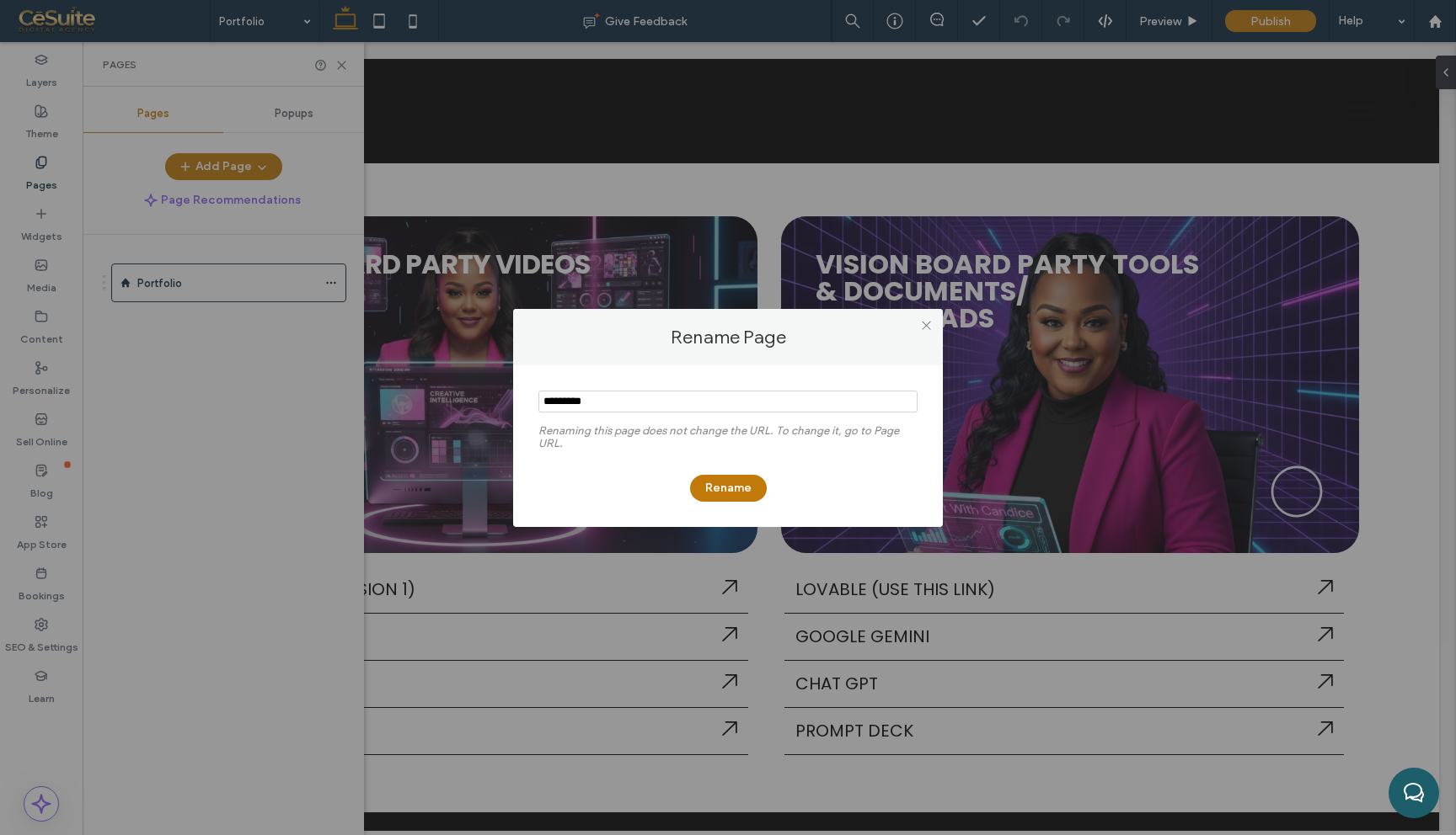
click at [601, 405] on input "notEmpty" at bounding box center [728, 402] width 379 height 21
type input "****"
click at [714, 490] on button "Rename" at bounding box center [728, 489] width 77 height 27
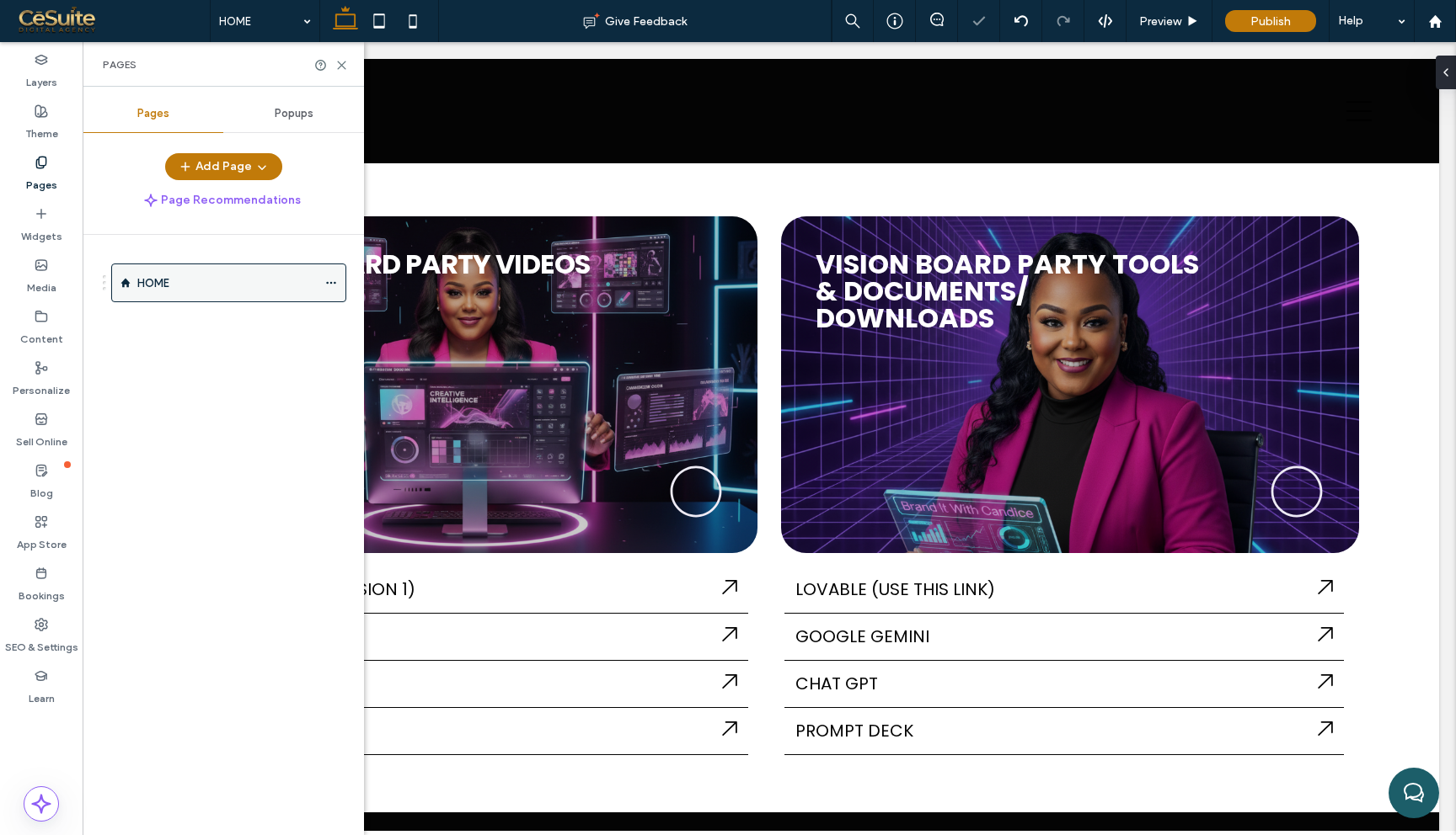
click at [332, 281] on icon at bounding box center [331, 283] width 12 height 12
click at [292, 439] on div "HOME" at bounding box center [233, 531] width 262 height 592
click at [46, 180] on label "Pages" at bounding box center [42, 181] width 31 height 23
click at [243, 176] on button "Add Page" at bounding box center [223, 167] width 117 height 27
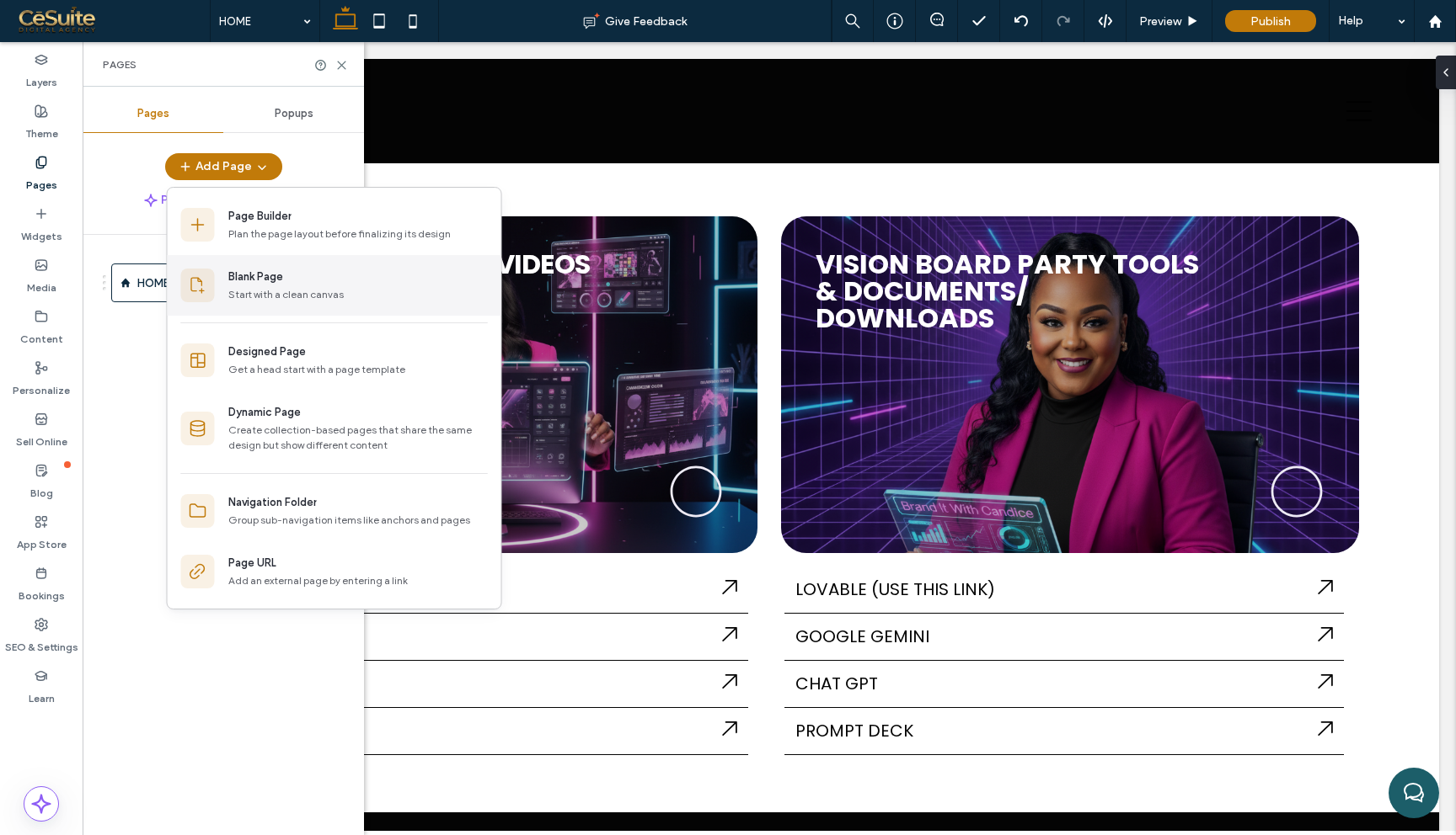
click at [257, 293] on div "Start with a clean canvas" at bounding box center [358, 295] width 260 height 16
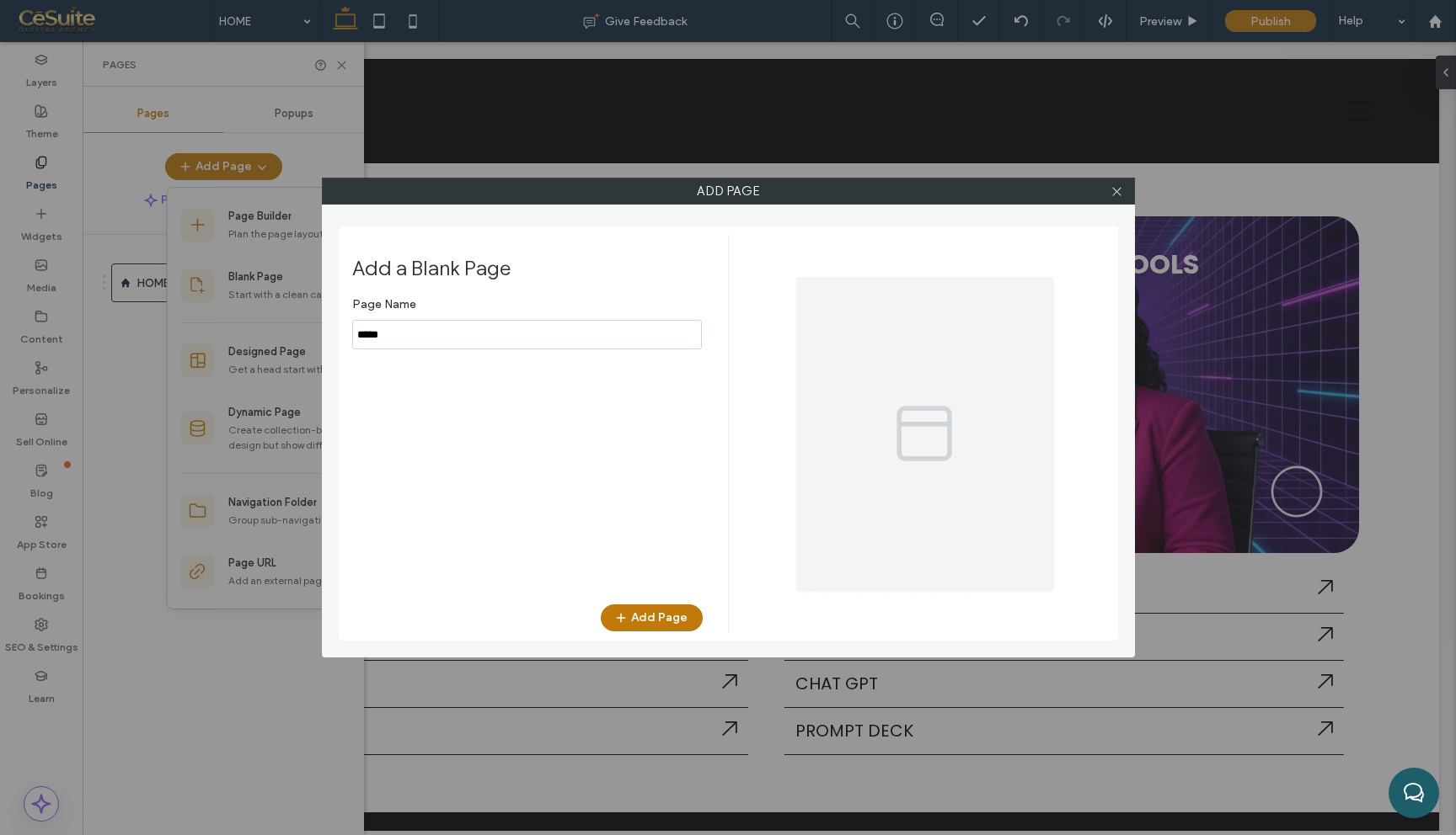
click at [509, 336] on input "notEmpty" at bounding box center [527, 335] width 349 height 29
type input "*"
type input "*****"
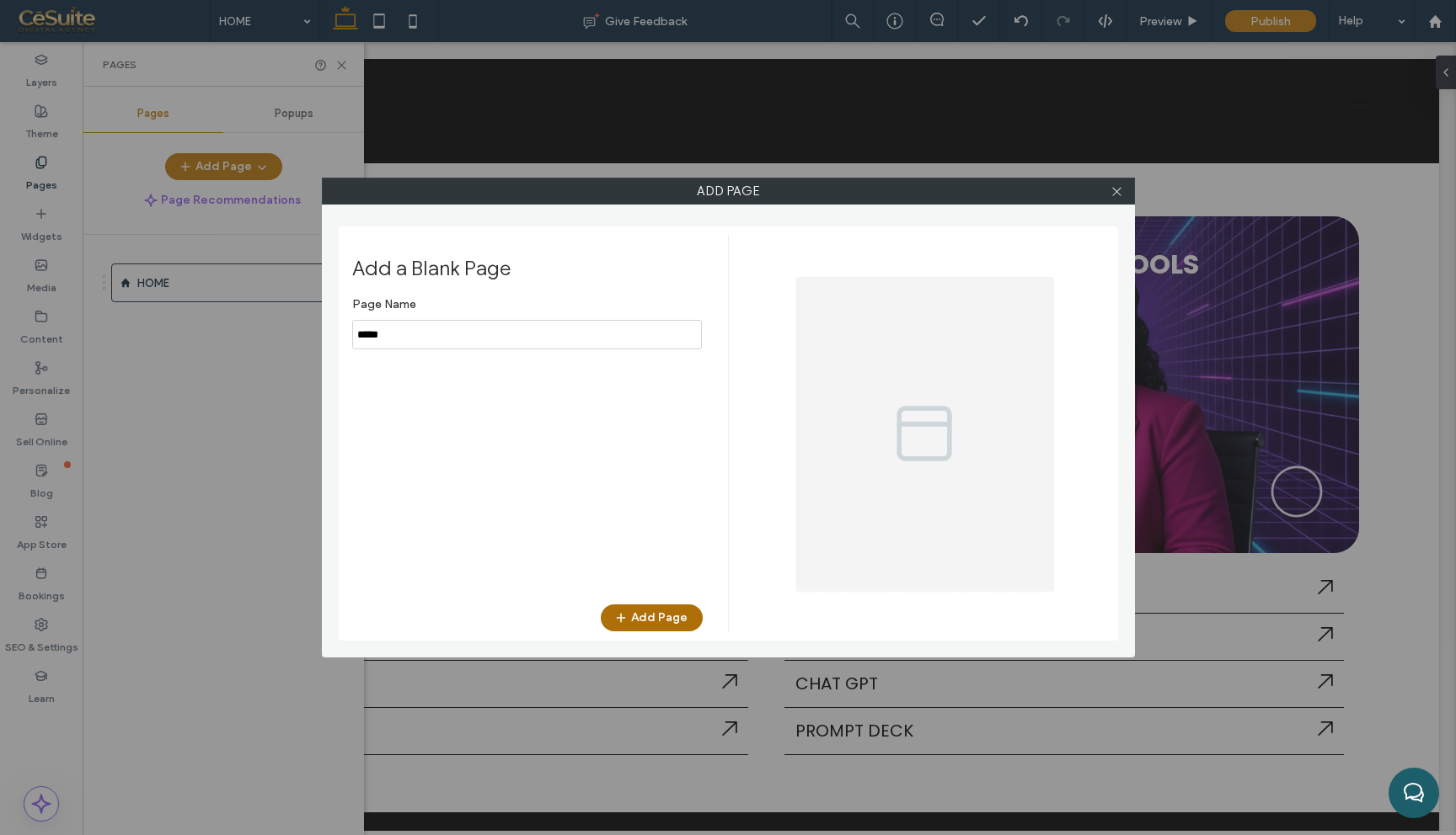
click at [658, 612] on button "Add Page" at bounding box center [651, 618] width 101 height 27
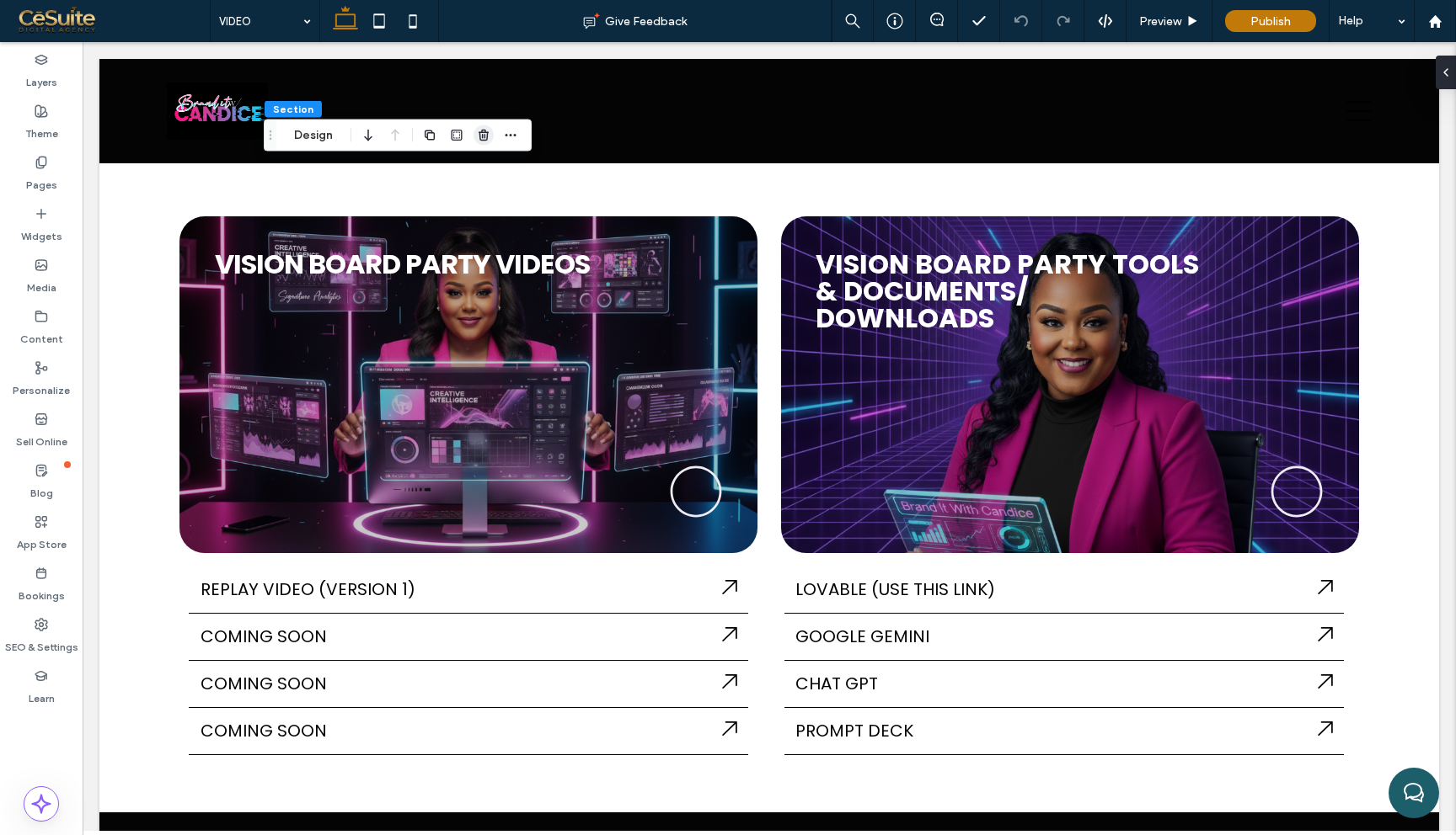
click at [487, 131] on icon "button" at bounding box center [484, 136] width 14 height 14
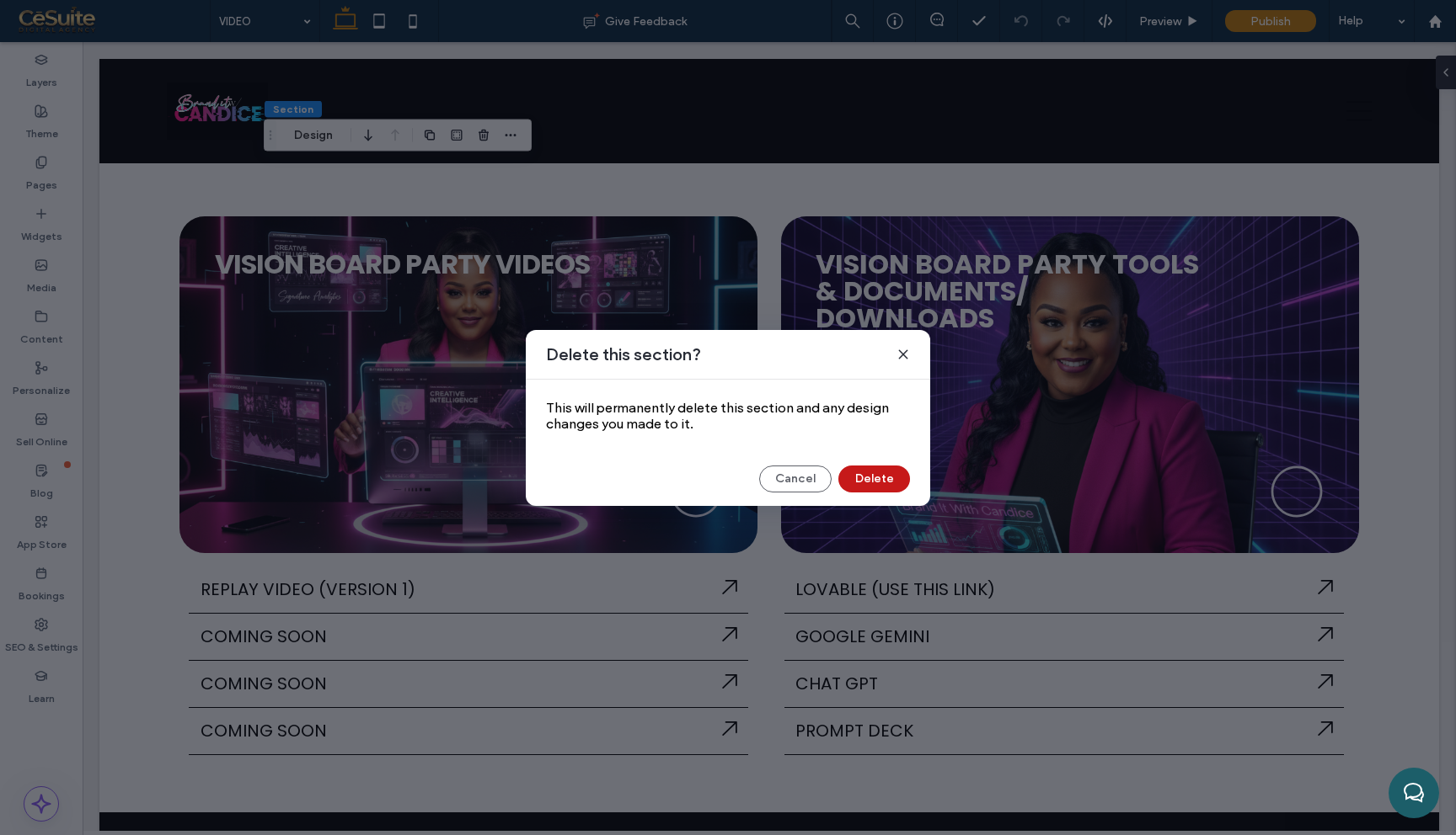
click at [891, 481] on button "Delete" at bounding box center [873, 479] width 71 height 27
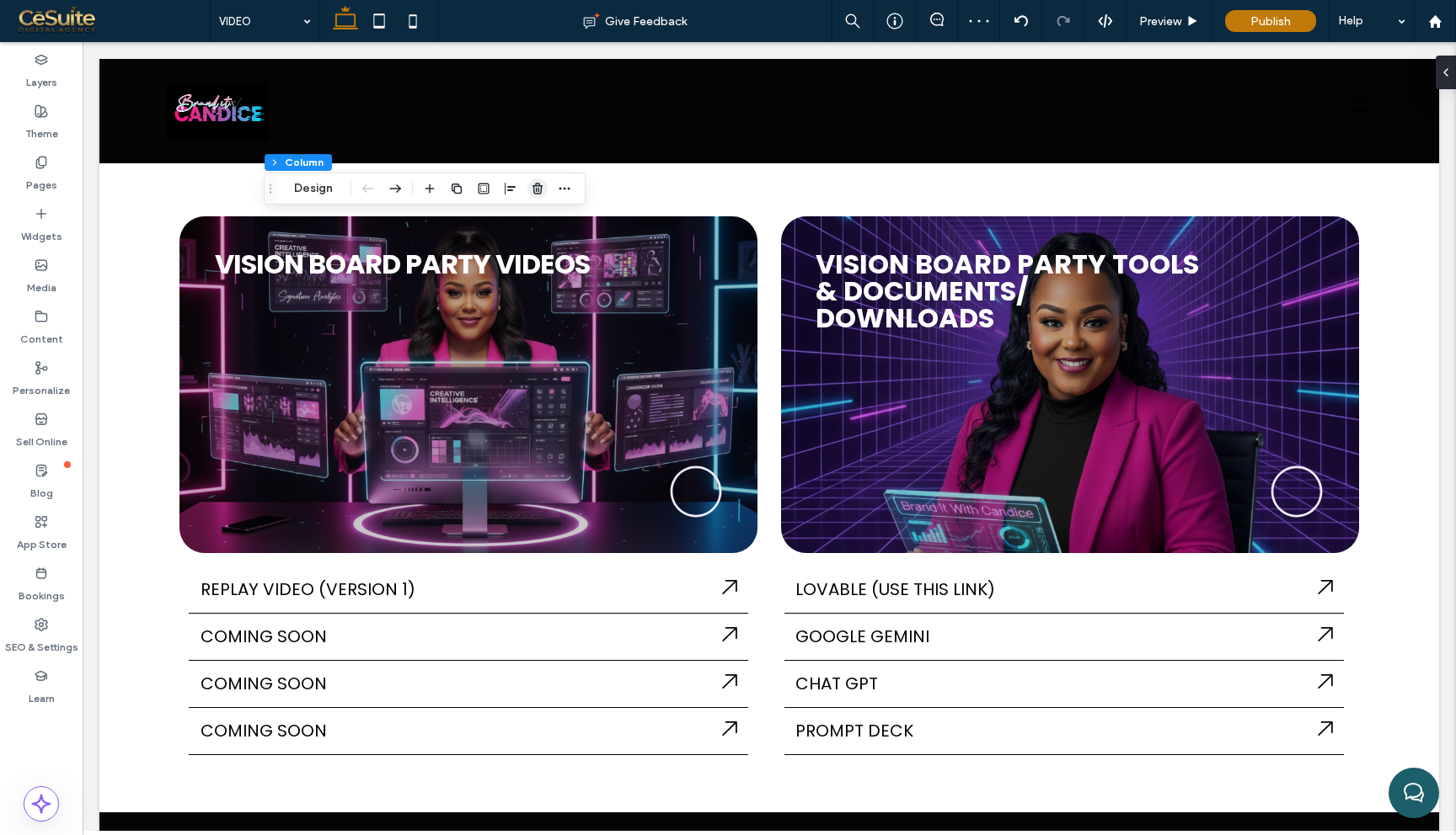
click at [543, 184] on icon "button" at bounding box center [538, 188] width 14 height 14
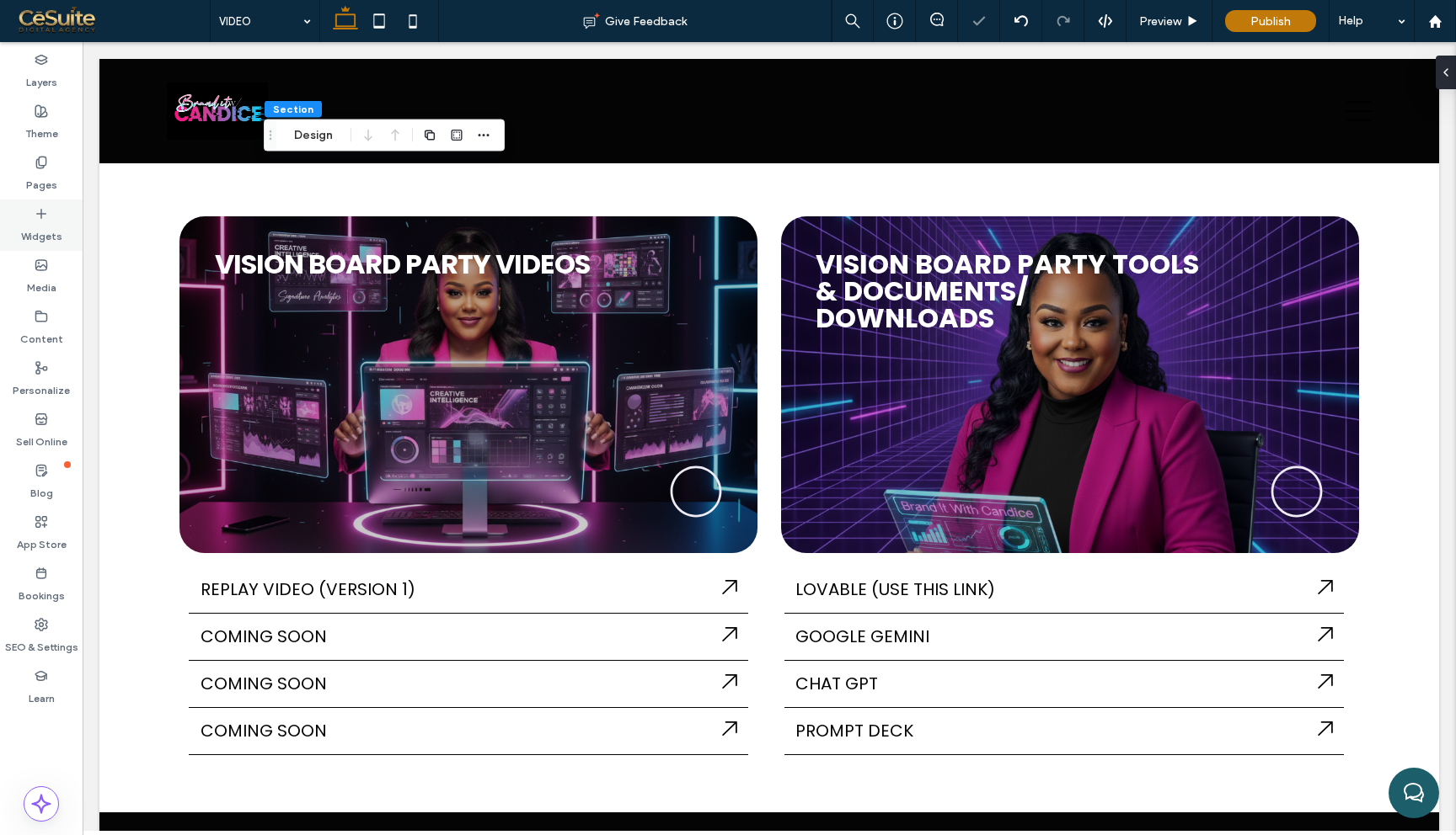
click at [50, 217] on div "Widgets" at bounding box center [41, 225] width 83 height 52
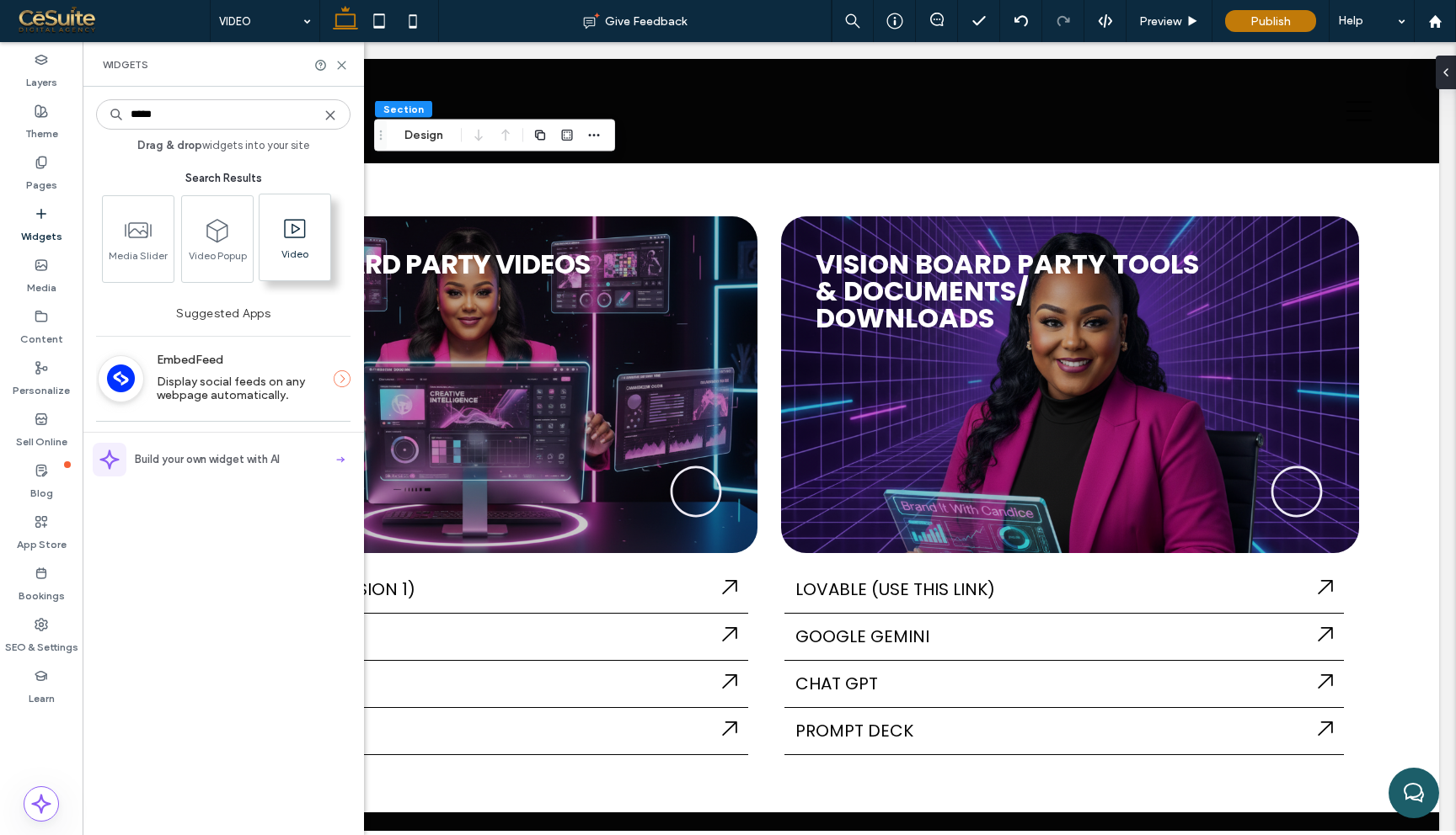
type input "*****"
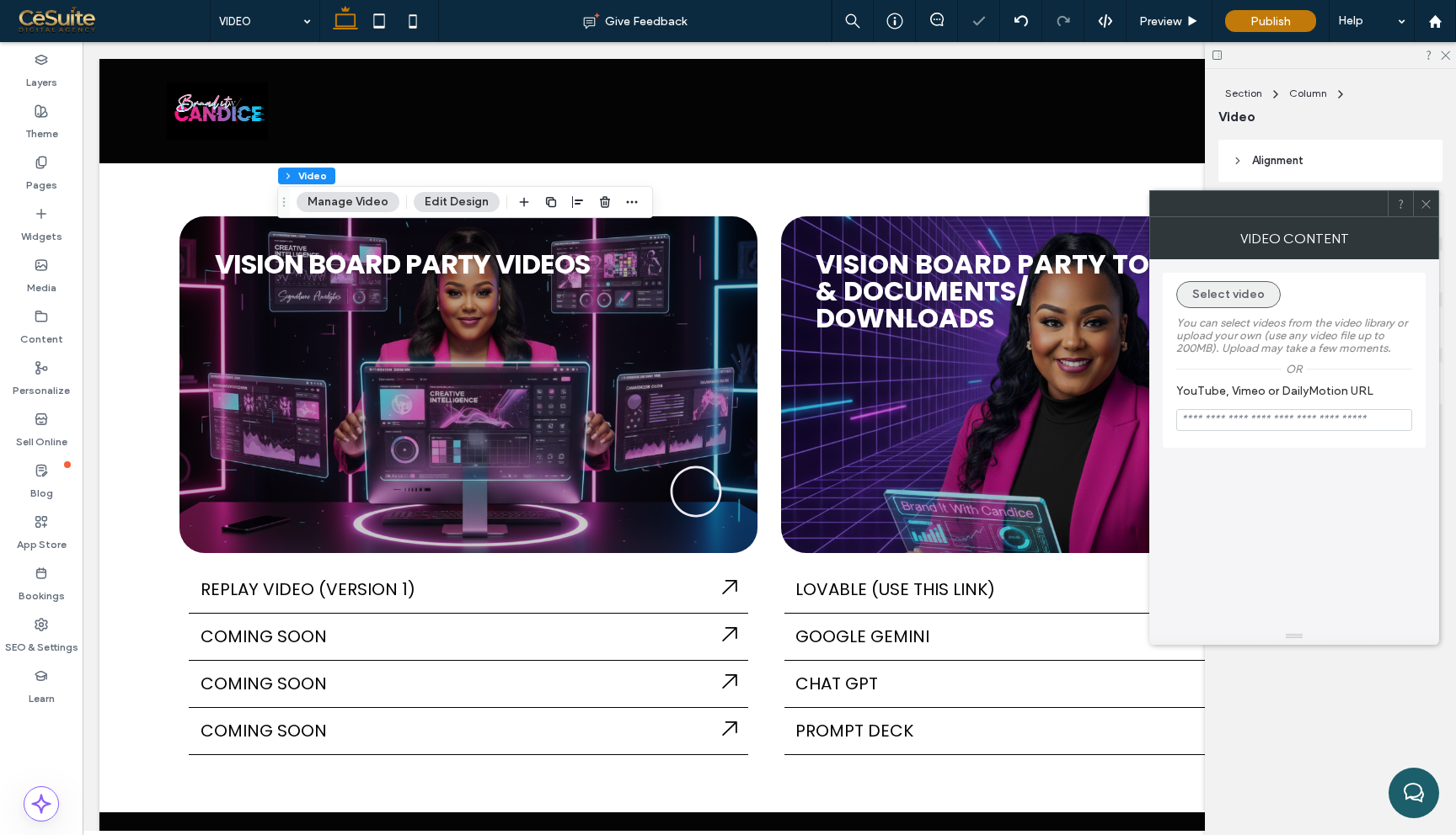
click at [1232, 288] on button "Select video" at bounding box center [1228, 295] width 104 height 27
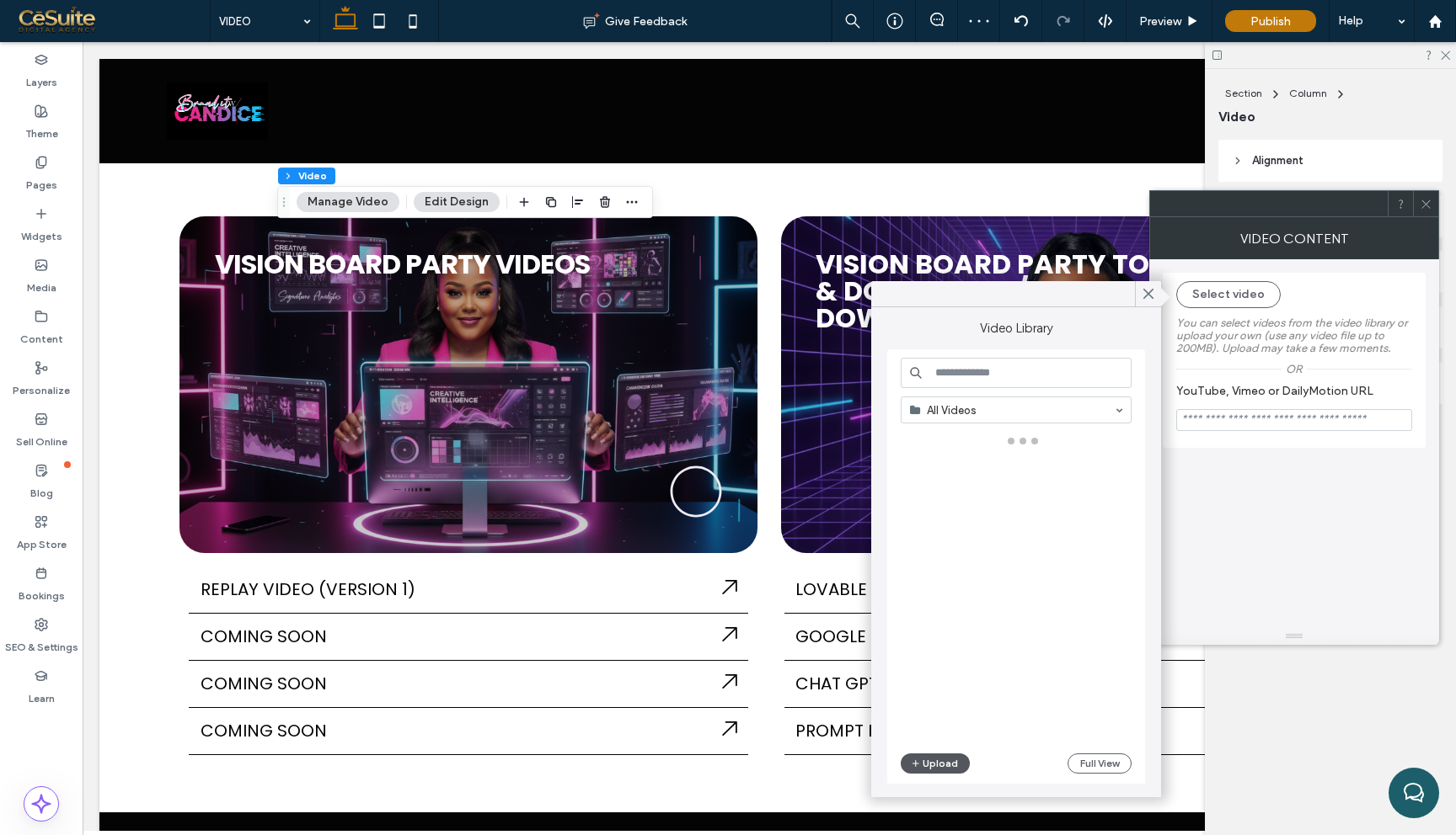
click at [942, 769] on button "Upload" at bounding box center [935, 764] width 69 height 20
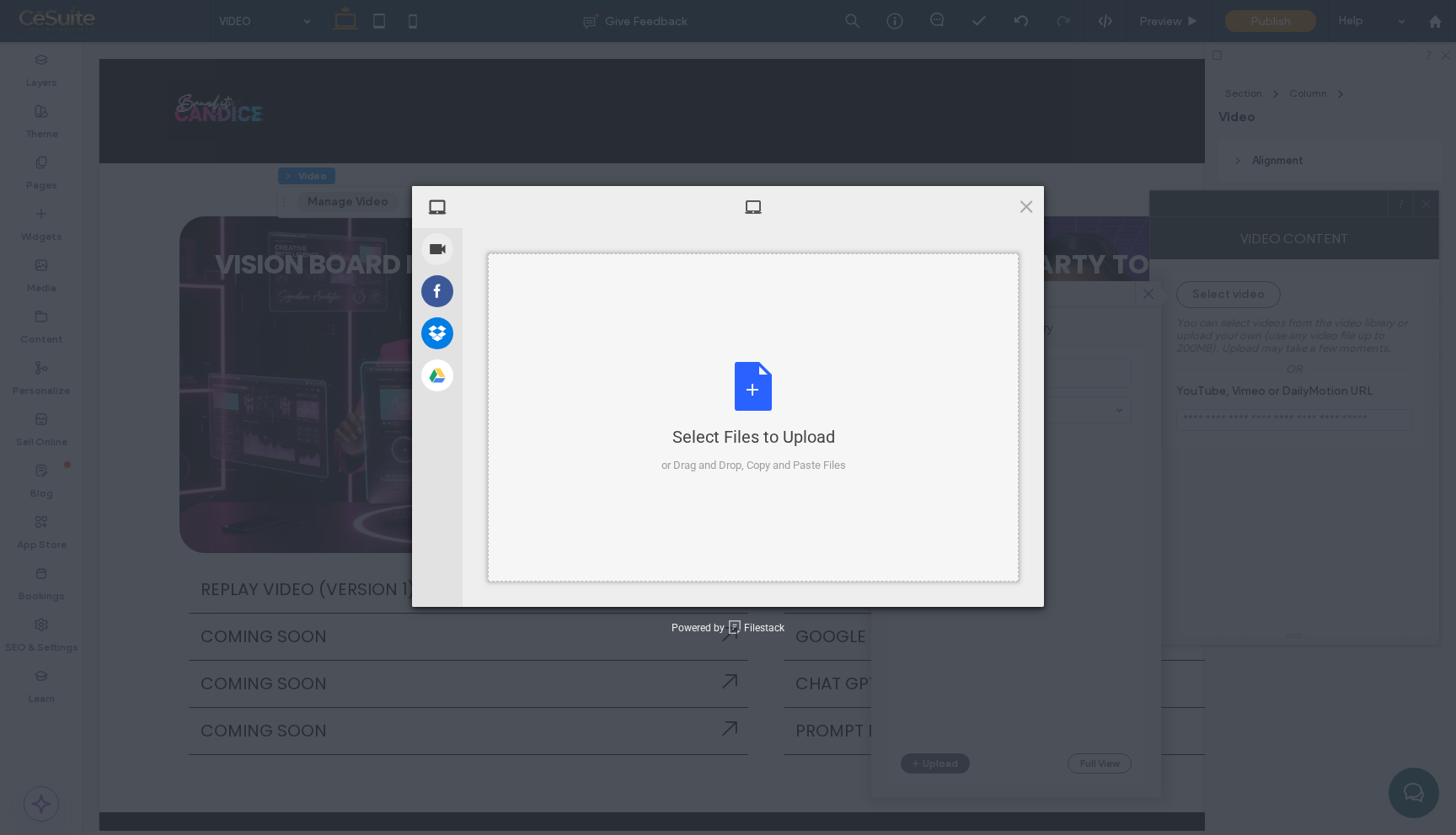
click at [648, 391] on div "Select Files to Upload or Drag and Drop, Copy and Paste Files" at bounding box center [753, 418] width 531 height 329
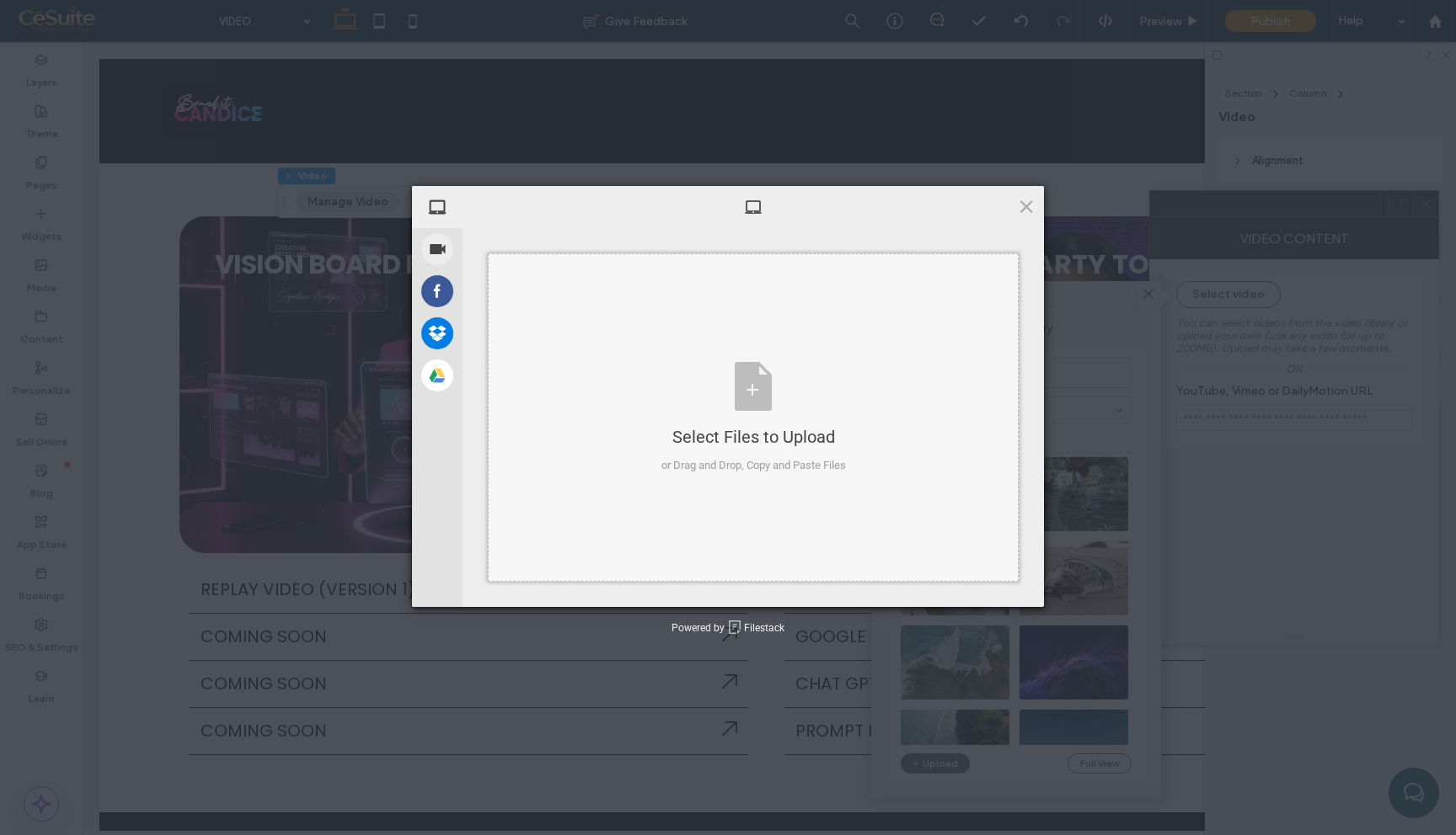
type input "**********"
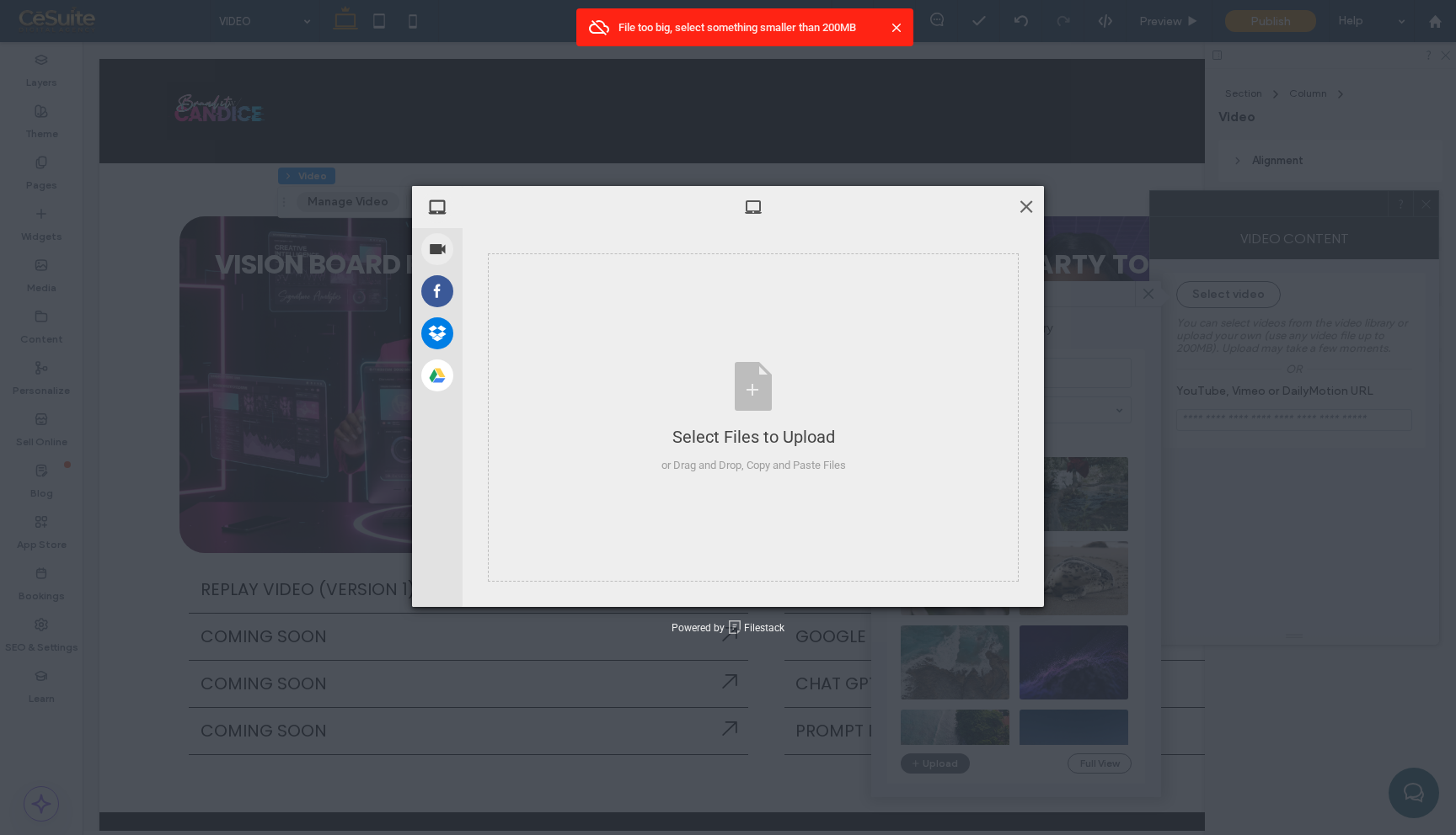
click at [1024, 207] on span at bounding box center [1026, 206] width 19 height 19
